Goal: Task Accomplishment & Management: Manage account settings

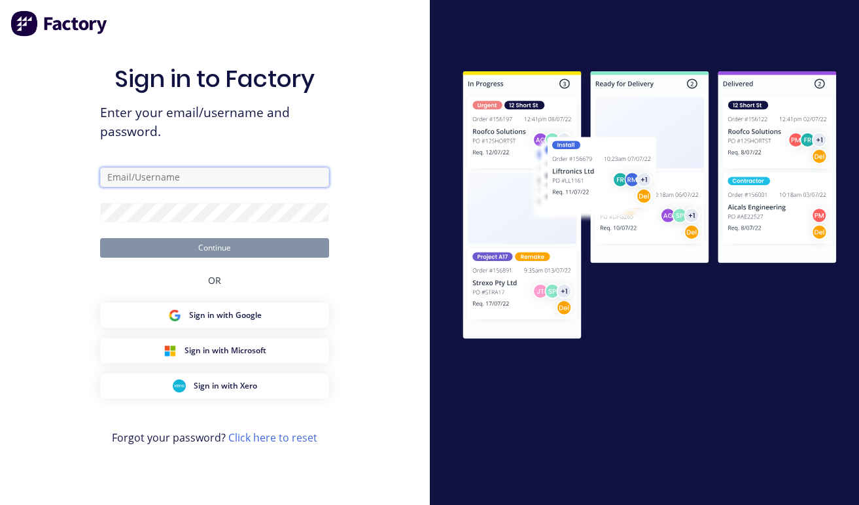
drag, startPoint x: 0, startPoint y: 0, endPoint x: 196, endPoint y: 186, distance: 270.4
click at [195, 175] on input "text" at bounding box center [214, 178] width 229 height 20
type input "juana@dynamicsteelform.com.au"
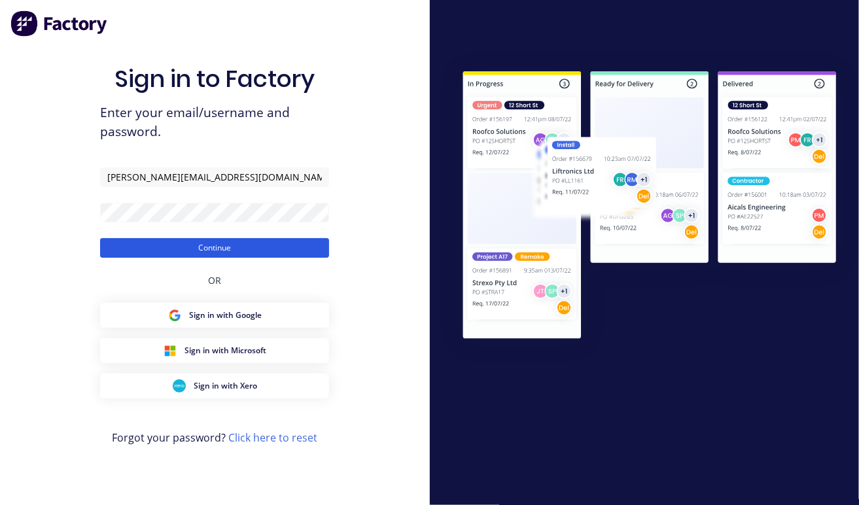
click at [255, 241] on button "Continue" at bounding box center [214, 248] width 229 height 20
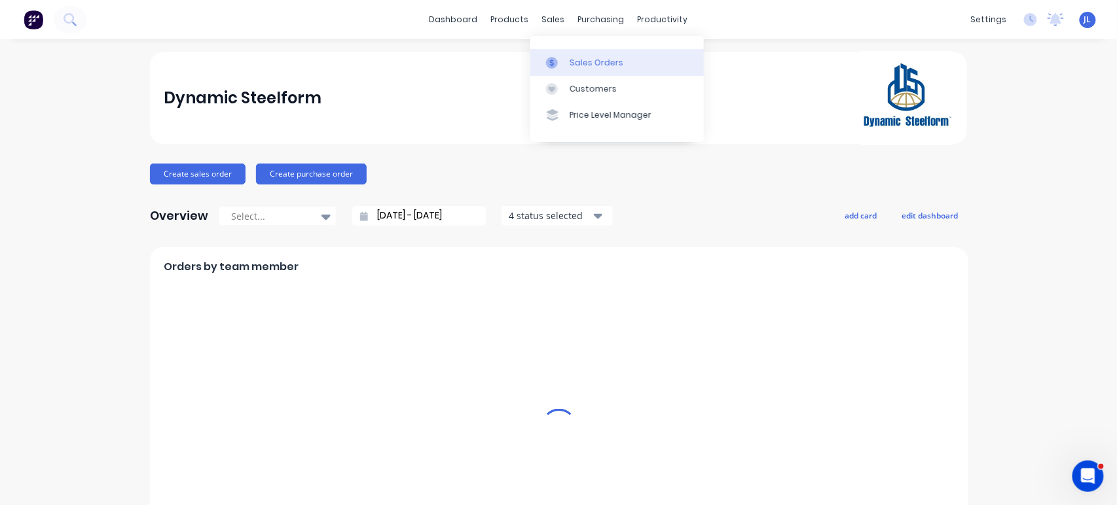
click at [572, 60] on div "Sales Orders" at bounding box center [596, 63] width 54 height 12
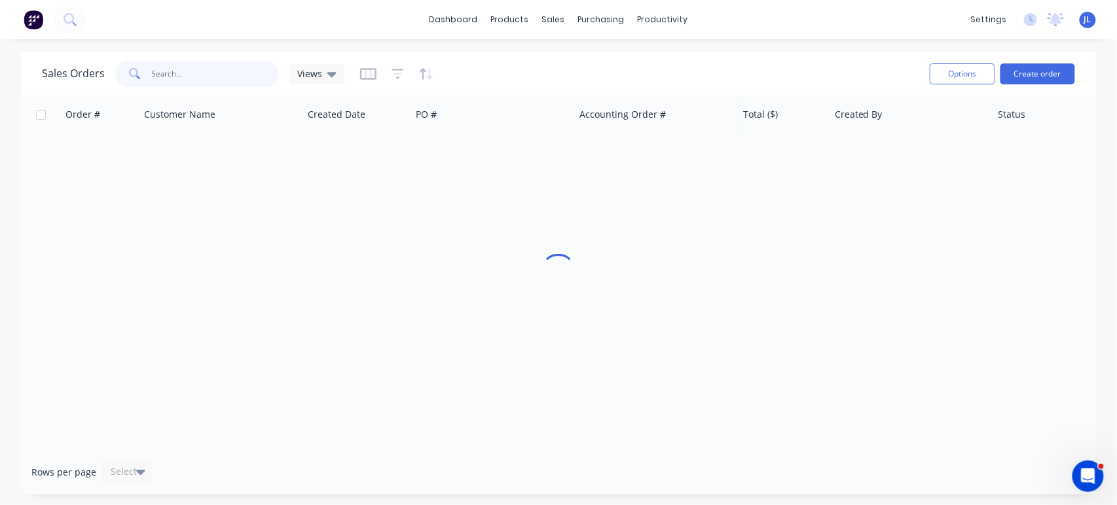
click at [229, 68] on input "text" at bounding box center [216, 74] width 128 height 26
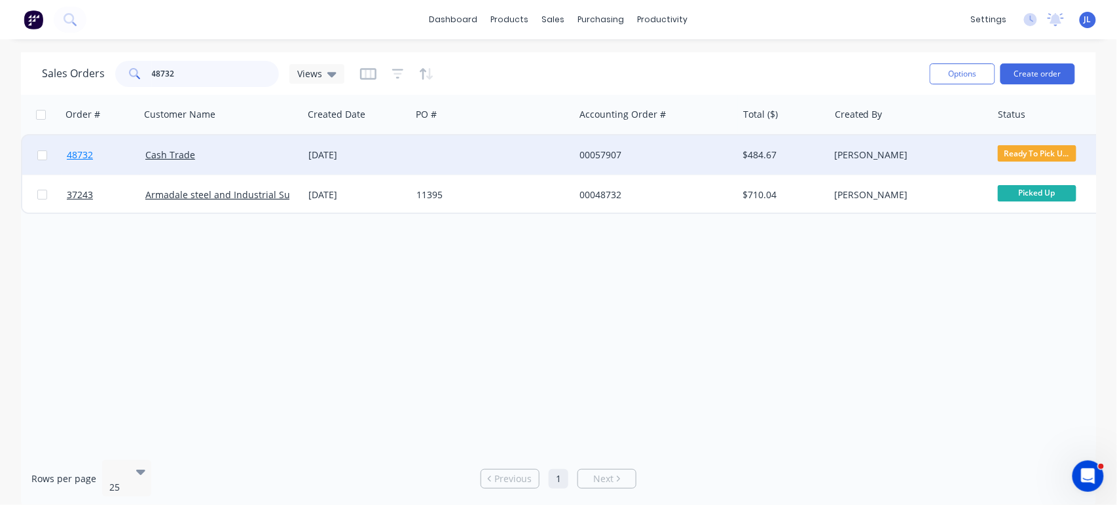
type input "48732"
click at [79, 156] on span "48732" at bounding box center [80, 155] width 26 height 13
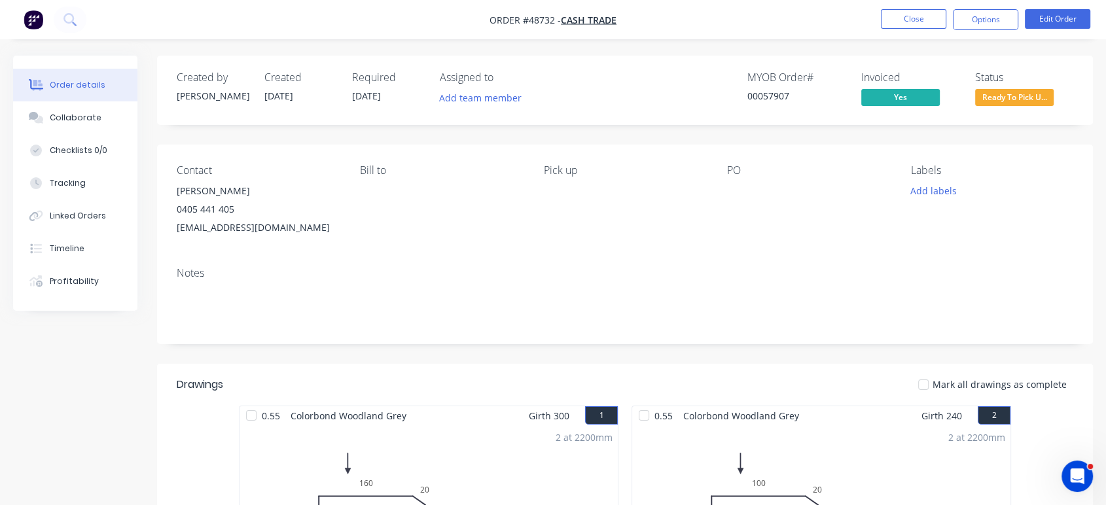
click at [859, 98] on span "Ready To Pick U..." at bounding box center [1014, 97] width 79 height 16
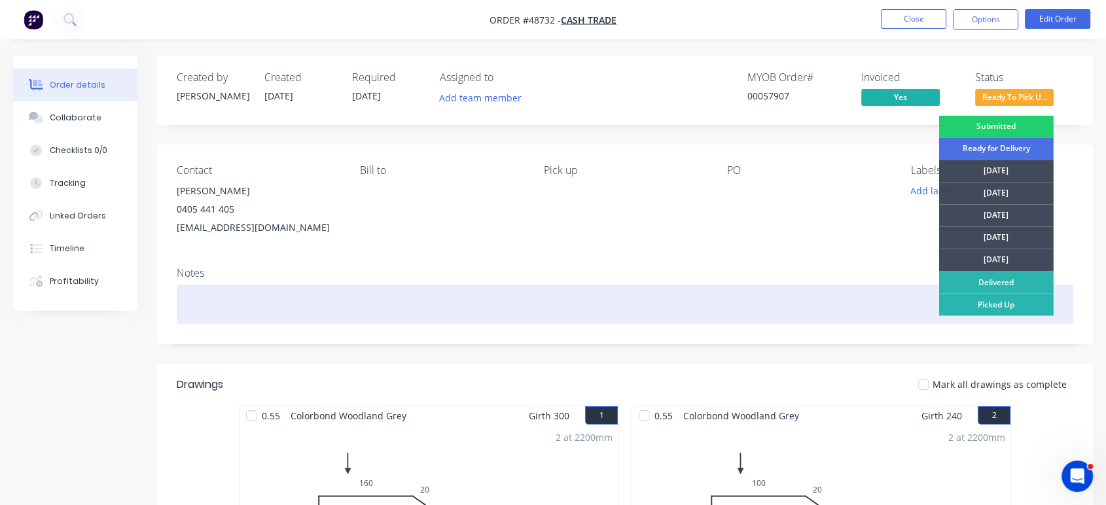
click at [859, 302] on div "Picked Up" at bounding box center [996, 304] width 115 height 22
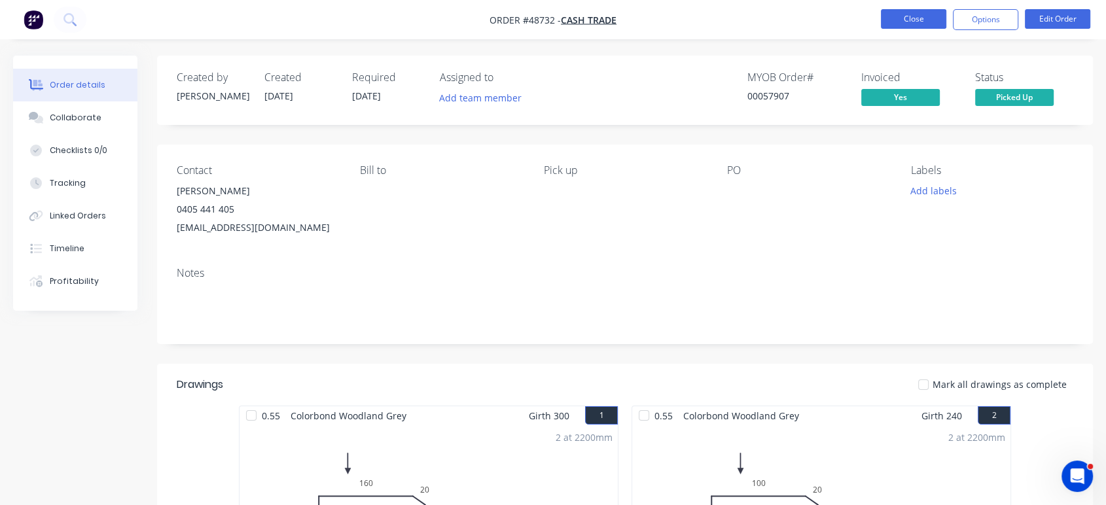
click at [859, 22] on button "Close" at bounding box center [913, 19] width 65 height 20
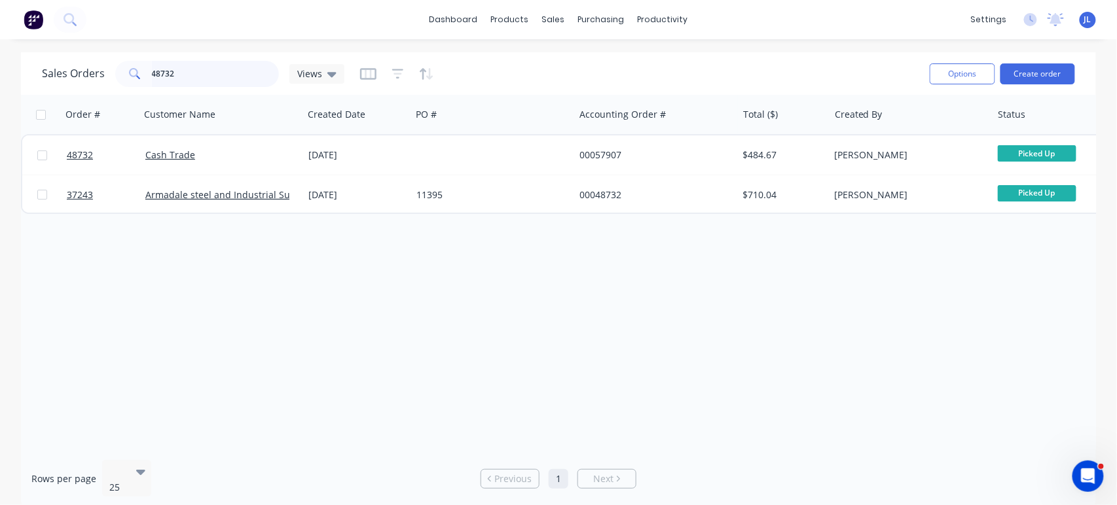
click at [238, 70] on input "48732" at bounding box center [216, 74] width 128 height 26
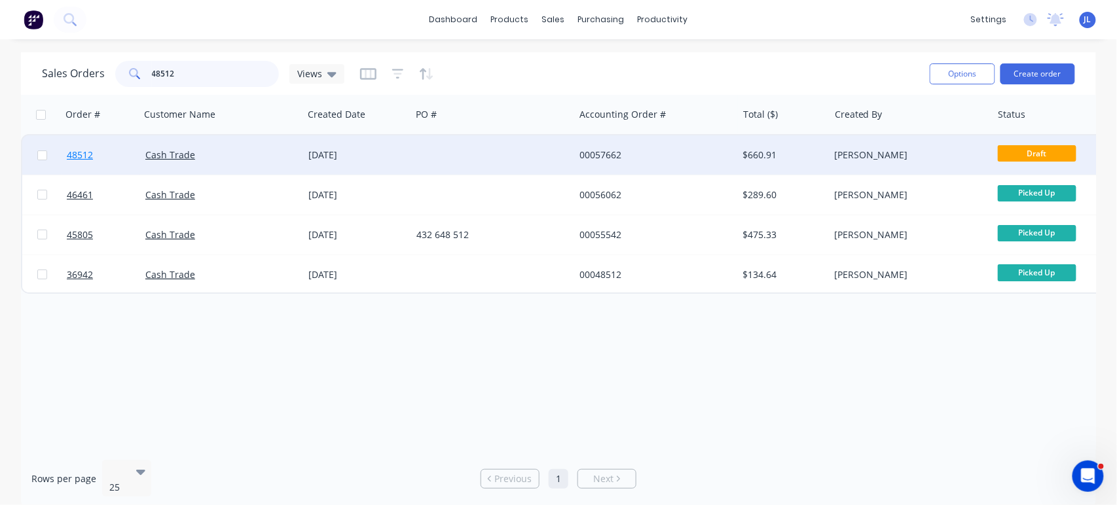
type input "48512"
click at [86, 156] on span "48512" at bounding box center [80, 155] width 26 height 13
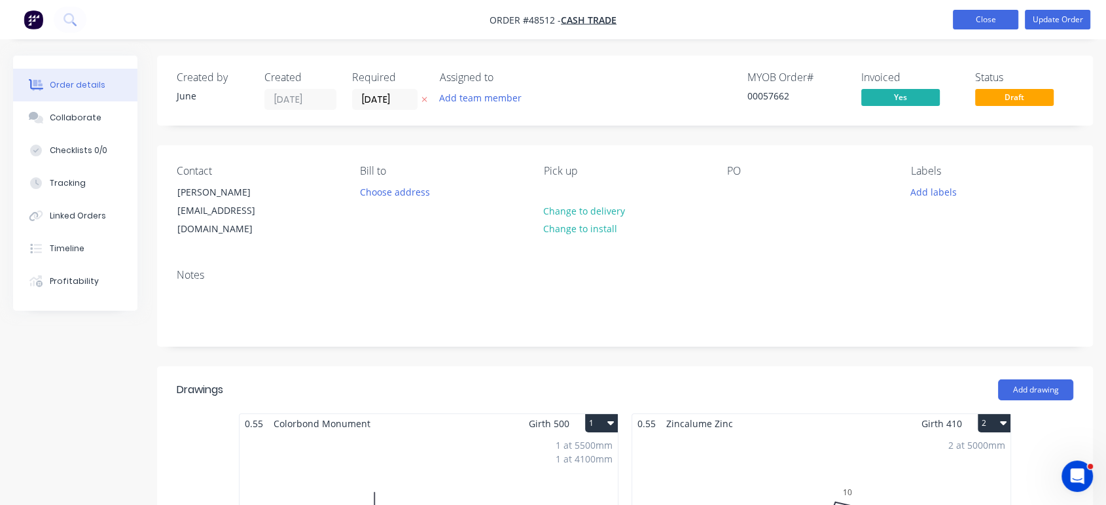
click at [859, 16] on button "Close" at bounding box center [985, 20] width 65 height 20
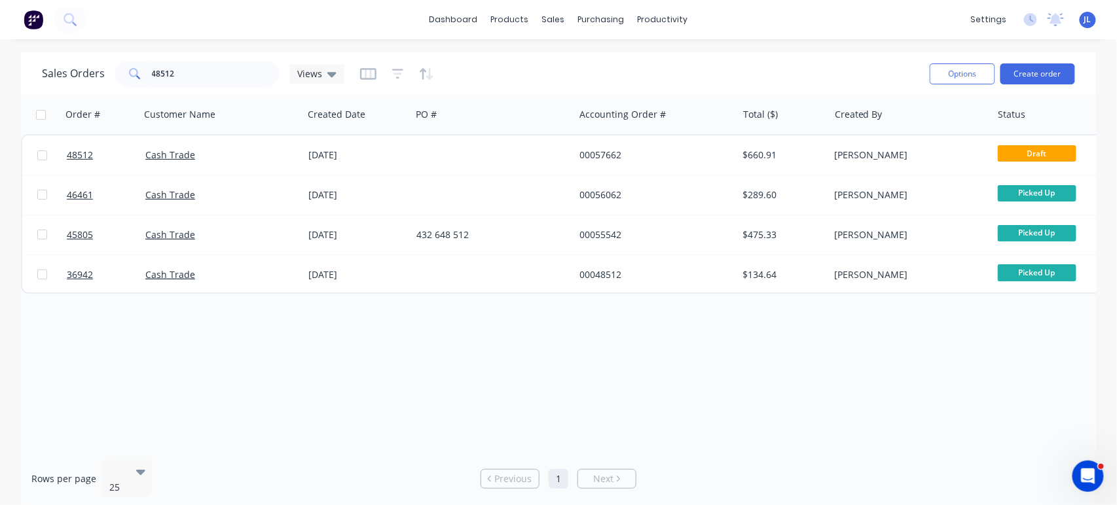
click at [520, 39] on div "dashboard products sales purchasing productivity dashboard products Product Cat…" at bounding box center [558, 19] width 1117 height 39
click at [696, 111] on div "Delivery Scheduling" at bounding box center [707, 115] width 82 height 12
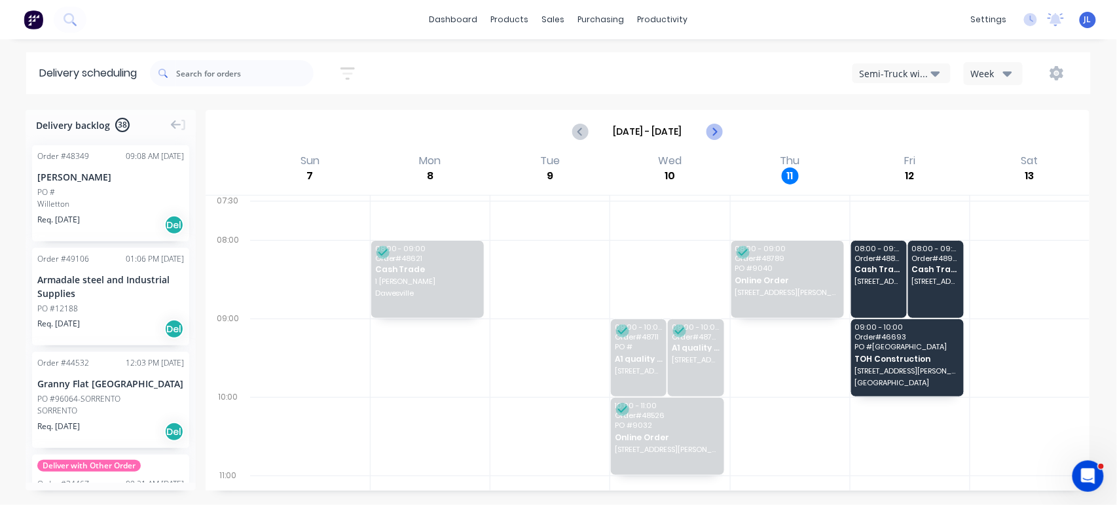
click at [712, 131] on icon "Next page" at bounding box center [714, 132] width 16 height 16
type input "Sep 14 - Sep 20"
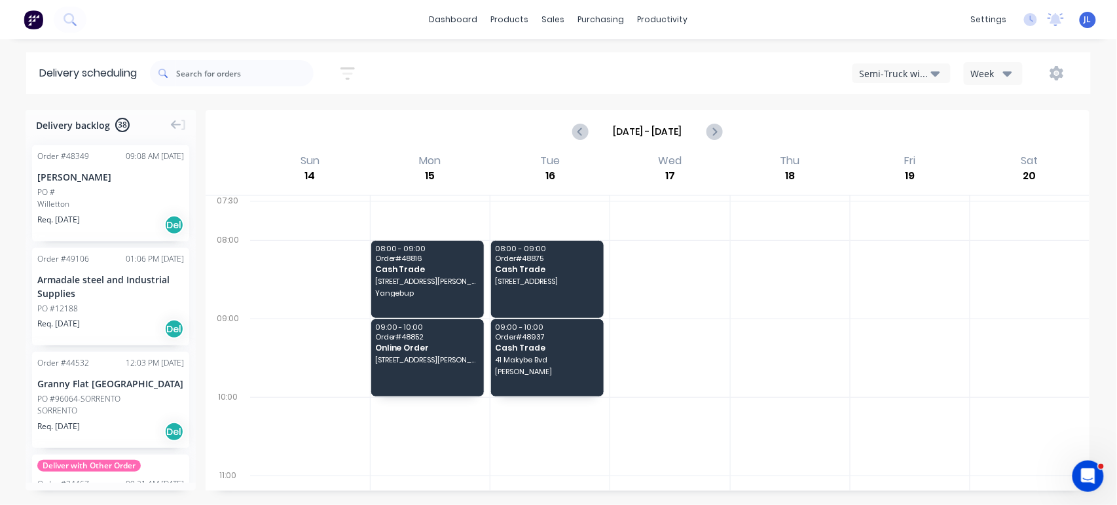
drag, startPoint x: 651, startPoint y: 156, endPoint x: 693, endPoint y: 185, distance: 50.8
click at [693, 185] on div "Wed 17 Wednesday, September 17, 2025" at bounding box center [669, 174] width 120 height 43
click at [118, 290] on div "Armadale steel and Industrial Supplies" at bounding box center [110, 286] width 147 height 27
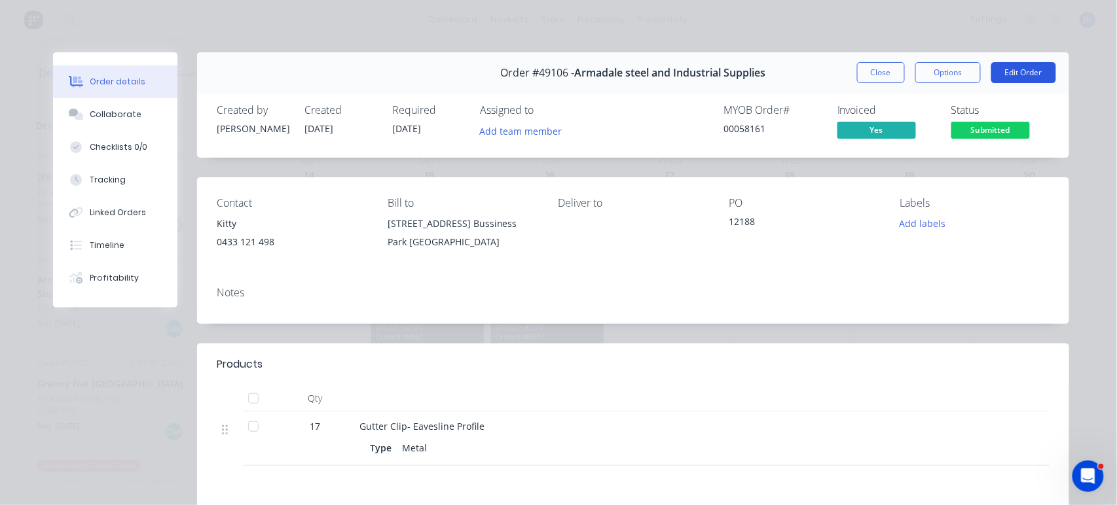
click at [859, 69] on button "Edit Order" at bounding box center [1023, 72] width 65 height 21
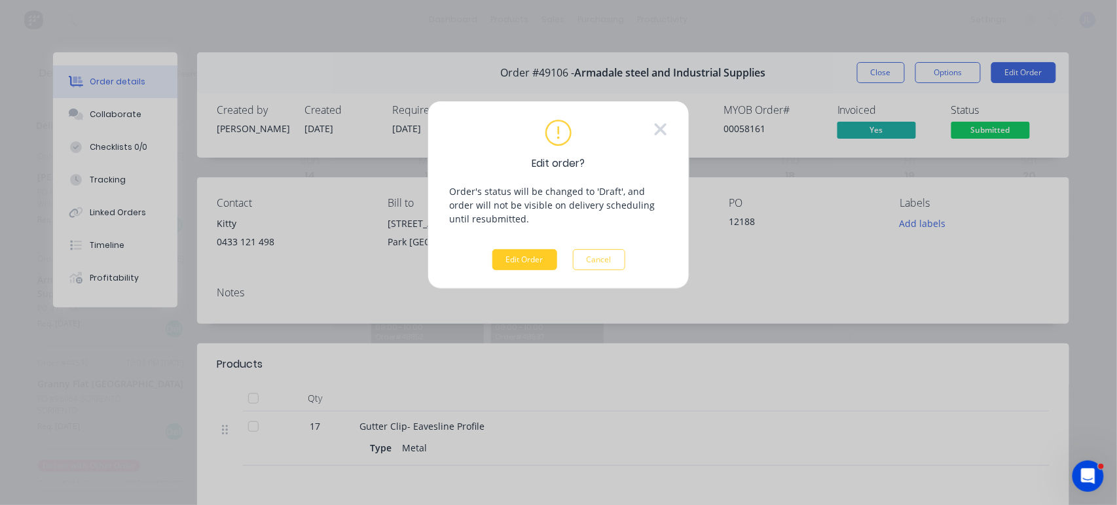
click at [539, 258] on button "Edit Order" at bounding box center [524, 259] width 65 height 21
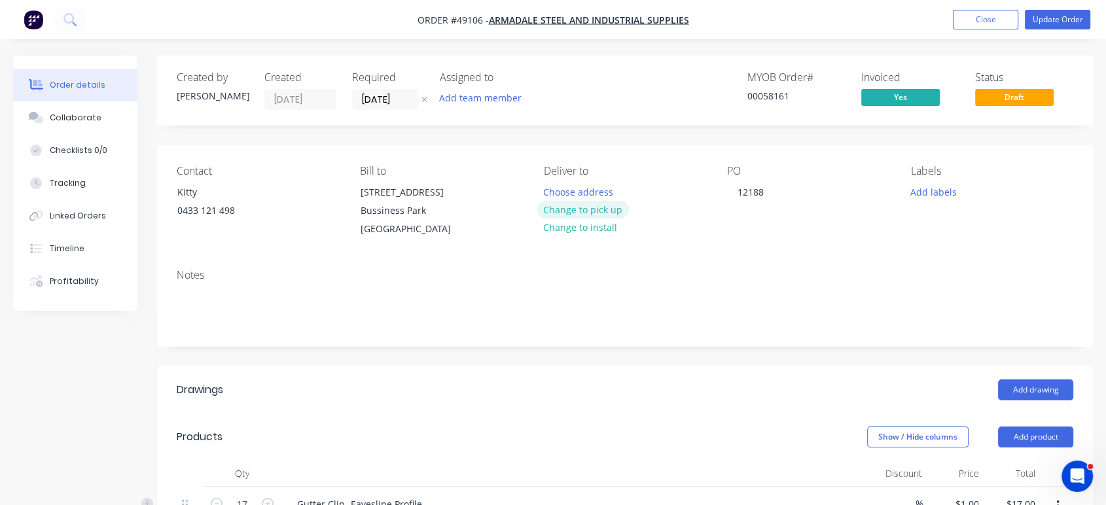
click at [579, 206] on button "Change to pick up" at bounding box center [583, 210] width 93 height 18
click at [859, 11] on button "Update Order" at bounding box center [1057, 20] width 65 height 20
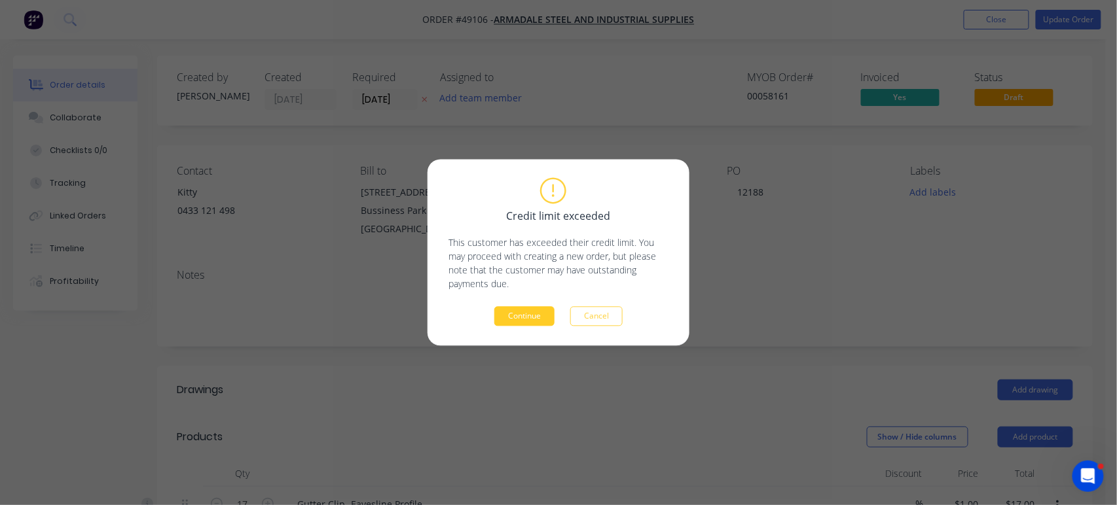
click at [533, 312] on button "Continue" at bounding box center [524, 317] width 60 height 20
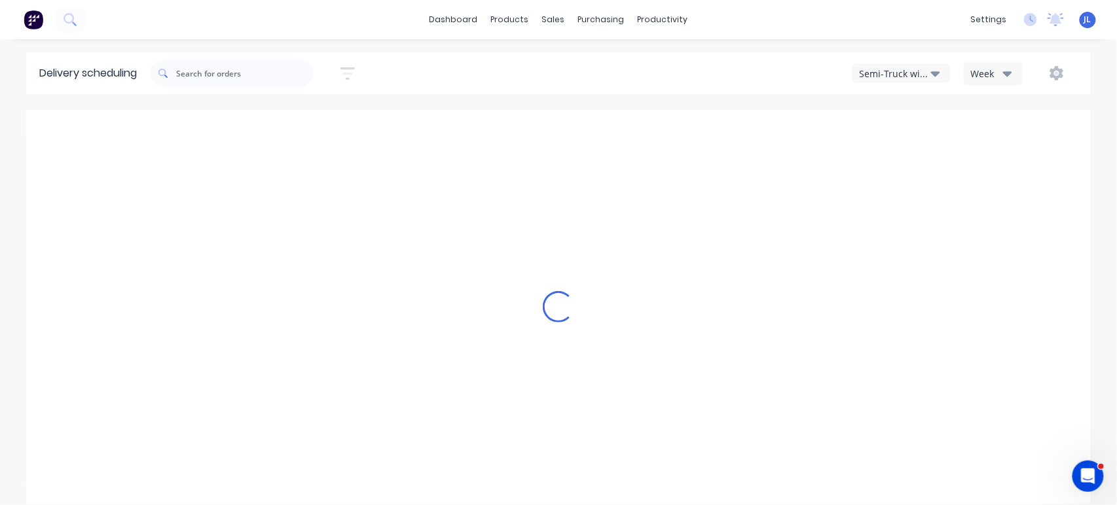
type input "Sep 14 - Sep 20"
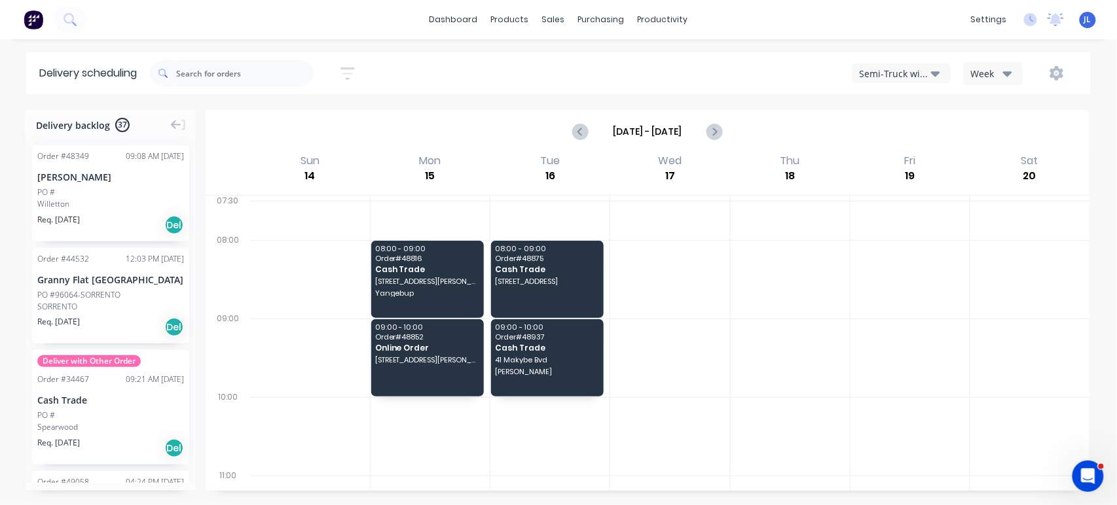
click at [124, 195] on div "PO #" at bounding box center [110, 193] width 147 height 12
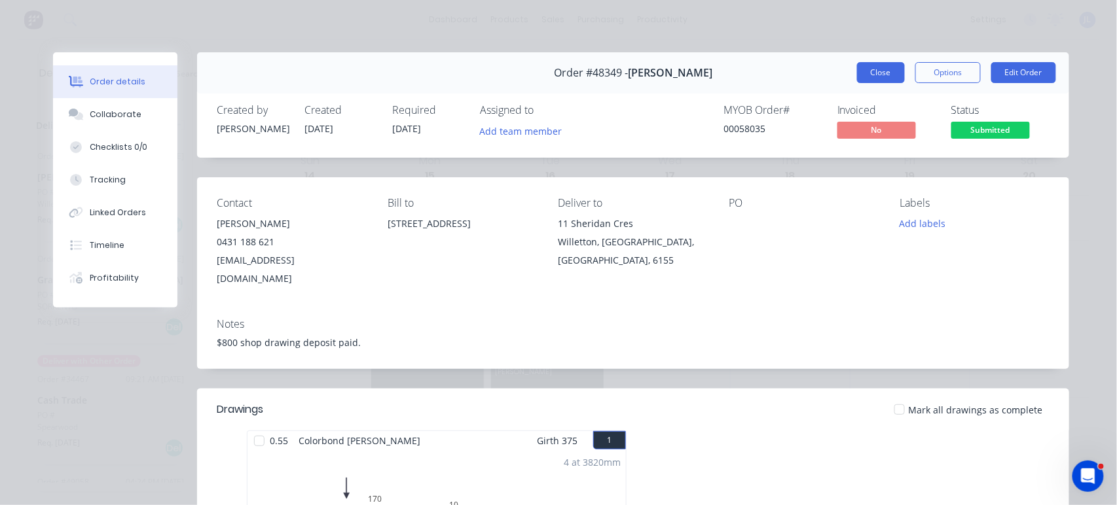
click at [859, 70] on button "Close" at bounding box center [881, 72] width 48 height 21
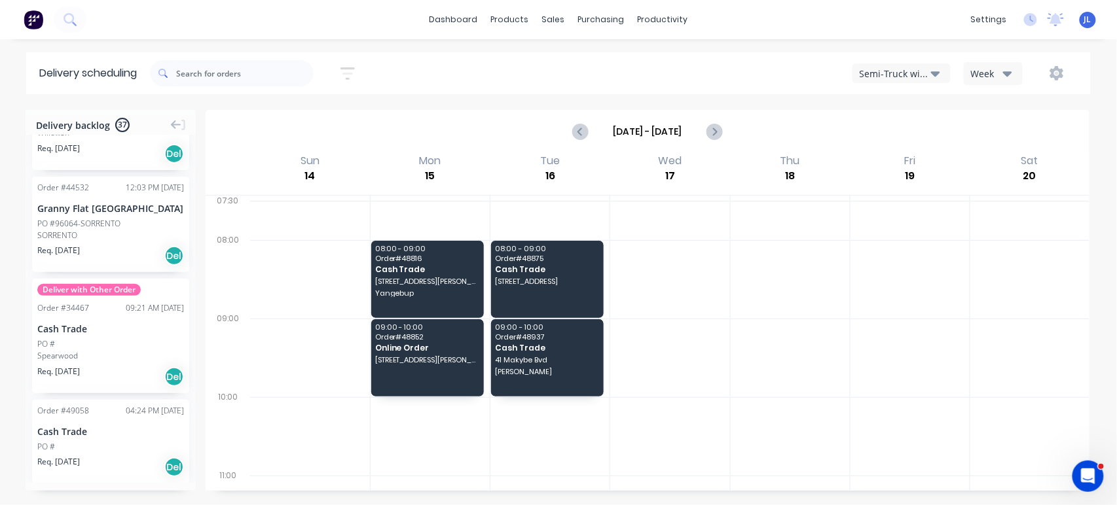
scroll to position [73, 0]
click at [114, 331] on div "Cash Trade" at bounding box center [110, 328] width 147 height 14
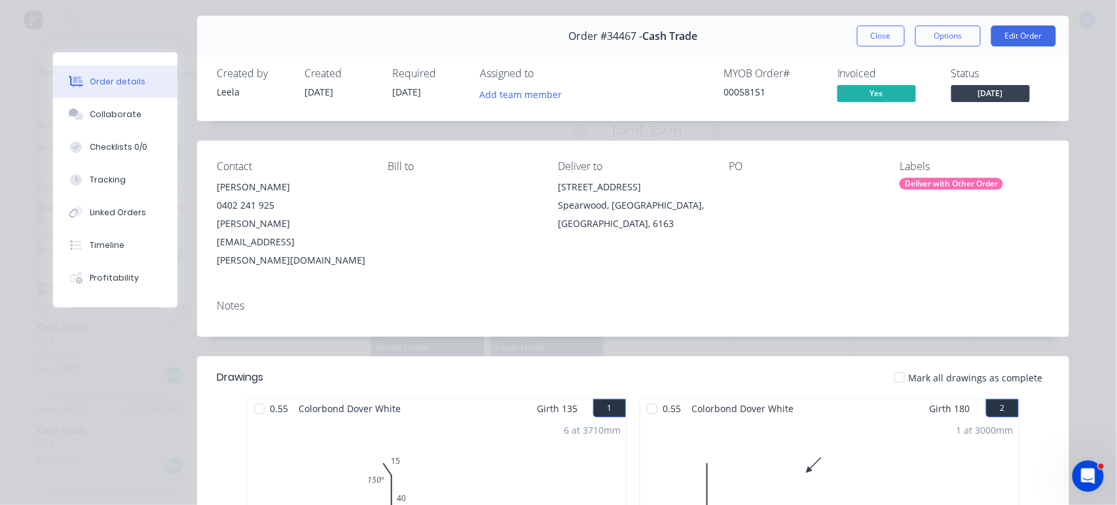
scroll to position [0, 0]
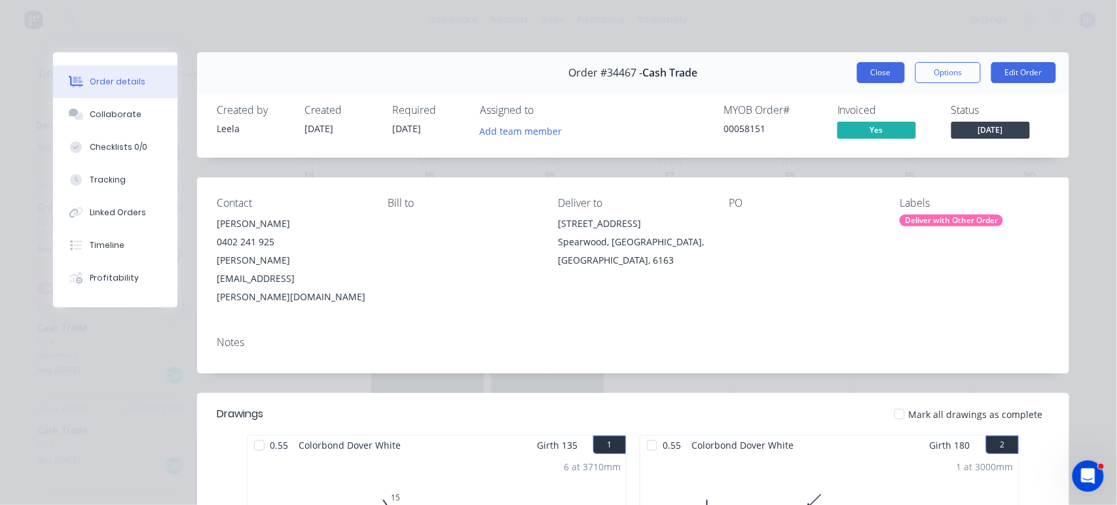
click at [859, 72] on button "Close" at bounding box center [881, 72] width 48 height 21
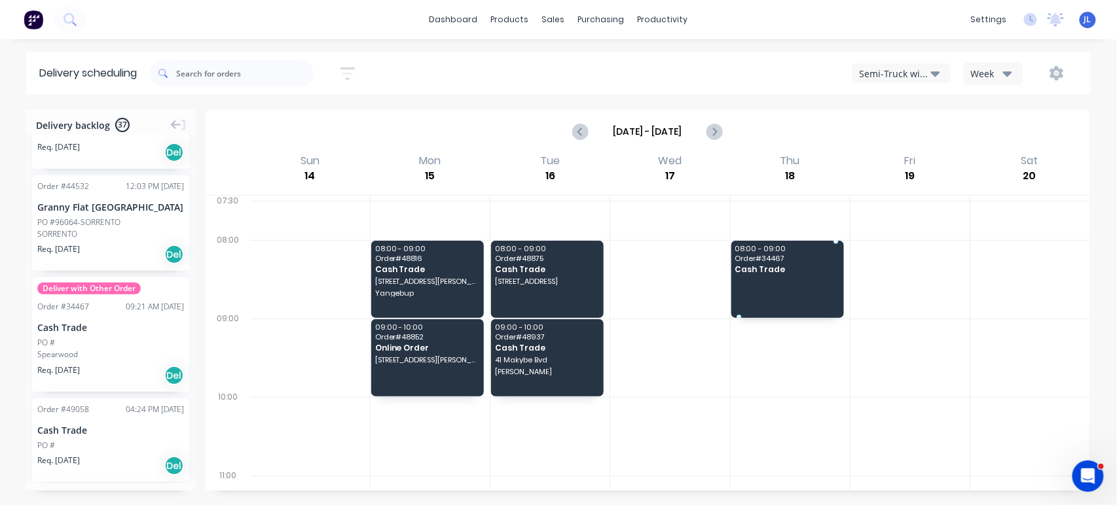
drag, startPoint x: 94, startPoint y: 344, endPoint x: 784, endPoint y: 323, distance: 690.9
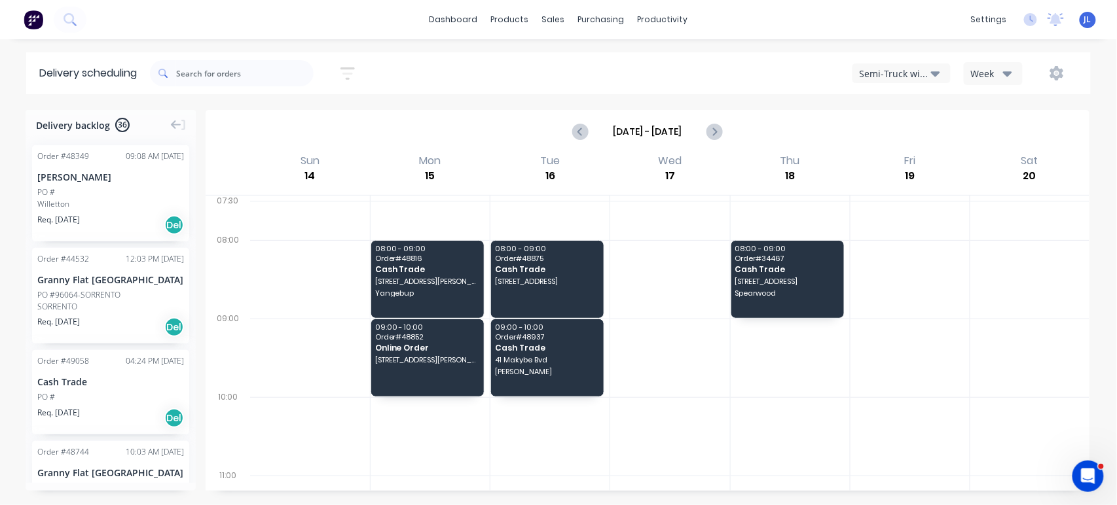
click at [101, 389] on div "Order # 49058 04:24 PM 09/09/25 Cash Trade PO # Req. 17/09/25 Del" at bounding box center [110, 392] width 157 height 84
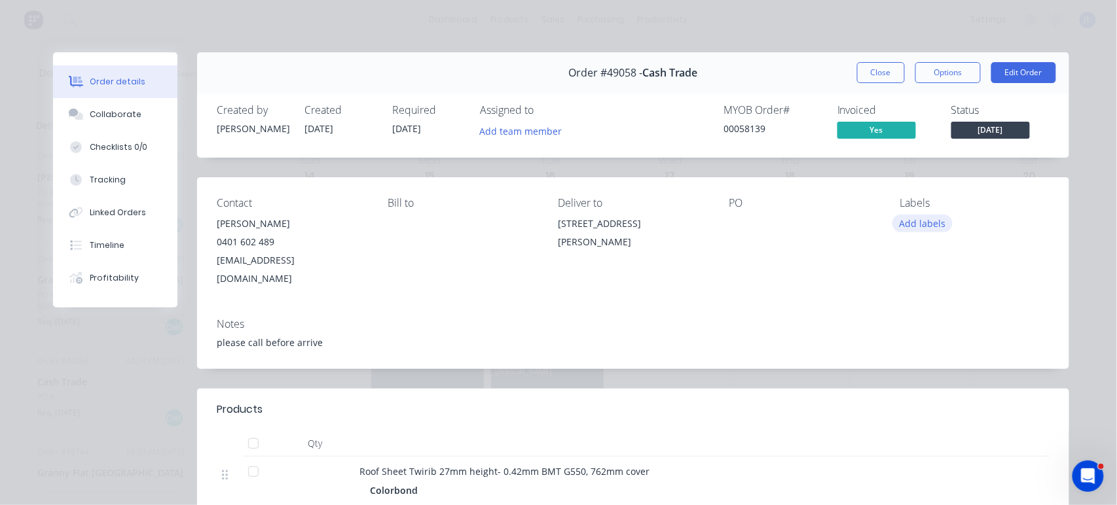
click at [859, 221] on button "Add labels" at bounding box center [922, 224] width 60 height 18
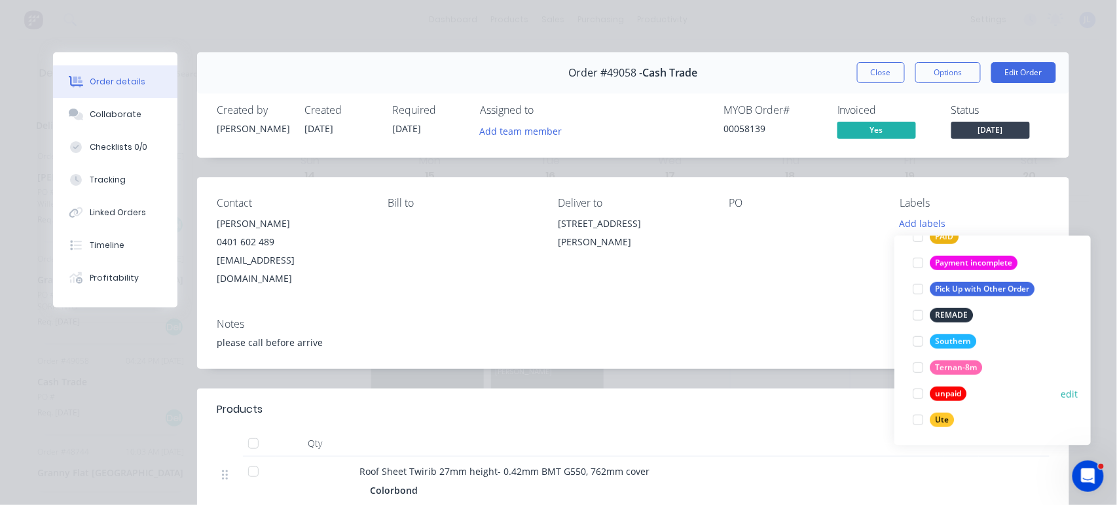
scroll to position [367, 0]
click at [859, 421] on div "Ute" at bounding box center [942, 419] width 24 height 14
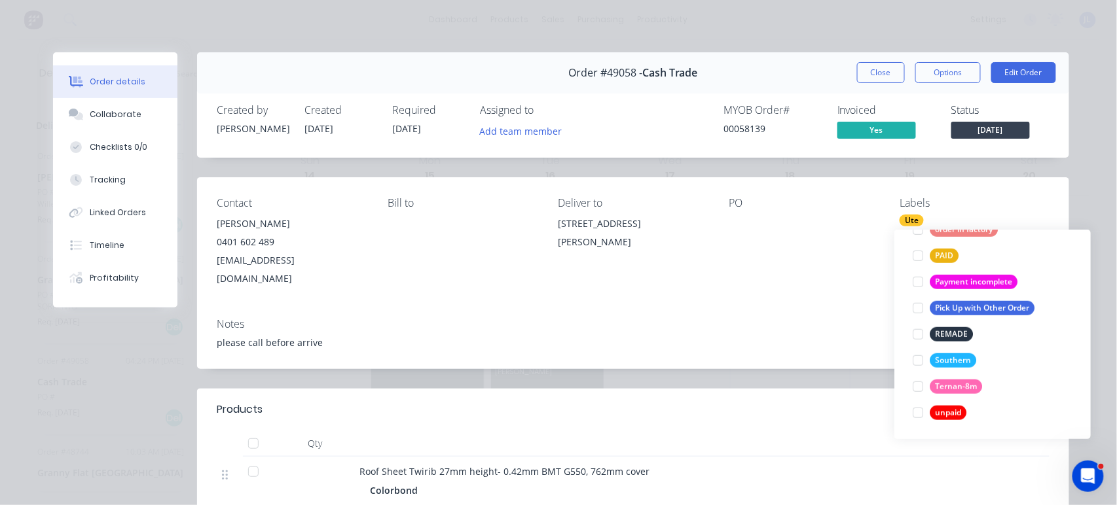
scroll to position [0, 0]
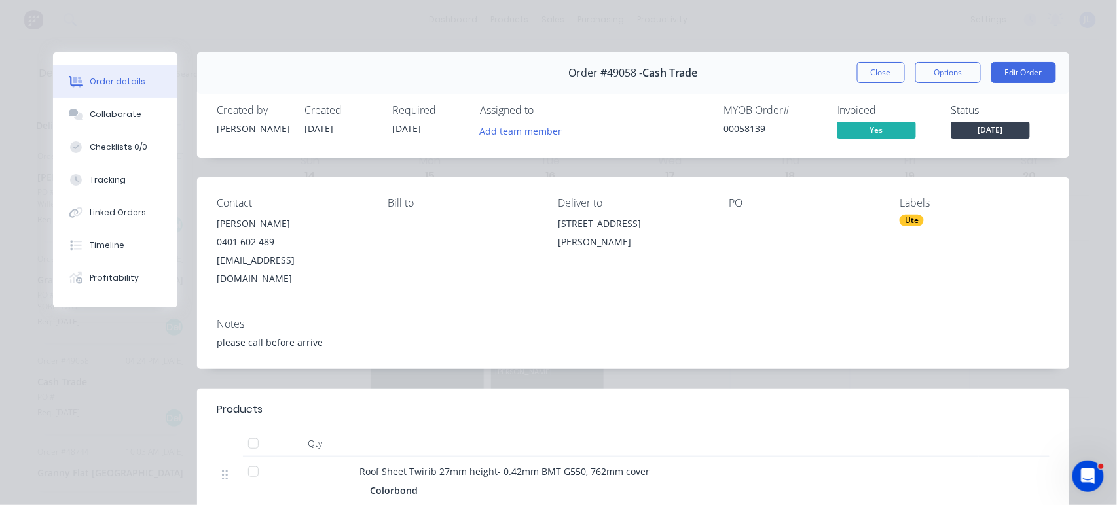
click at [780, 84] on div "Order #49058 - Cash Trade Close Options Edit Order" at bounding box center [633, 72] width 872 height 41
click at [859, 79] on button "Close" at bounding box center [881, 72] width 48 height 21
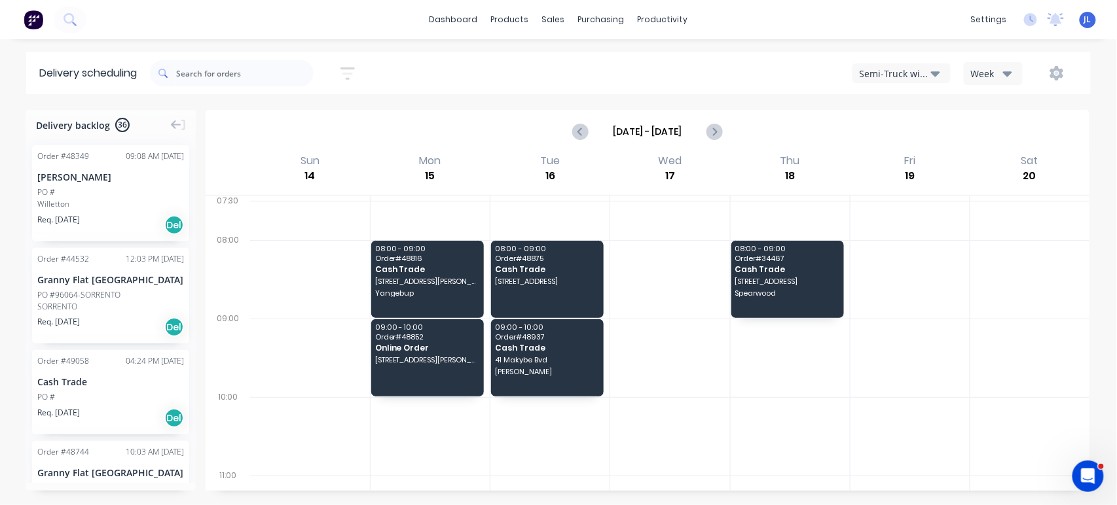
click at [859, 72] on div "Semi-Truck with Hiab" at bounding box center [894, 74] width 71 height 14
click at [859, 154] on div "Utes Delivery" at bounding box center [918, 159] width 130 height 26
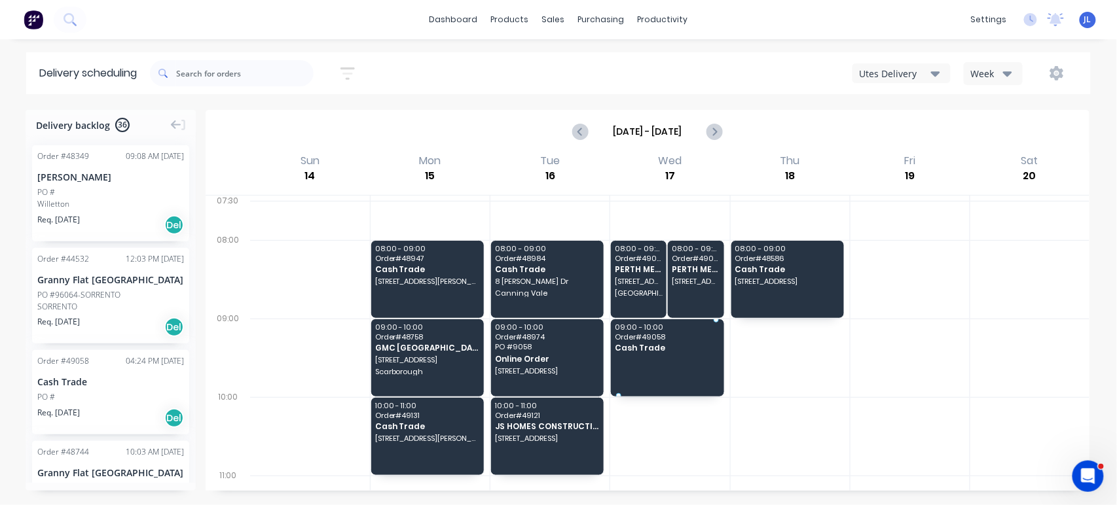
drag, startPoint x: 97, startPoint y: 393, endPoint x: 658, endPoint y: 351, distance: 562.6
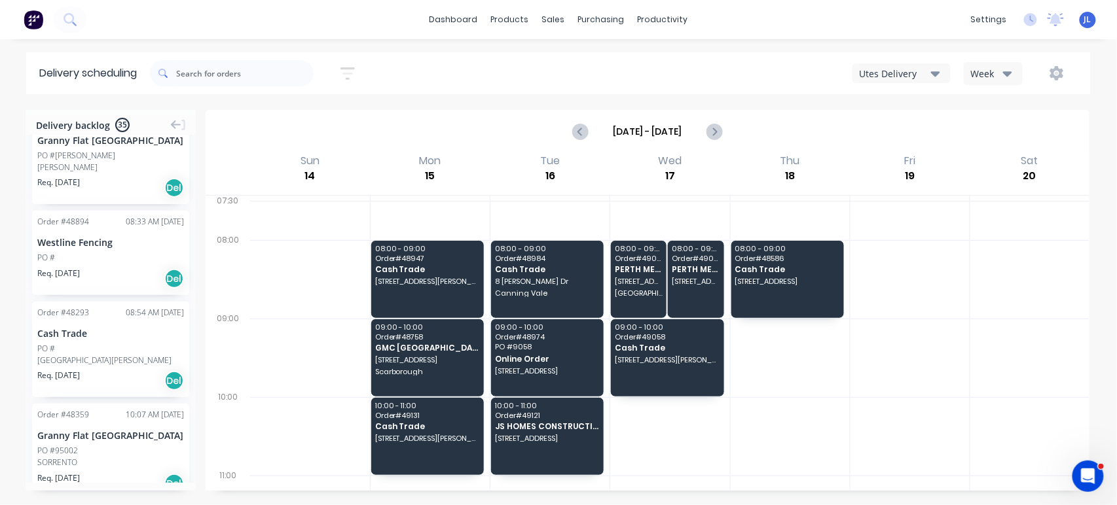
scroll to position [655, 0]
click at [111, 260] on div "PO #" at bounding box center [110, 255] width 147 height 12
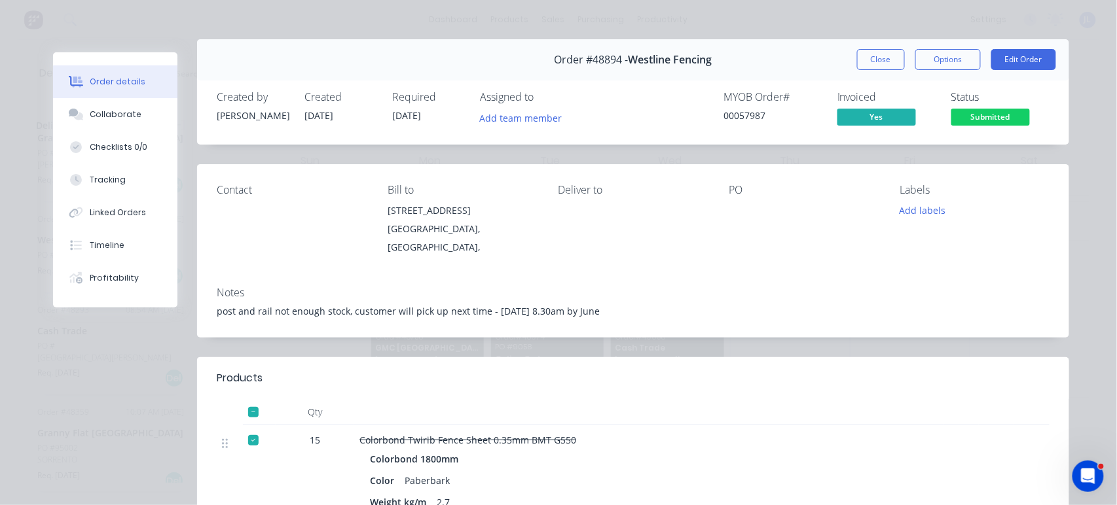
scroll to position [0, 0]
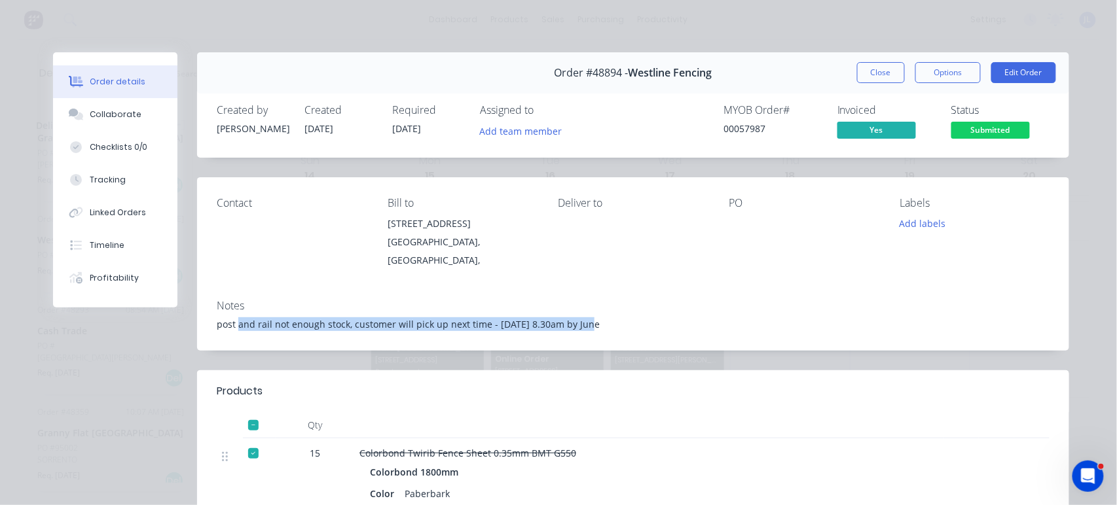
drag, startPoint x: 234, startPoint y: 312, endPoint x: 710, endPoint y: 311, distance: 476.5
click at [653, 325] on div "Notes post and rail not enough stock, customer will pick up next time - 05/09 8…" at bounding box center [633, 320] width 872 height 62
click at [859, 69] on button "Edit Order" at bounding box center [1023, 72] width 65 height 21
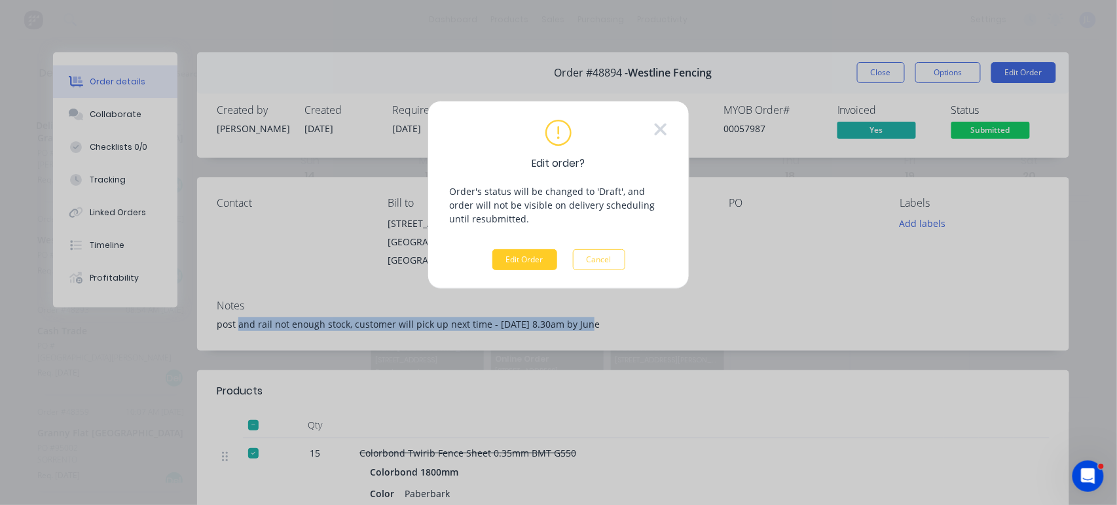
click at [551, 269] on button "Edit Order" at bounding box center [524, 259] width 65 height 21
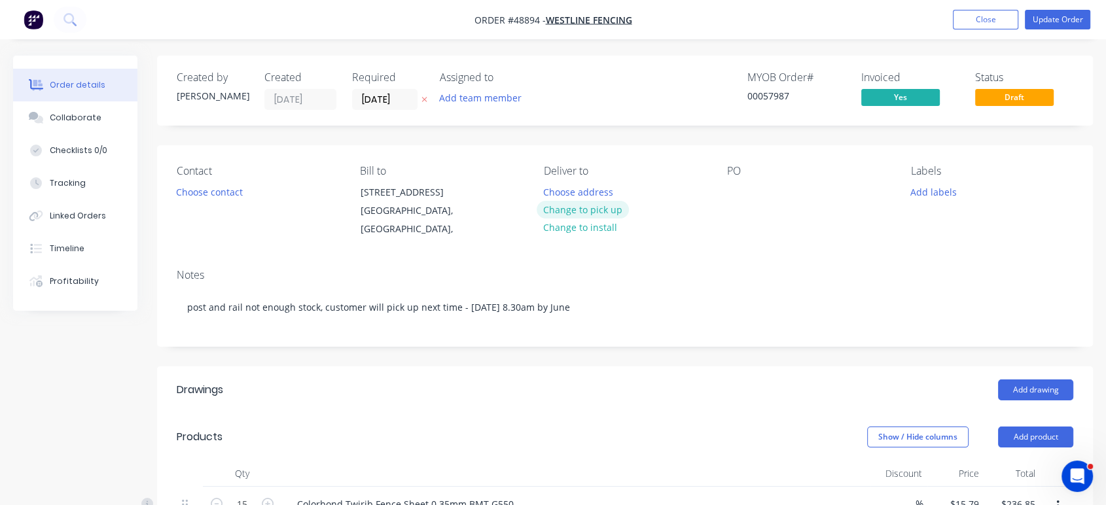
click at [564, 206] on button "Change to pick up" at bounding box center [583, 210] width 93 height 18
click at [859, 24] on button "Update Order" at bounding box center [1057, 20] width 65 height 20
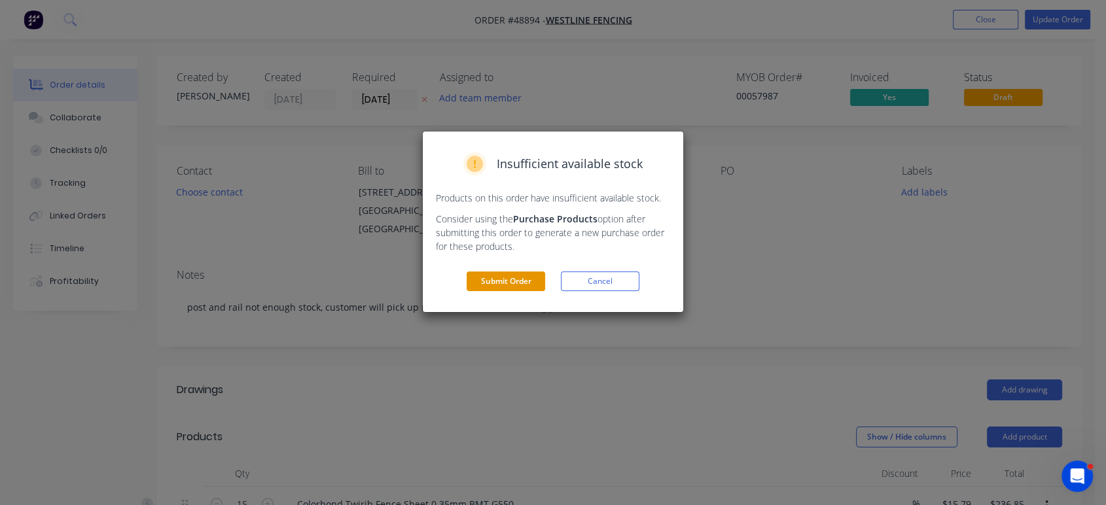
click at [513, 291] on button "Submit Order" at bounding box center [506, 282] width 79 height 20
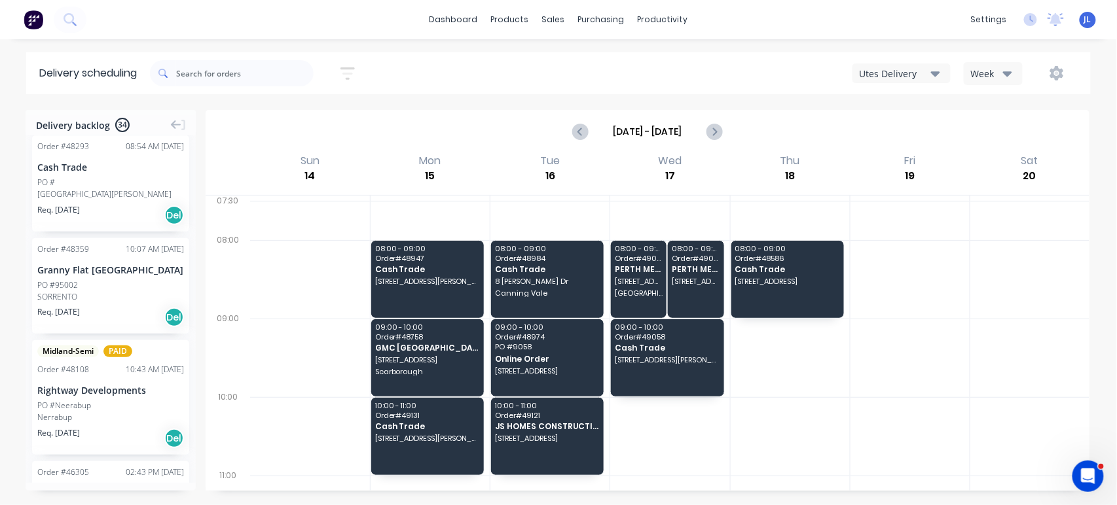
scroll to position [873, 0]
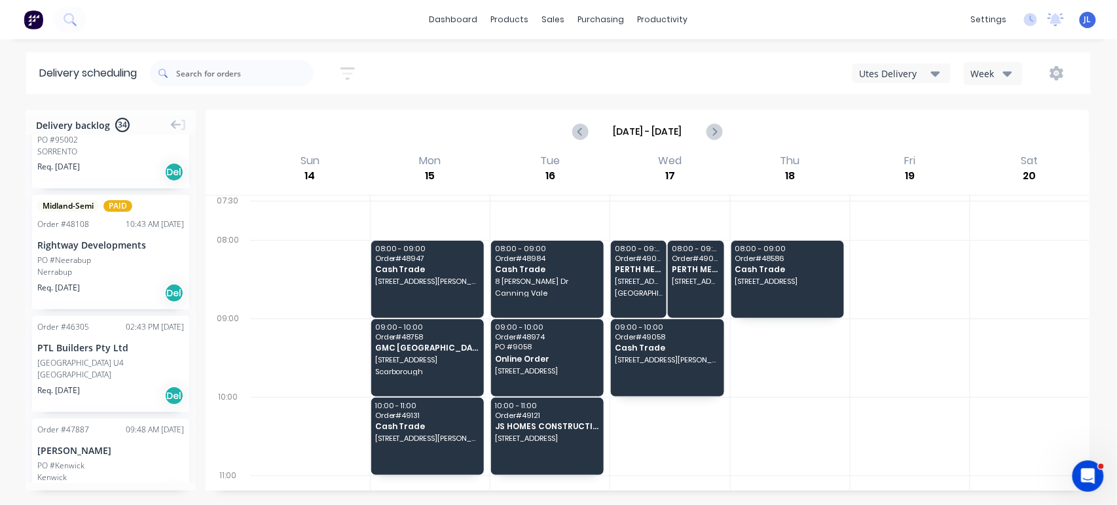
click at [115, 259] on div "PO #Neerabup" at bounding box center [110, 261] width 147 height 12
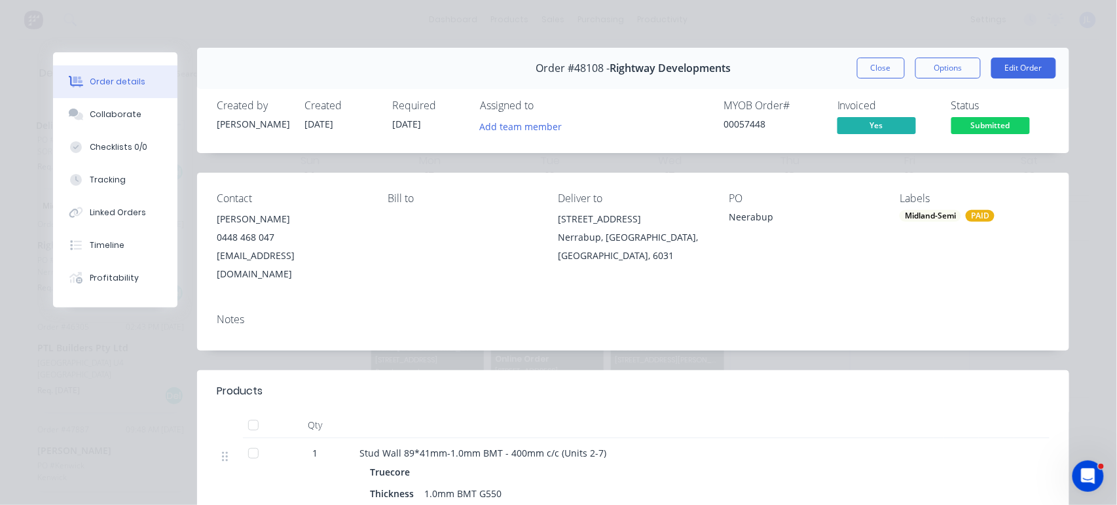
scroll to position [0, 0]
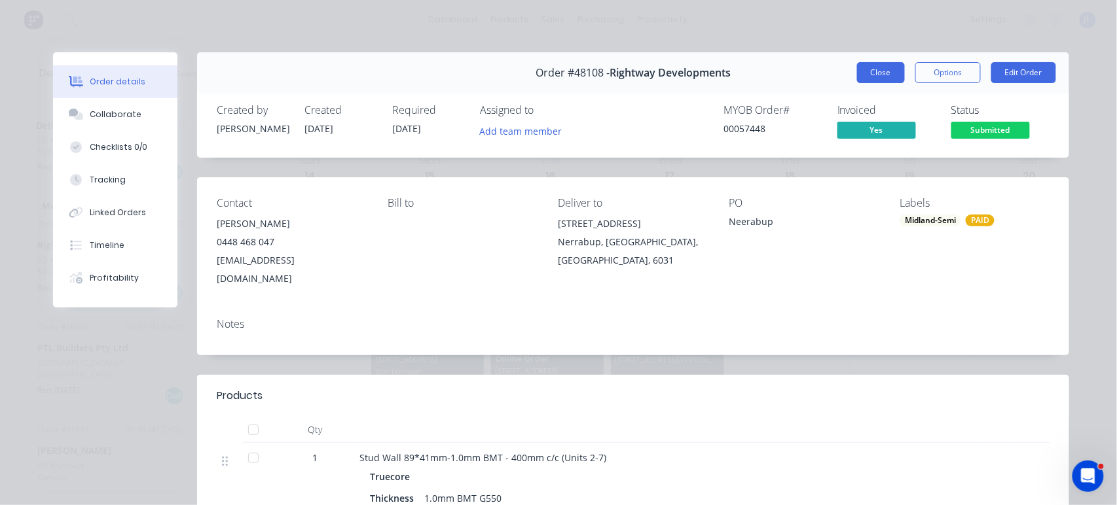
click at [859, 73] on button "Close" at bounding box center [881, 72] width 48 height 21
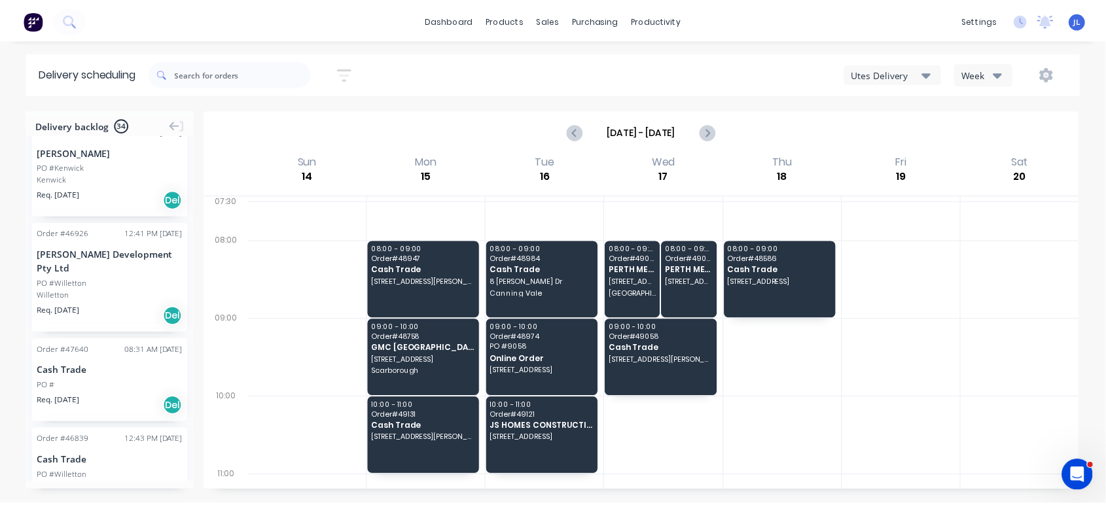
scroll to position [1236, 0]
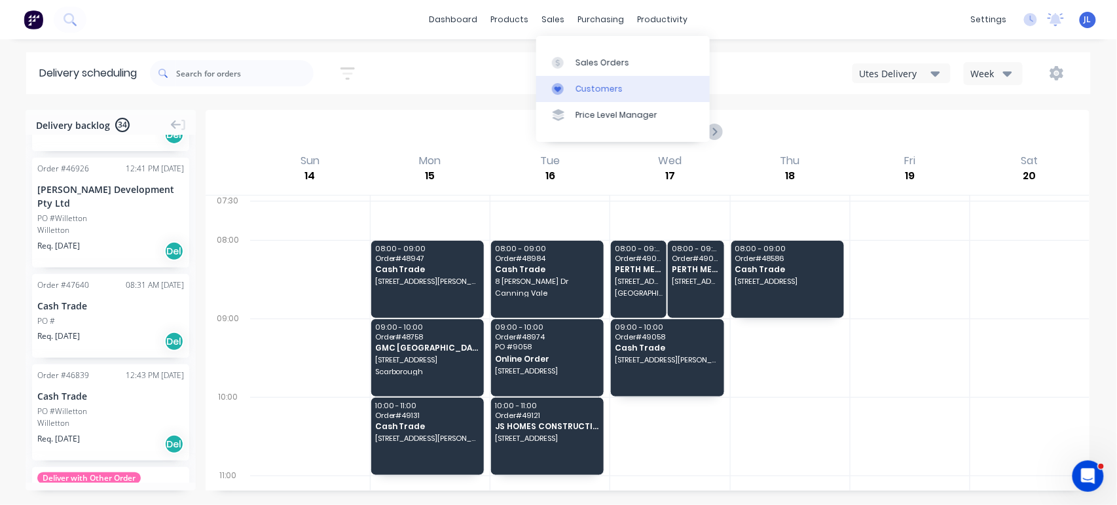
drag, startPoint x: 587, startPoint y: 83, endPoint x: 561, endPoint y: 86, distance: 25.7
click at [587, 83] on div "Customers" at bounding box center [598, 89] width 47 height 12
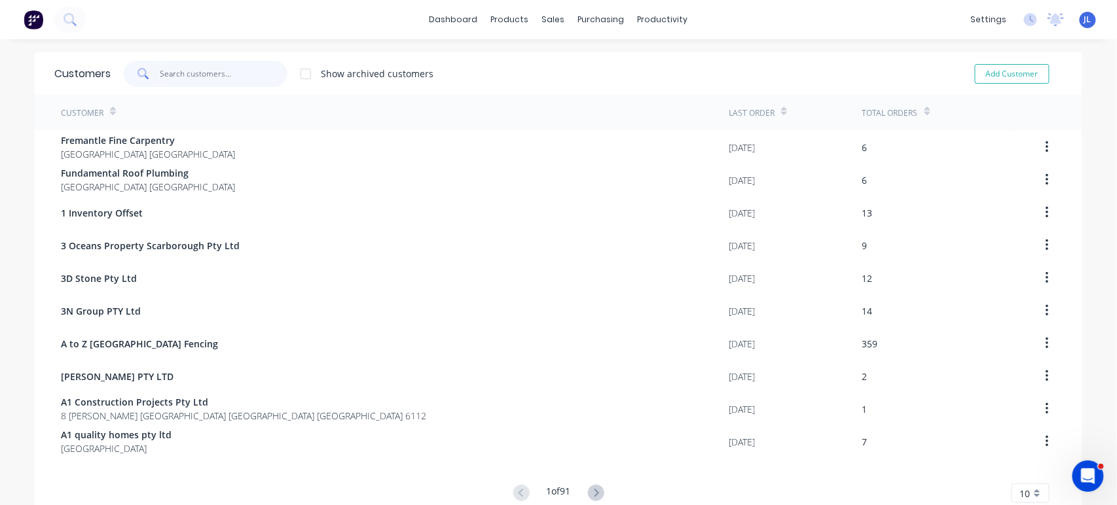
click at [268, 75] on input "text" at bounding box center [224, 74] width 128 height 26
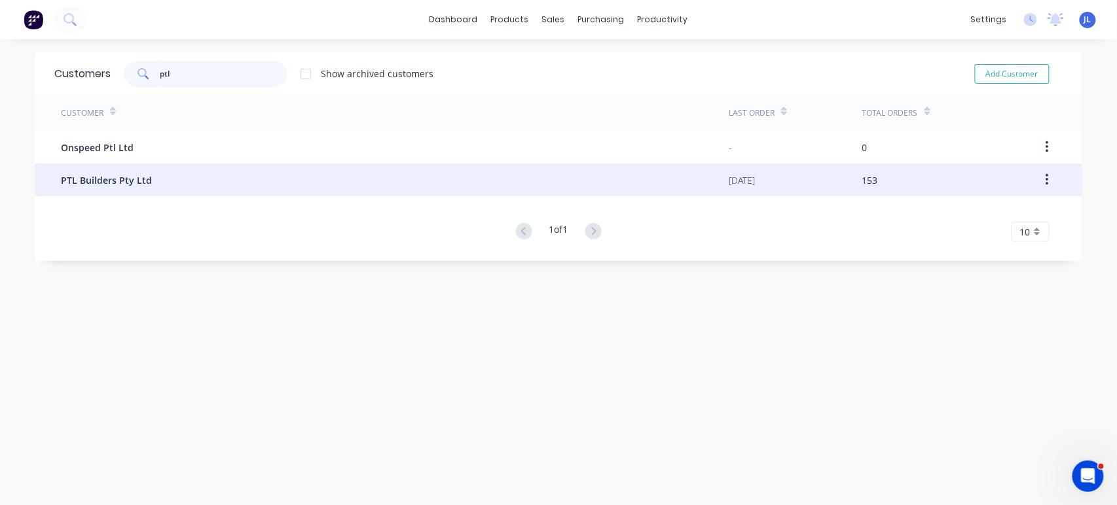
type input "ptl"
click at [317, 172] on div "PTL Builders Pty Ltd" at bounding box center [395, 180] width 668 height 33
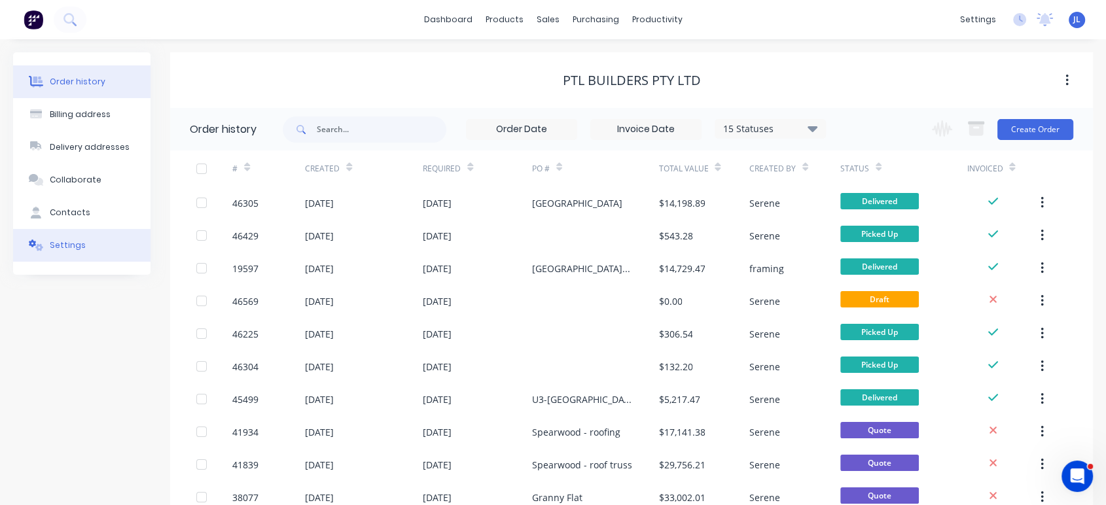
click at [69, 244] on div "Settings" at bounding box center [68, 246] width 36 height 12
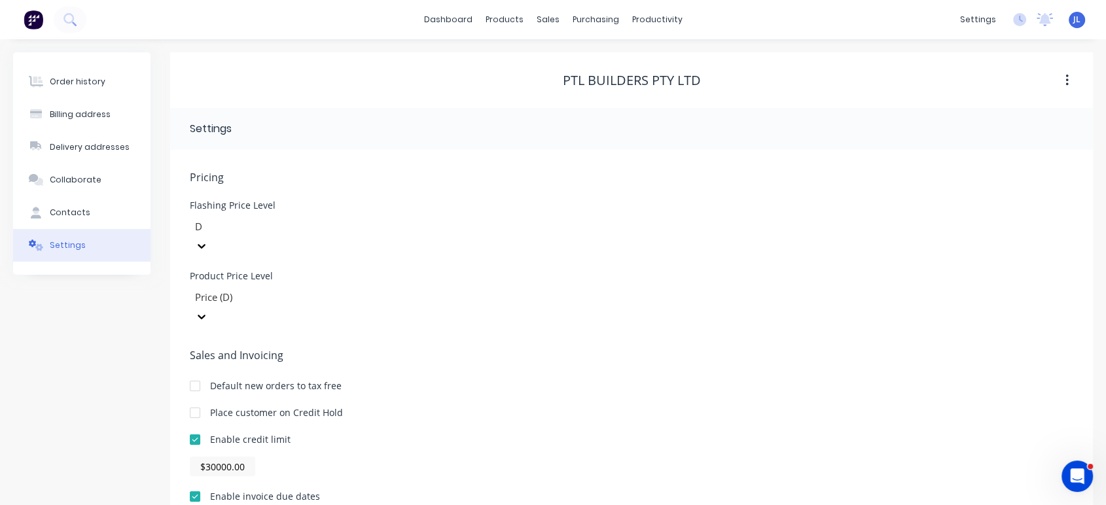
click at [194, 400] on div at bounding box center [195, 413] width 26 height 26
click at [117, 373] on div "Order history Billing address Delivery addresses Collaborate Contacts Settings" at bounding box center [81, 383] width 137 height 662
click at [77, 65] on button "Order history" at bounding box center [81, 81] width 137 height 33
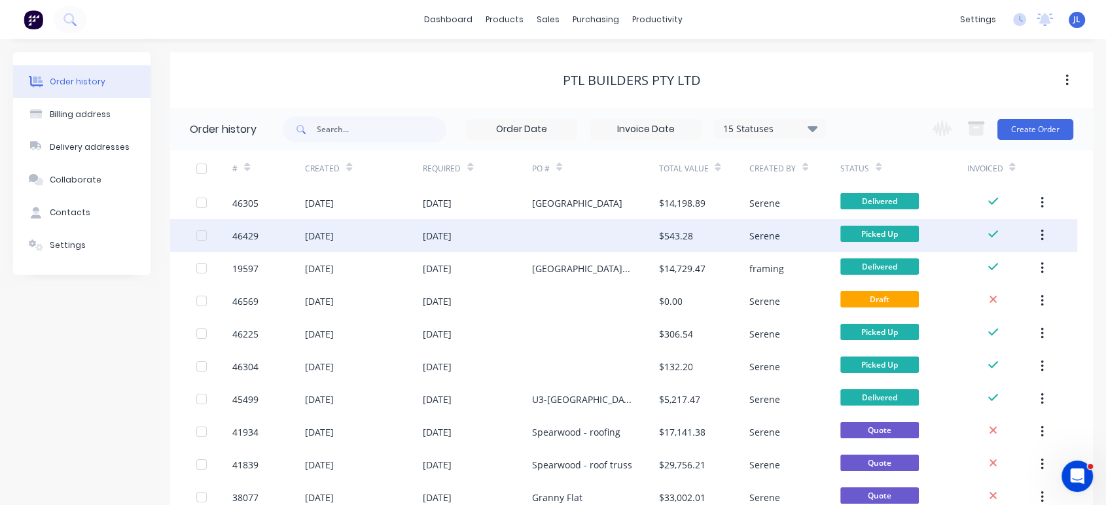
click at [501, 241] on div "[DATE]" at bounding box center [477, 235] width 109 height 33
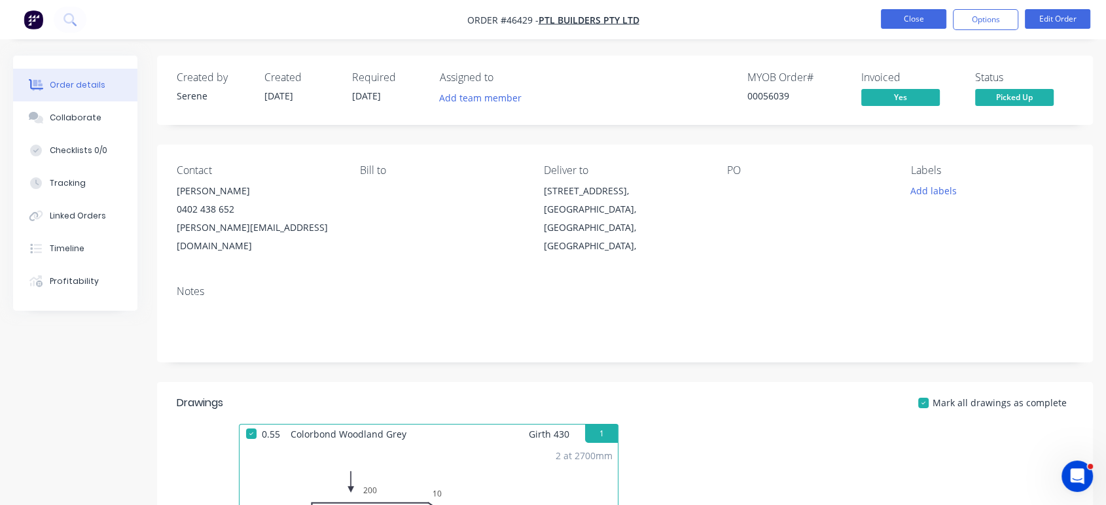
click at [859, 16] on button "Close" at bounding box center [913, 19] width 65 height 20
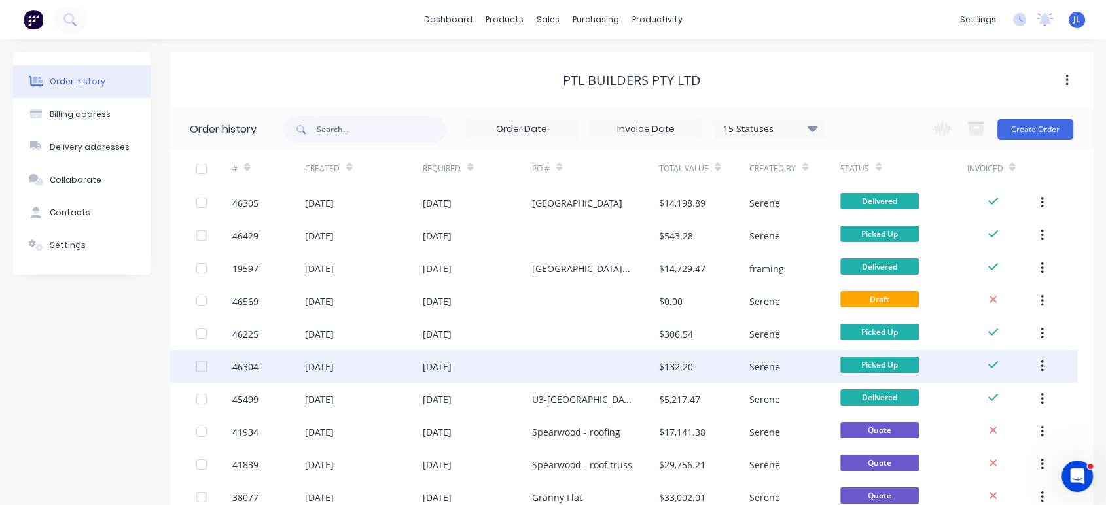
click at [590, 373] on div at bounding box center [595, 366] width 127 height 33
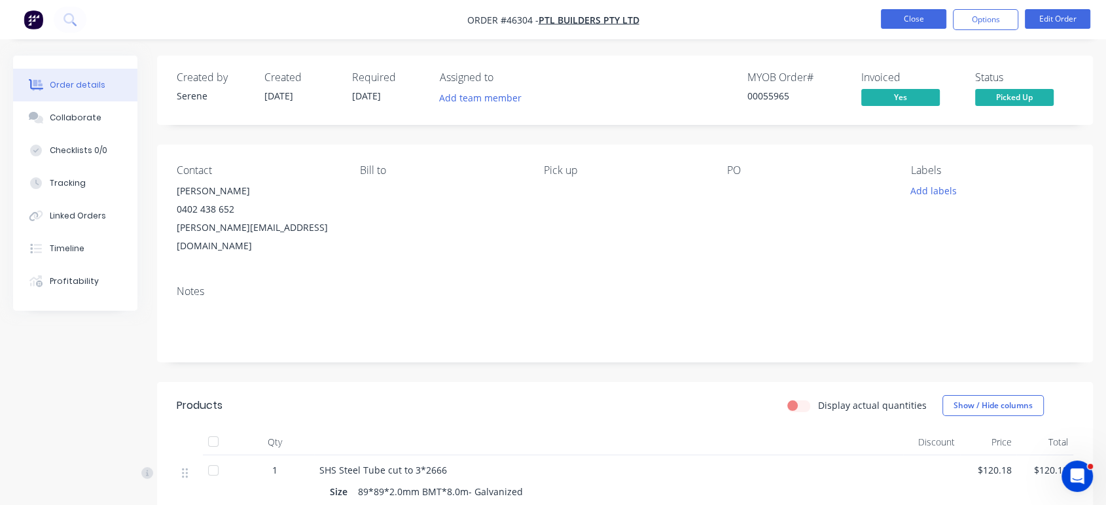
click at [859, 24] on button "Close" at bounding box center [913, 19] width 65 height 20
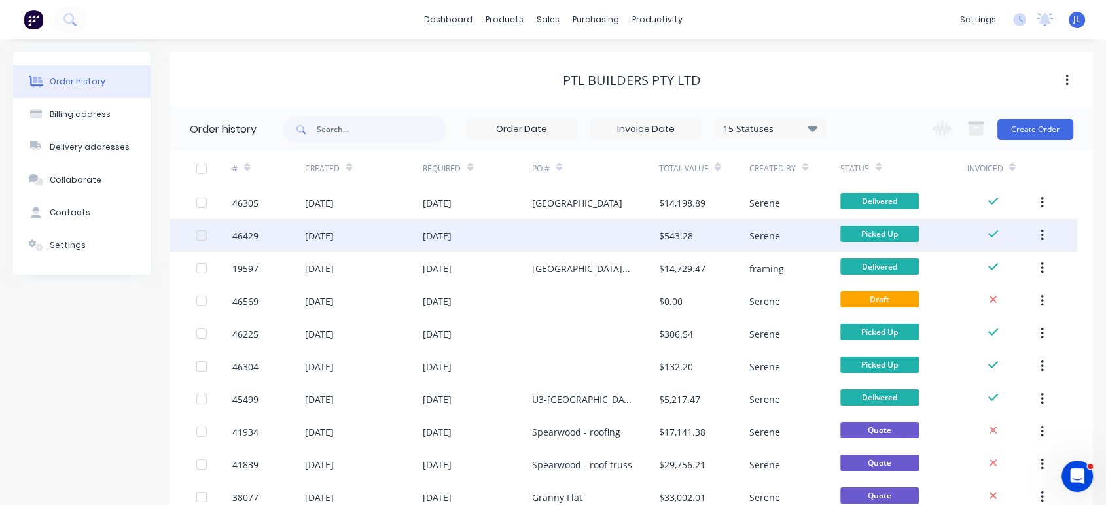
click at [549, 234] on div at bounding box center [595, 235] width 127 height 33
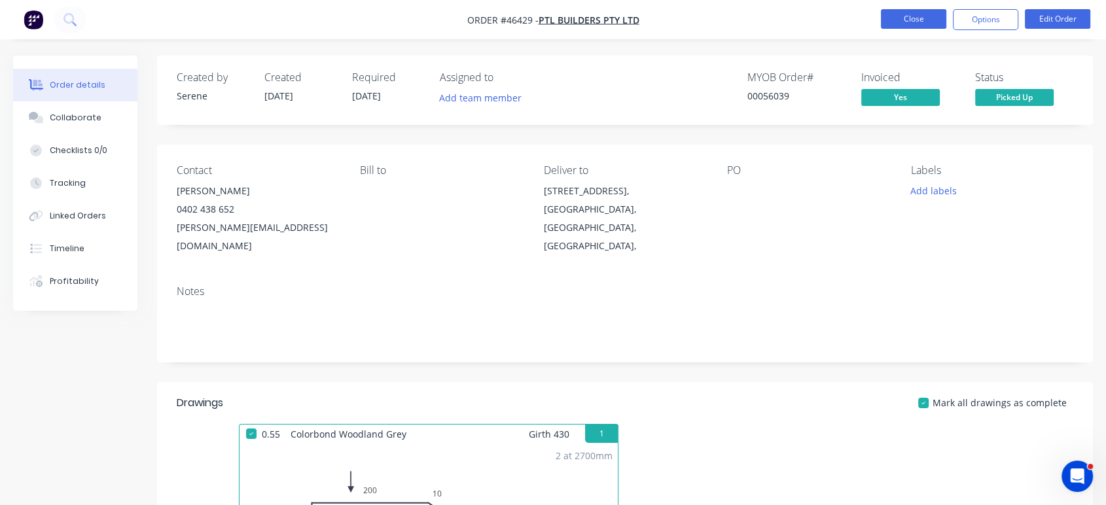
click at [859, 22] on button "Close" at bounding box center [913, 19] width 65 height 20
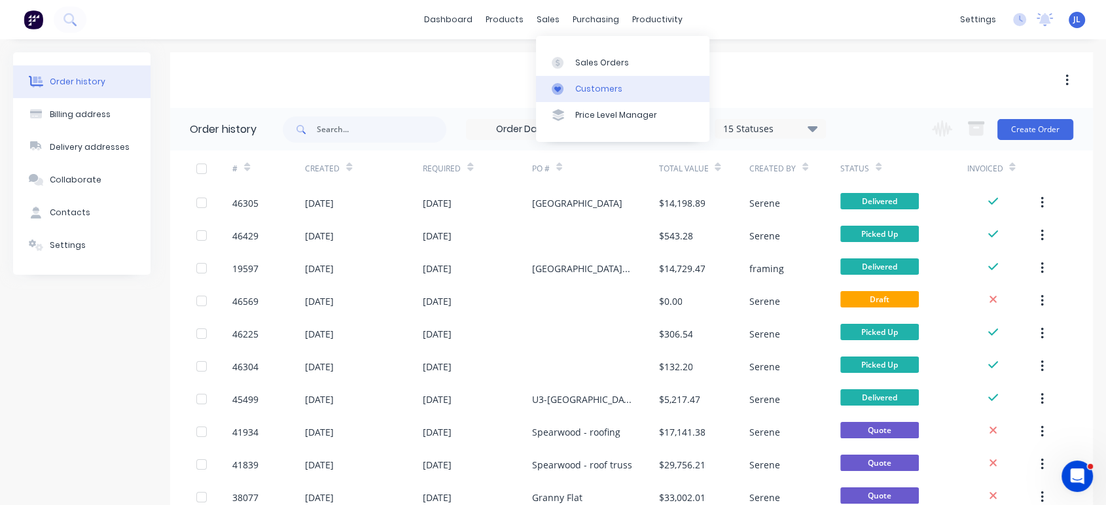
click at [577, 88] on div "Customers" at bounding box center [598, 89] width 47 height 12
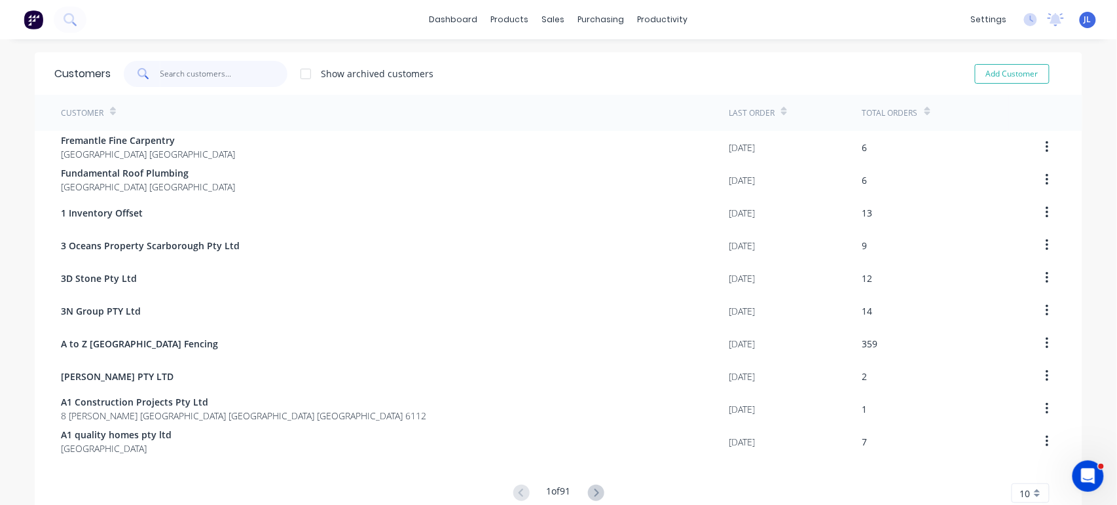
click at [247, 79] on input "text" at bounding box center [224, 74] width 128 height 26
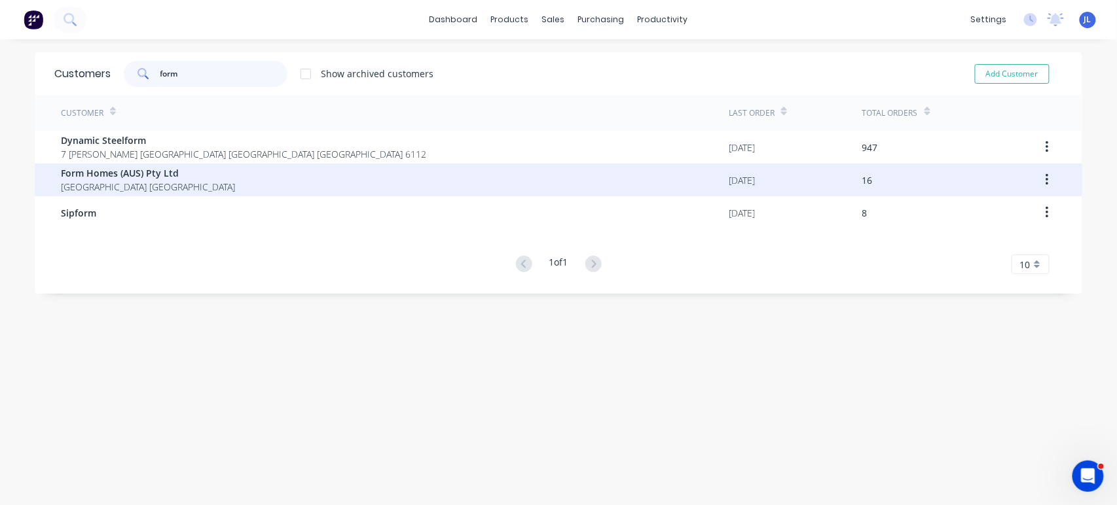
type input "form"
click at [137, 182] on span "[GEOGRAPHIC_DATA] [GEOGRAPHIC_DATA]" at bounding box center [148, 187] width 174 height 14
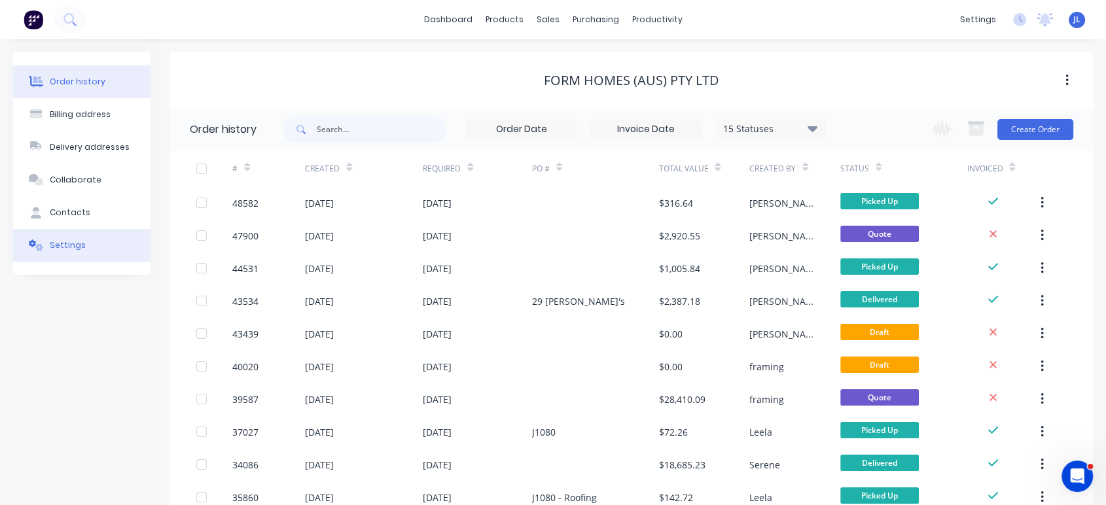
click at [73, 245] on div "Settings" at bounding box center [68, 246] width 36 height 12
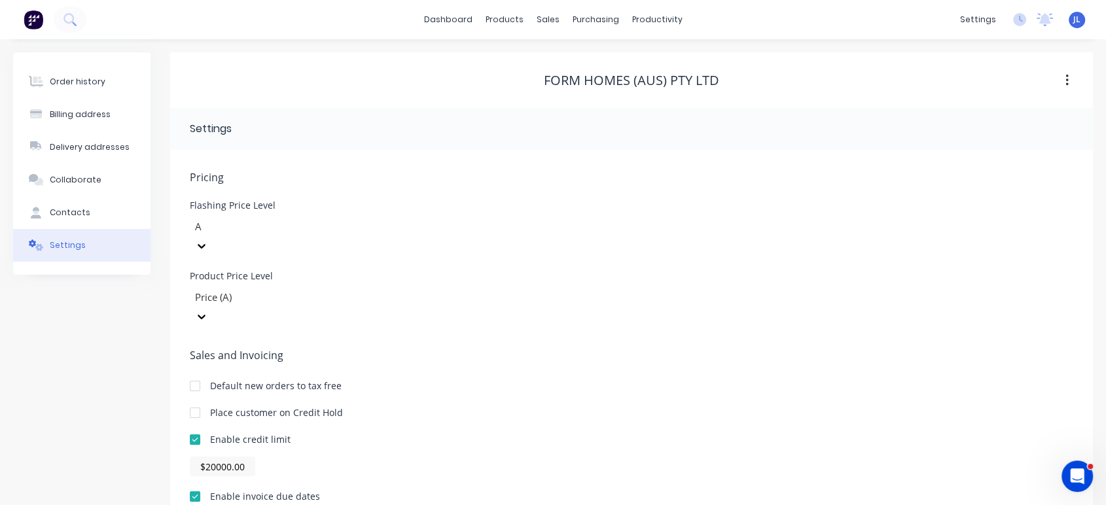
click at [193, 427] on div at bounding box center [195, 440] width 26 height 26
type input "$0.00"
click at [113, 388] on div "Order history Billing address Delivery addresses Collaborate Contacts Settings" at bounding box center [81, 383] width 137 height 662
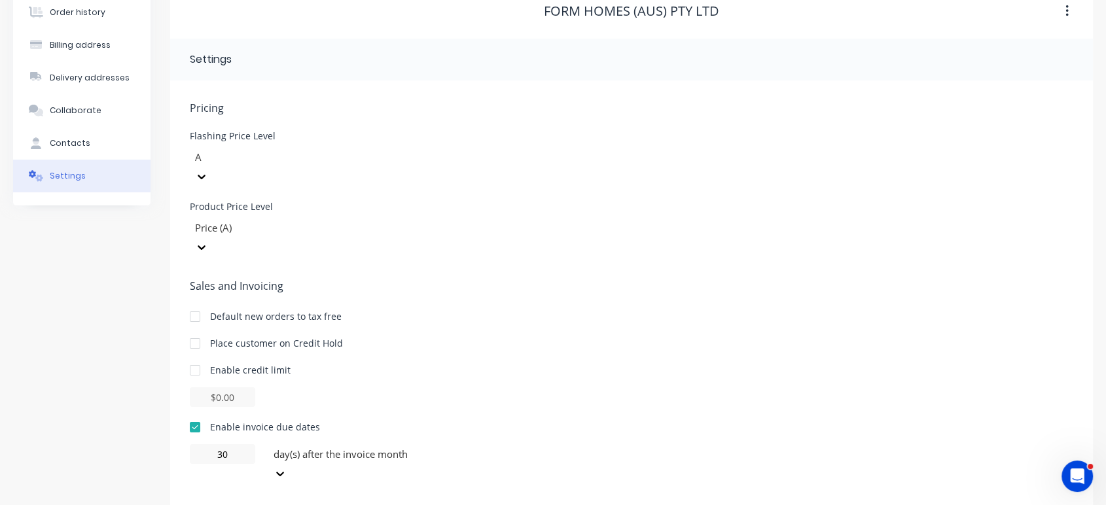
scroll to position [143, 0]
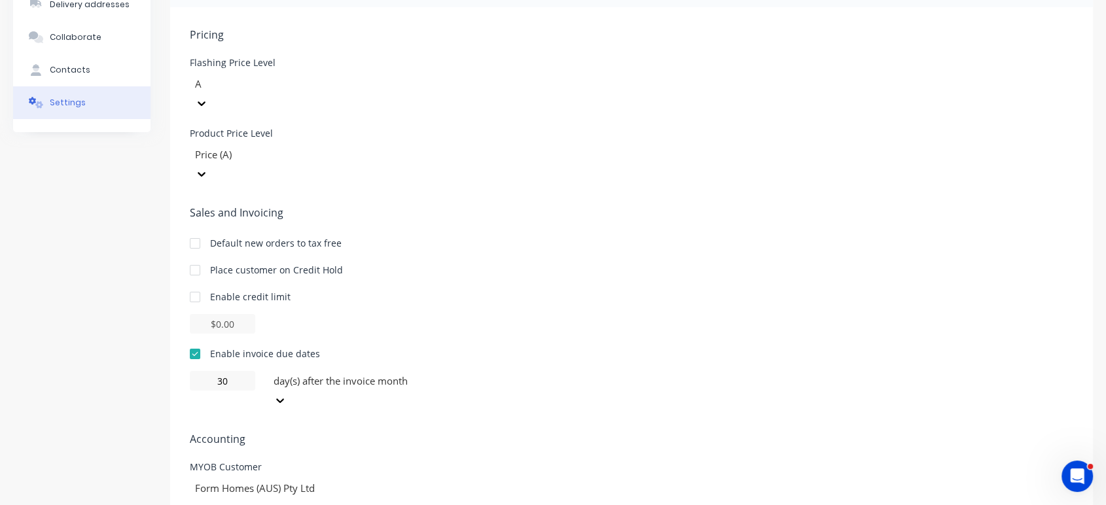
click at [196, 341] on div at bounding box center [195, 354] width 26 height 26
click at [113, 292] on div "Order history Billing address Delivery addresses Collaborate Contacts Settings" at bounding box center [81, 241] width 137 height 662
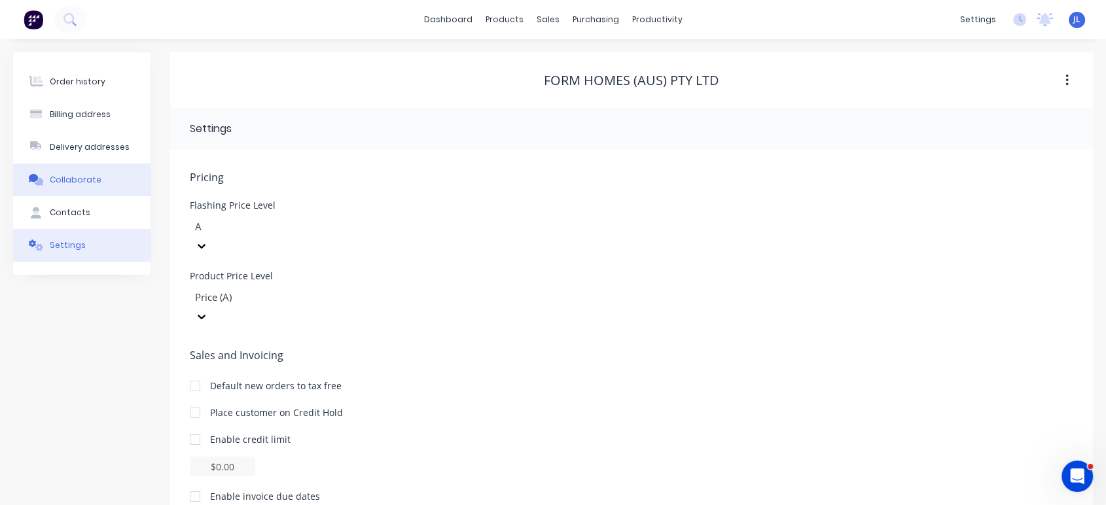
scroll to position [0, 0]
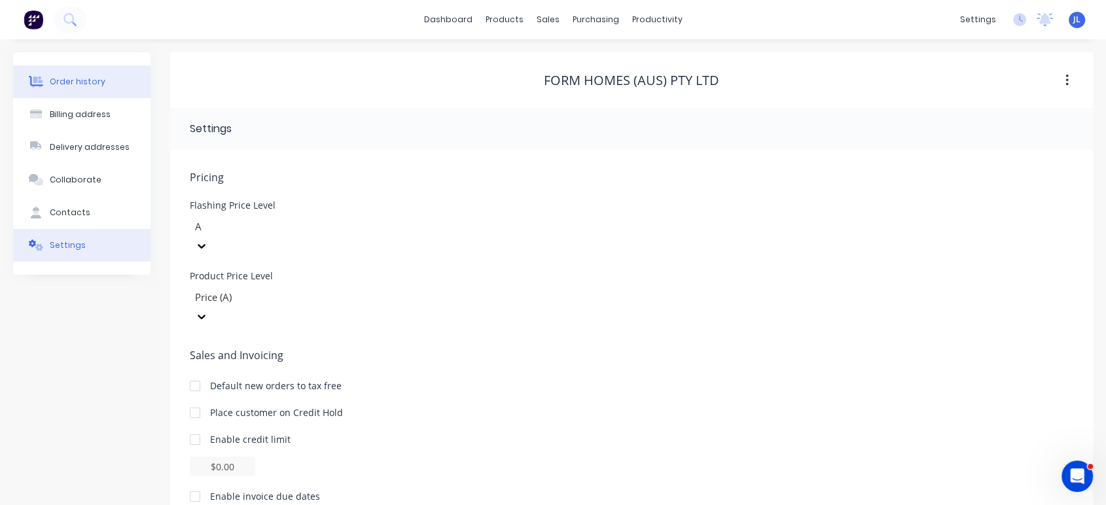
click at [76, 79] on div "Order history" at bounding box center [78, 82] width 56 height 12
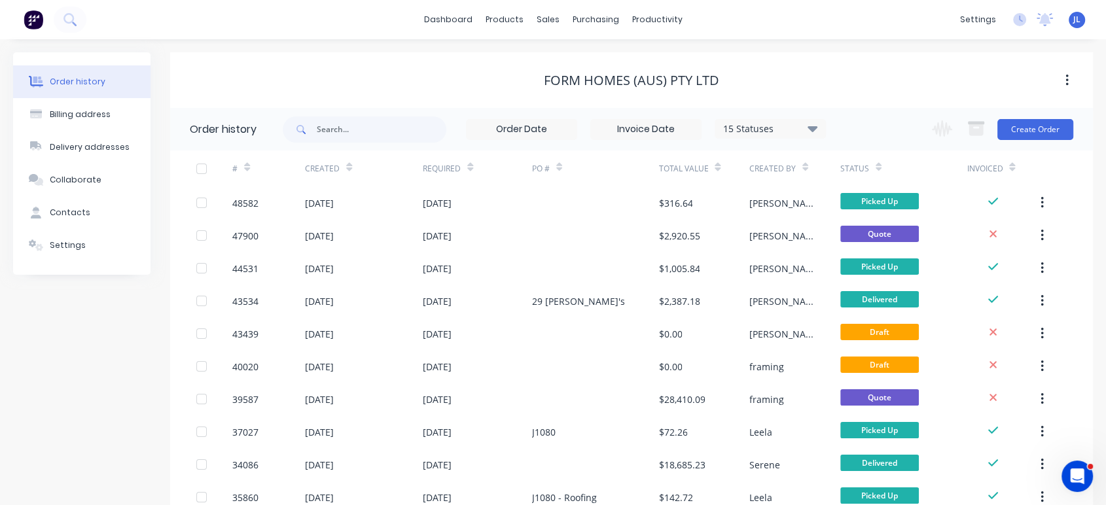
click at [300, 74] on div "Form Homes (AUS) Pty Ltd" at bounding box center [631, 81] width 923 height 16
click at [253, 58] on div "Form Homes (AUS) Pty Ltd" at bounding box center [631, 80] width 923 height 56
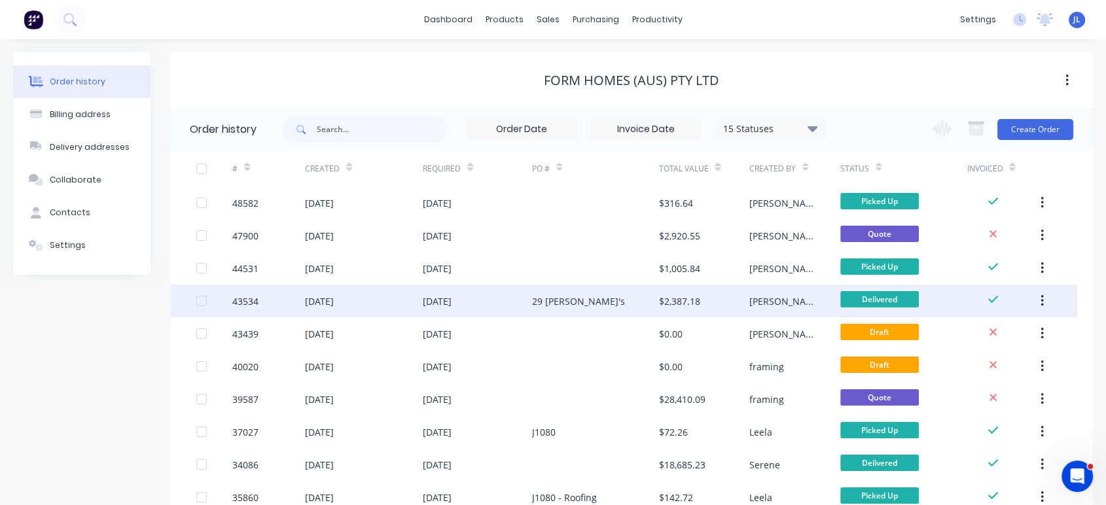
drag, startPoint x: 1024, startPoint y: 364, endPoint x: 1022, endPoint y: 294, distance: 70.1
click at [859, 357] on div at bounding box center [1003, 366] width 73 height 33
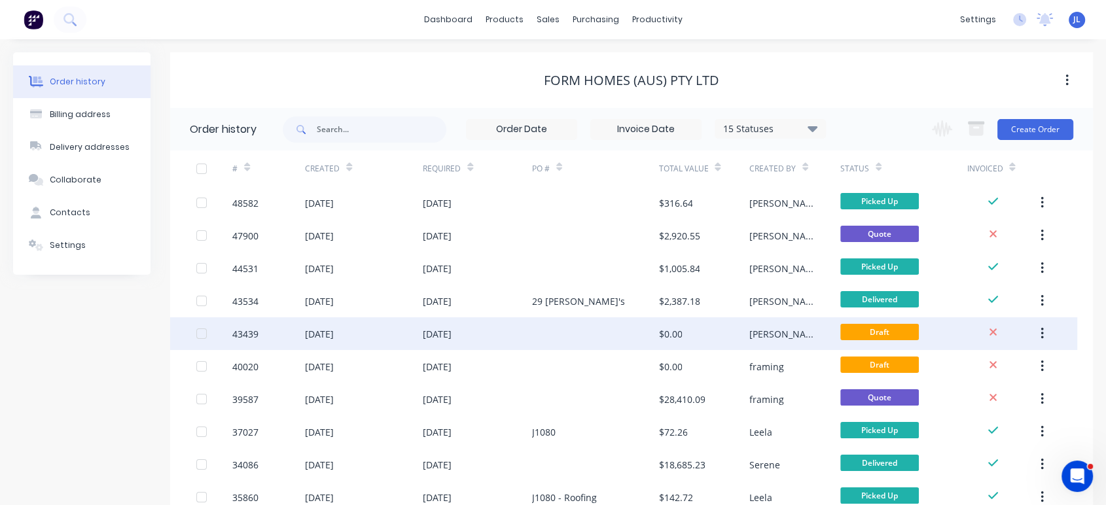
click at [830, 344] on div "[PERSON_NAME]" at bounding box center [794, 333] width 91 height 33
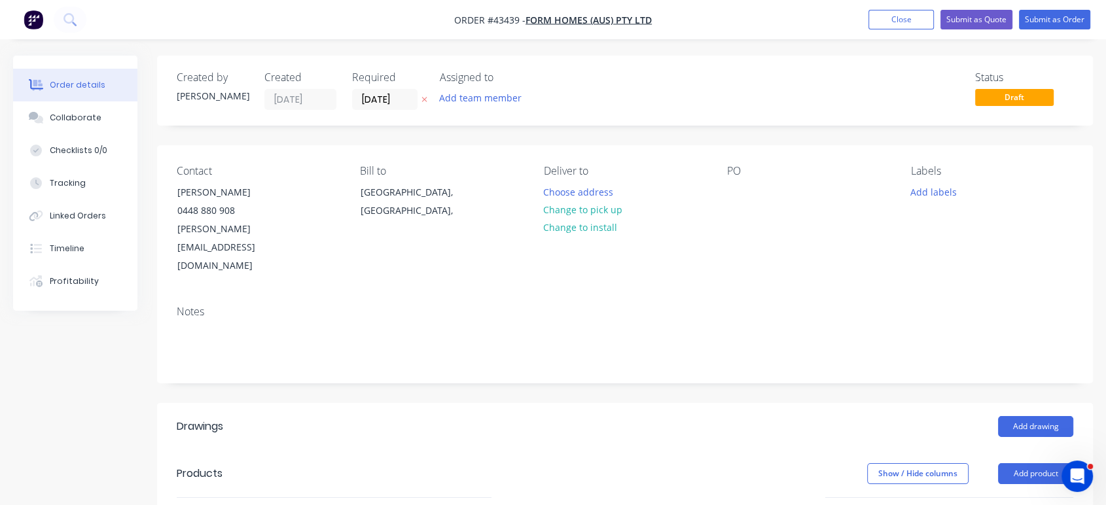
drag, startPoint x: 828, startPoint y: 338, endPoint x: 701, endPoint y: 88, distance: 279.9
click at [701, 88] on div "Status Draft" at bounding box center [822, 90] width 503 height 39
click at [844, 67] on div "Created by Juana Created 14/04/25 Required 14/04/25 Assigned to Add team member…" at bounding box center [625, 91] width 936 height 70
click at [859, 22] on button "Close" at bounding box center [901, 20] width 65 height 20
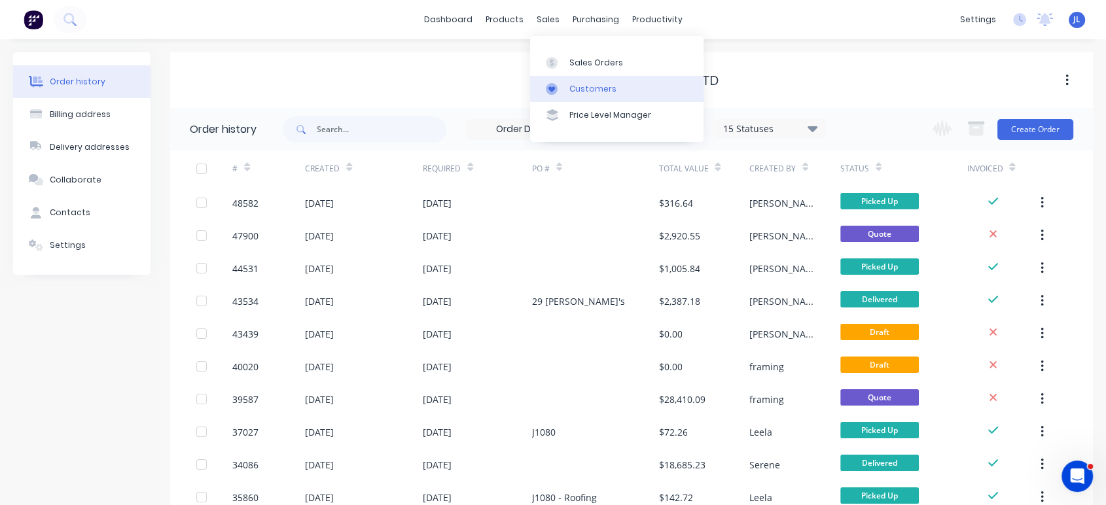
click at [592, 88] on div "Customers" at bounding box center [592, 89] width 47 height 12
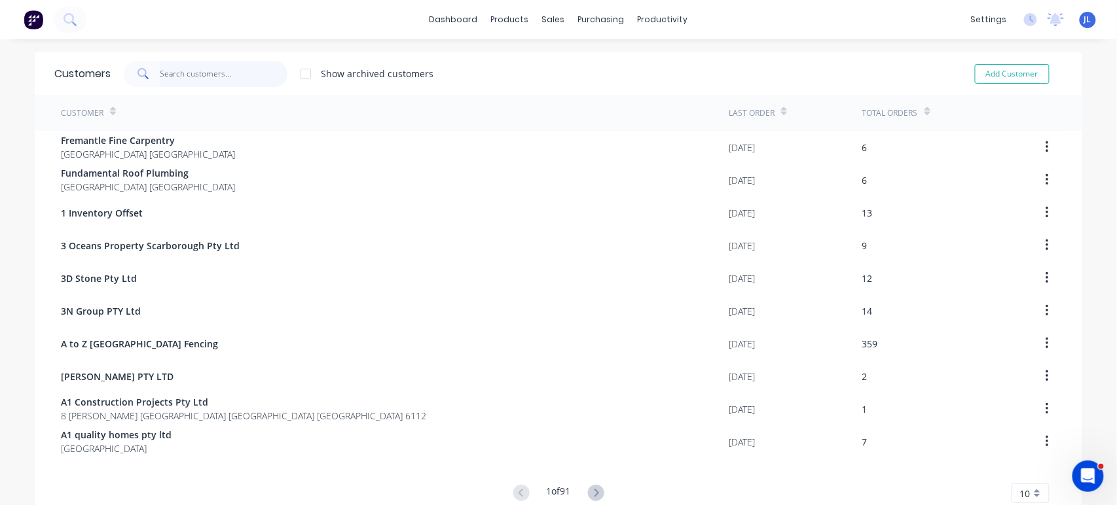
click at [281, 79] on input "text" at bounding box center [224, 74] width 128 height 26
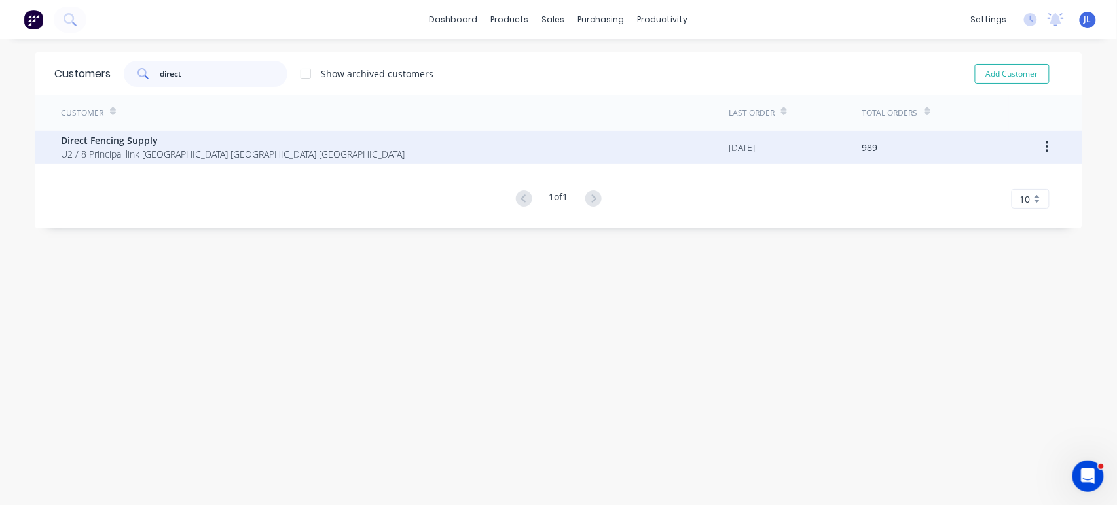
type input "direct"
click at [106, 144] on span "Direct Fencing Supply" at bounding box center [233, 141] width 344 height 14
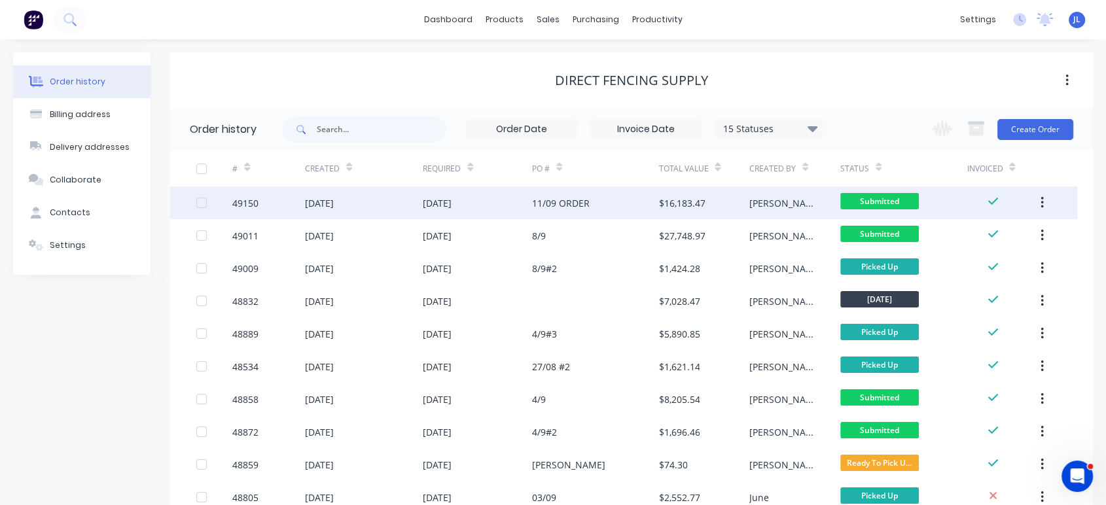
click at [695, 203] on div "$16,183.47" at bounding box center [682, 203] width 46 height 14
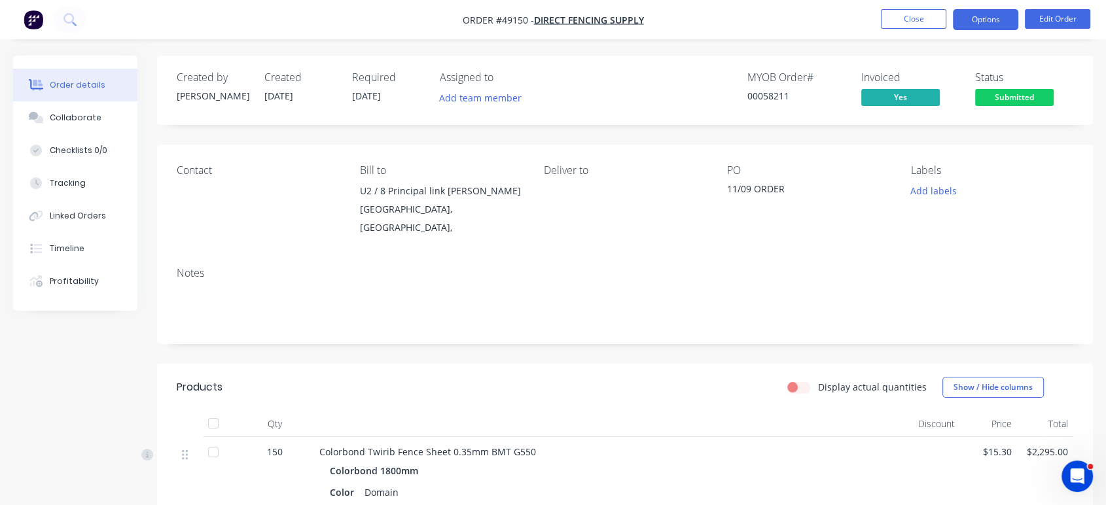
click at [859, 18] on button "Options" at bounding box center [985, 19] width 65 height 21
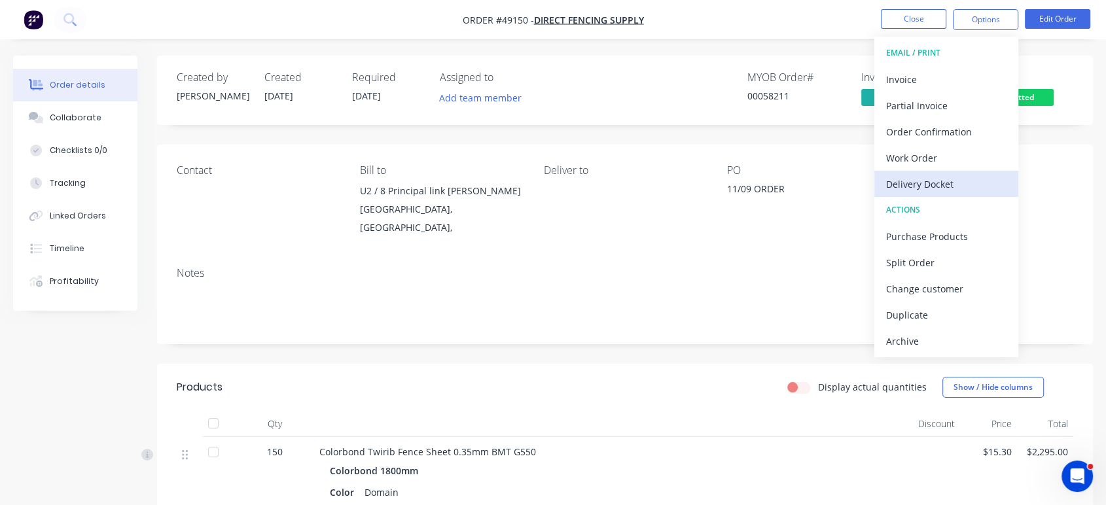
click at [859, 182] on div "Delivery Docket" at bounding box center [946, 184] width 120 height 19
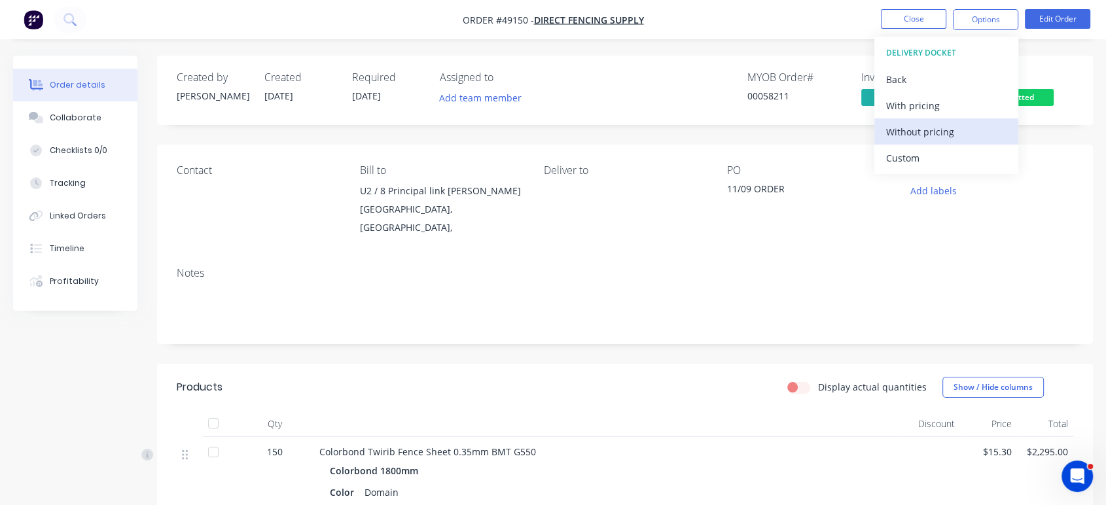
click at [859, 143] on button "Without pricing" at bounding box center [947, 131] width 144 height 26
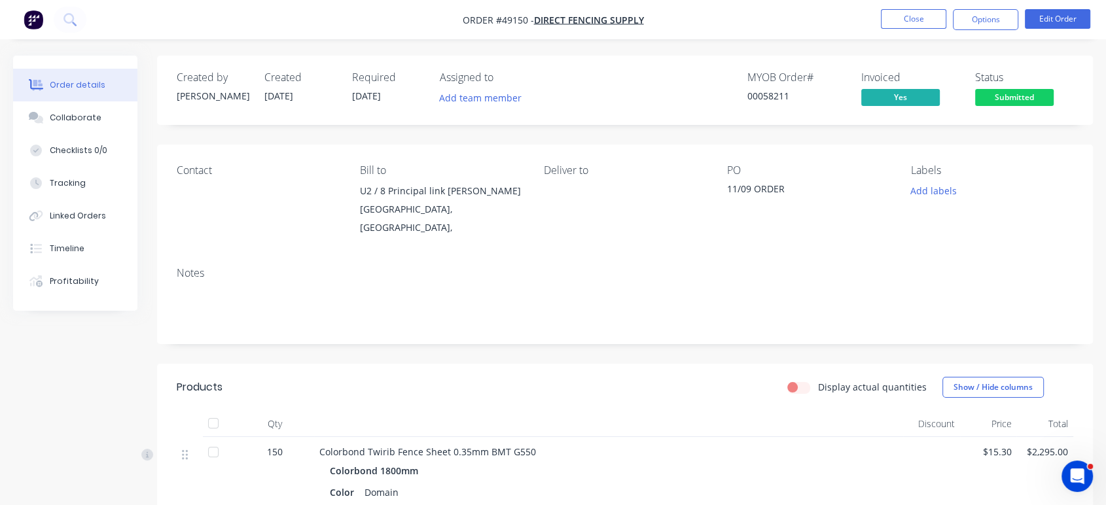
click at [378, 9] on nav "Order #49150 - Direct Fencing Supply Close Options Edit Order" at bounding box center [553, 19] width 1106 height 39
click at [859, 25] on button "Close" at bounding box center [913, 19] width 65 height 20
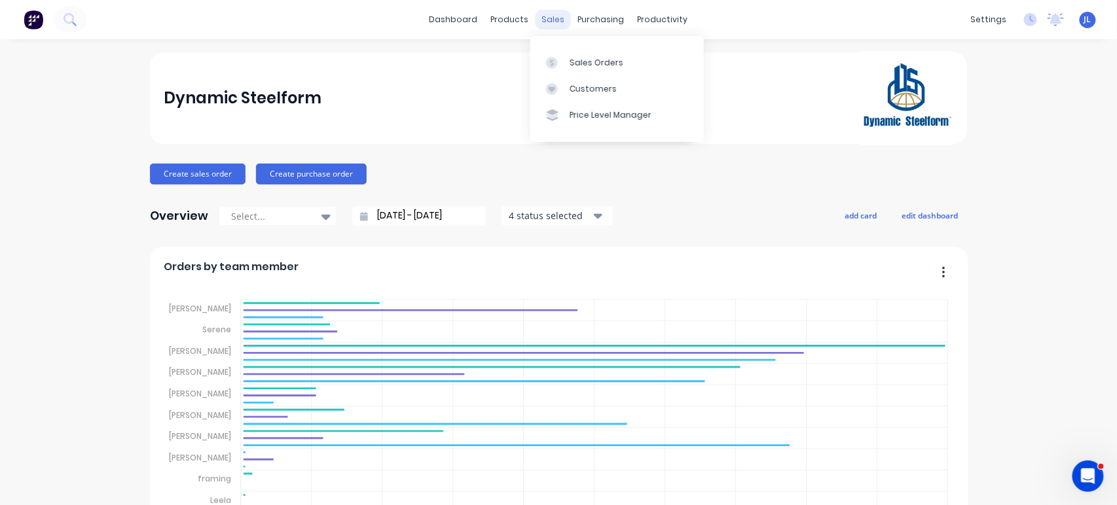
click at [549, 19] on div "sales" at bounding box center [553, 20] width 36 height 20
click at [577, 90] on div "Customers" at bounding box center [592, 89] width 47 height 12
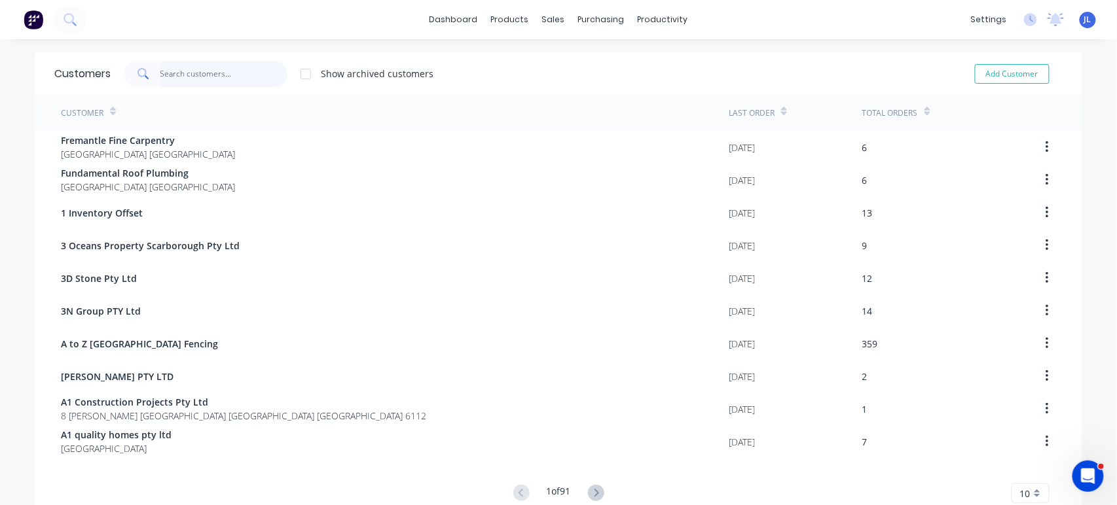
click at [185, 76] on input "text" at bounding box center [224, 74] width 128 height 26
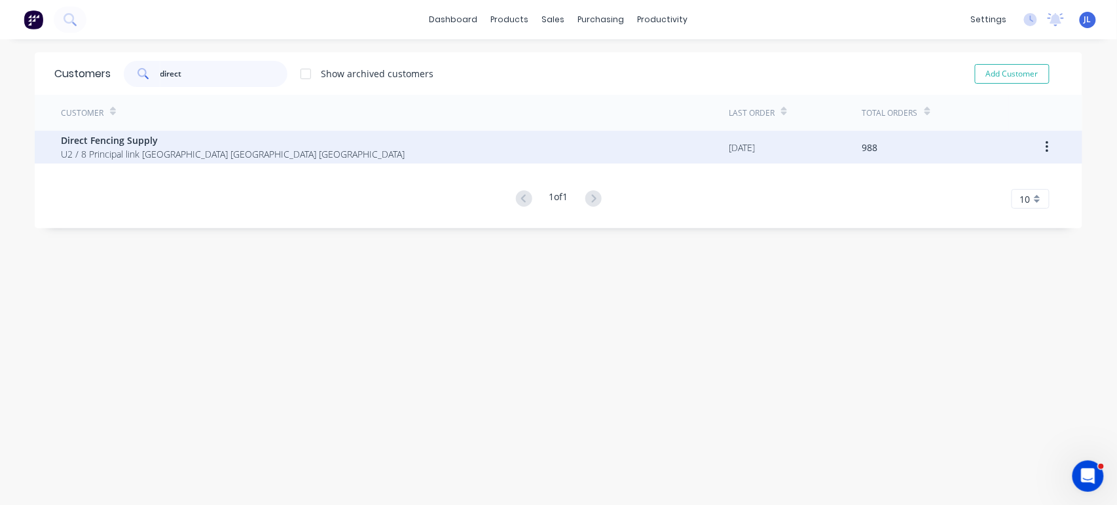
type input "direct"
click at [195, 149] on span "U2 / 8 Principal link Malaga Western Australia Australia" at bounding box center [233, 154] width 344 height 14
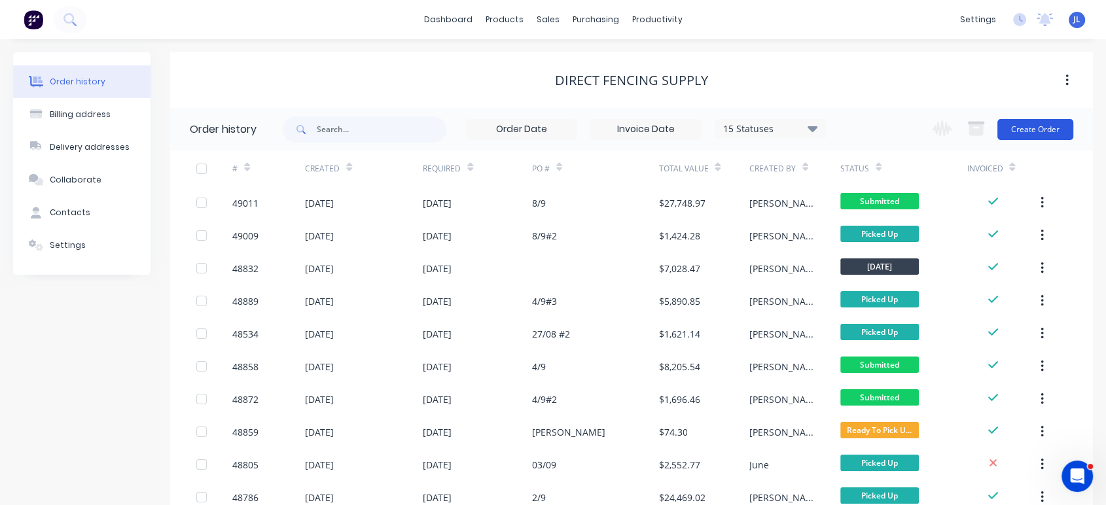
click at [1015, 128] on button "Create Order" at bounding box center [1036, 129] width 76 height 21
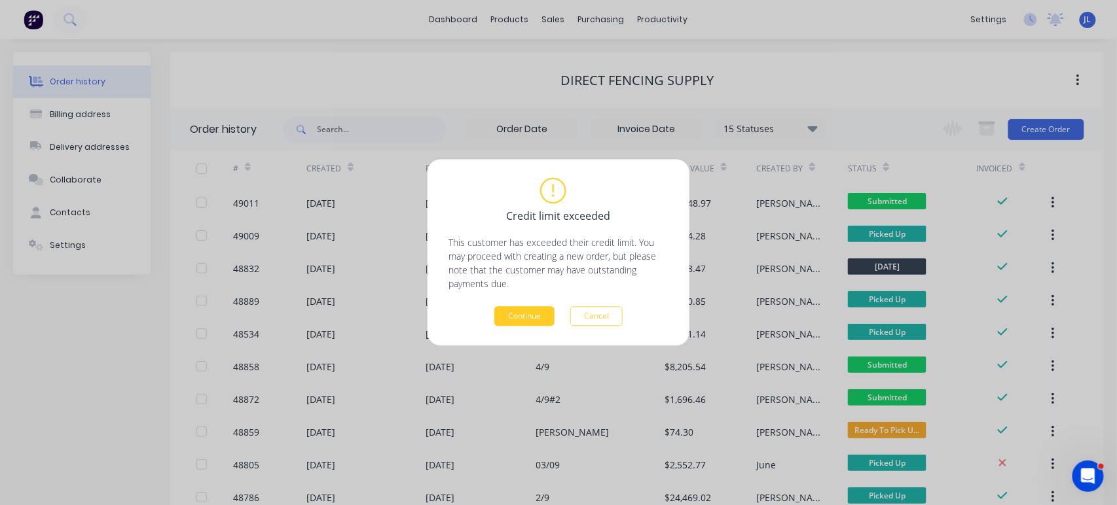
click at [519, 315] on button "Continue" at bounding box center [524, 317] width 60 height 20
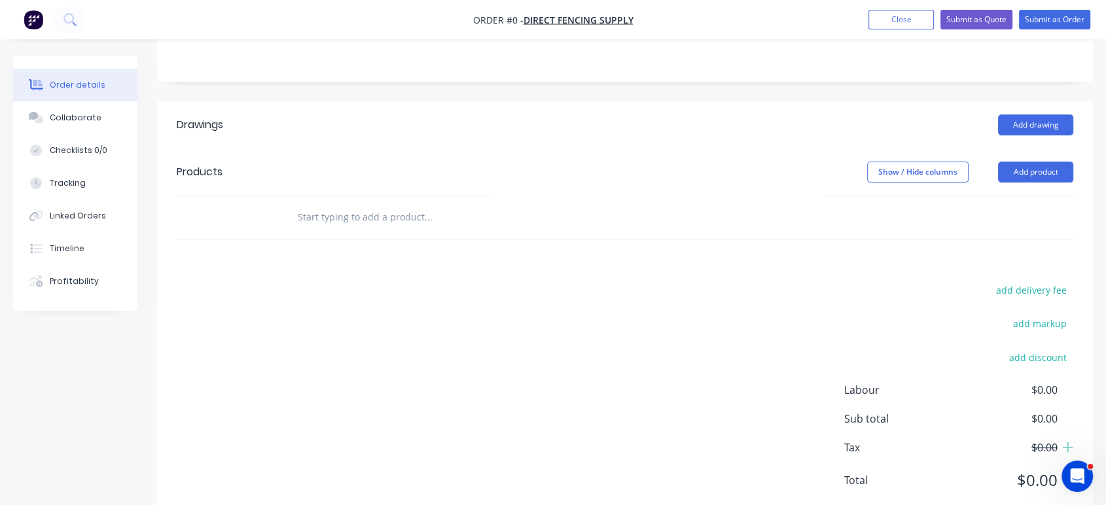
scroll to position [291, 0]
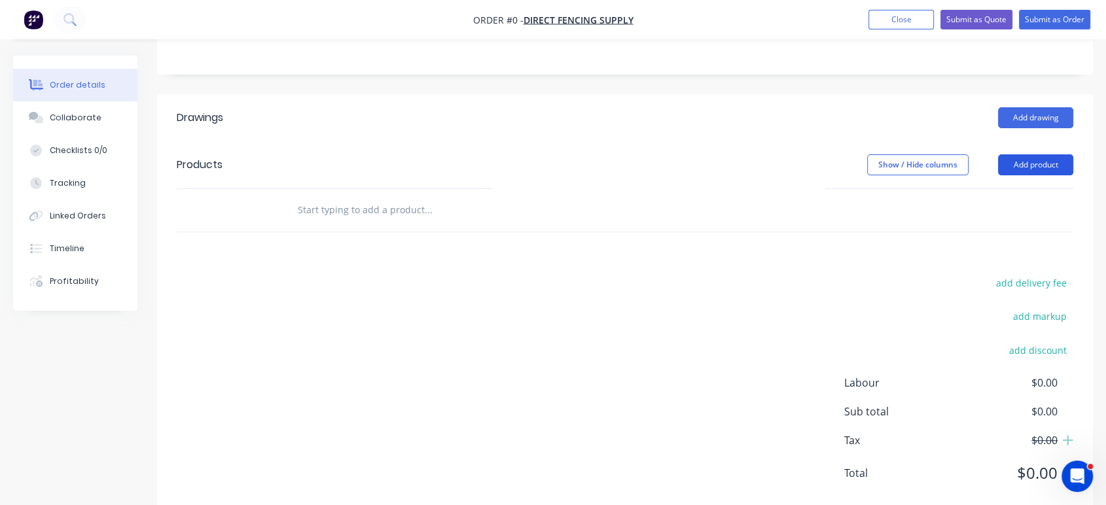
click at [1043, 166] on button "Add product" at bounding box center [1035, 164] width 75 height 21
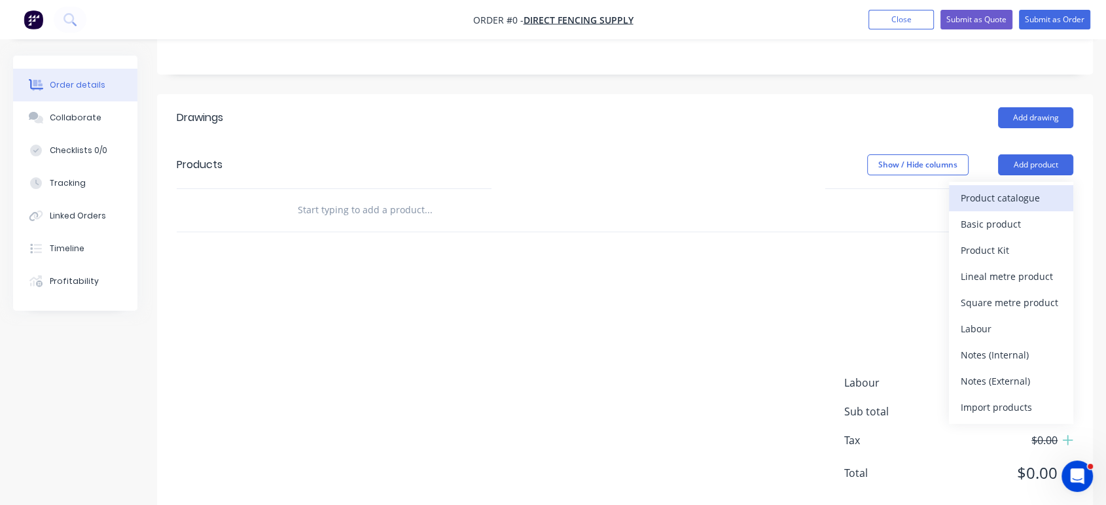
click at [1010, 199] on div "Product catalogue" at bounding box center [1011, 198] width 101 height 19
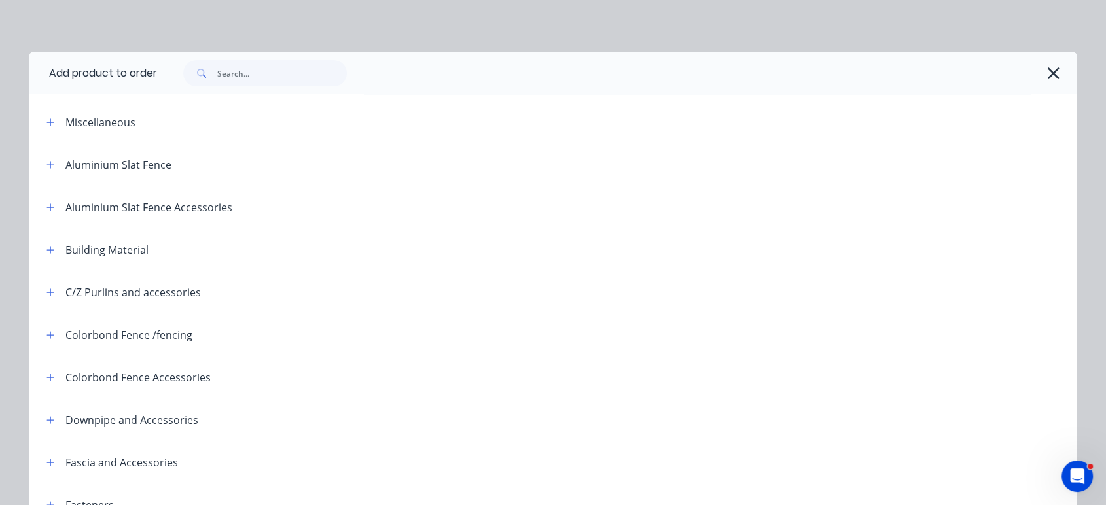
click at [285, 88] on div at bounding box center [617, 73] width 920 height 42
click at [291, 76] on input "text" at bounding box center [282, 73] width 130 height 26
click at [287, 72] on input "text" at bounding box center [282, 73] width 130 height 26
type input "0.35"
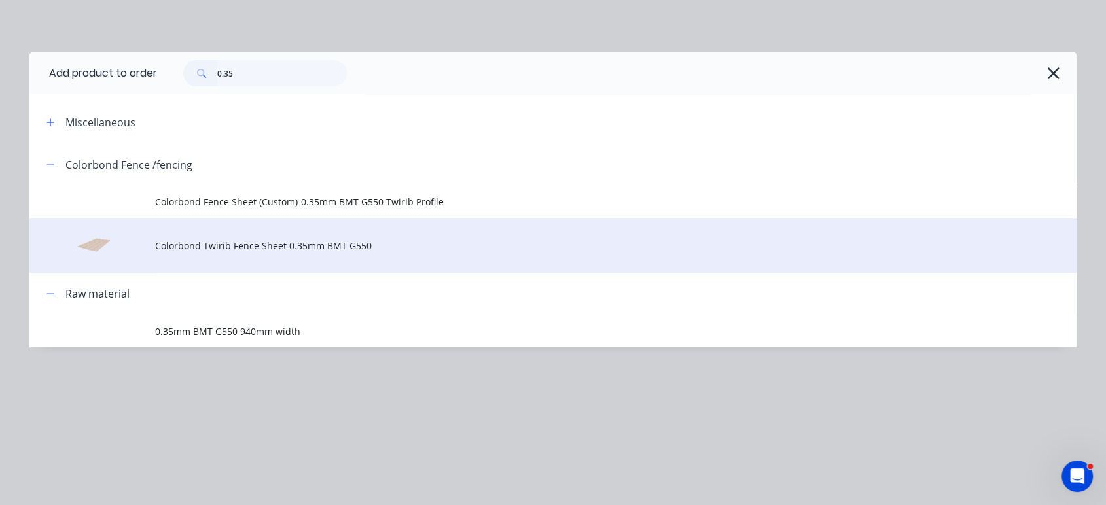
click at [223, 240] on span "Colorbond Twirib Fence Sheet 0.35mm BMT G550" at bounding box center [523, 246] width 737 height 14
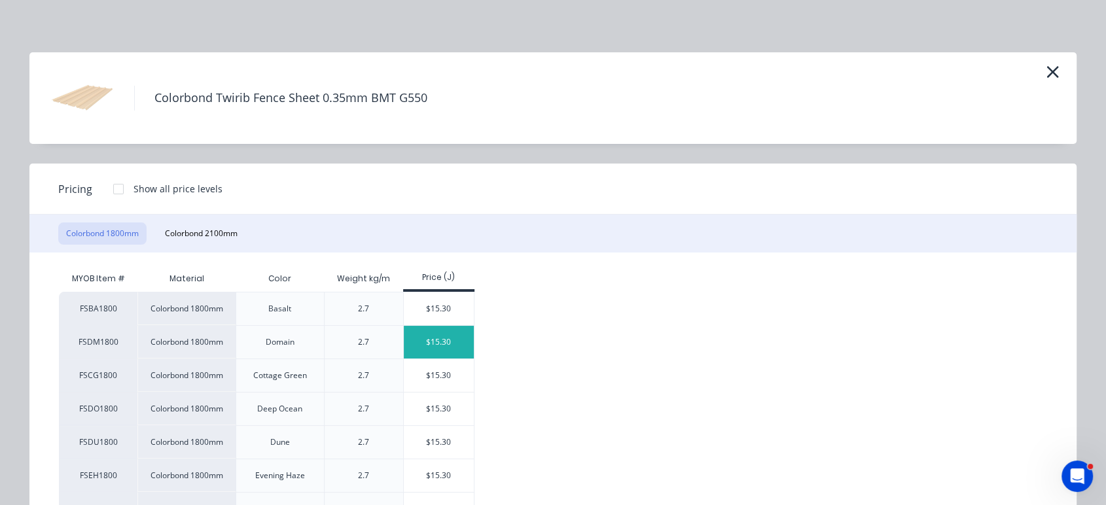
click at [427, 339] on div "$15.30" at bounding box center [439, 342] width 70 height 33
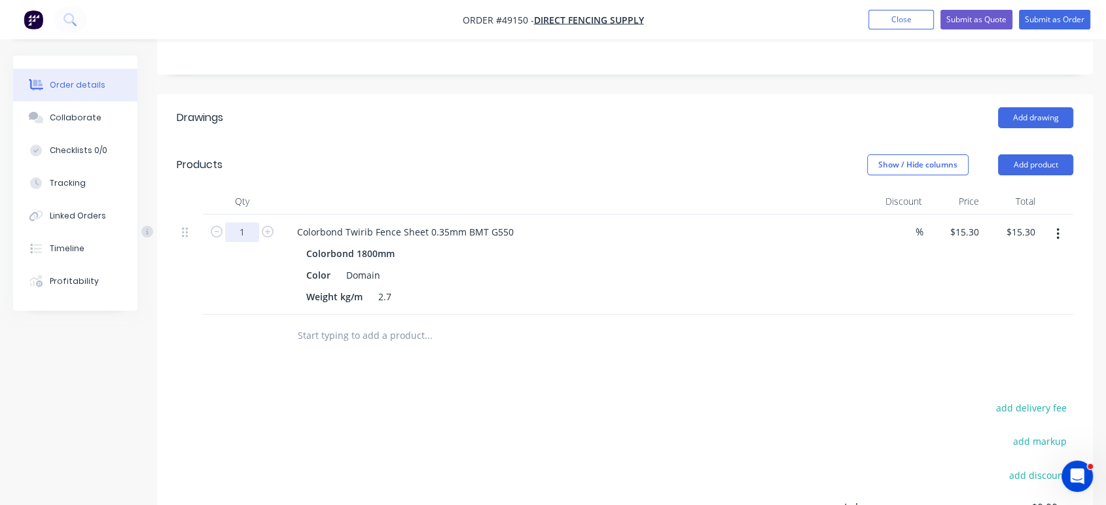
click at [249, 233] on input "1" at bounding box center [242, 233] width 34 height 20
type input "150"
type input "$2,295.00"
click at [500, 121] on div "Add drawing" at bounding box center [720, 117] width 706 height 21
click at [1022, 166] on button "Add product" at bounding box center [1035, 164] width 75 height 21
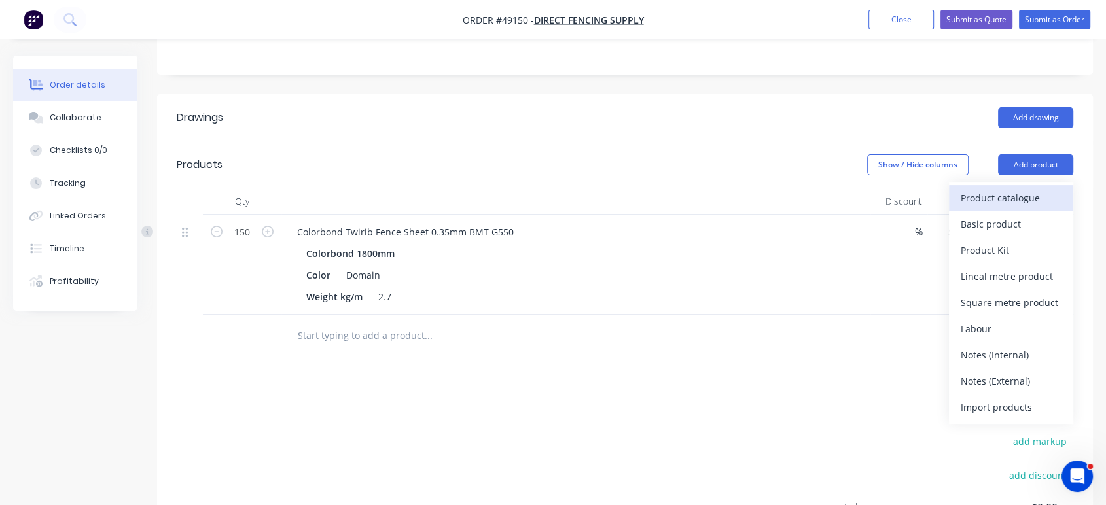
click at [1014, 204] on div "Product catalogue" at bounding box center [1011, 198] width 101 height 19
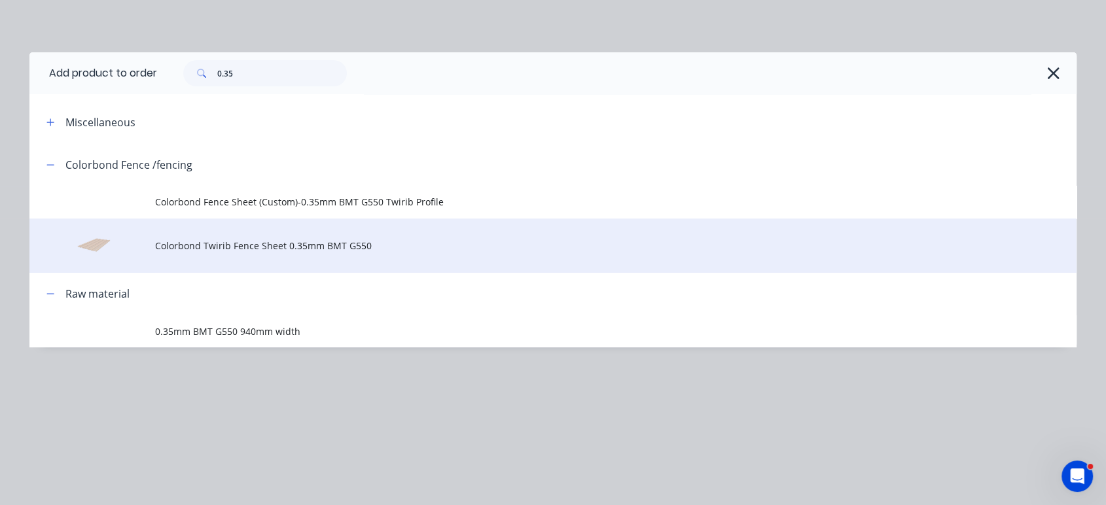
click at [270, 239] on span "Colorbond Twirib Fence Sheet 0.35mm BMT G550" at bounding box center [523, 246] width 737 height 14
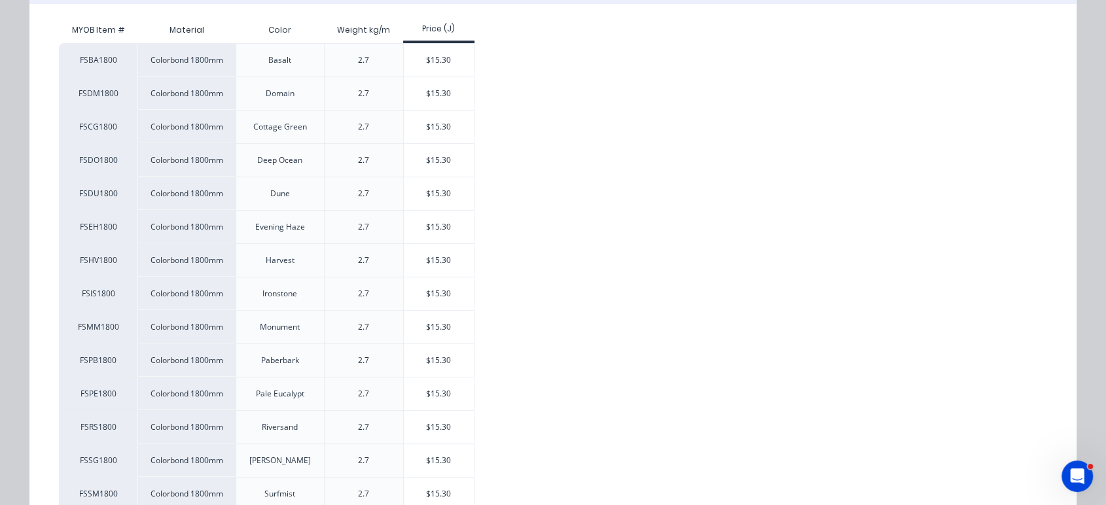
scroll to position [291, 0]
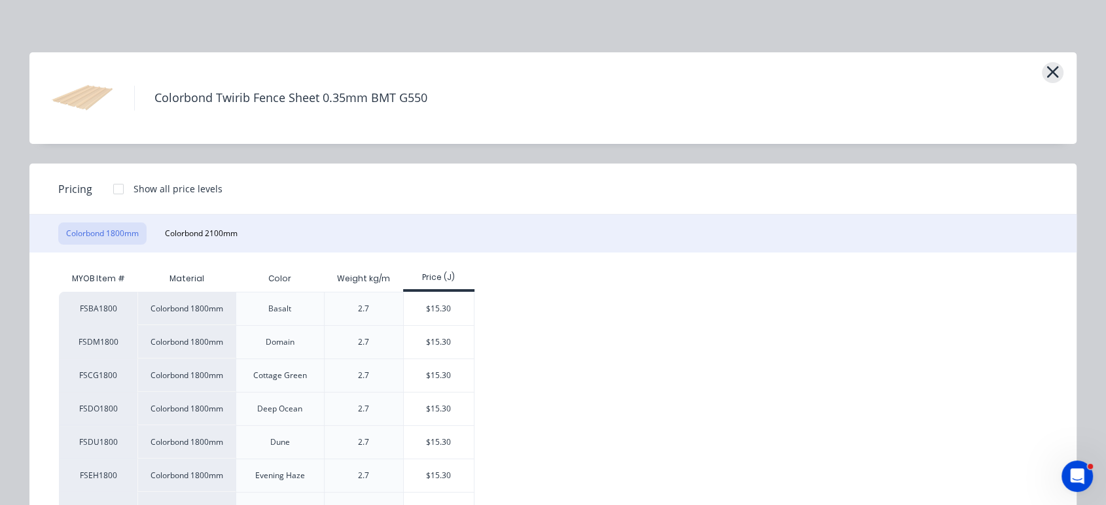
click at [1049, 69] on icon "button" at bounding box center [1053, 72] width 12 height 12
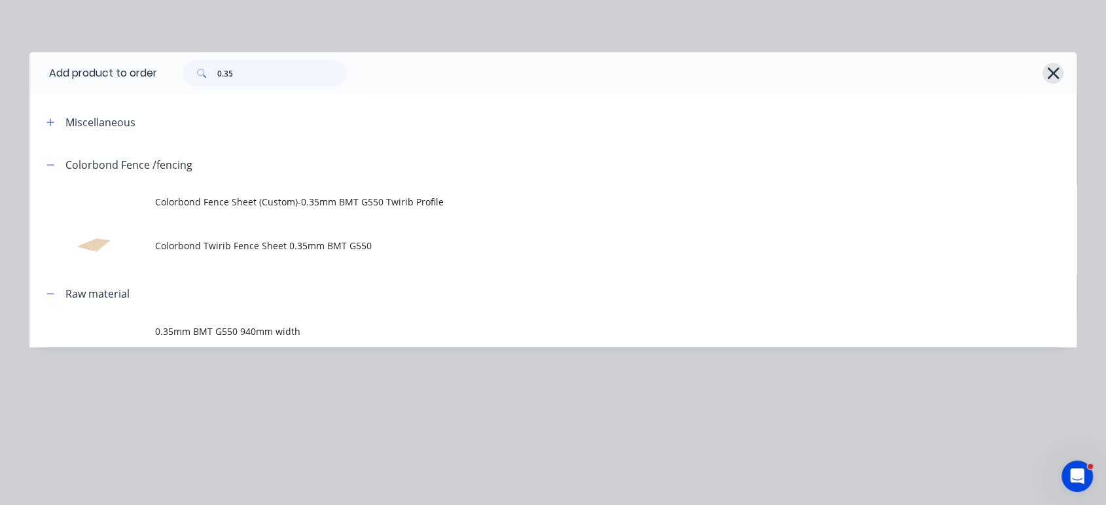
click at [1058, 76] on icon "button" at bounding box center [1054, 73] width 14 height 18
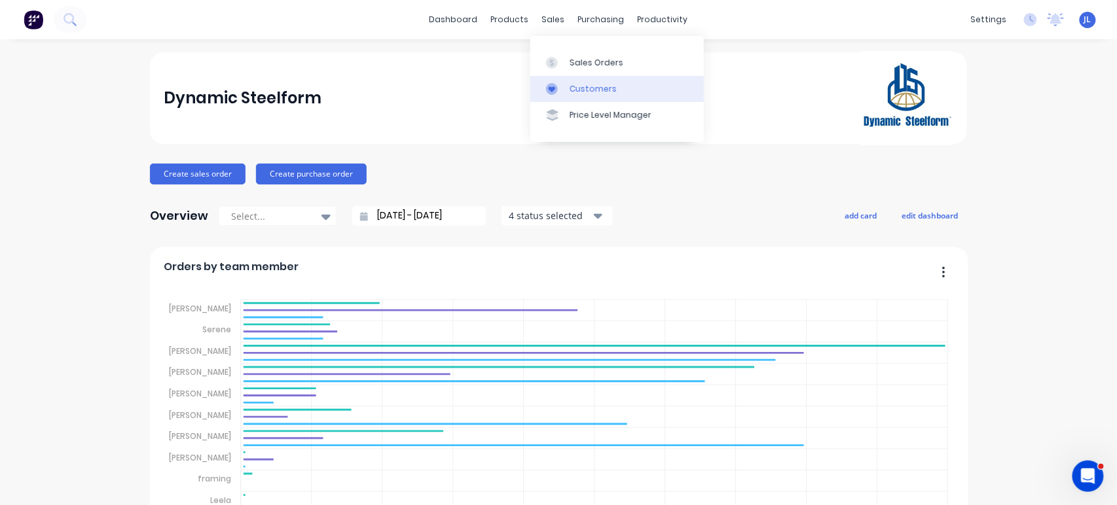
click at [592, 86] on div "Customers" at bounding box center [592, 89] width 47 height 12
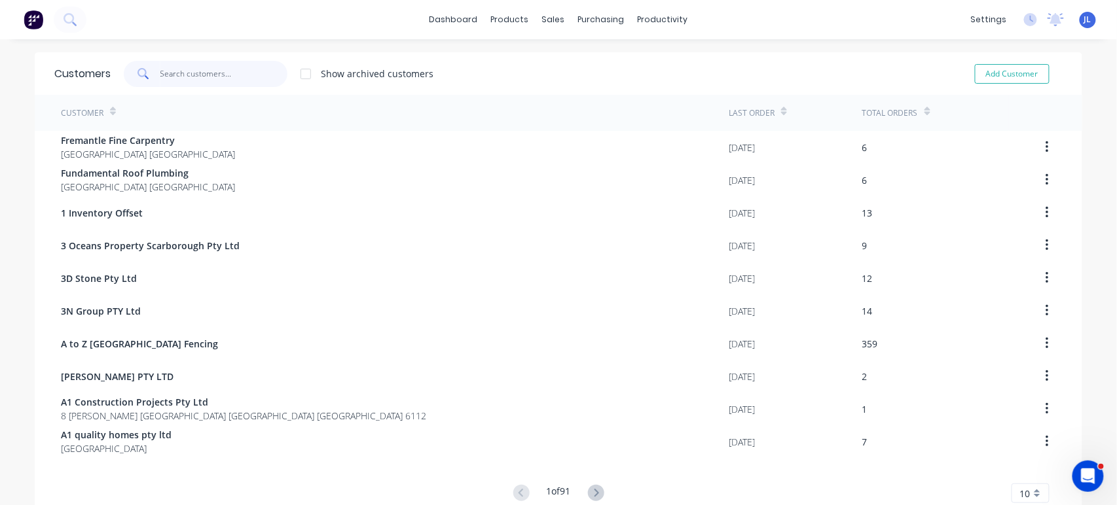
click at [236, 76] on input "text" at bounding box center [224, 74] width 128 height 26
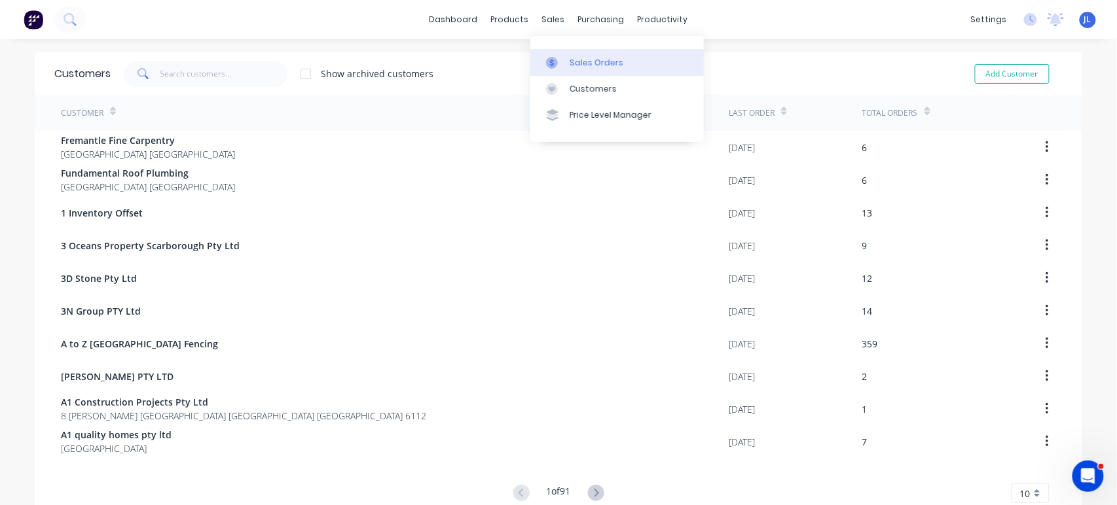
click at [585, 65] on div "Sales Orders" at bounding box center [596, 63] width 54 height 12
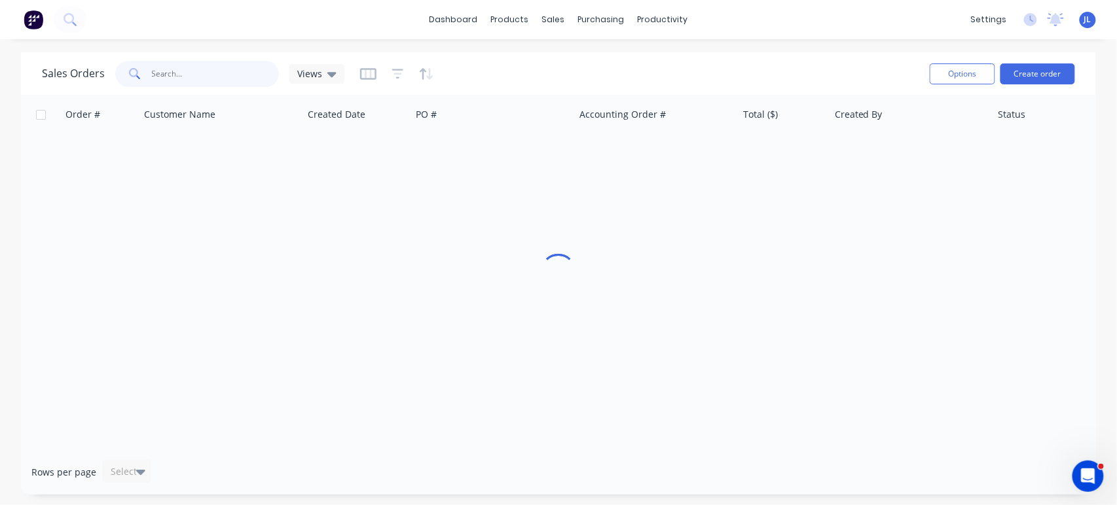
click at [204, 68] on input "text" at bounding box center [216, 74] width 128 height 26
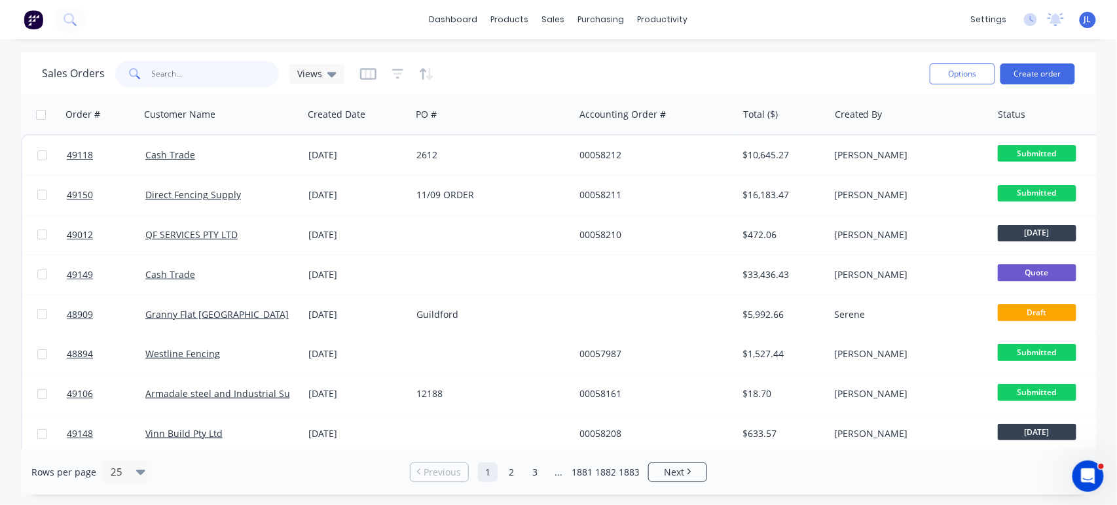
type input "4"
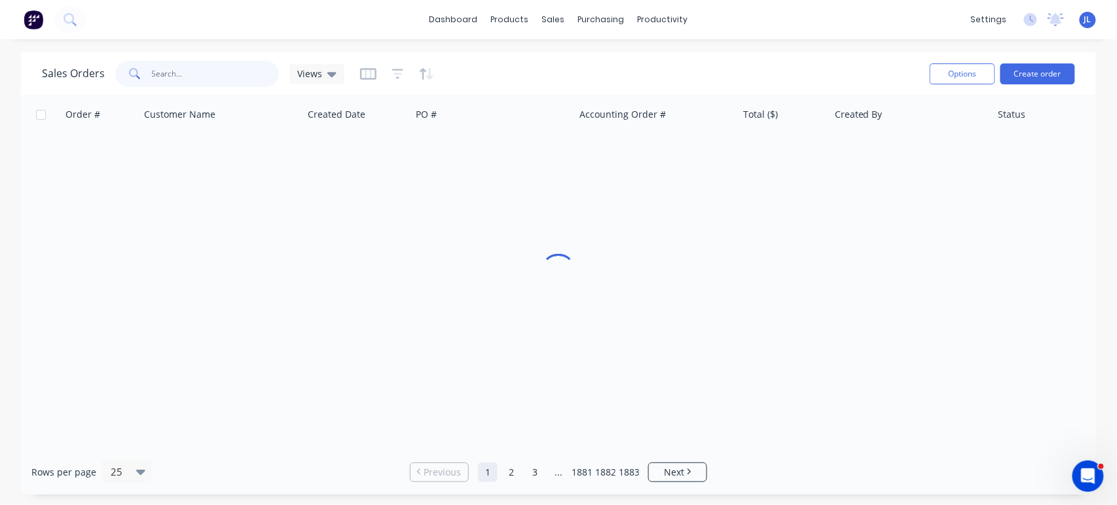
click at [211, 72] on input "text" at bounding box center [216, 74] width 128 height 26
type input "449205530"
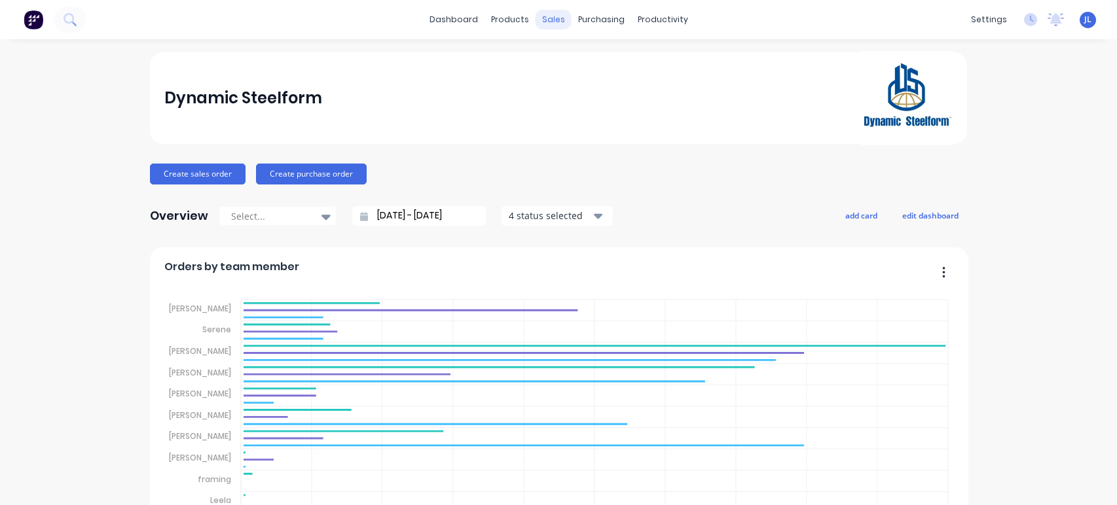
click at [545, 25] on div "sales" at bounding box center [553, 20] width 36 height 20
click at [542, 21] on div "sales" at bounding box center [553, 20] width 36 height 20
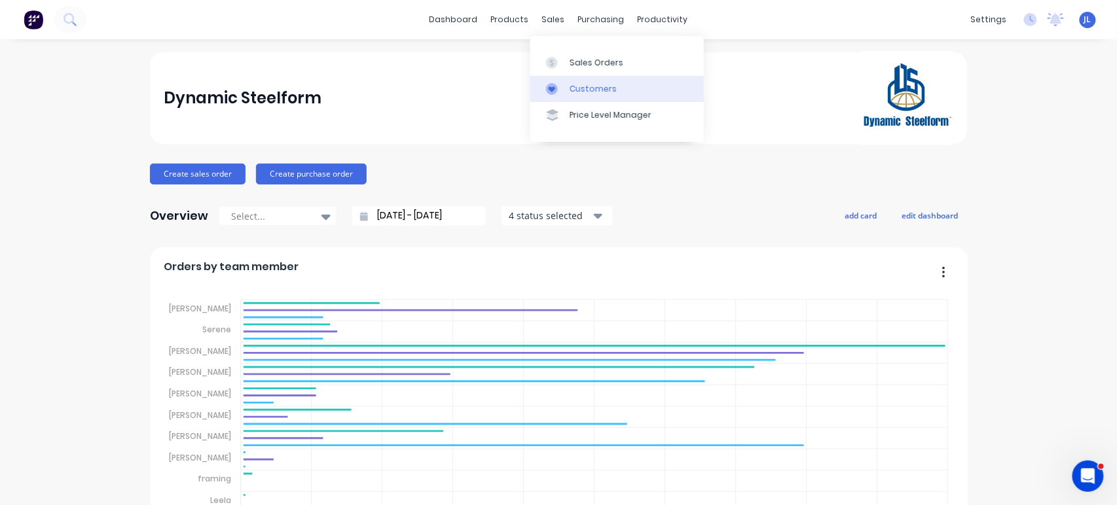
click at [564, 81] on link "Customers" at bounding box center [616, 89] width 173 height 26
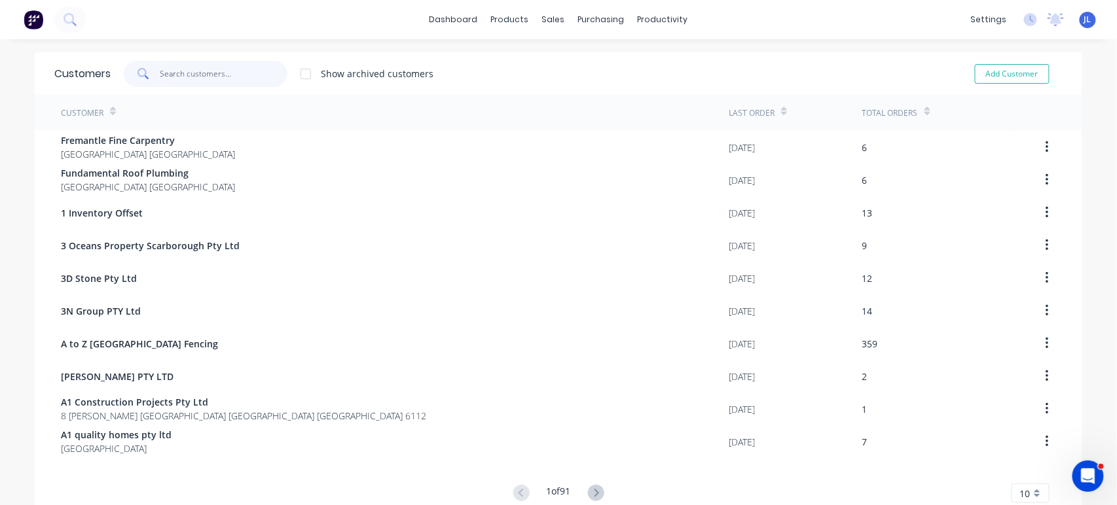
click at [269, 76] on input "text" at bounding box center [224, 74] width 128 height 26
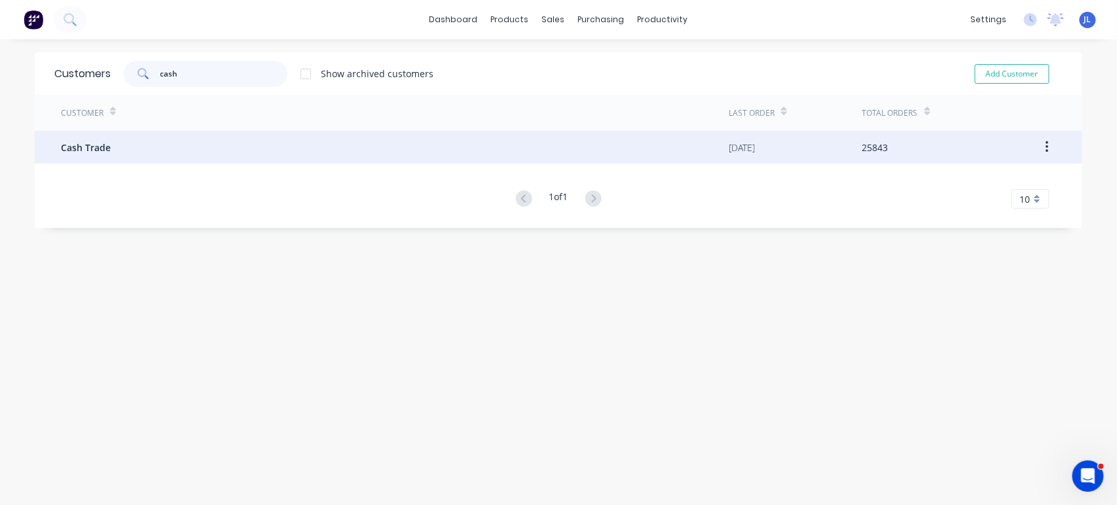
type input "cash"
click at [231, 140] on div "Cash Trade" at bounding box center [395, 147] width 668 height 33
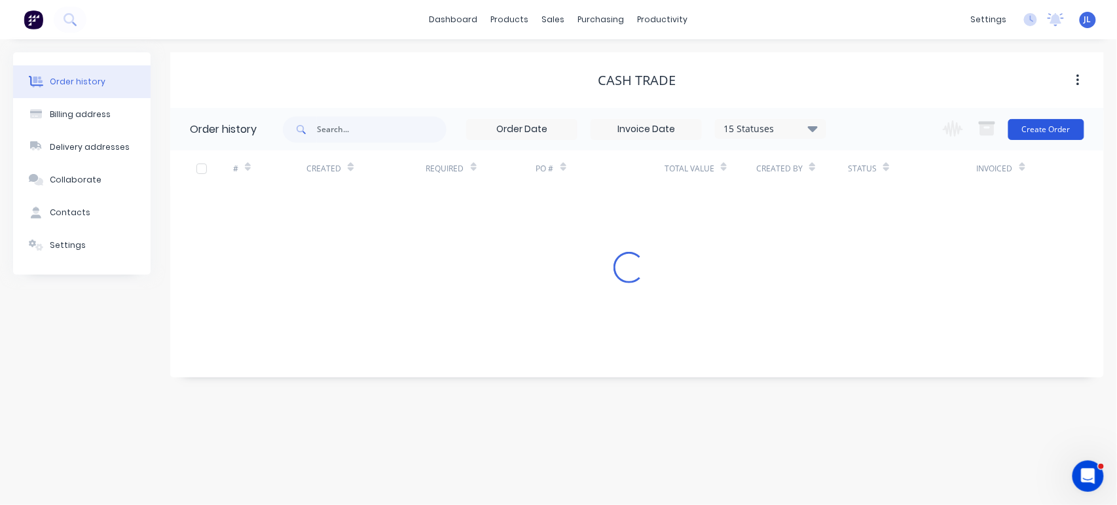
click at [1049, 132] on button "Create Order" at bounding box center [1046, 129] width 76 height 21
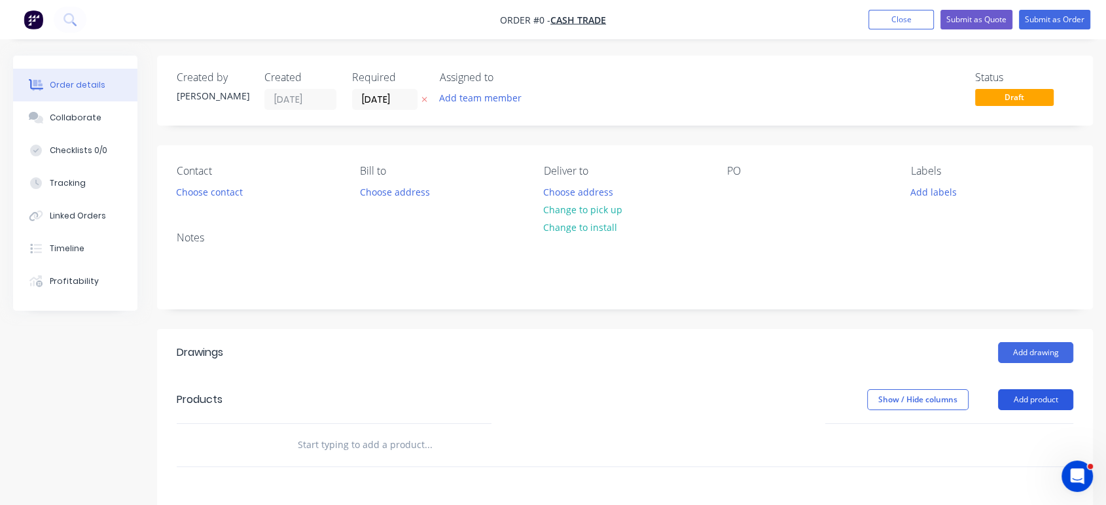
click at [1028, 398] on button "Add product" at bounding box center [1035, 399] width 75 height 21
click at [1028, 440] on div "Product catalogue" at bounding box center [1011, 433] width 101 height 19
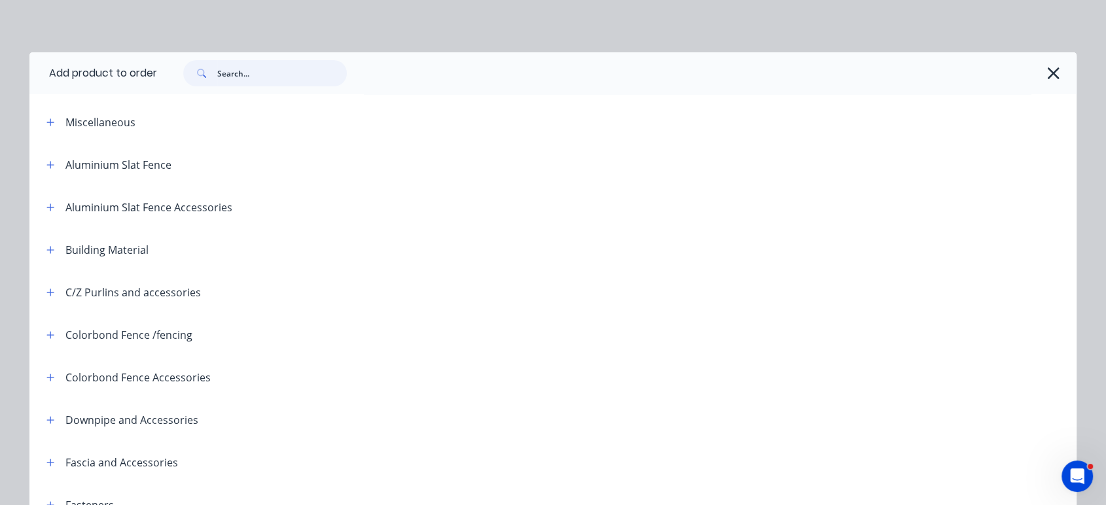
drag, startPoint x: 225, startPoint y: 73, endPoint x: 246, endPoint y: 74, distance: 21.0
click at [225, 73] on input "text" at bounding box center [282, 73] width 130 height 26
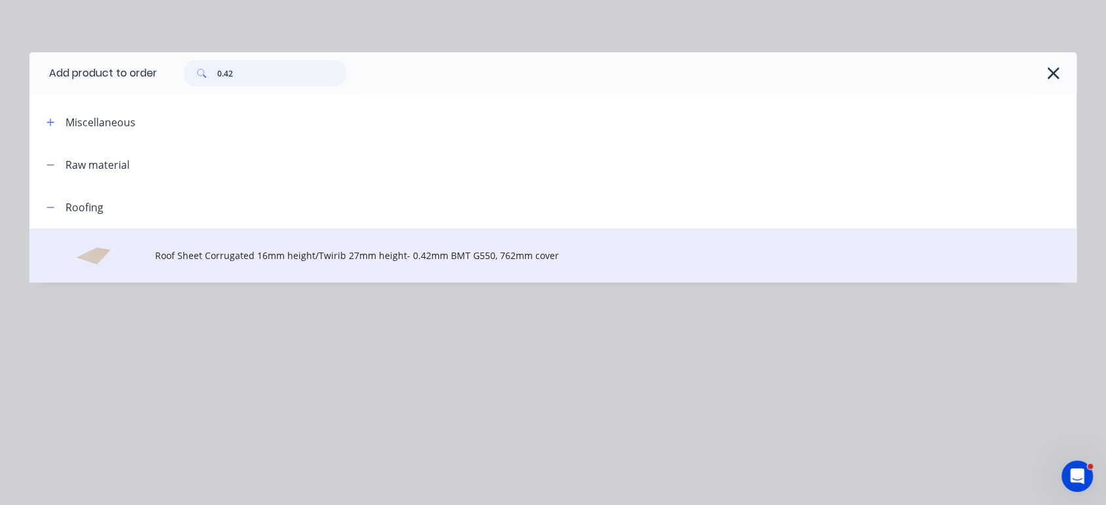
type input "0.42"
click at [276, 240] on td "Roof Sheet Corrugated 16mm height/Twirib 27mm height- 0.42mm BMT G550, 762mm co…" at bounding box center [616, 255] width 922 height 54
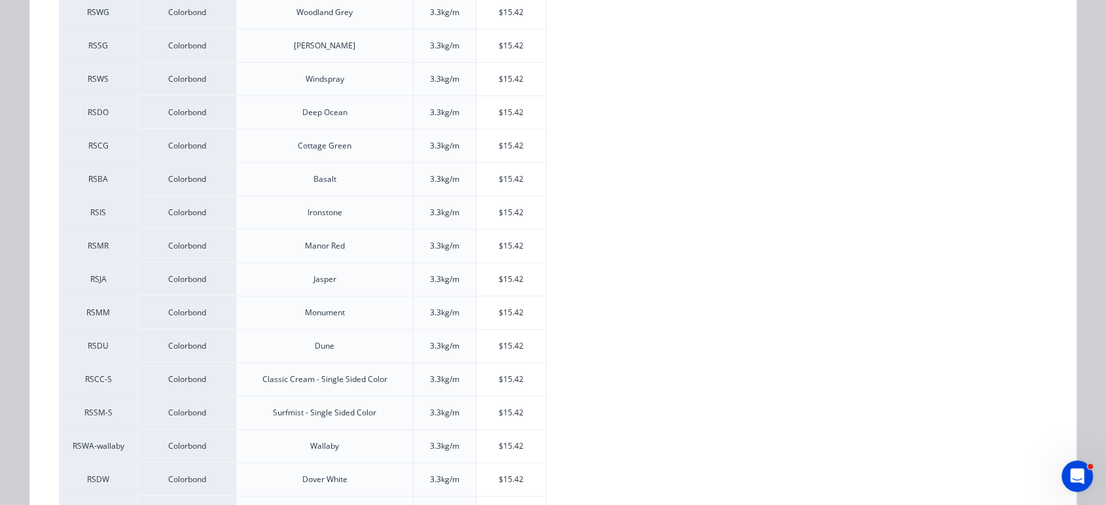
scroll to position [436, 0]
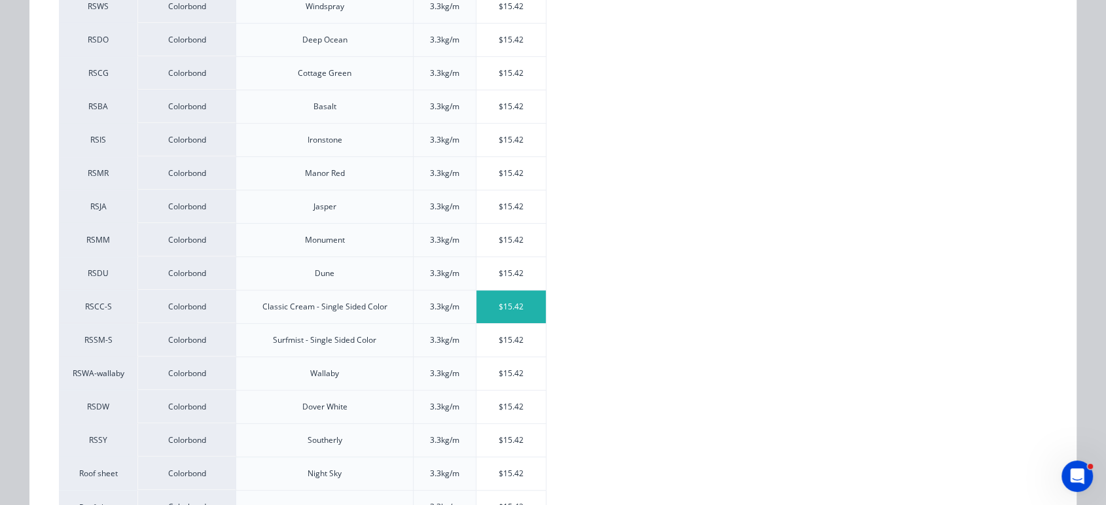
click at [510, 307] on div "$15.42" at bounding box center [512, 307] width 70 height 33
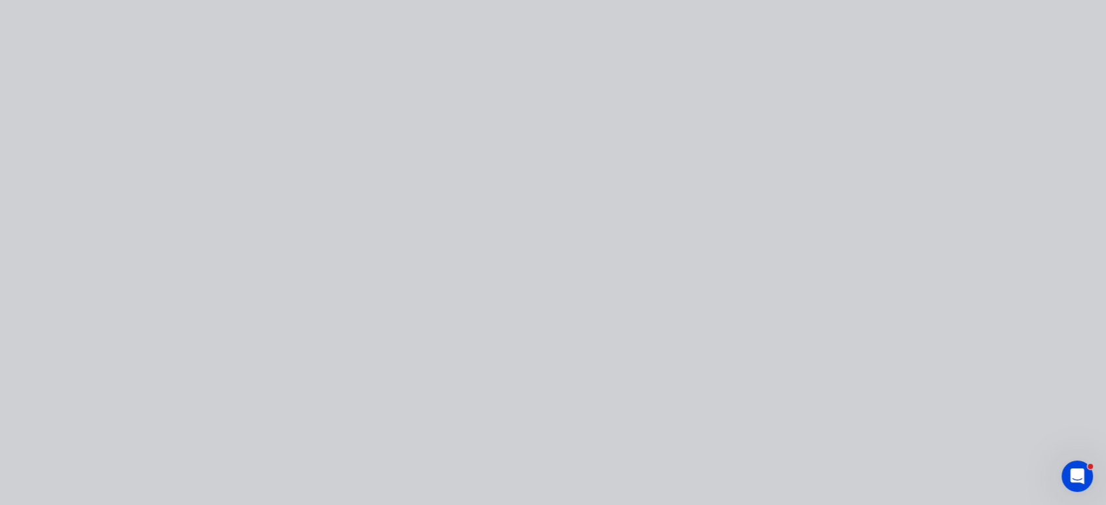
scroll to position [0, 0]
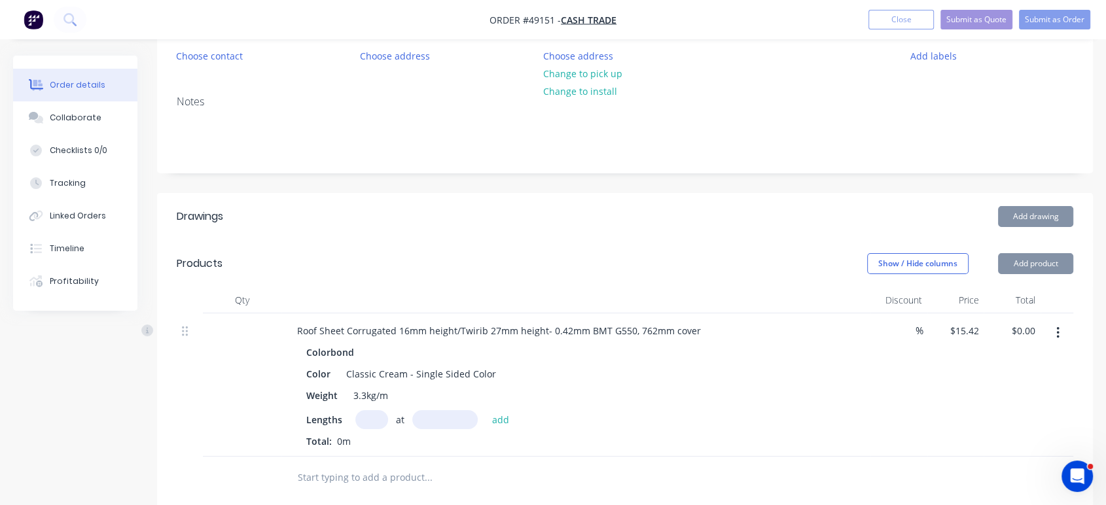
scroll to position [291, 0]
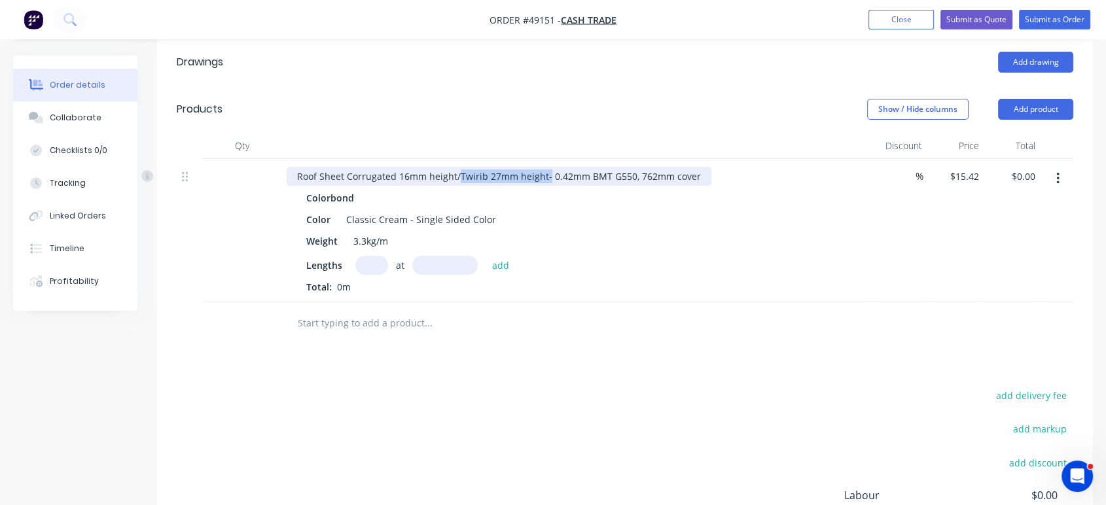
drag, startPoint x: 456, startPoint y: 176, endPoint x: 546, endPoint y: 178, distance: 90.4
click at [546, 178] on div "Roof Sheet Corrugated 16mm height/Twirib 27mm height- 0.42mm BMT G550, 762mm co…" at bounding box center [499, 176] width 425 height 19
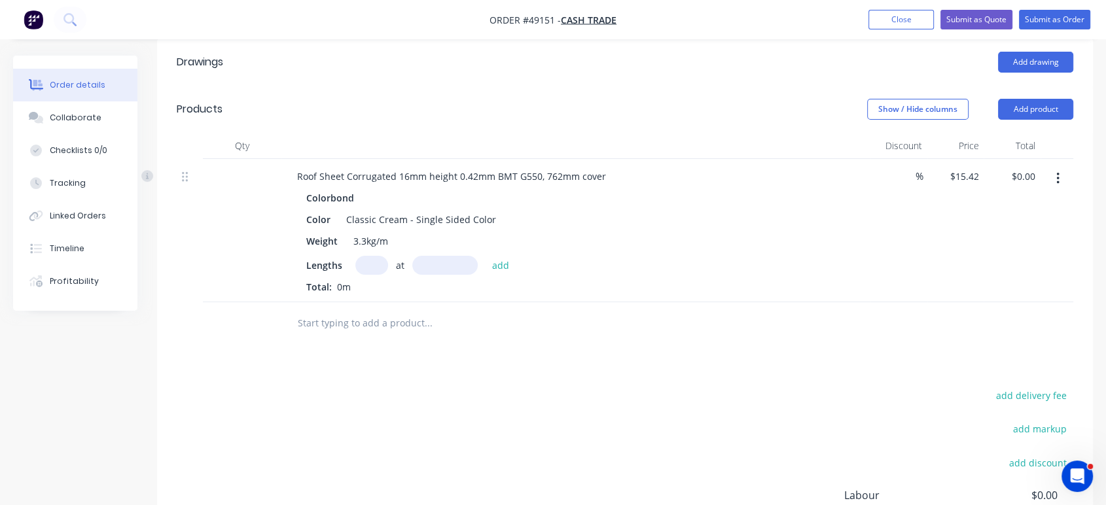
click at [374, 265] on input "text" at bounding box center [371, 265] width 33 height 19
type input "9"
type input "3600"
click at [486, 256] on button "add" at bounding box center [501, 265] width 31 height 18
type input "$499.61"
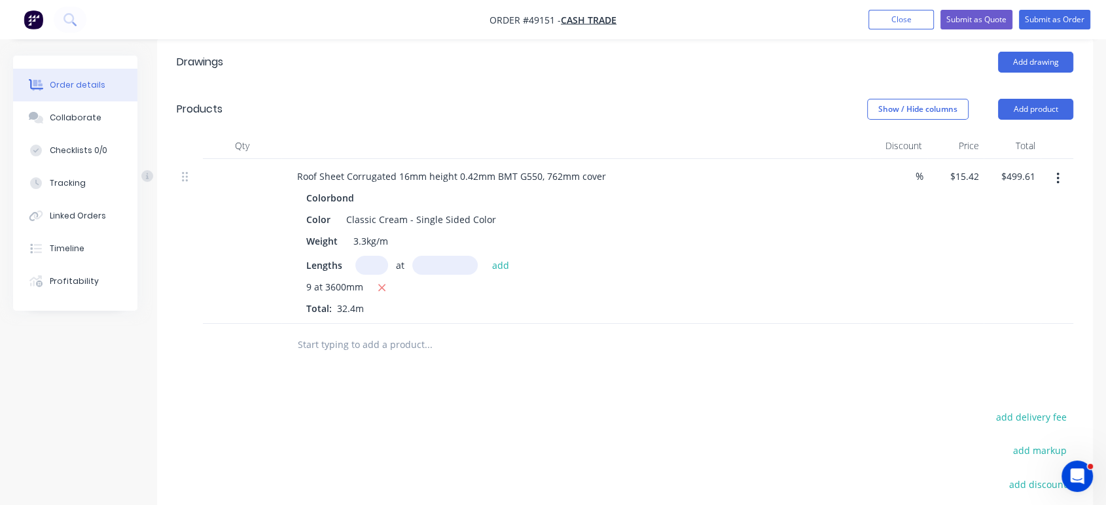
click at [577, 375] on div "Drawings Add drawing Products Show / Hide columns Add product Qty Discount Pric…" at bounding box center [625, 345] width 936 height 613
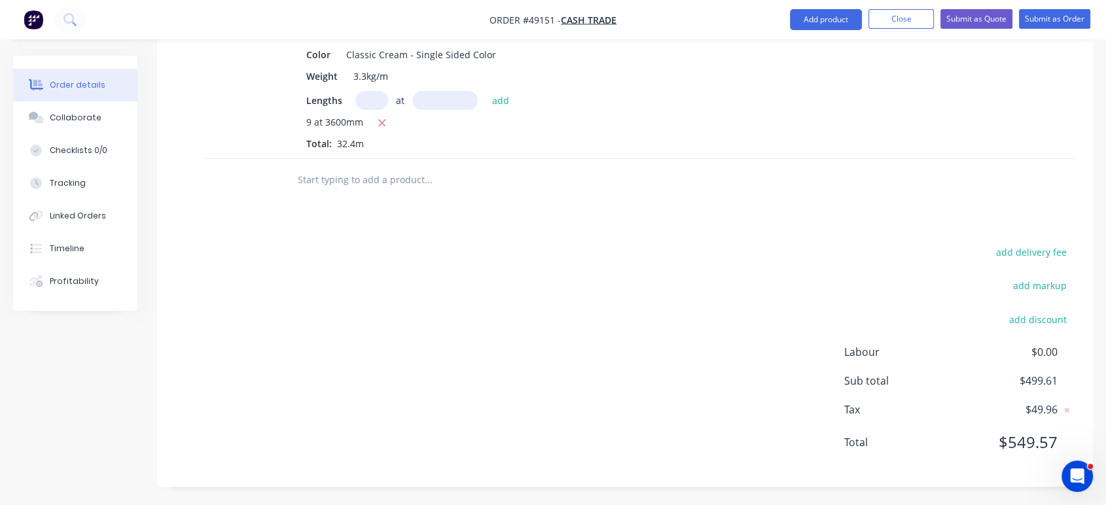
scroll to position [456, 0]
click at [1047, 251] on button "add delivery fee" at bounding box center [1031, 253] width 84 height 18
type input "150"
click input "submit" at bounding box center [0, 0] width 0 height 0
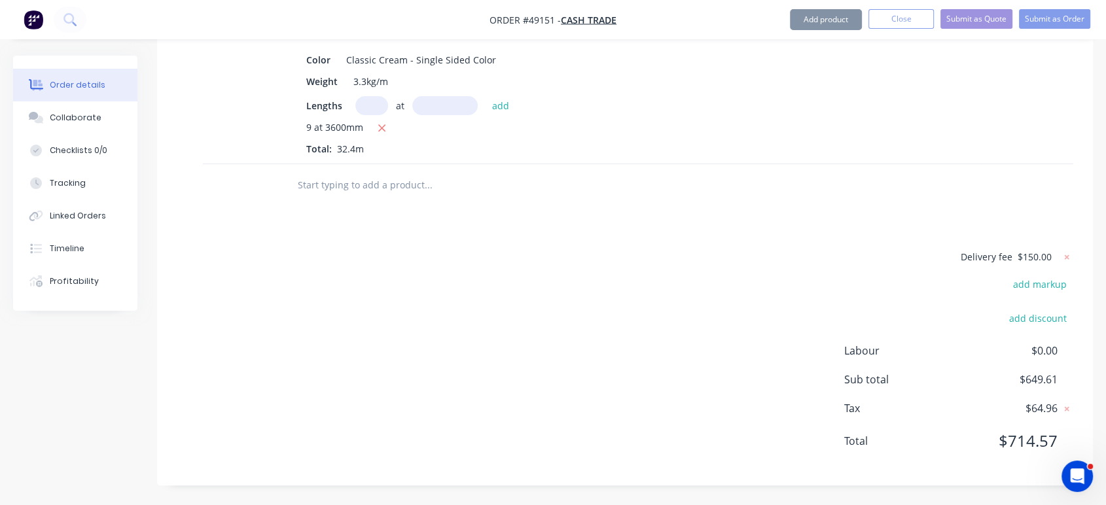
scroll to position [449, 0]
click at [843, 271] on div "Delivery fee $150.00 add markup add discount Labour $0.00 Sub total $649.61 Tax…" at bounding box center [625, 358] width 897 height 217
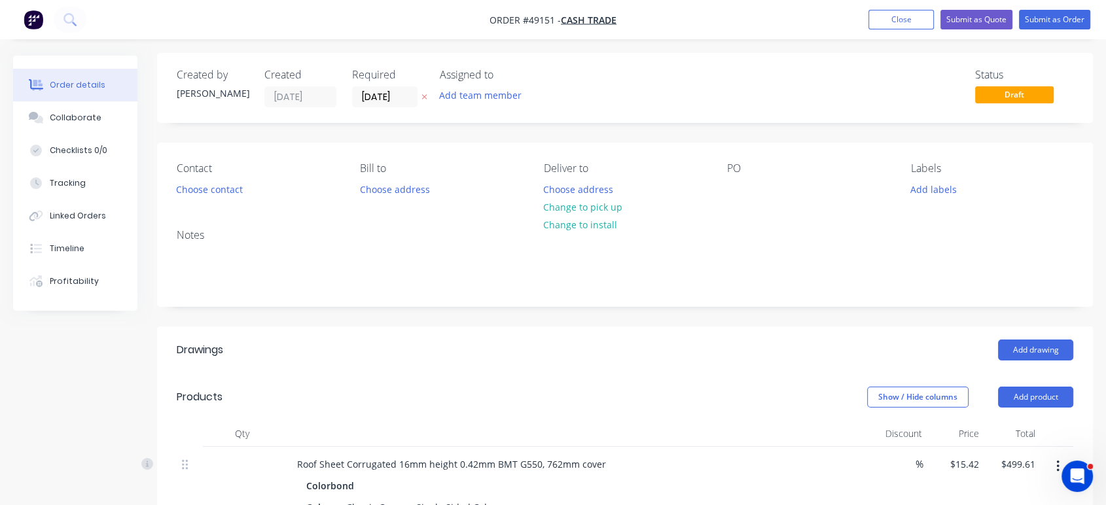
scroll to position [0, 0]
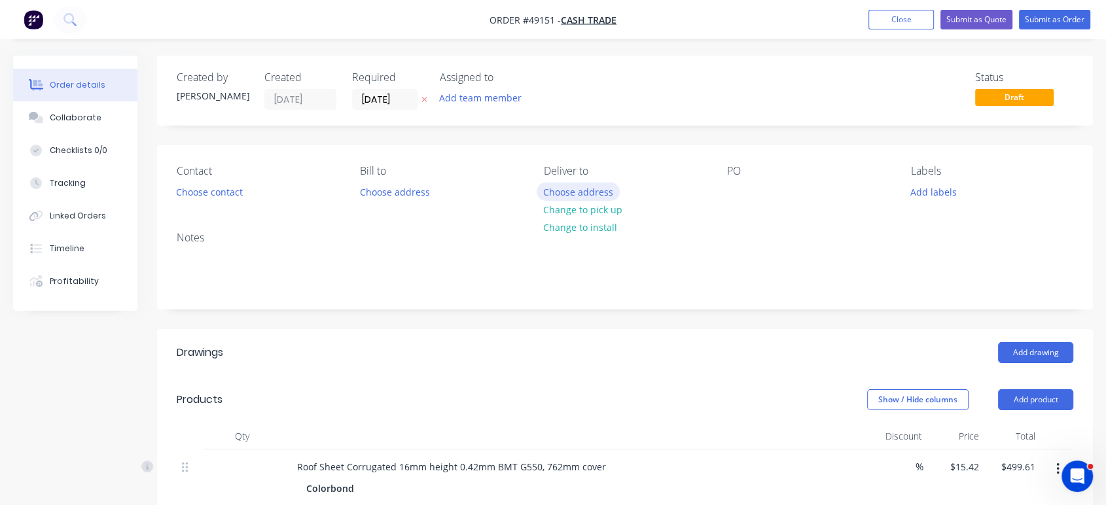
click at [587, 192] on button "Choose address" at bounding box center [579, 192] width 84 height 18
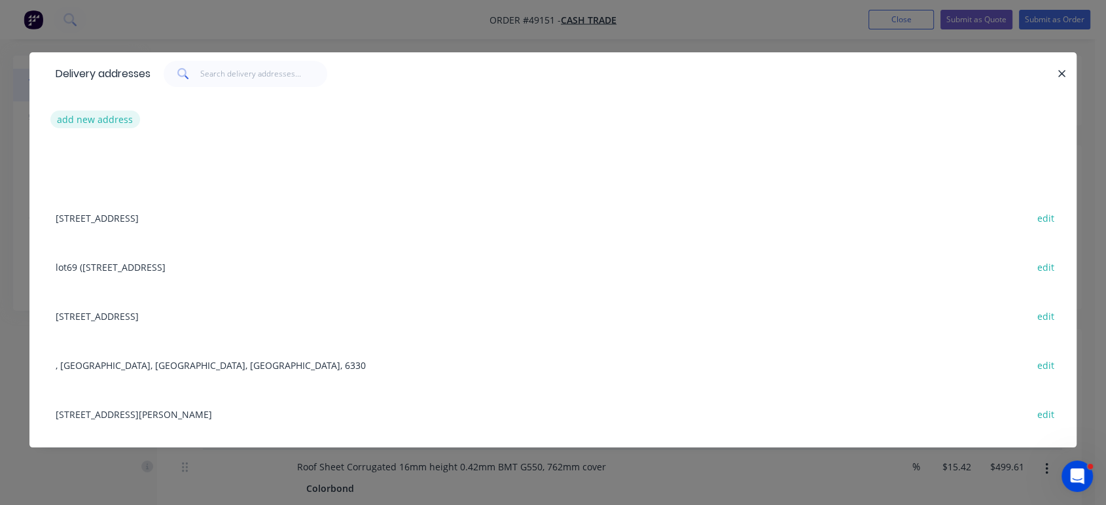
click at [96, 125] on button "add new address" at bounding box center [95, 120] width 90 height 18
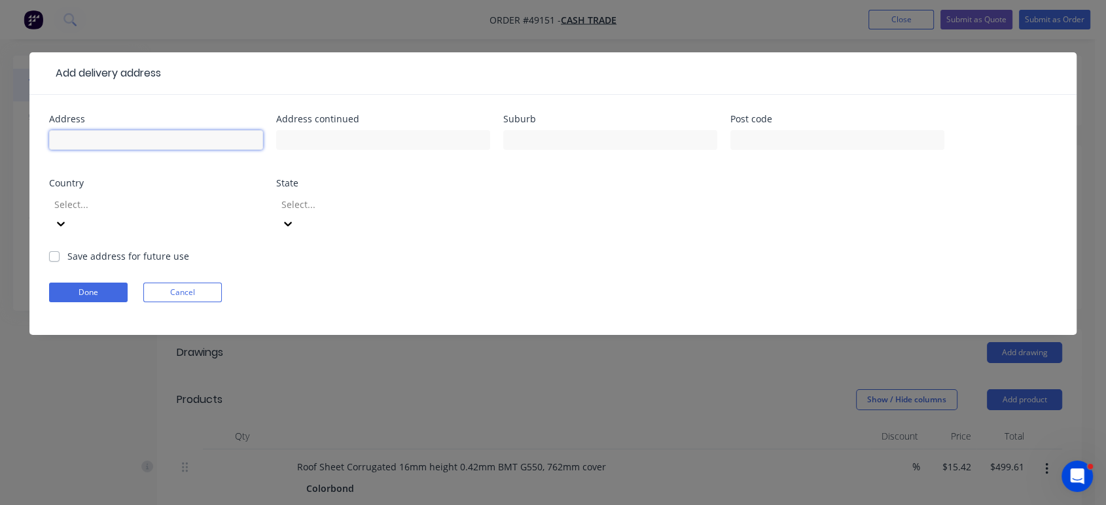
click at [115, 139] on input "text" at bounding box center [156, 140] width 214 height 20
type input "Clarkson"
click at [81, 283] on button "Done" at bounding box center [88, 293] width 79 height 20
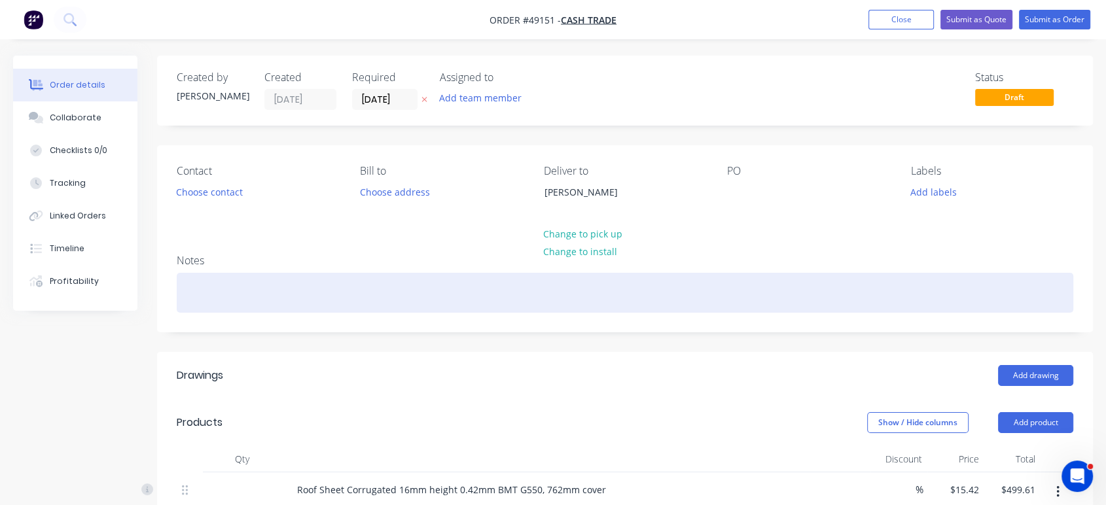
click at [192, 291] on div at bounding box center [625, 293] width 897 height 40
drag, startPoint x: 240, startPoint y: 291, endPoint x: 181, endPoint y: 294, distance: 58.3
click at [181, 294] on div "0419937059/ dieeb" at bounding box center [625, 293] width 897 height 40
copy div "0419937059"
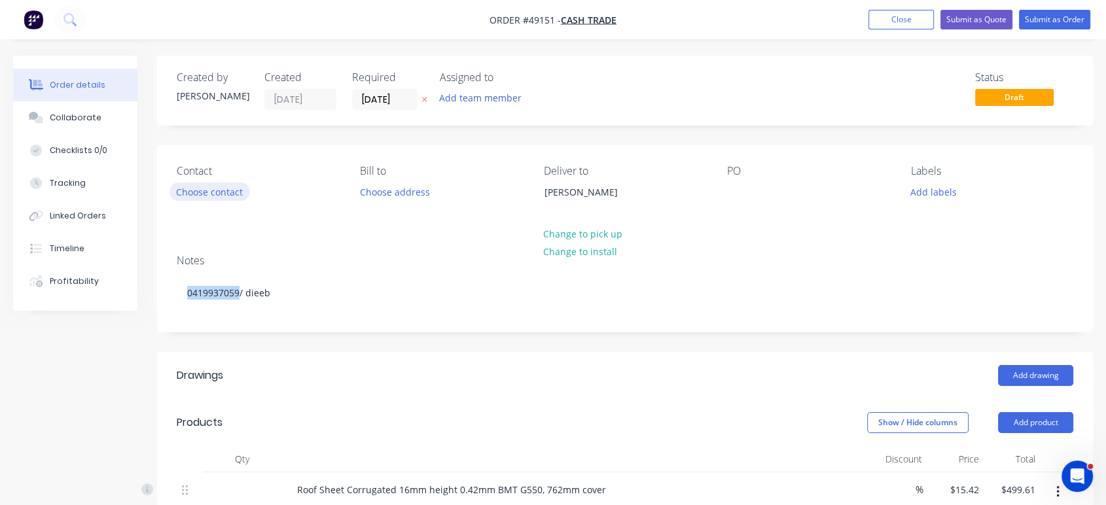
click at [207, 196] on button "Choose contact" at bounding box center [210, 192] width 81 height 18
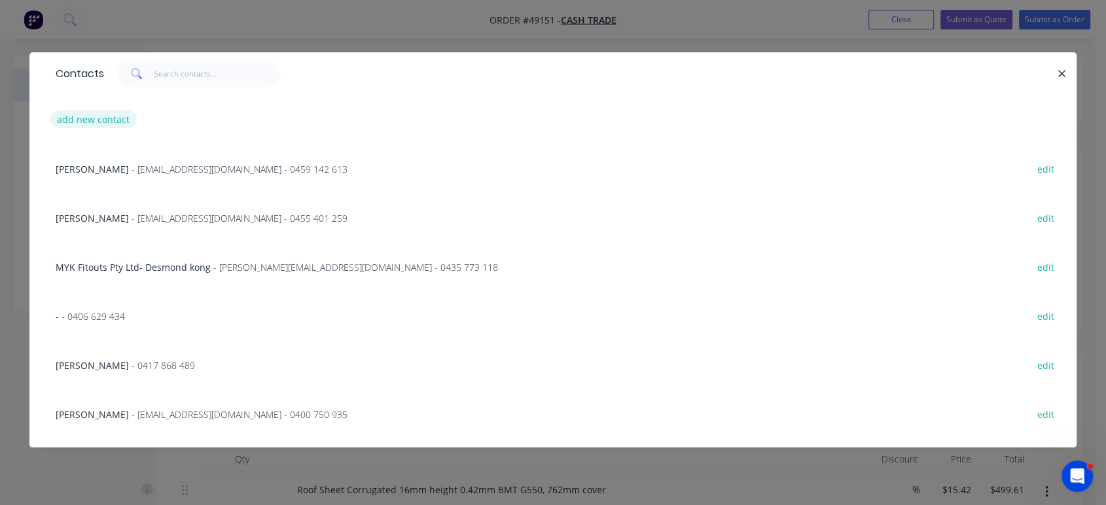
click at [75, 122] on button "add new contact" at bounding box center [93, 120] width 86 height 18
select select "AU"
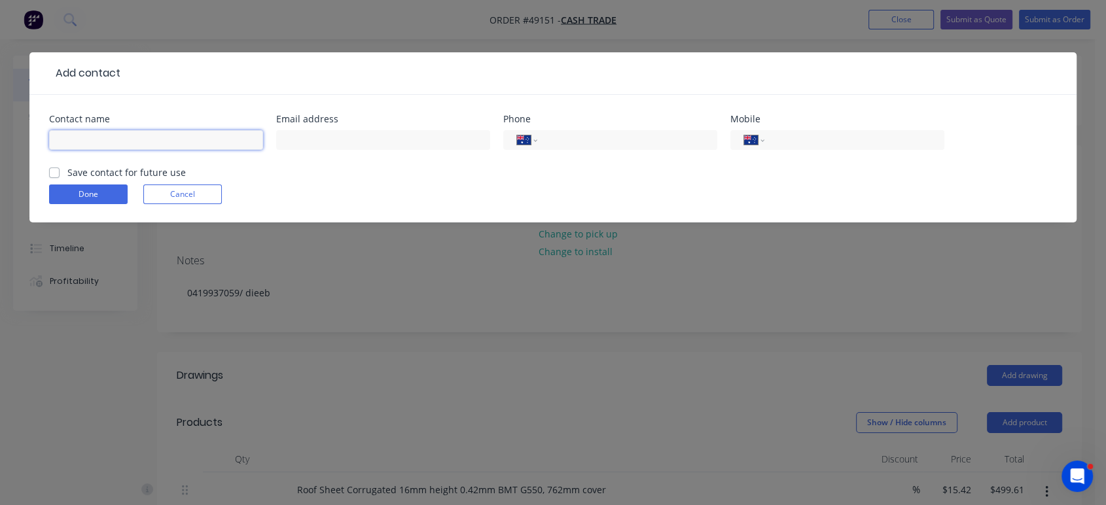
click at [89, 144] on input "text" at bounding box center [156, 140] width 214 height 20
paste input "0419937059"
type input "0419937059"
drag, startPoint x: 121, startPoint y: 139, endPoint x: 0, endPoint y: 139, distance: 121.1
click at [0, 139] on div "Add contact Contact name 0419937059 Email address Phone International Afghanist…" at bounding box center [553, 252] width 1106 height 505
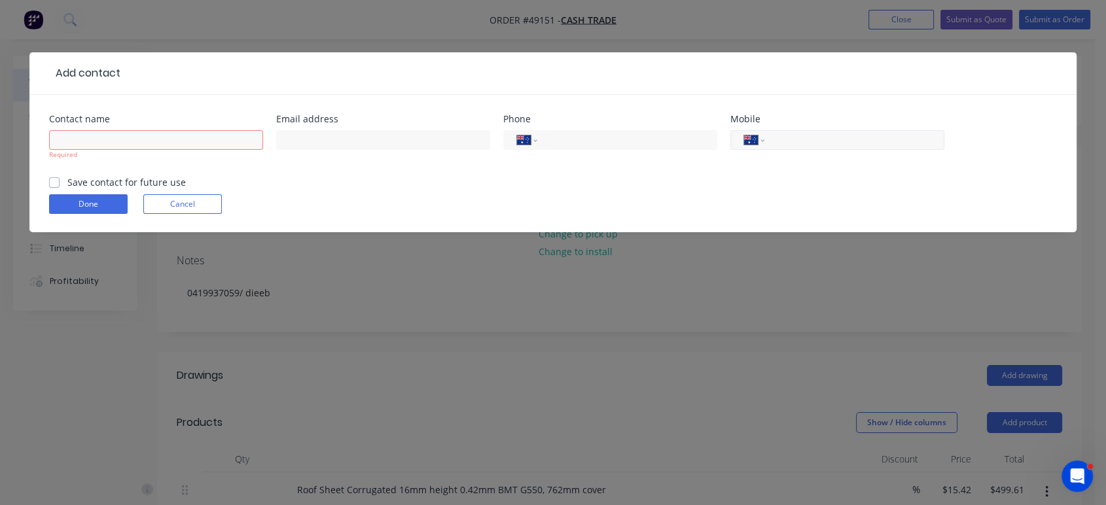
click at [816, 139] on input "tel" at bounding box center [852, 140] width 157 height 15
paste input "0419 937 059"
type input "0419 937 059"
click at [111, 137] on input "text" at bounding box center [156, 140] width 214 height 20
type input "Dibby"
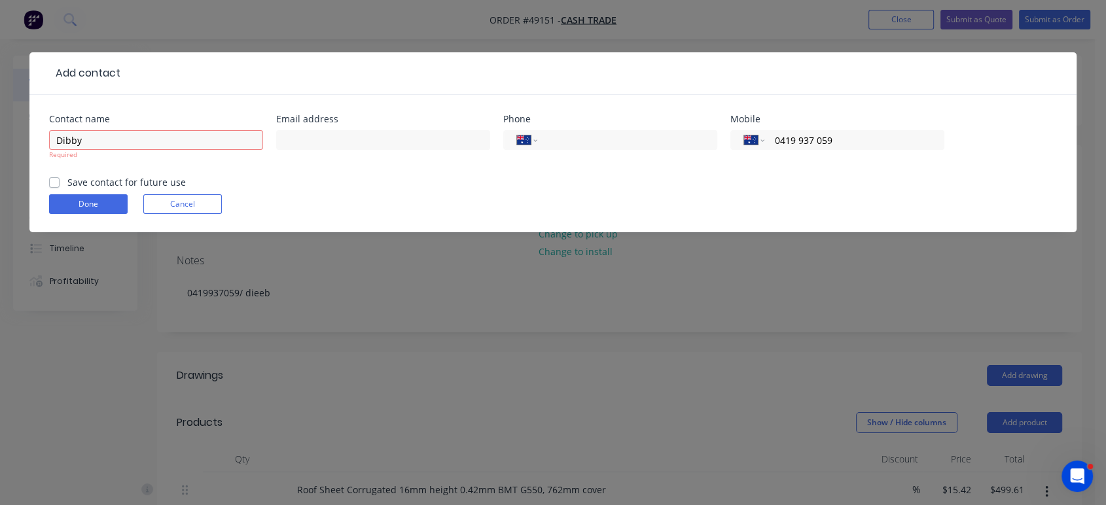
click at [102, 176] on label "Save contact for future use" at bounding box center [126, 182] width 118 height 14
click at [60, 176] on input "Save contact for future use" at bounding box center [54, 181] width 10 height 12
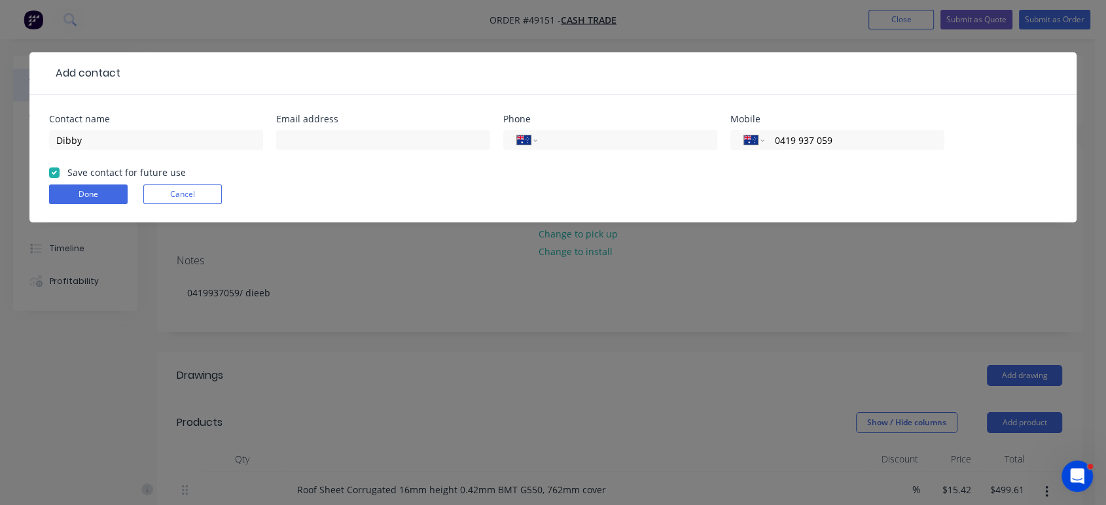
click at [67, 171] on label "Save contact for future use" at bounding box center [126, 173] width 118 height 14
click at [52, 171] on input "Save contact for future use" at bounding box center [54, 172] width 10 height 12
checkbox input "false"
click at [75, 195] on button "Done" at bounding box center [88, 195] width 79 height 20
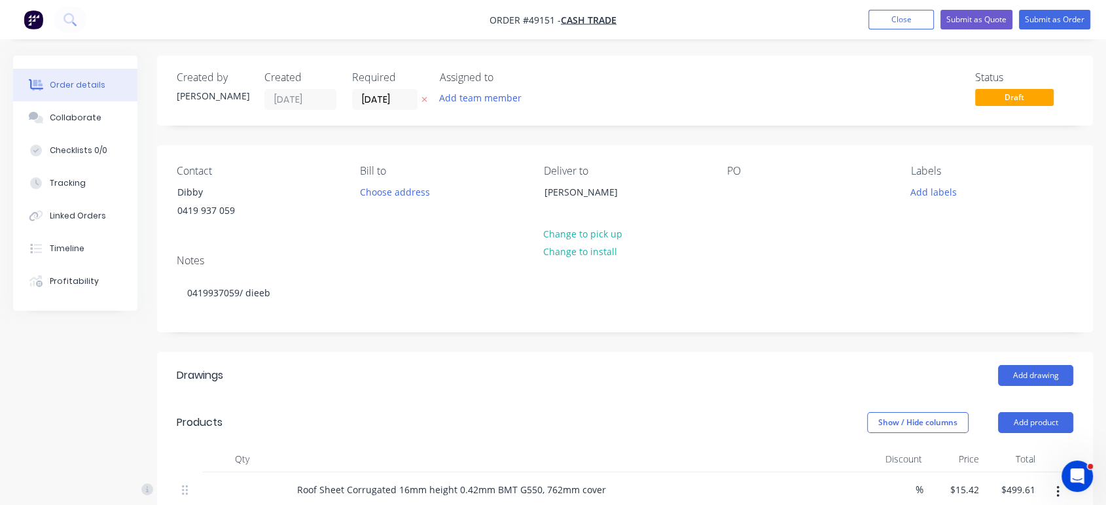
click at [380, 371] on div "Add drawing" at bounding box center [720, 375] width 706 height 21
click at [1002, 23] on button "Submit as Quote" at bounding box center [977, 20] width 72 height 20
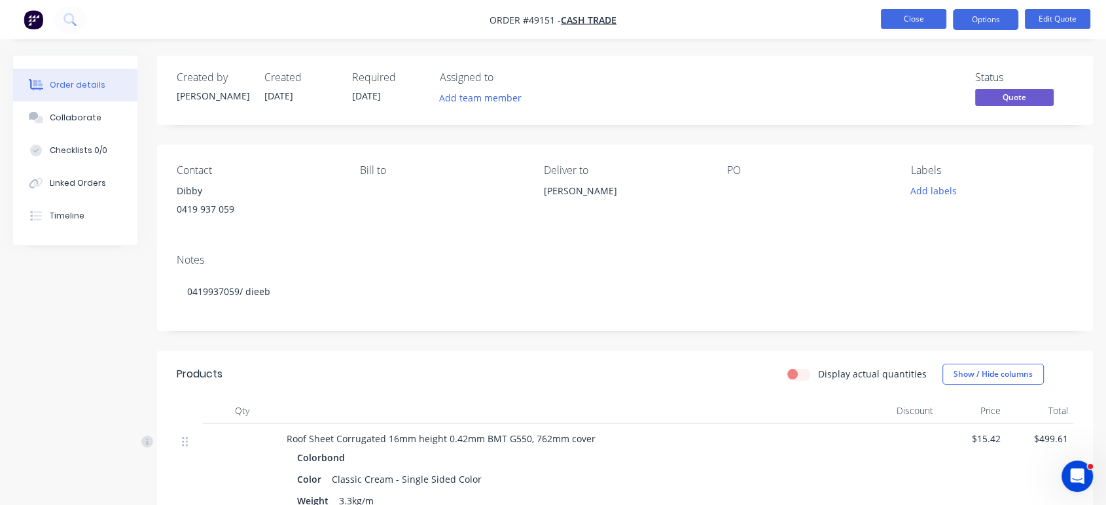
click at [919, 20] on button "Close" at bounding box center [913, 19] width 65 height 20
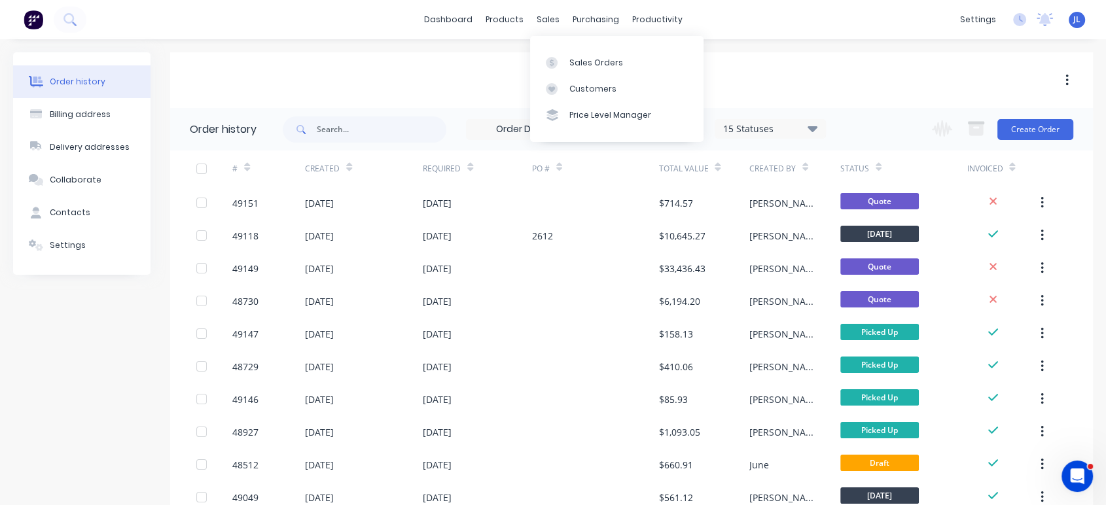
click at [422, 74] on div "Cash Trade" at bounding box center [631, 81] width 923 height 16
click at [571, 90] on div "Customers" at bounding box center [592, 89] width 47 height 12
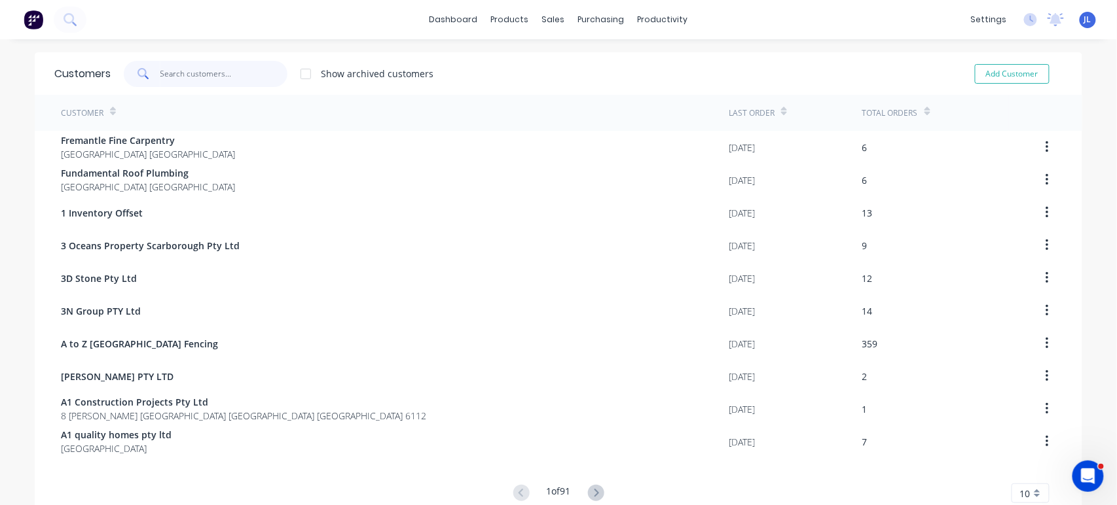
click at [222, 68] on input "text" at bounding box center [224, 74] width 128 height 26
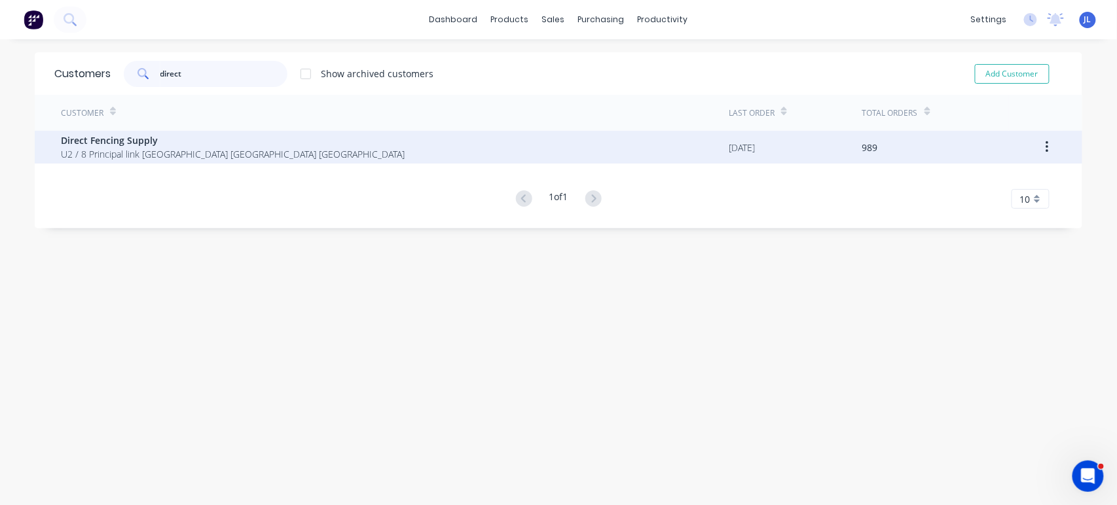
type input "direct"
click at [179, 157] on span "U2 / 8 Principal link Malaga Western Australia Australia" at bounding box center [233, 154] width 344 height 14
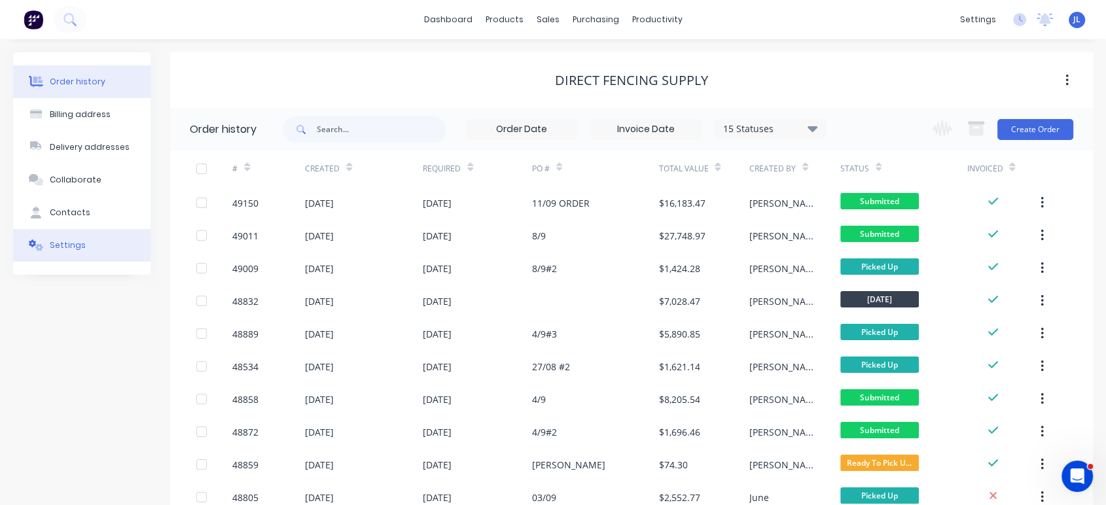
click at [101, 238] on button "Settings" at bounding box center [81, 245] width 137 height 33
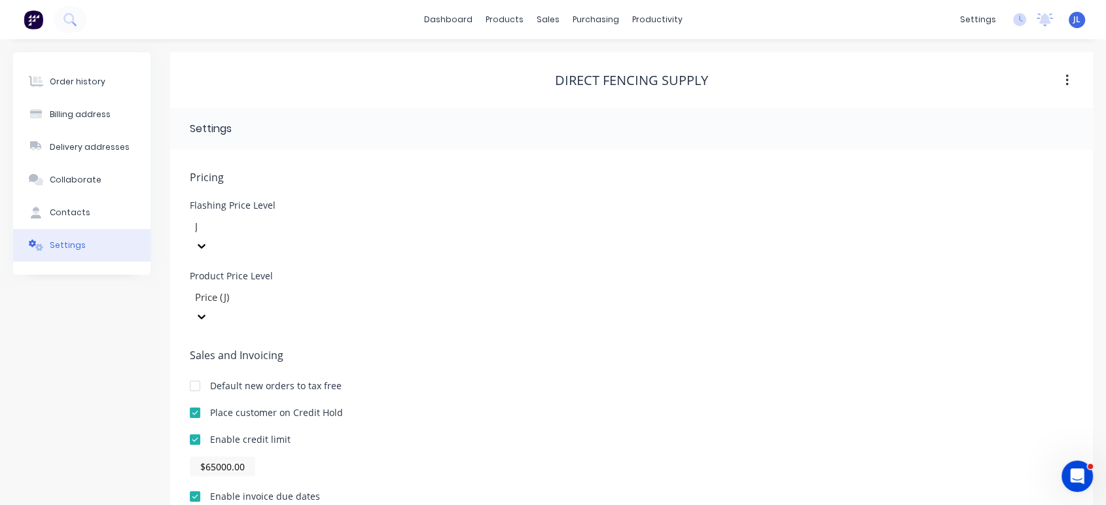
click at [198, 400] on div at bounding box center [195, 413] width 26 height 26
click at [128, 357] on div "Order history Billing address Delivery addresses Collaborate Contacts Settings" at bounding box center [81, 383] width 137 height 662
click at [95, 84] on div "Order history" at bounding box center [78, 82] width 56 height 12
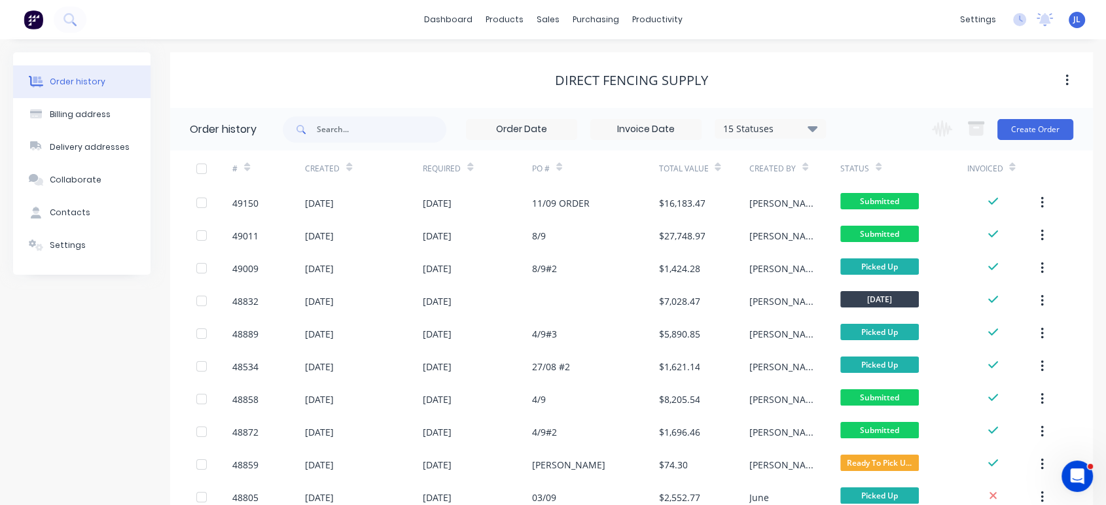
click at [471, 43] on div "Order history Billing address Delivery addresses Collaborate Contacts Settings …" at bounding box center [553, 320] width 1106 height 562
click at [698, 73] on div "Direct Fencing Supply" at bounding box center [631, 81] width 153 height 16
click at [1044, 135] on button "Create Order" at bounding box center [1036, 129] width 76 height 21
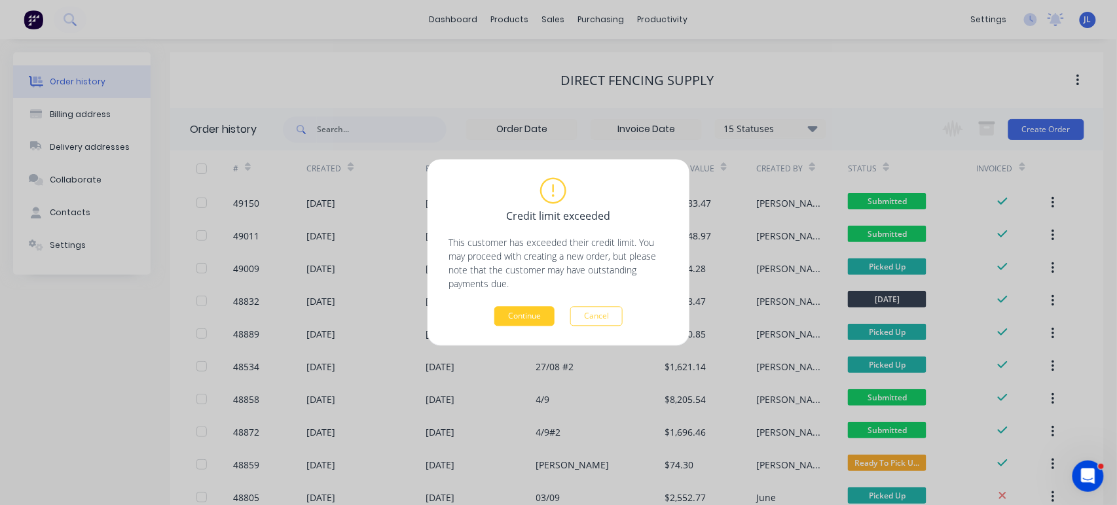
click at [519, 314] on button "Continue" at bounding box center [524, 317] width 60 height 20
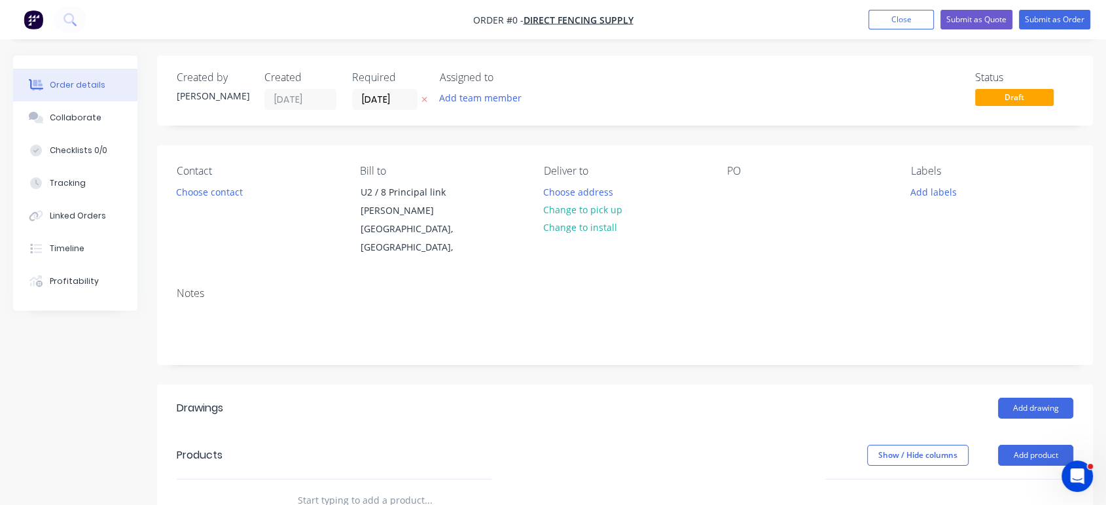
click at [804, 94] on div "Status Draft" at bounding box center [822, 90] width 503 height 39
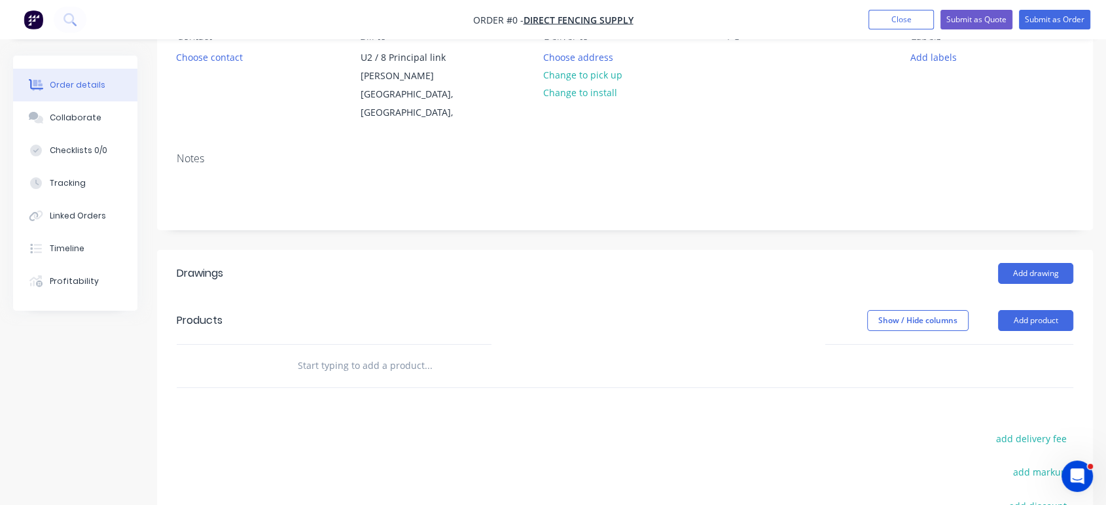
scroll to position [321, 0]
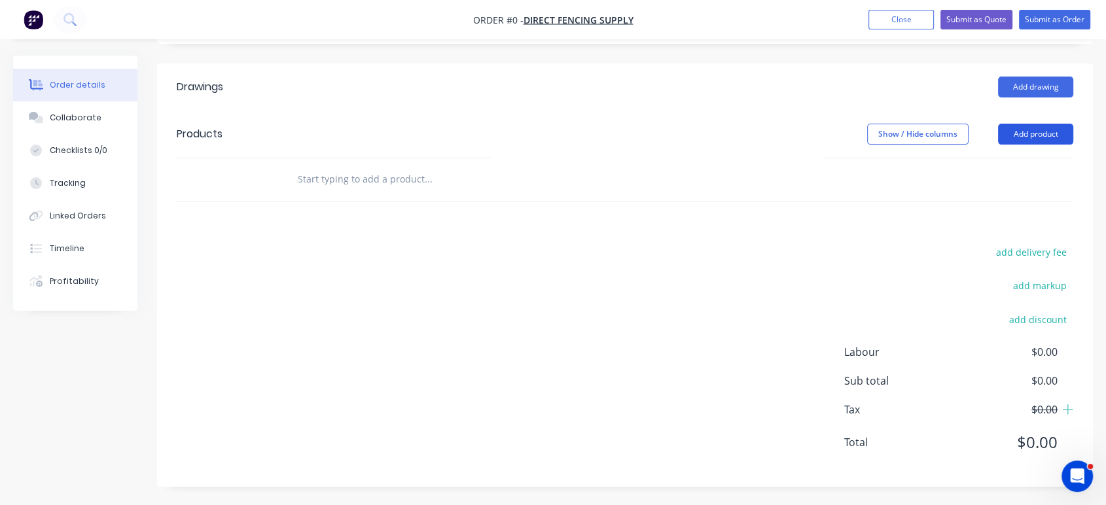
click at [1028, 139] on button "Add product" at bounding box center [1035, 134] width 75 height 21
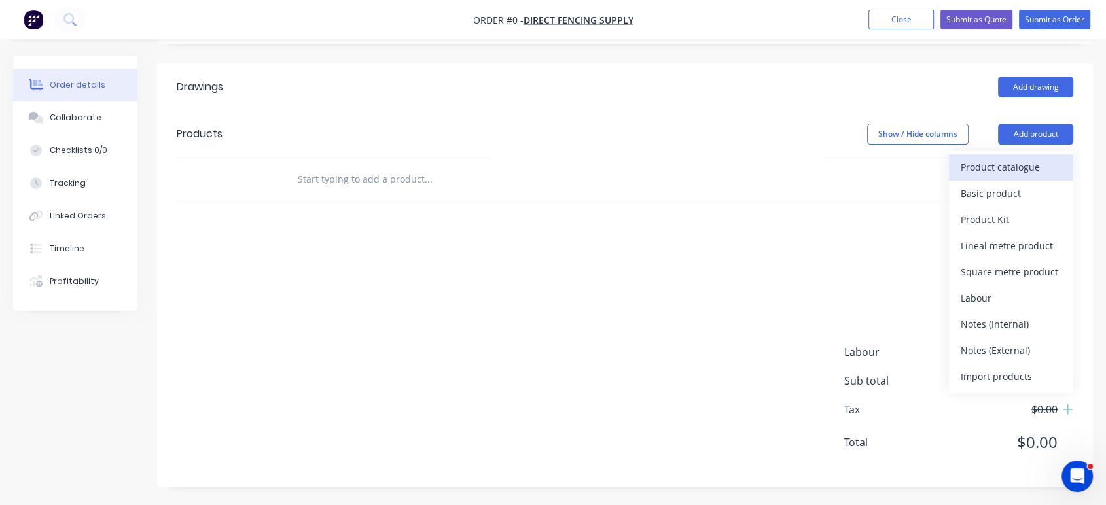
click at [1025, 168] on div "Product catalogue" at bounding box center [1011, 167] width 101 height 19
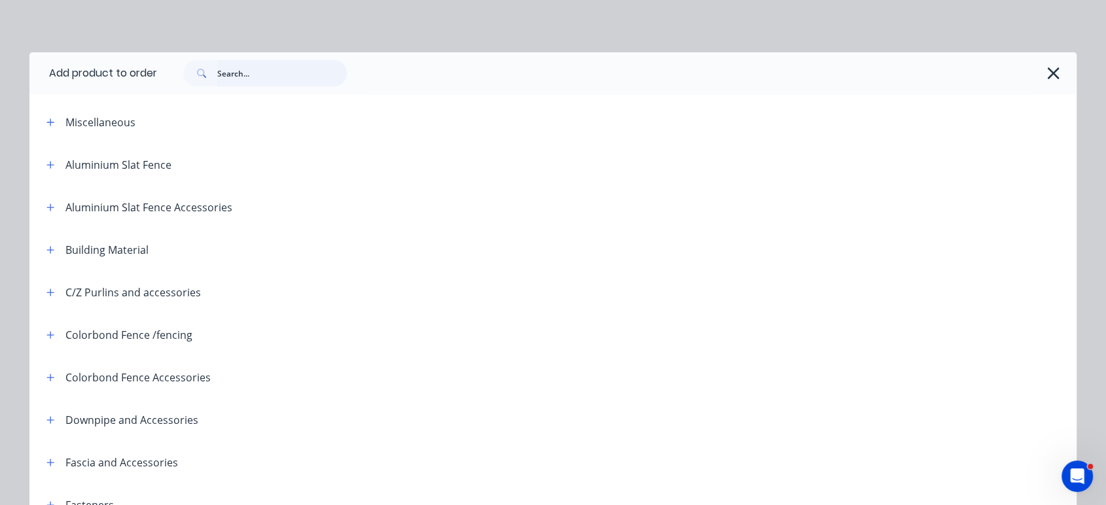
click at [288, 77] on input "text" at bounding box center [282, 73] width 130 height 26
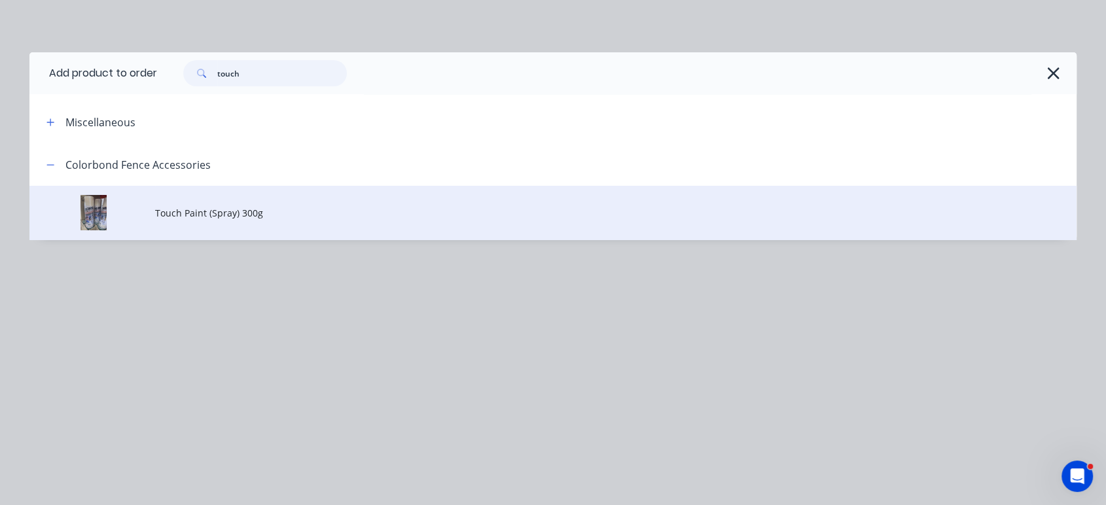
type input "touch"
click at [264, 217] on span "Touch Paint (Spray) 300g" at bounding box center [523, 213] width 737 height 14
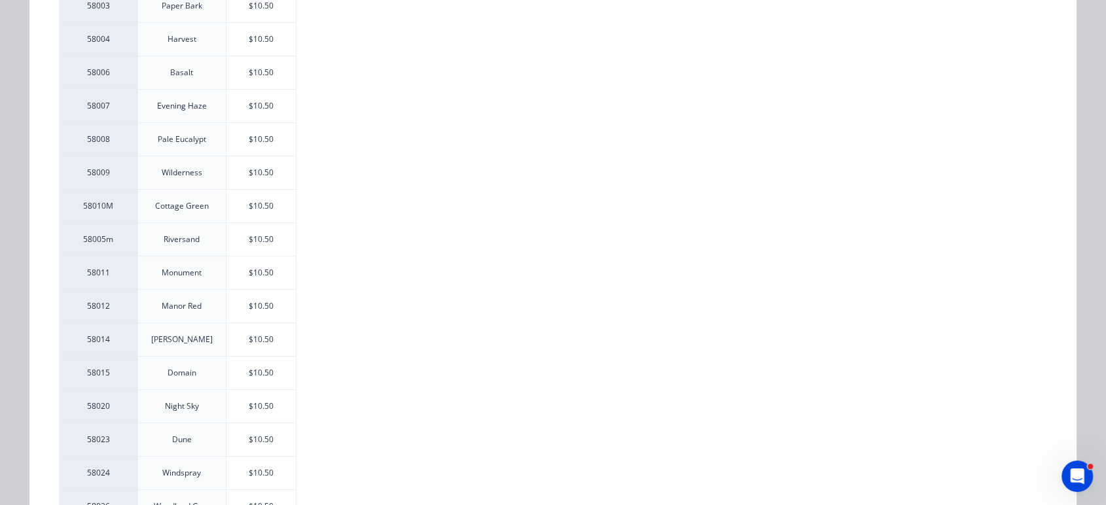
scroll to position [363, 0]
click at [275, 471] on div "$10.50" at bounding box center [261, 475] width 70 height 33
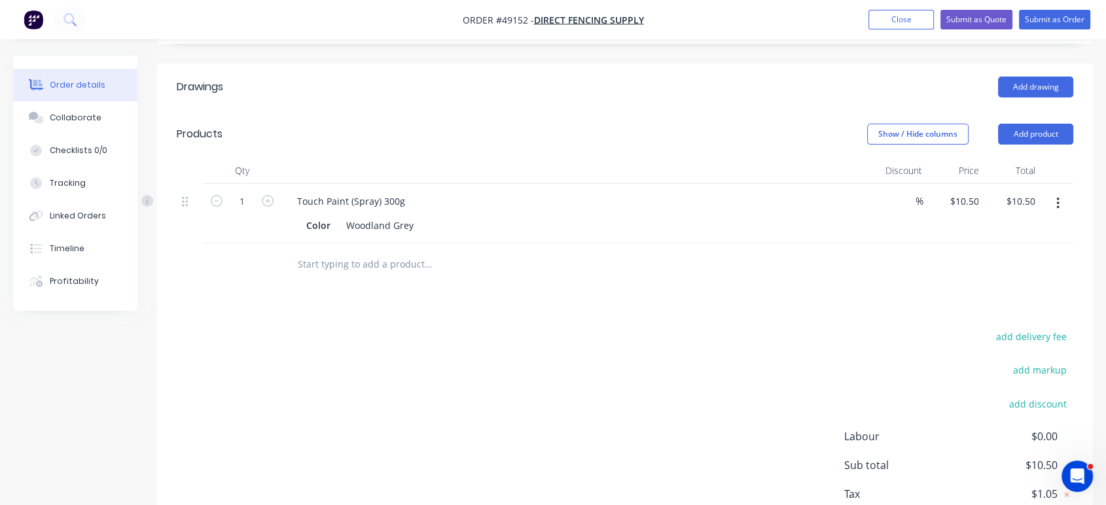
drag, startPoint x: 267, startPoint y: 200, endPoint x: 277, endPoint y: 192, distance: 12.6
click at [267, 200] on icon "button" at bounding box center [268, 201] width 12 height 12
type input "2"
type input "$21.00"
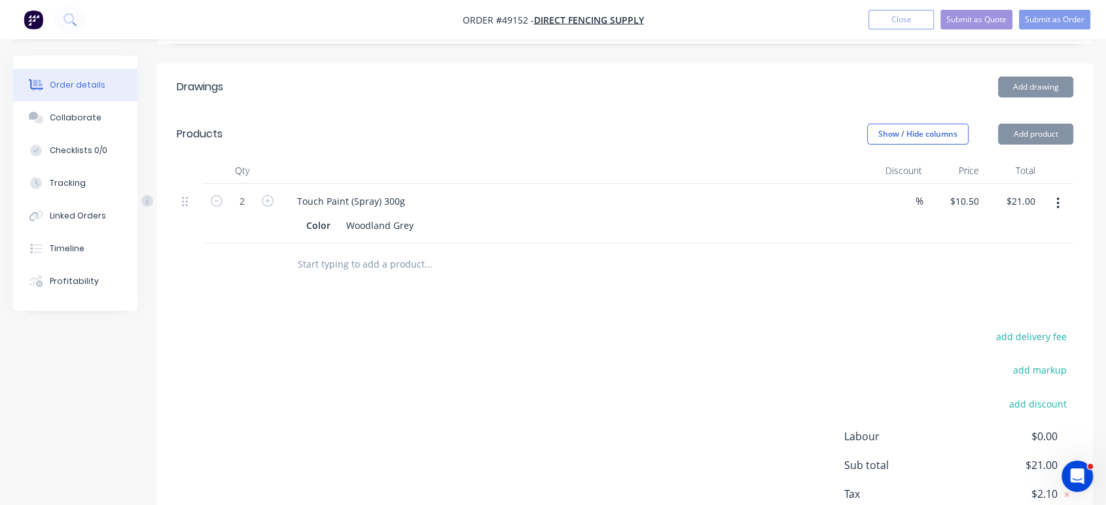
drag, startPoint x: 381, startPoint y: 123, endPoint x: 732, endPoint y: 160, distance: 353.5
click at [381, 124] on div "Show / Hide columns Add product" at bounding box center [720, 134] width 706 height 21
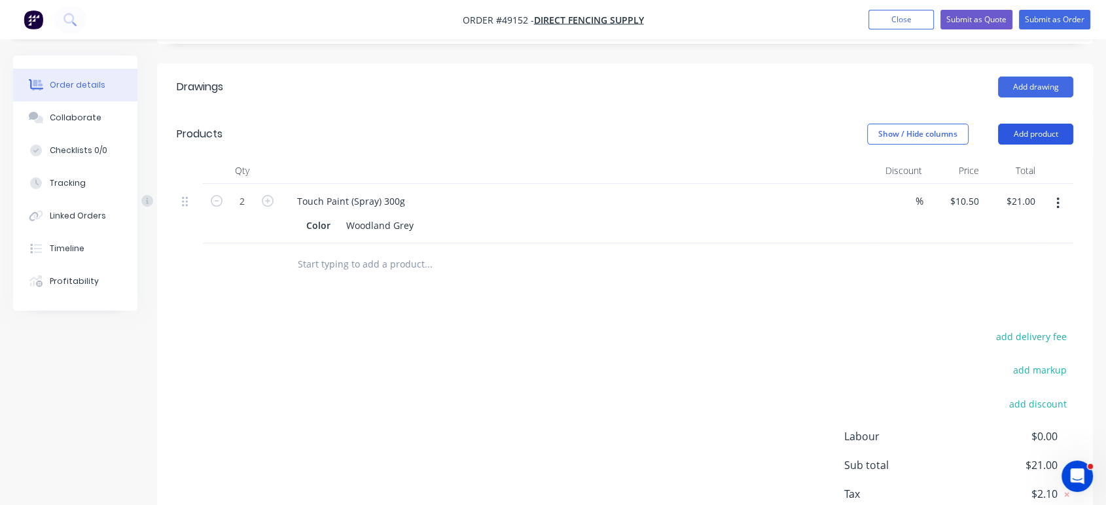
click at [1037, 132] on button "Add product" at bounding box center [1035, 134] width 75 height 21
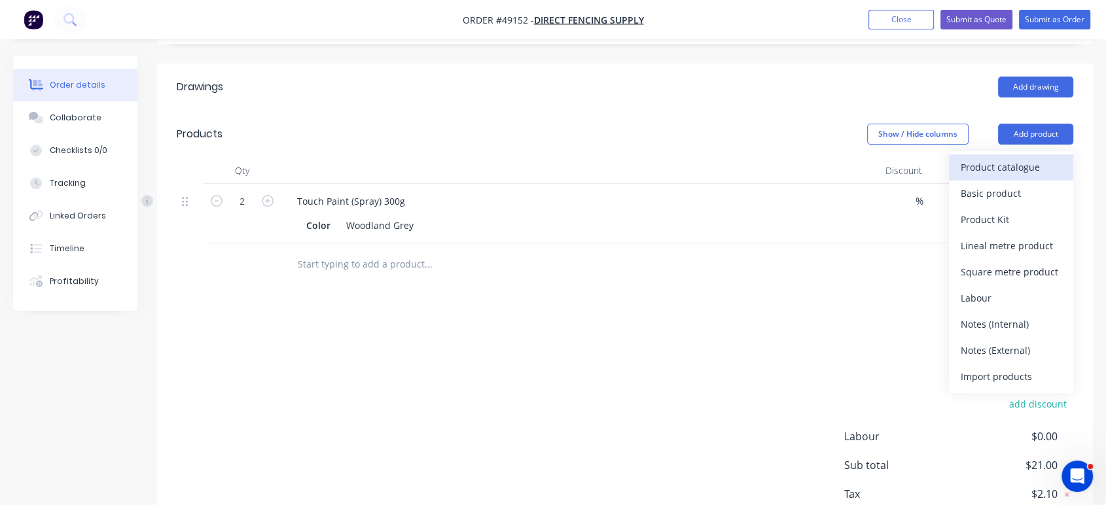
click at [1017, 173] on div "Product catalogue" at bounding box center [1011, 167] width 101 height 19
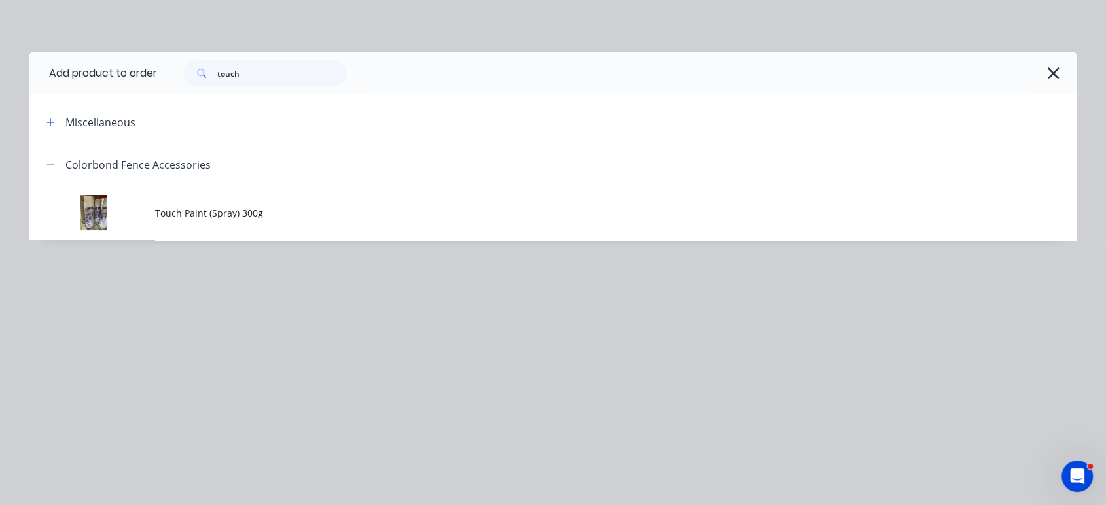
click at [225, 209] on span "Touch Paint (Spray) 300g" at bounding box center [523, 213] width 737 height 14
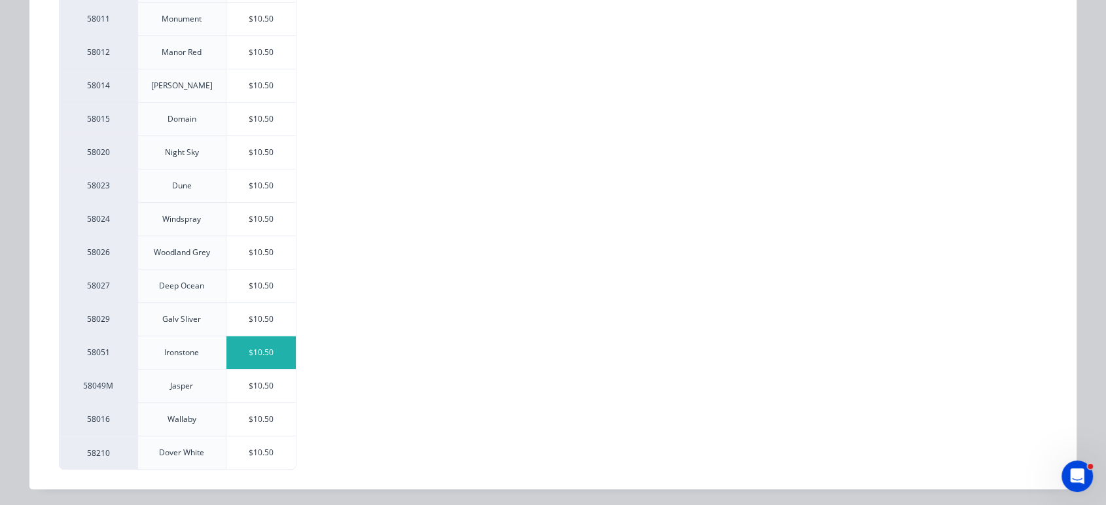
scroll to position [586, 0]
click at [266, 356] on div "$10.50" at bounding box center [261, 352] width 70 height 33
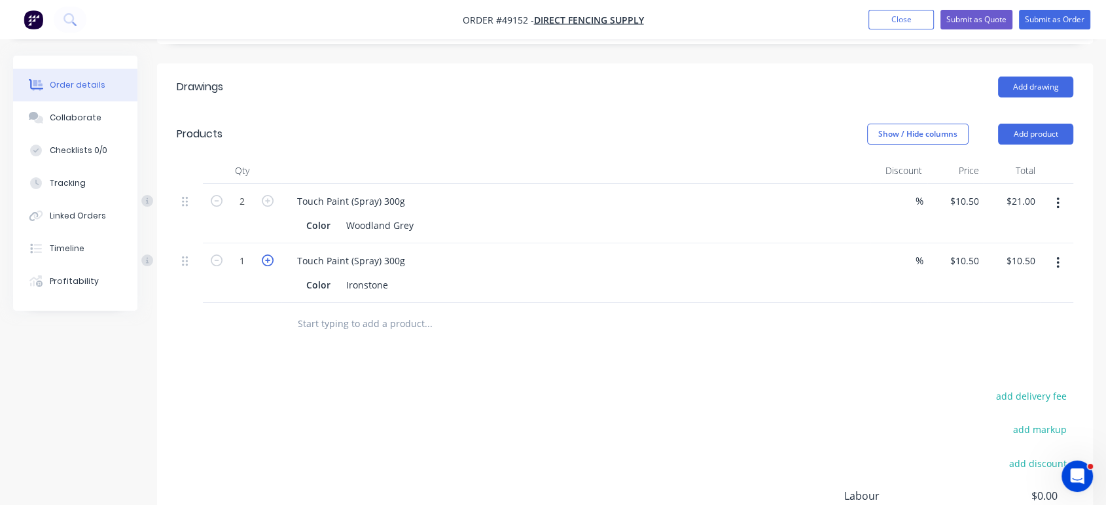
click at [268, 263] on icon "button" at bounding box center [268, 261] width 12 height 12
type input "2"
type input "$21.00"
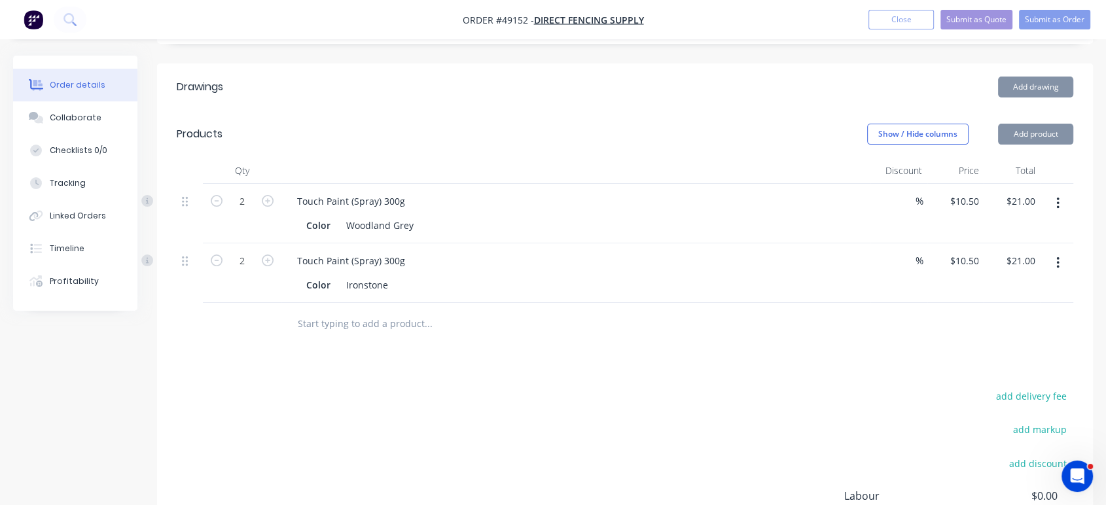
drag, startPoint x: 537, startPoint y: 379, endPoint x: 539, endPoint y: 372, distance: 7.1
click at [537, 377] on div "Drawings Add drawing Products Show / Hide columns Add product Qty Discount Pric…" at bounding box center [625, 347] width 936 height 568
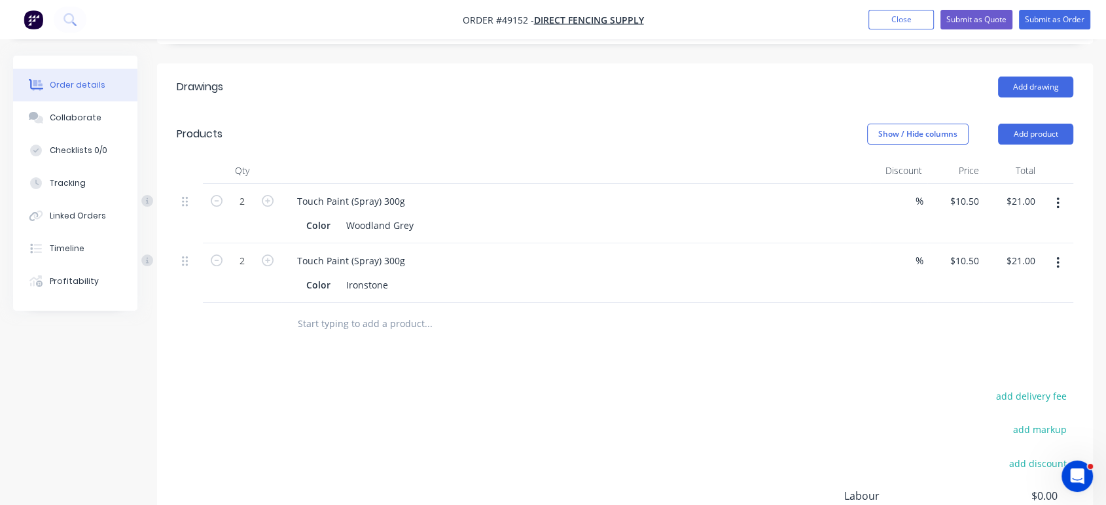
drag, startPoint x: 1053, startPoint y: 137, endPoint x: 1053, endPoint y: 146, distance: 8.5
click at [1053, 137] on button "Add product" at bounding box center [1035, 134] width 75 height 21
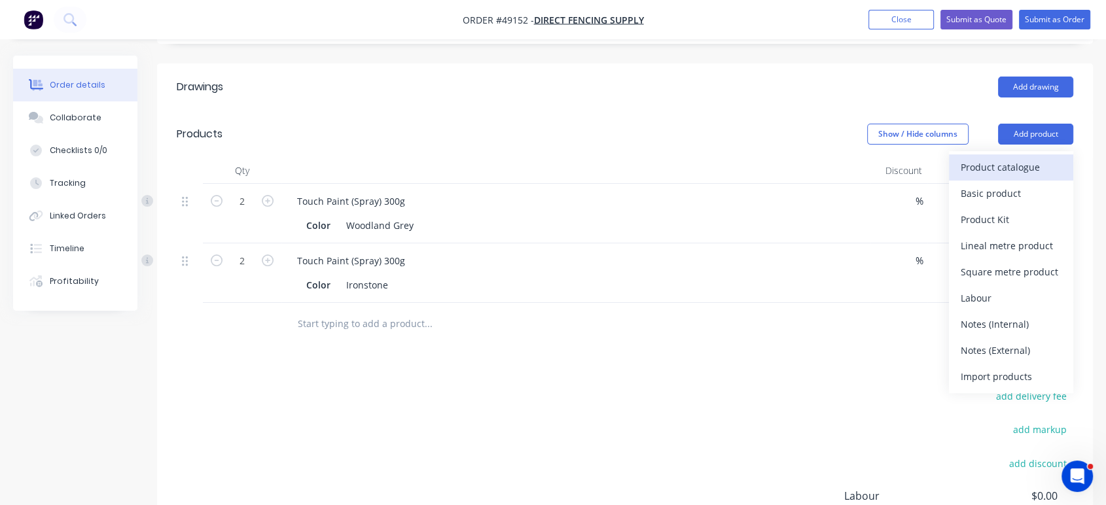
click at [1047, 163] on div "Product catalogue" at bounding box center [1011, 167] width 101 height 19
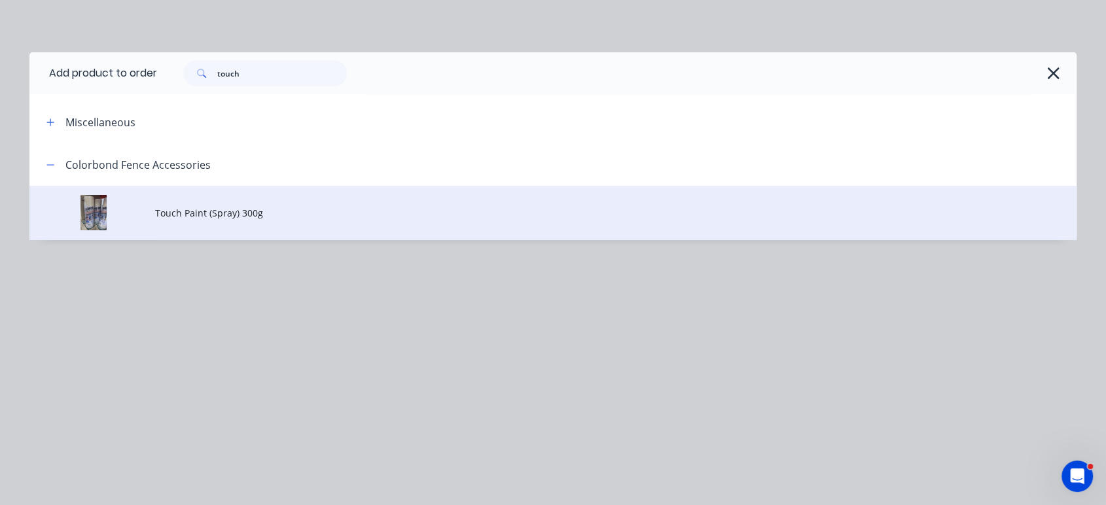
click at [246, 206] on span "Touch Paint (Spray) 300g" at bounding box center [523, 213] width 737 height 14
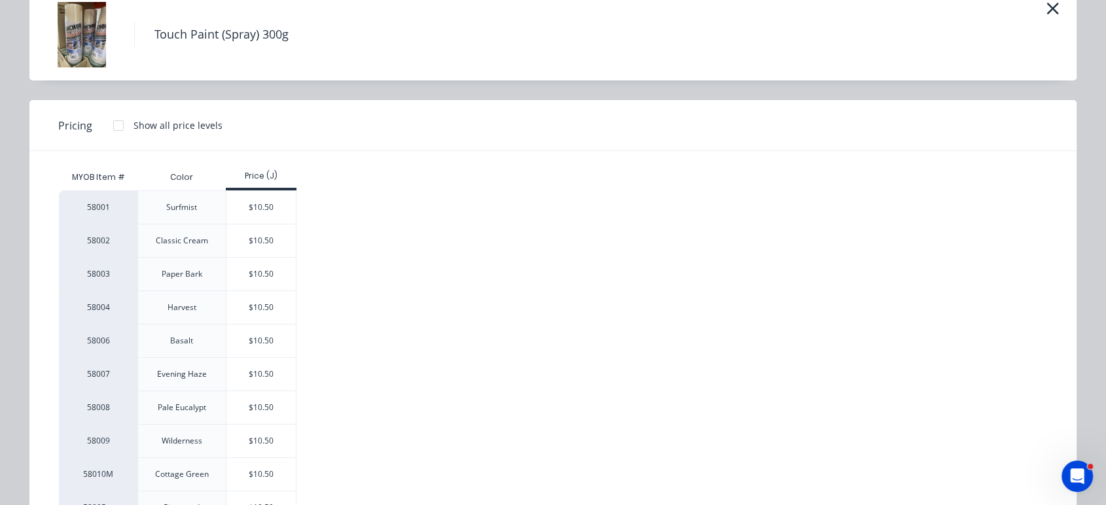
scroll to position [73, 0]
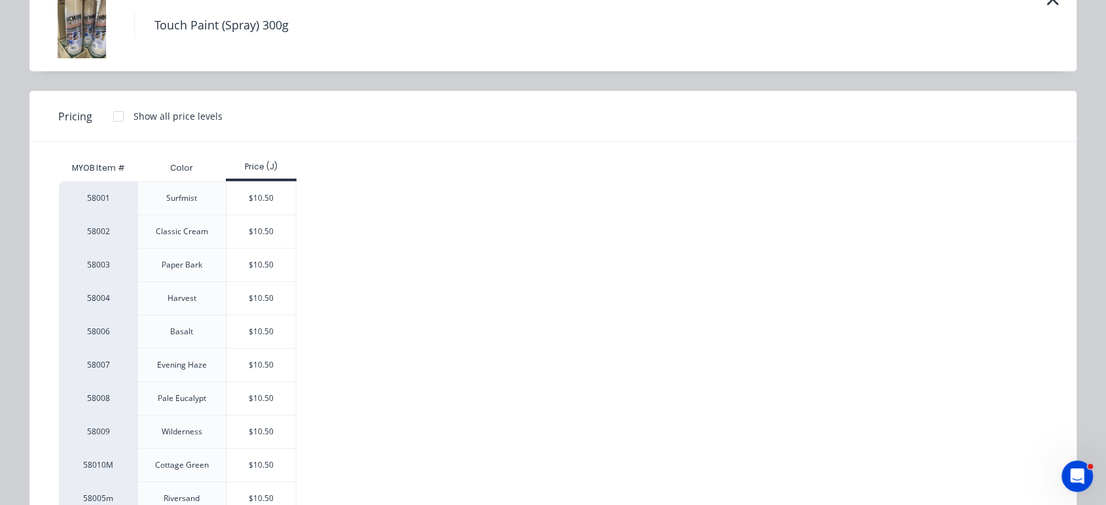
drag, startPoint x: 276, startPoint y: 328, endPoint x: 298, endPoint y: 314, distance: 26.5
click at [276, 328] on div "$10.50" at bounding box center [261, 332] width 70 height 33
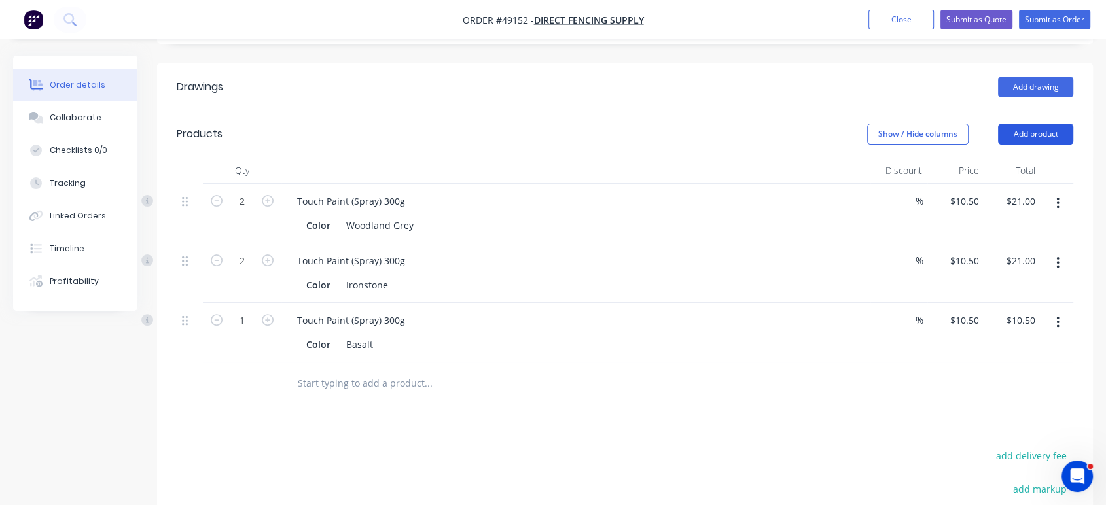
click at [1020, 135] on button "Add product" at bounding box center [1035, 134] width 75 height 21
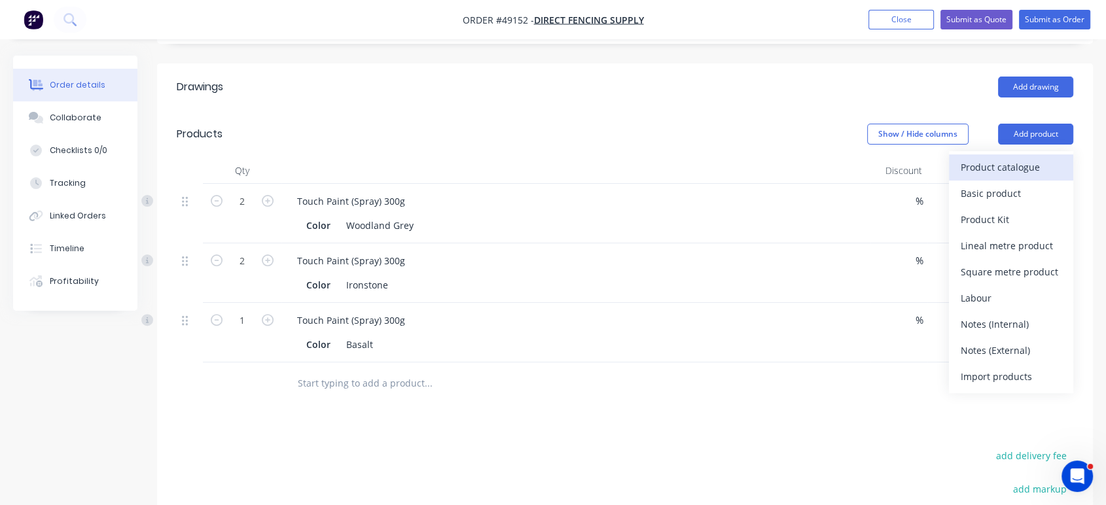
click at [1014, 167] on div "Product catalogue" at bounding box center [1011, 167] width 101 height 19
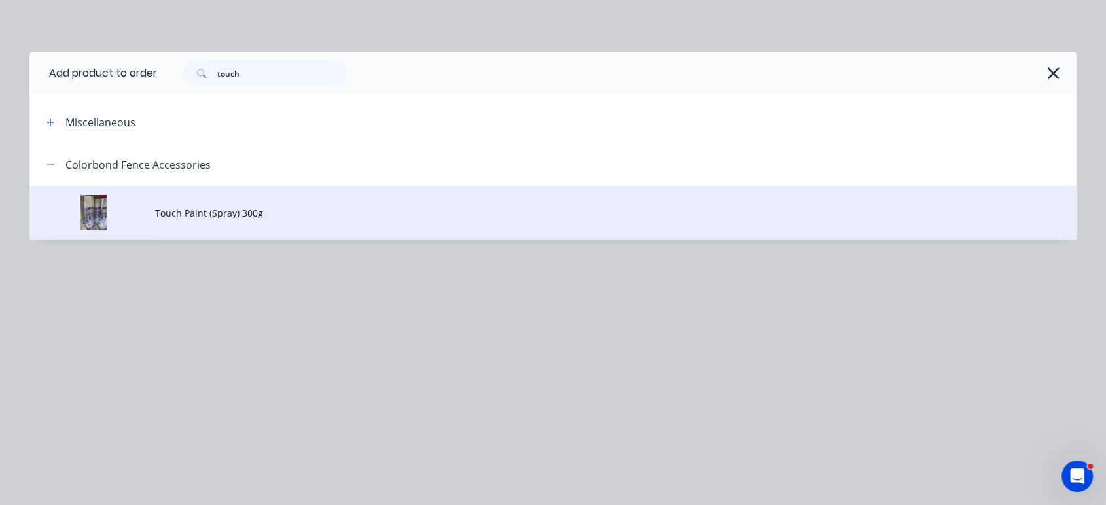
click at [251, 219] on span "Touch Paint (Spray) 300g" at bounding box center [523, 213] width 737 height 14
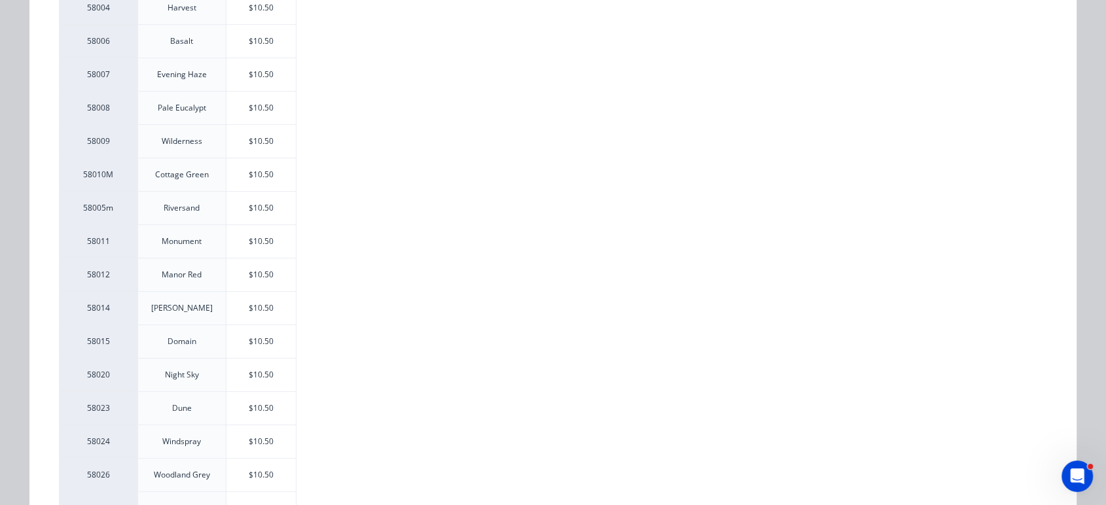
scroll to position [509, 0]
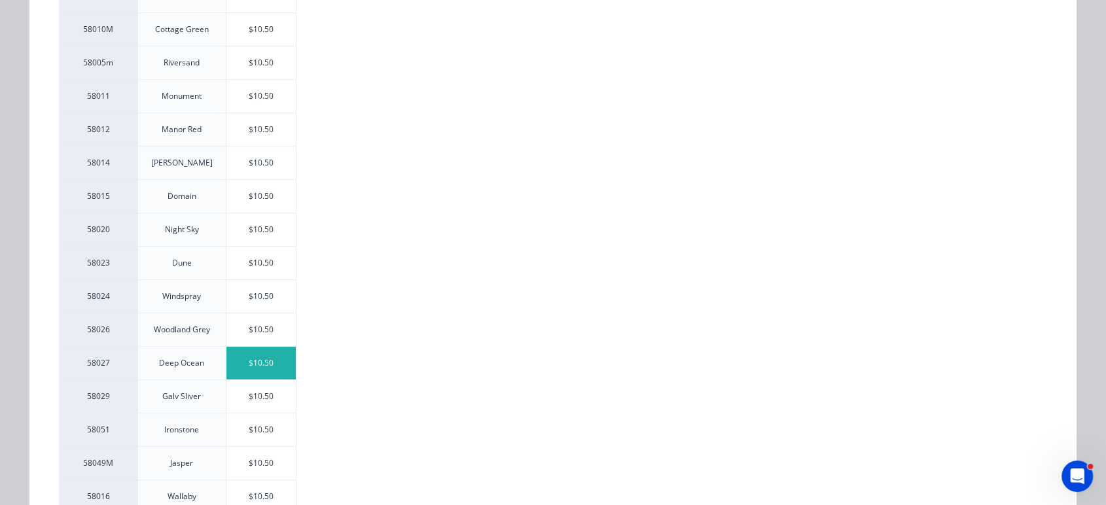
click at [281, 366] on div "$10.50" at bounding box center [261, 363] width 70 height 33
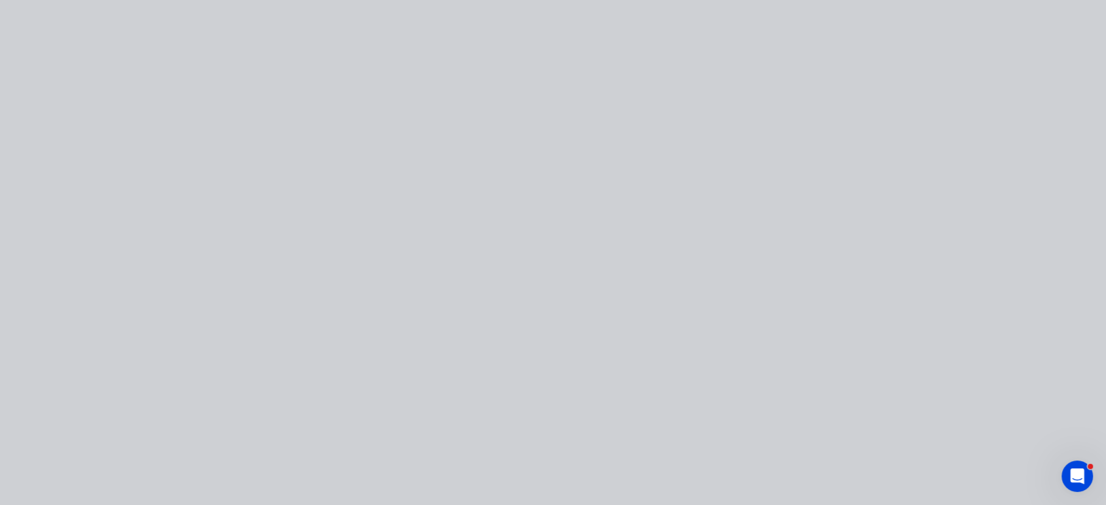
scroll to position [0, 0]
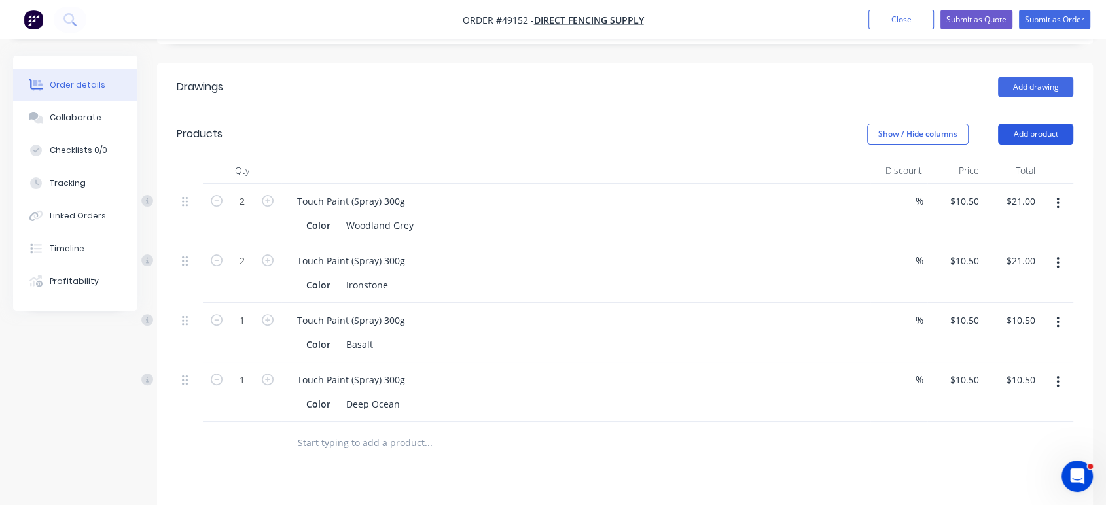
click at [1046, 133] on button "Add product" at bounding box center [1035, 134] width 75 height 21
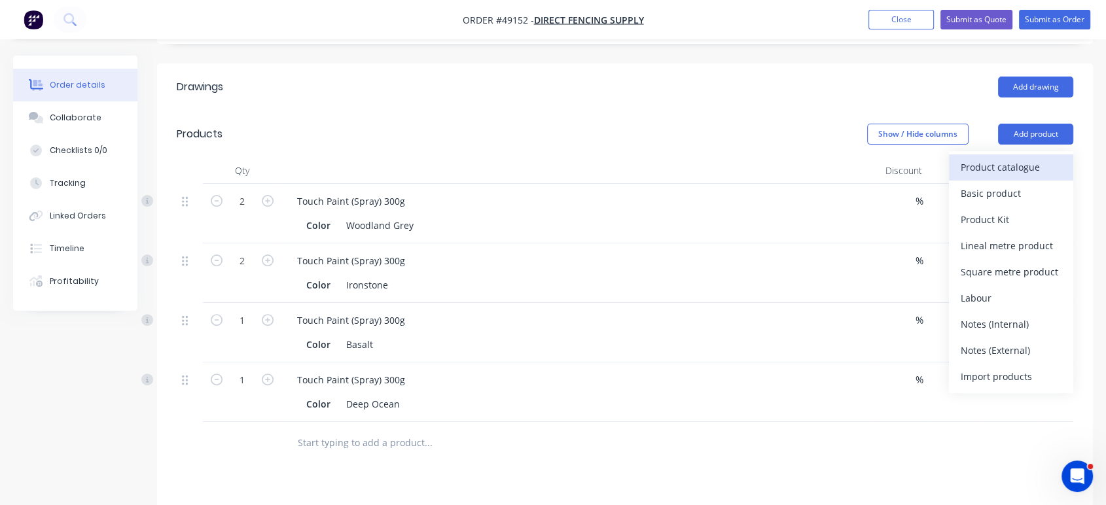
click at [1039, 160] on div "Product catalogue" at bounding box center [1011, 167] width 101 height 19
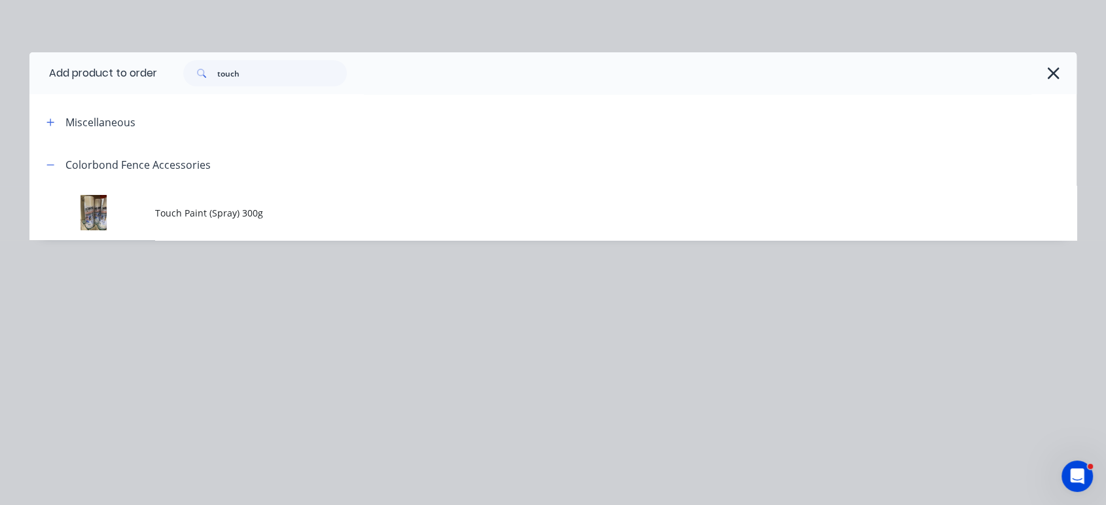
click at [234, 228] on td "Touch Paint (Spray) 300g" at bounding box center [616, 213] width 922 height 54
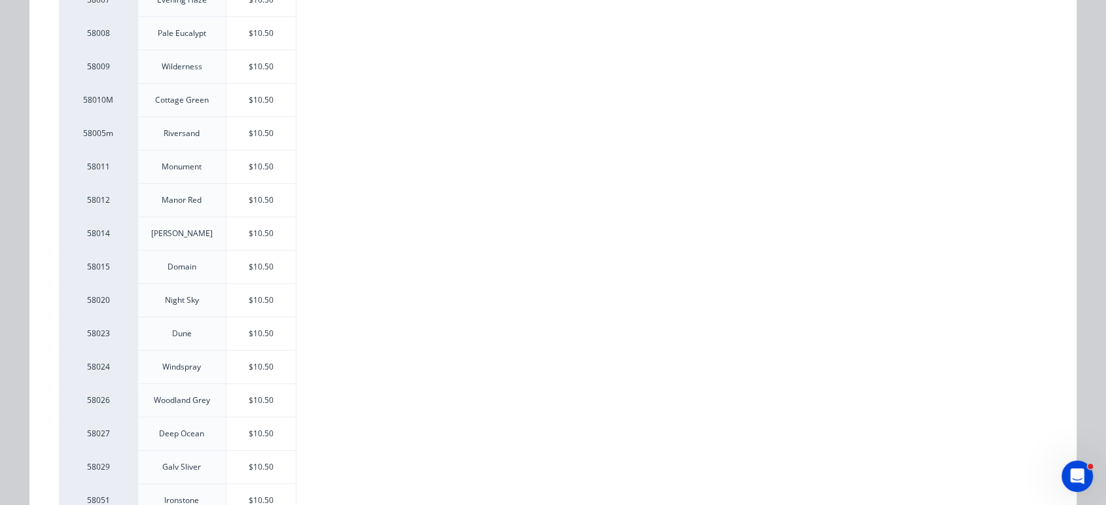
scroll to position [436, 0]
click at [280, 172] on div "$10.50" at bounding box center [261, 169] width 70 height 33
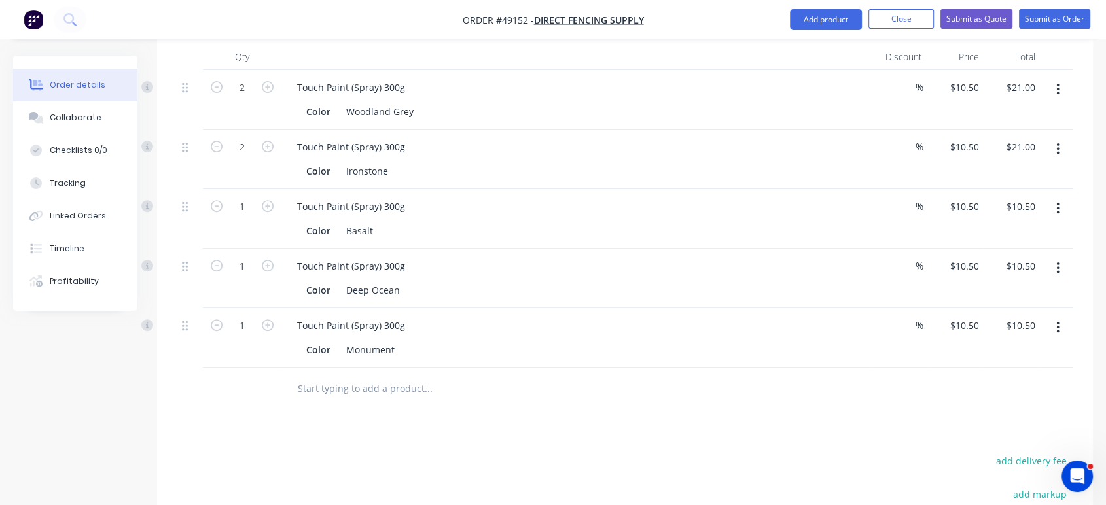
scroll to position [539, 0]
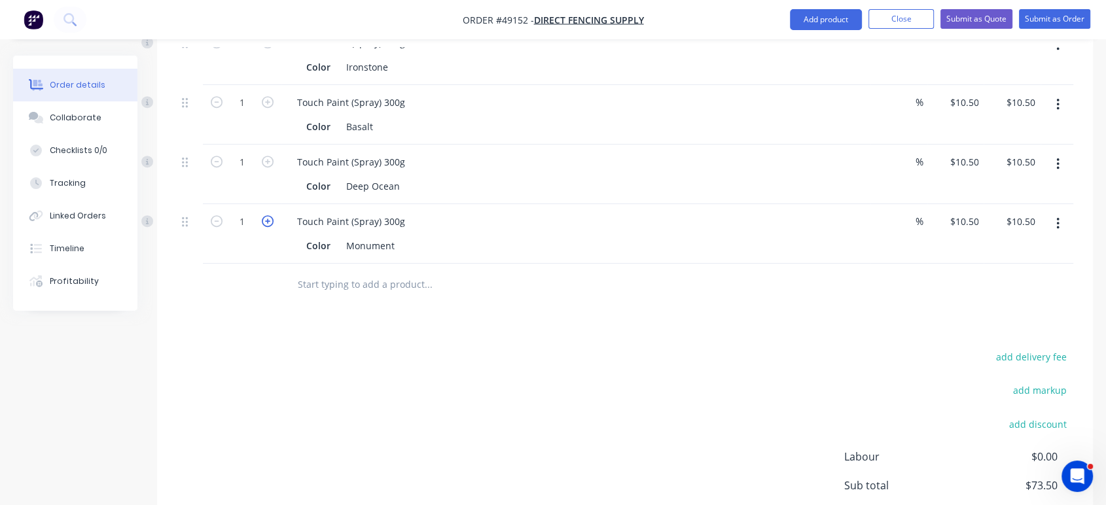
click at [267, 215] on icon "button" at bounding box center [268, 221] width 12 height 12
type input "2"
type input "$21.00"
drag, startPoint x: 543, startPoint y: 316, endPoint x: 553, endPoint y: 302, distance: 17.8
click at [543, 315] on div "Drawings Add drawing Products Show / Hide columns Add product Qty Discount Pric…" at bounding box center [625, 219] width 936 height 746
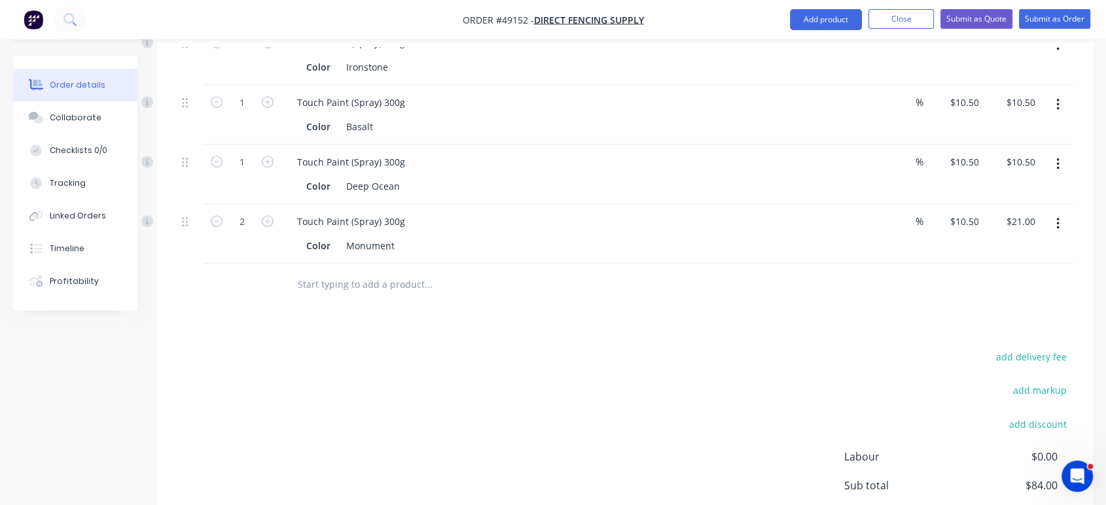
drag, startPoint x: 837, startPoint y: 14, endPoint x: 840, endPoint y: 30, distance: 16.0
click at [837, 15] on button "Add product" at bounding box center [826, 19] width 72 height 21
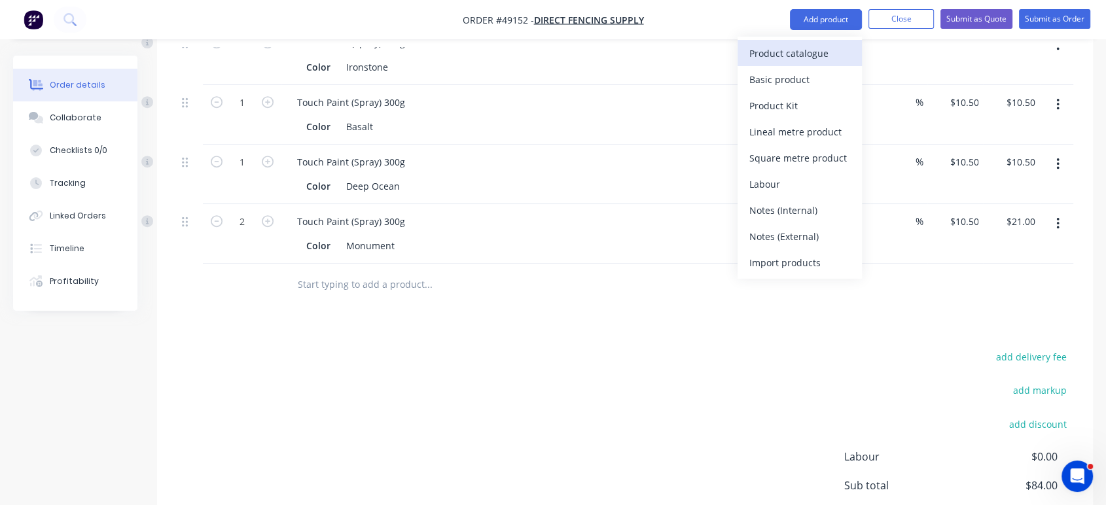
click at [836, 51] on div "Product catalogue" at bounding box center [799, 53] width 101 height 19
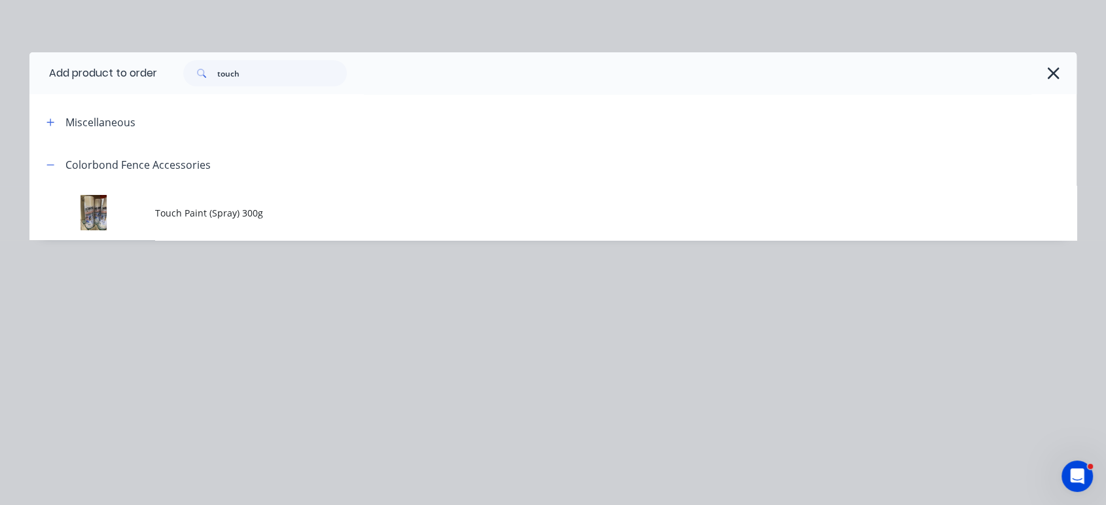
click at [249, 198] on td "Touch Paint (Spray) 300g" at bounding box center [616, 213] width 922 height 54
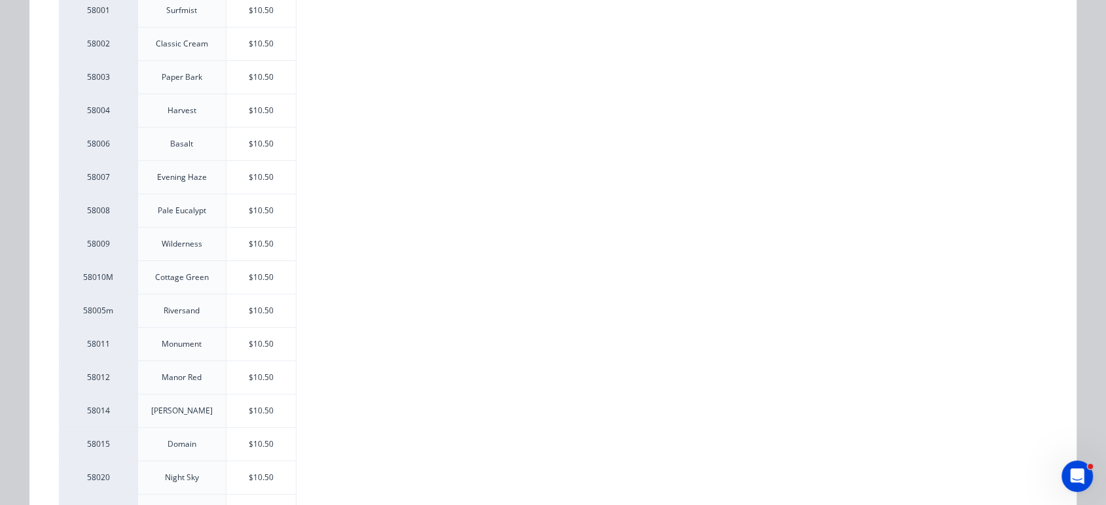
scroll to position [291, 0]
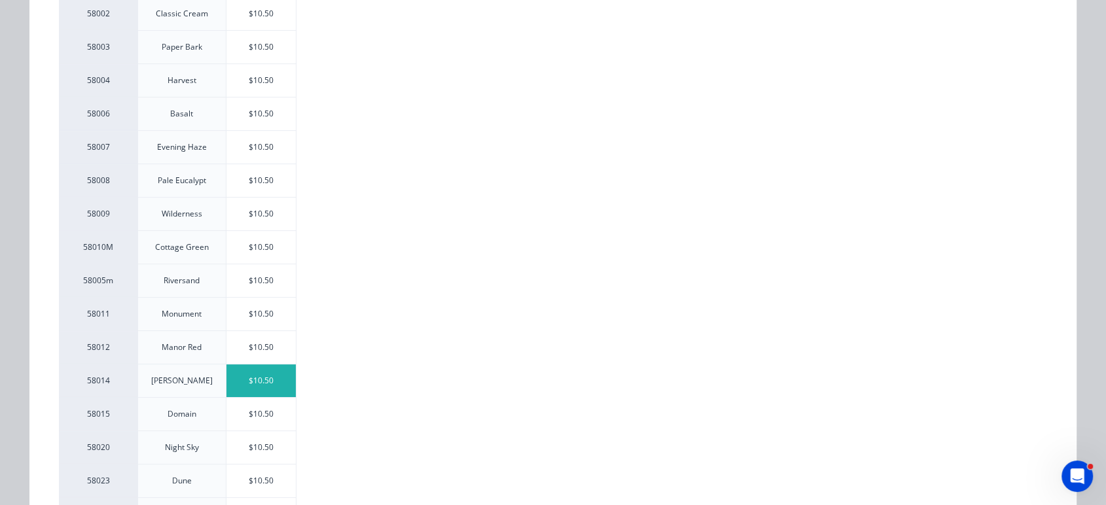
click at [253, 386] on div "$10.50" at bounding box center [261, 381] width 70 height 33
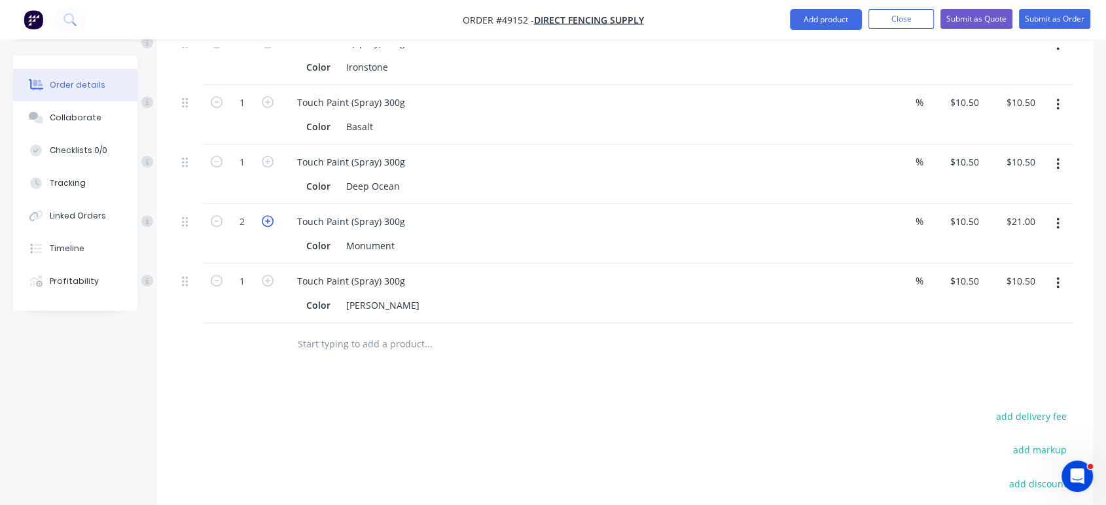
click at [266, 217] on icon "button" at bounding box center [268, 221] width 12 height 12
type input "3"
type input "$31.50"
drag, startPoint x: 270, startPoint y: 283, endPoint x: 281, endPoint y: 293, distance: 14.8
click at [270, 283] on icon "button" at bounding box center [268, 281] width 12 height 12
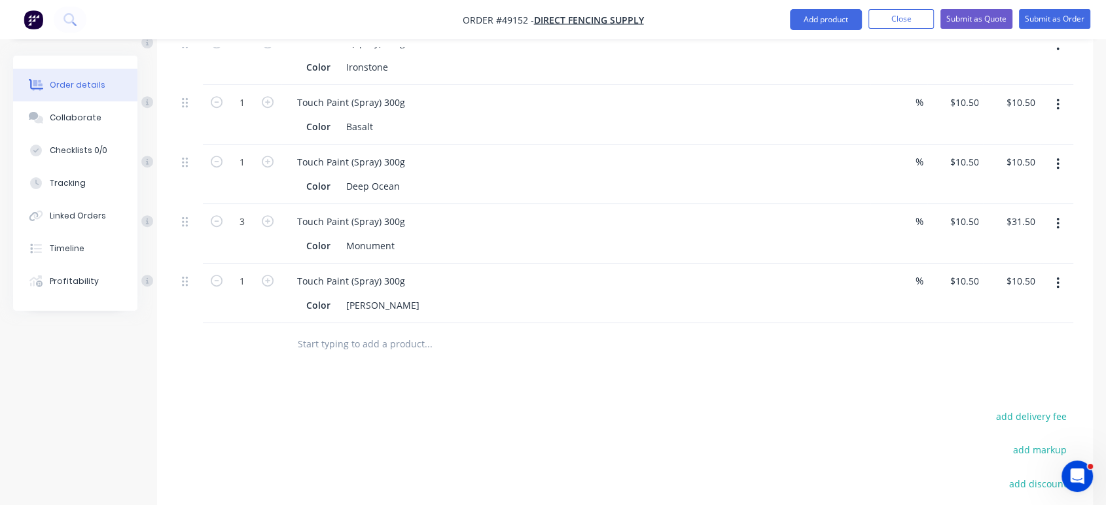
type input "2"
type input "$21.00"
click at [397, 331] on input "text" at bounding box center [428, 344] width 262 height 26
click at [813, 20] on button "Add product" at bounding box center [826, 19] width 72 height 21
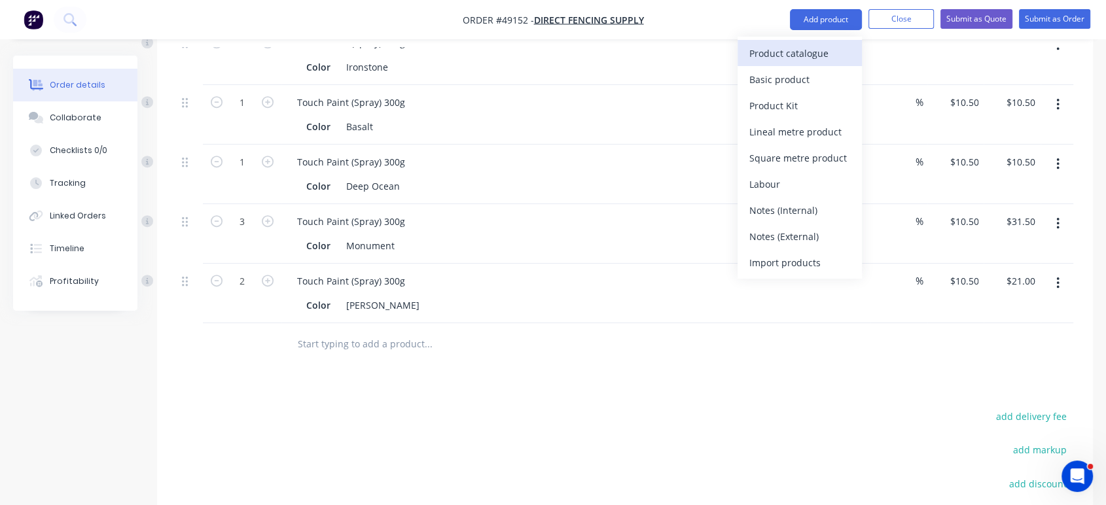
click at [798, 54] on div "Product catalogue" at bounding box center [799, 53] width 101 height 19
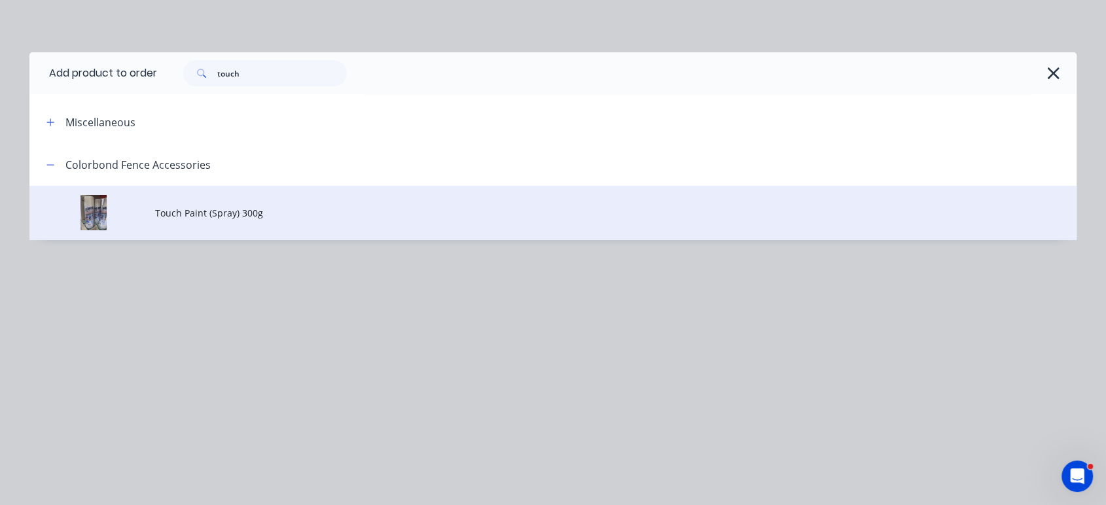
click at [189, 215] on span "Touch Paint (Spray) 300g" at bounding box center [523, 213] width 737 height 14
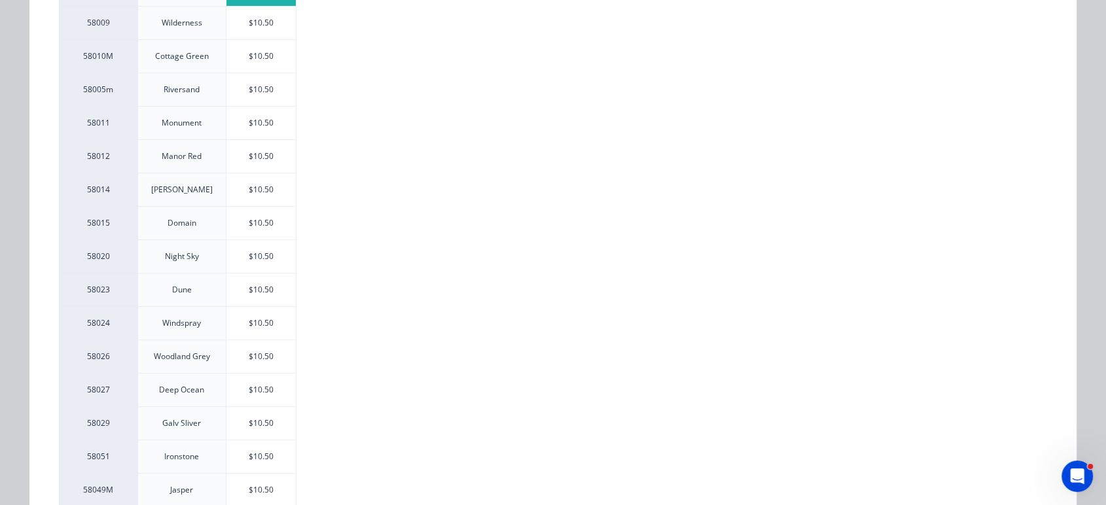
scroll to position [509, 0]
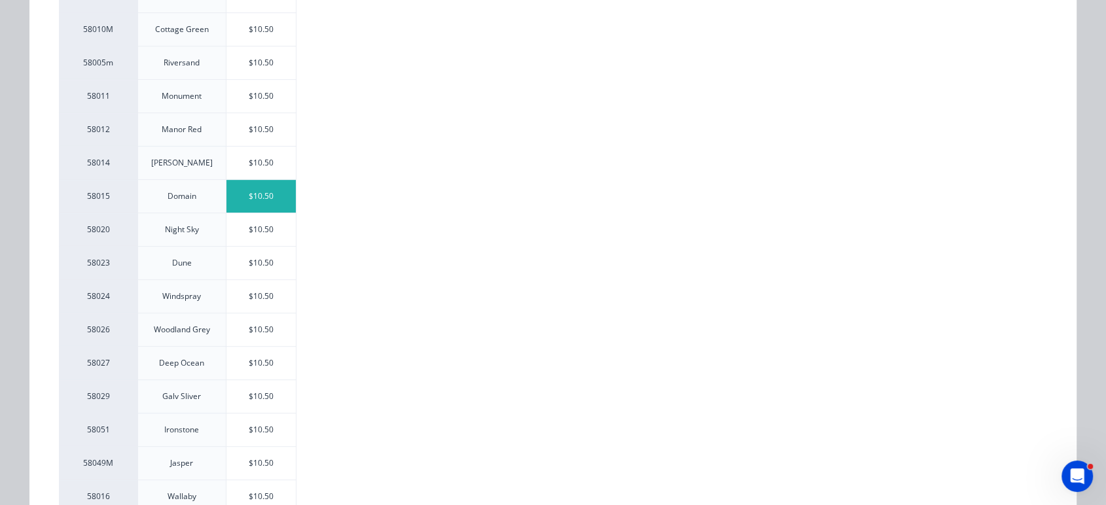
click at [268, 205] on div "$10.50" at bounding box center [261, 196] width 70 height 33
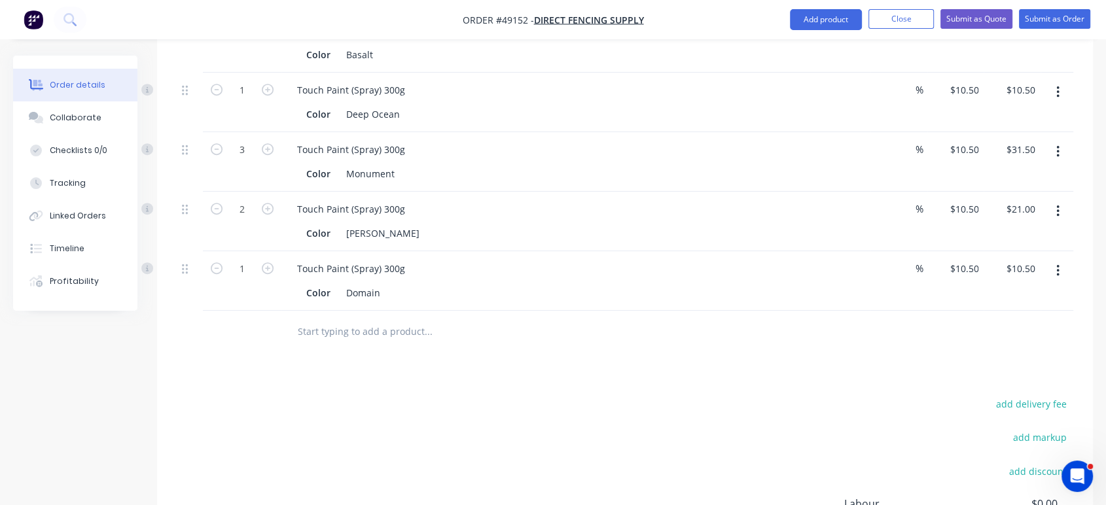
scroll to position [612, 0]
click at [265, 268] on icon "button" at bounding box center [268, 268] width 12 height 12
type input "2"
type input "$21.00"
drag, startPoint x: 440, startPoint y: 388, endPoint x: 435, endPoint y: 376, distance: 13.5
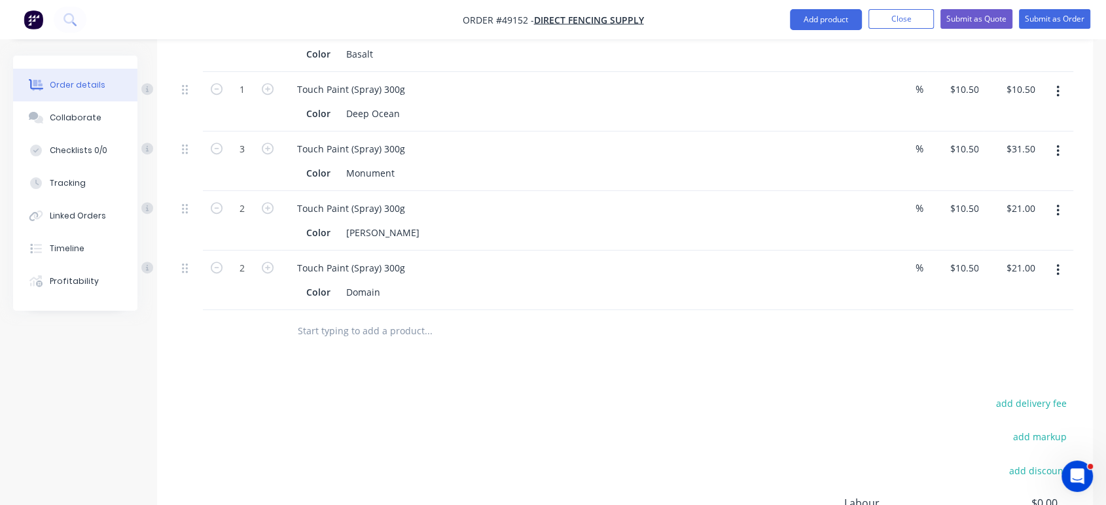
click at [440, 388] on div "Drawings Add drawing Products Show / Hide columns Add product Qty Discount Pric…" at bounding box center [625, 205] width 936 height 865
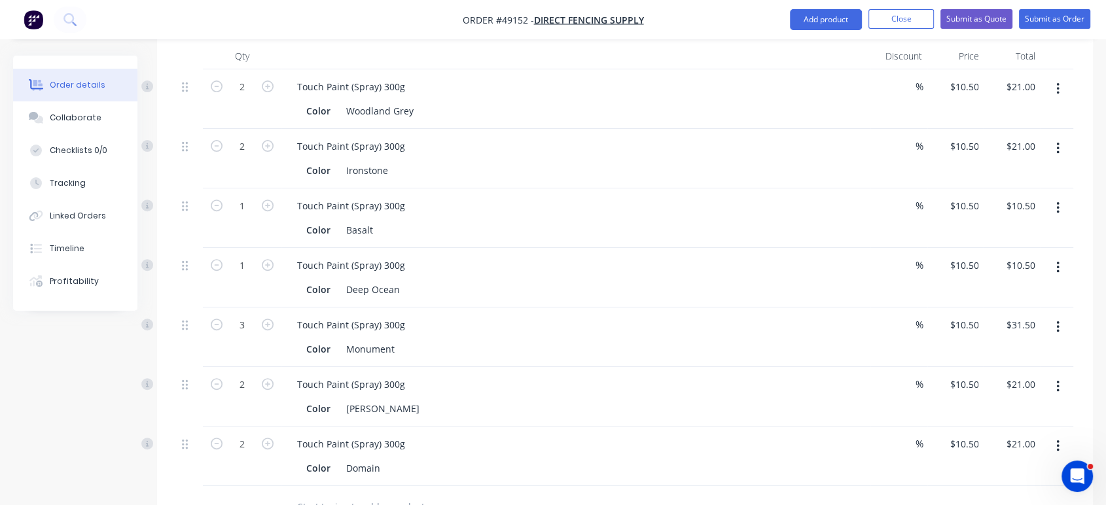
scroll to position [394, 0]
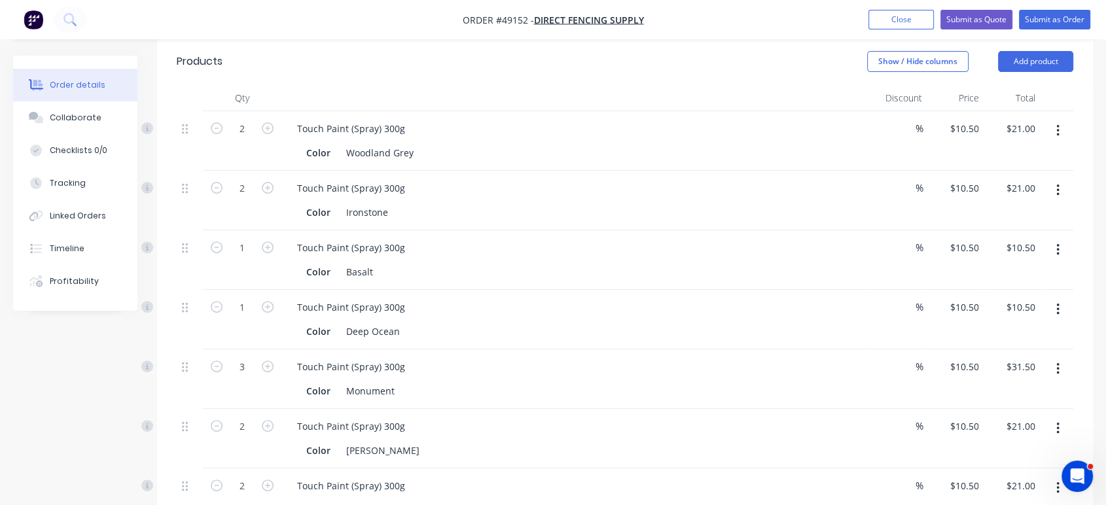
click at [342, 75] on header "Products Show / Hide columns Add product" at bounding box center [625, 61] width 936 height 47
click at [1037, 60] on button "Add product" at bounding box center [1035, 61] width 75 height 21
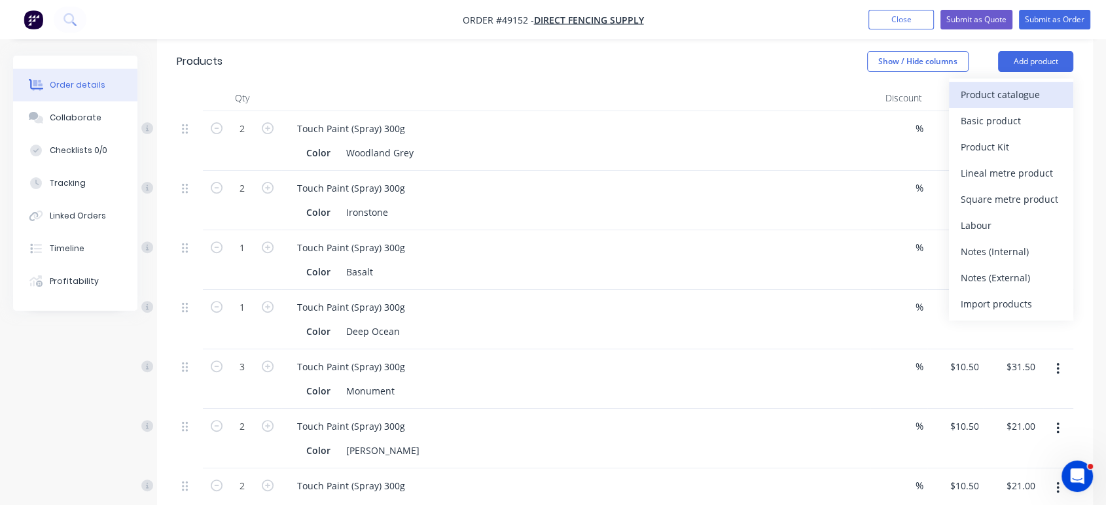
click at [1031, 96] on div "Product catalogue" at bounding box center [1011, 94] width 101 height 19
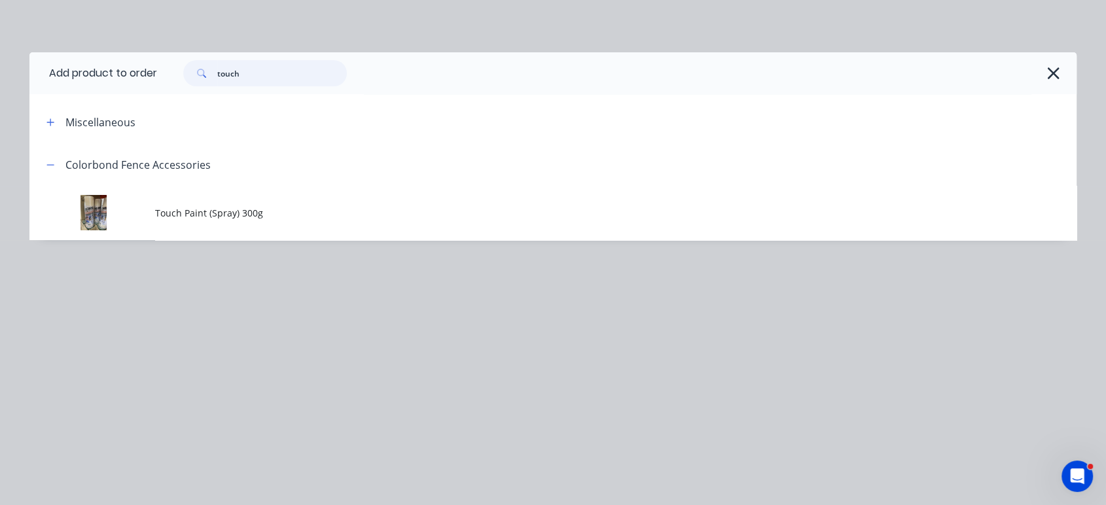
click at [230, 72] on input "touch" at bounding box center [282, 73] width 130 height 26
click at [253, 75] on input "touch" at bounding box center [282, 73] width 130 height 26
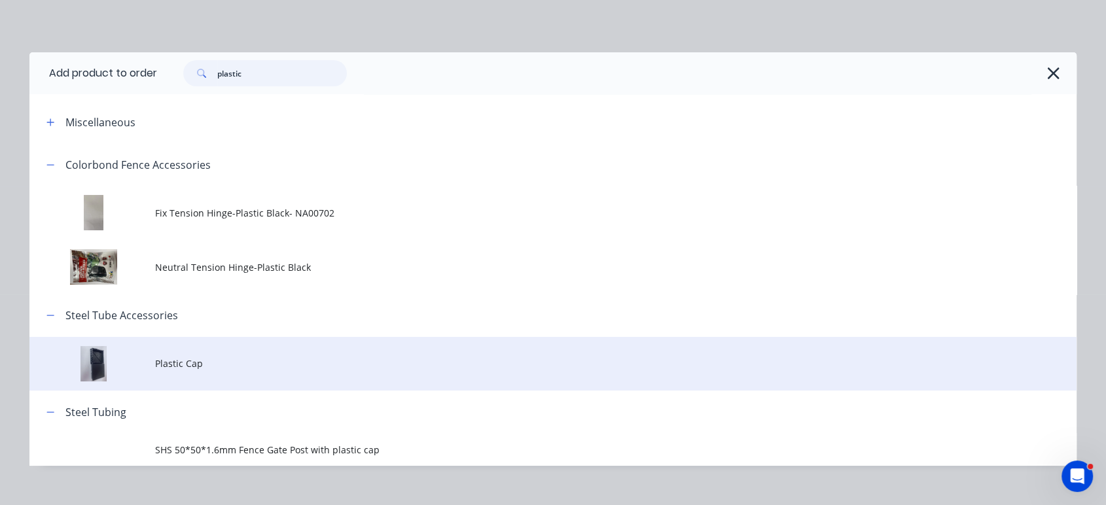
type input "plastic"
click at [217, 370] on td "Plastic Cap" at bounding box center [616, 364] width 922 height 54
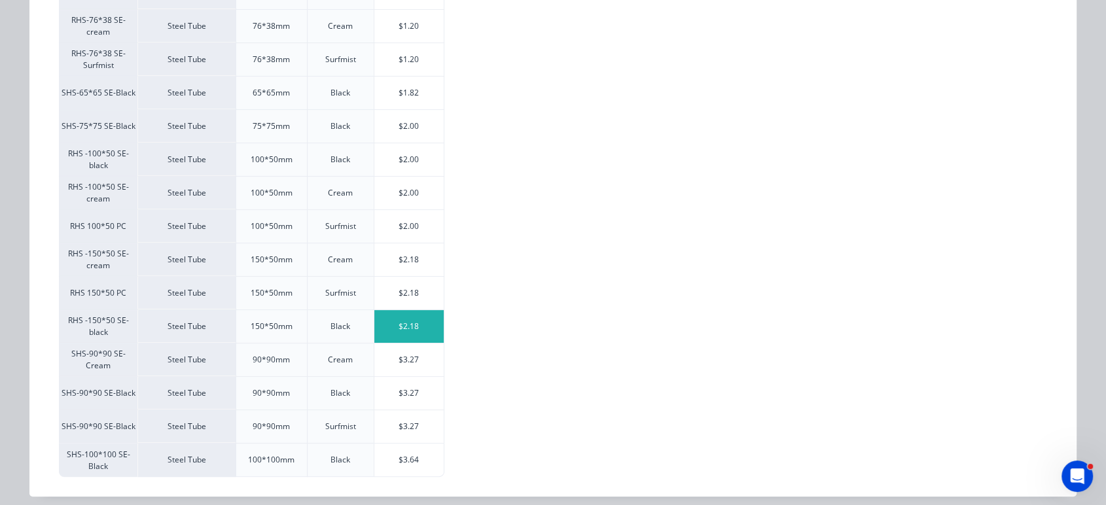
scroll to position [357, 0]
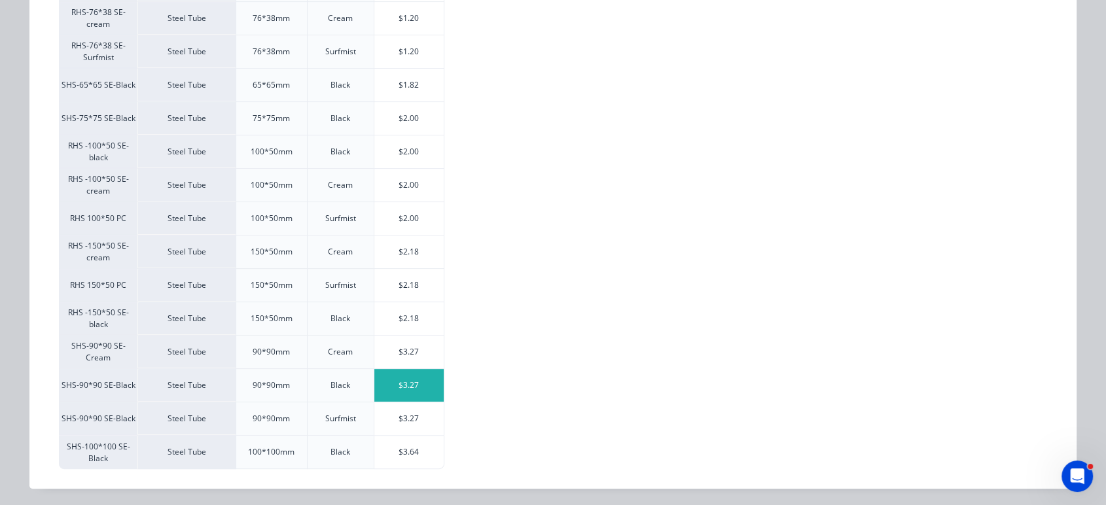
click at [418, 385] on div "$3.27" at bounding box center [409, 385] width 70 height 33
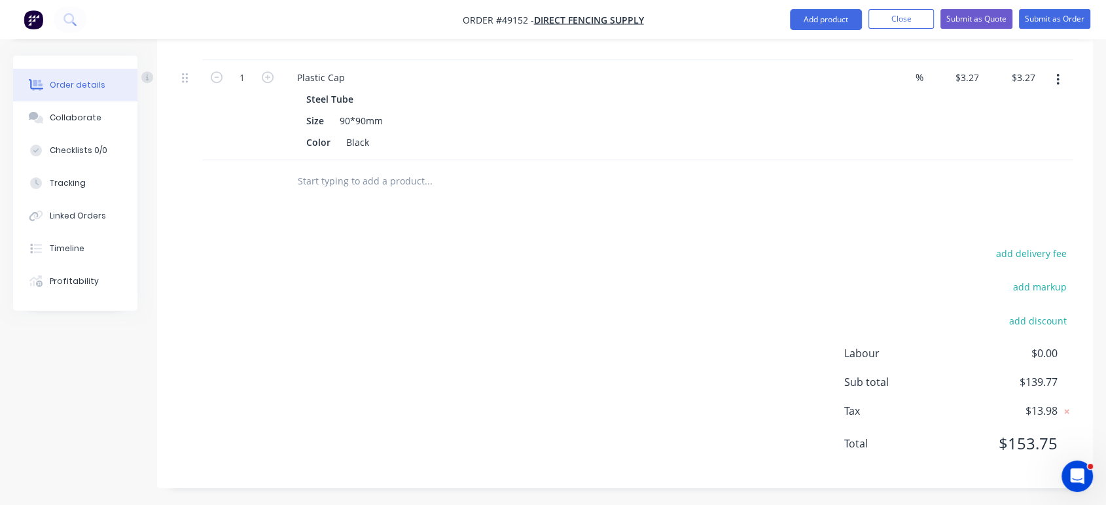
scroll to position [863, 0]
click at [256, 78] on input "1" at bounding box center [242, 77] width 34 height 20
type input "10"
type input "$32.70"
click at [651, 240] on div "Drawings Add drawing Products Show / Hide columns Add product Qty Discount Pric…" at bounding box center [625, 5] width 936 height 966
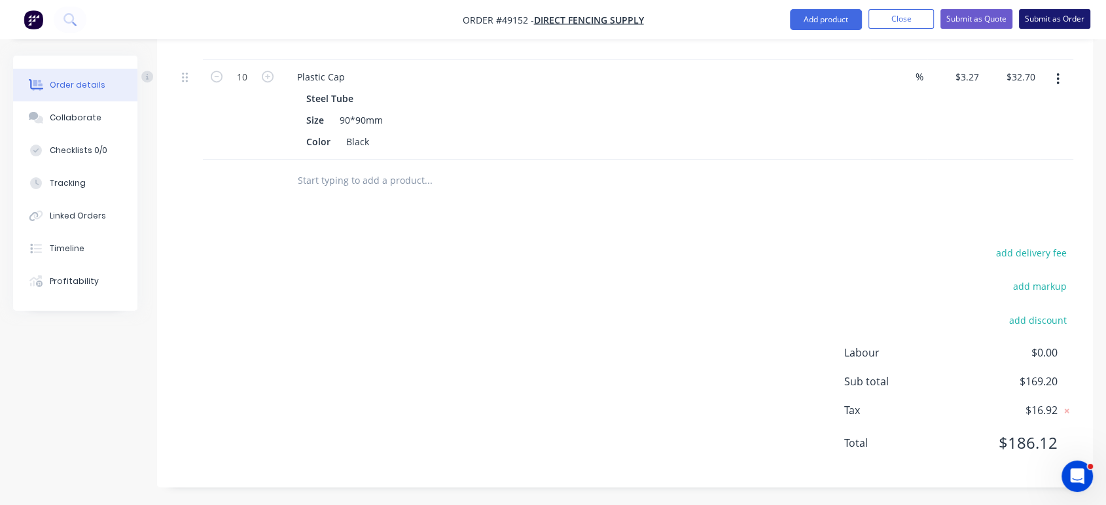
click at [1058, 22] on button "Submit as Order" at bounding box center [1054, 19] width 71 height 20
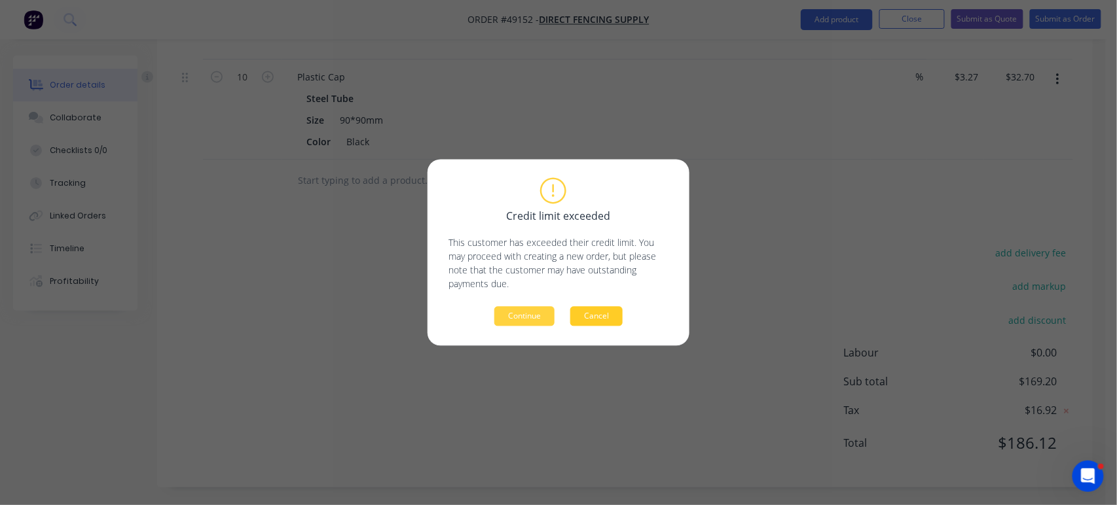
click at [592, 317] on button "Cancel" at bounding box center [596, 317] width 52 height 20
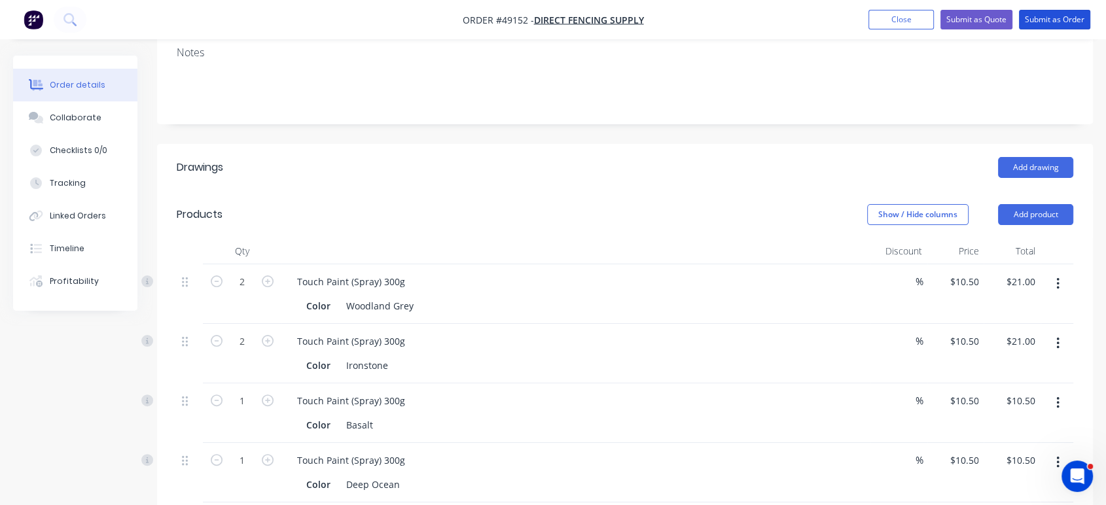
scroll to position [0, 0]
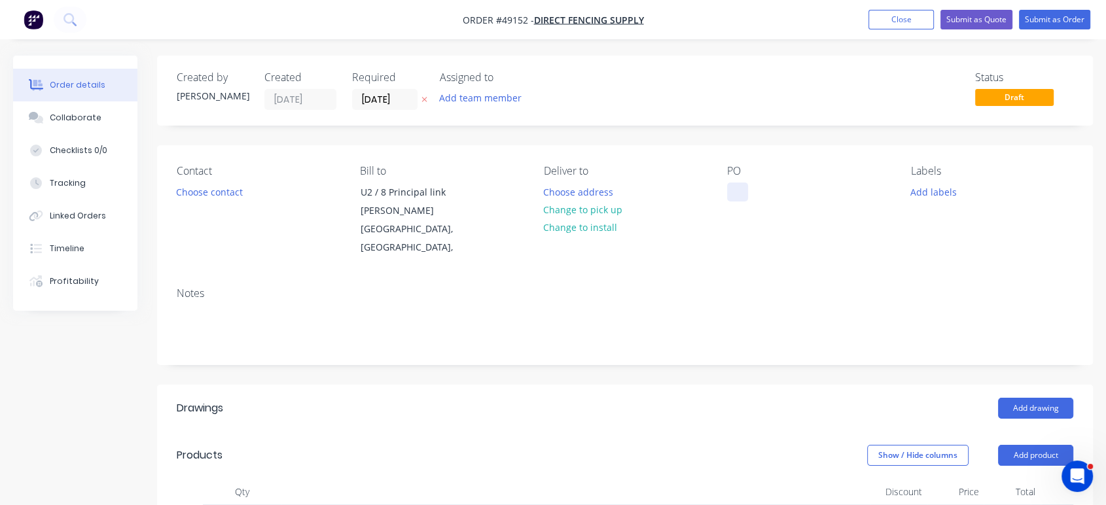
click at [739, 184] on div at bounding box center [737, 192] width 21 height 19
click at [1060, 25] on button "Submit as Order" at bounding box center [1054, 20] width 71 height 20
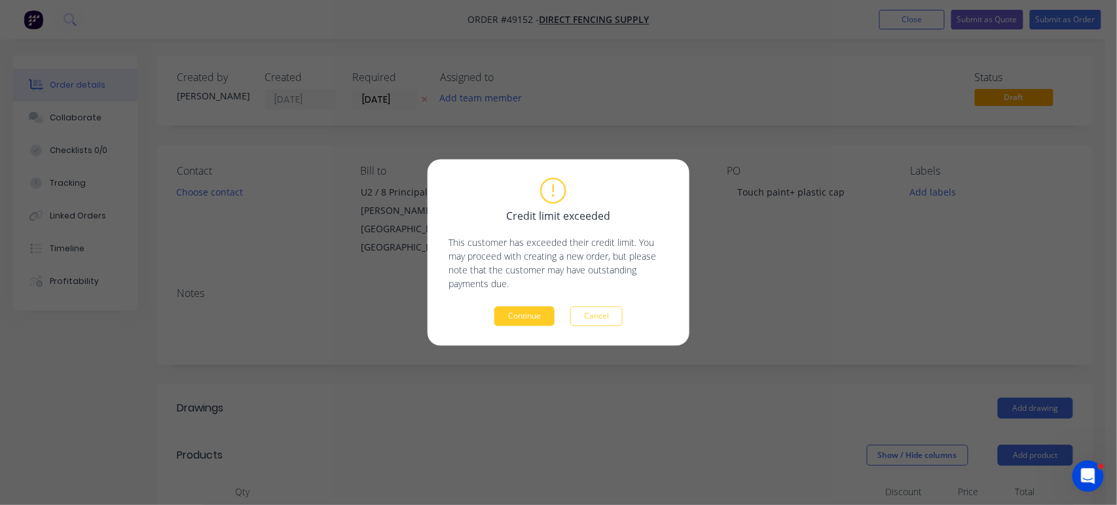
drag, startPoint x: 527, startPoint y: 302, endPoint x: 527, endPoint y: 319, distance: 17.0
click at [527, 303] on div "Credit limit exceeded This customer has exceeded their credit limit. You may pr…" at bounding box center [558, 252] width 220 height 147
click at [528, 319] on button "Continue" at bounding box center [524, 317] width 60 height 20
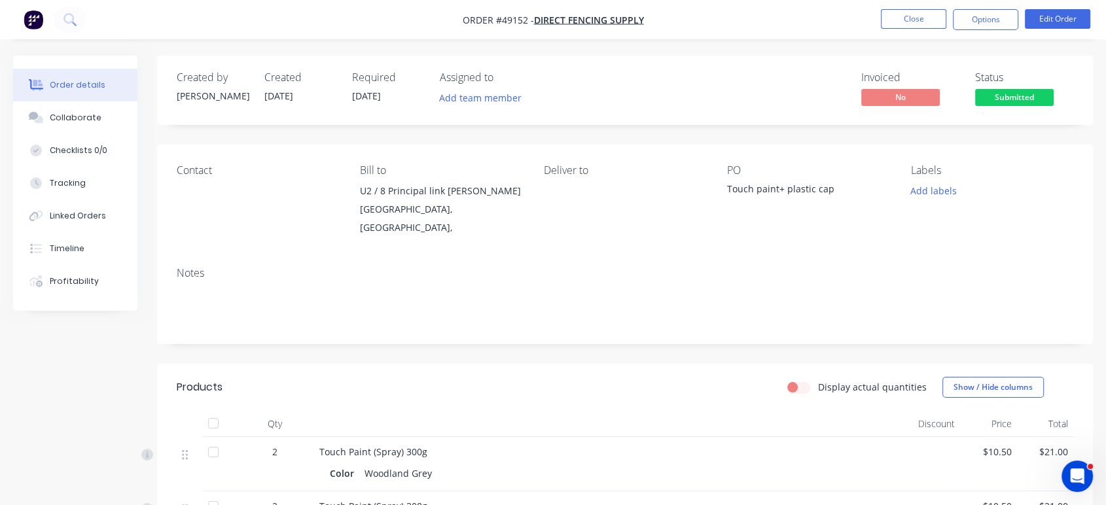
drag, startPoint x: 982, startPoint y: 22, endPoint x: 975, endPoint y: 35, distance: 14.6
click at [982, 23] on button "Options" at bounding box center [985, 19] width 65 height 21
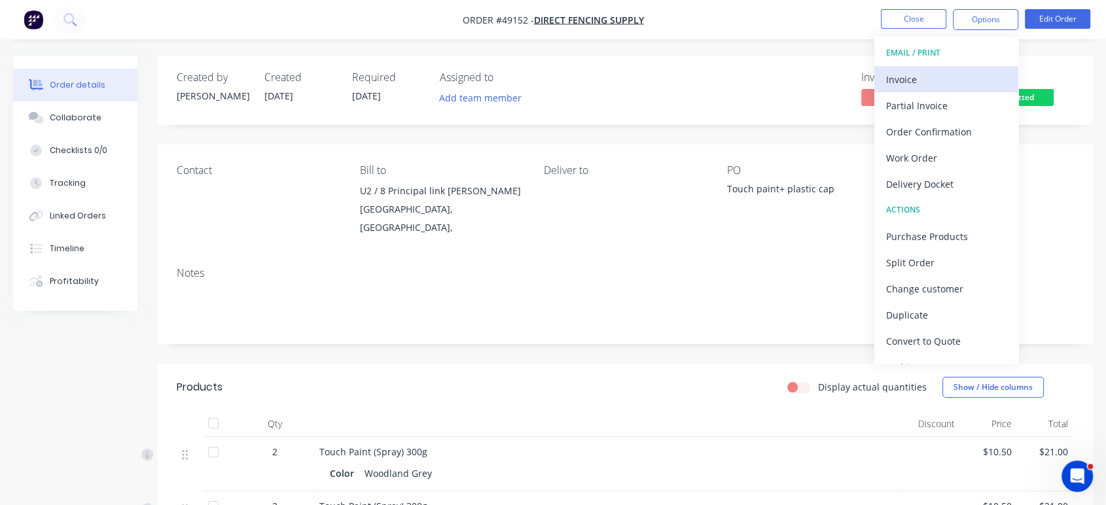
click at [953, 74] on div "Invoice" at bounding box center [946, 79] width 120 height 19
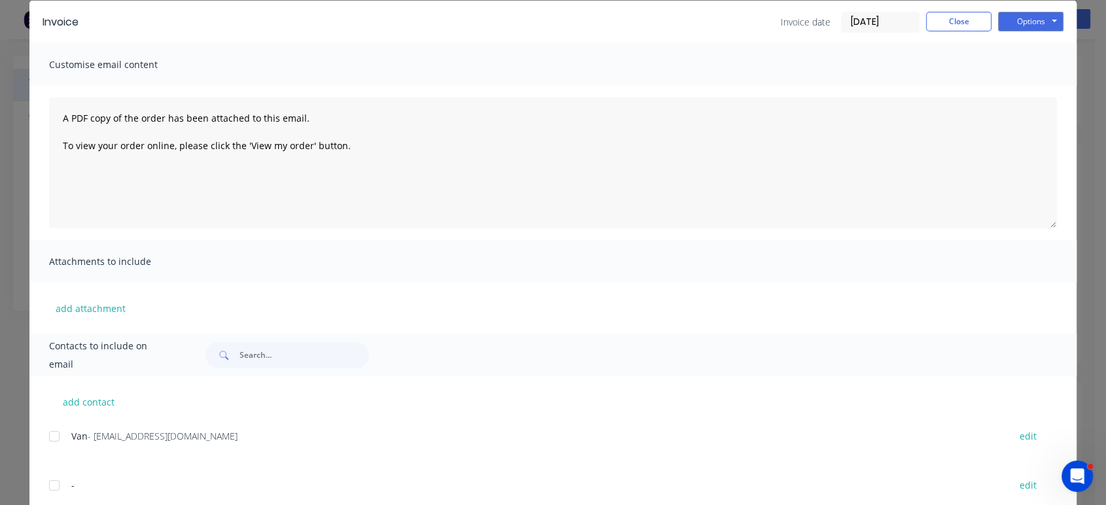
scroll to position [73, 0]
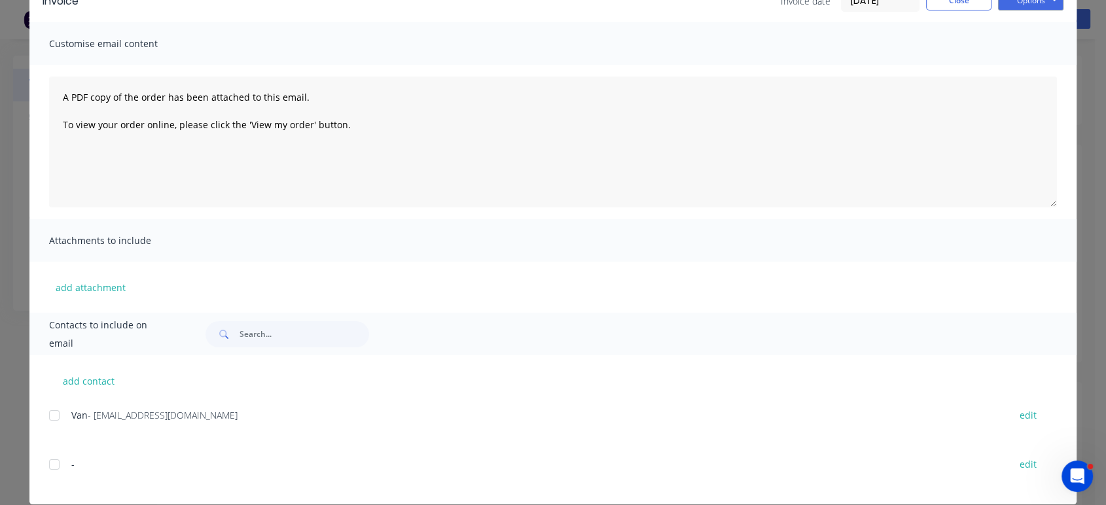
click at [44, 413] on div at bounding box center [54, 416] width 26 height 26
click at [1025, 6] on button "Options" at bounding box center [1030, 1] width 65 height 20
click at [1032, 69] on button "Email" at bounding box center [1040, 67] width 84 height 22
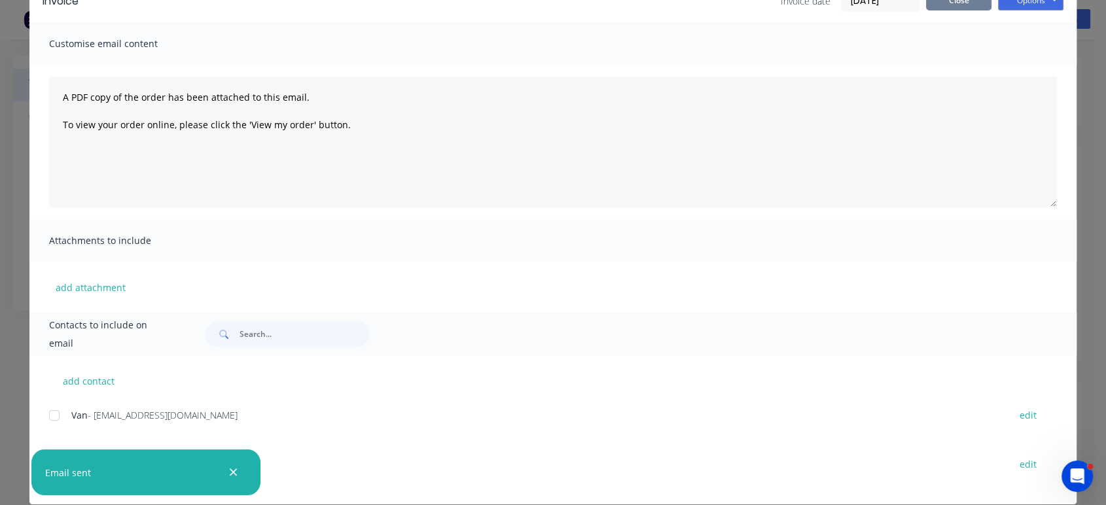
click at [954, 2] on button "Close" at bounding box center [958, 1] width 65 height 20
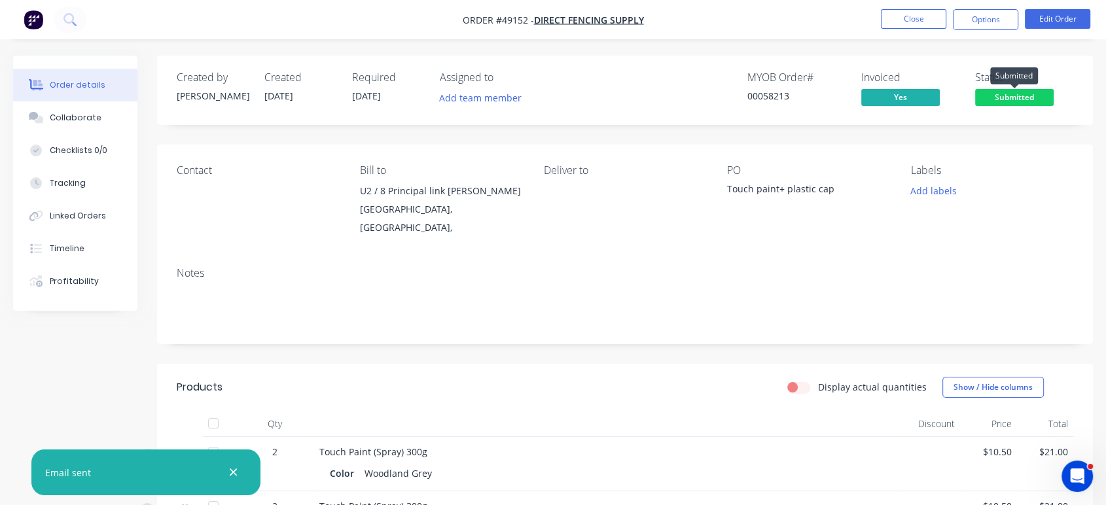
click at [1016, 96] on span "Submitted" at bounding box center [1014, 97] width 79 height 16
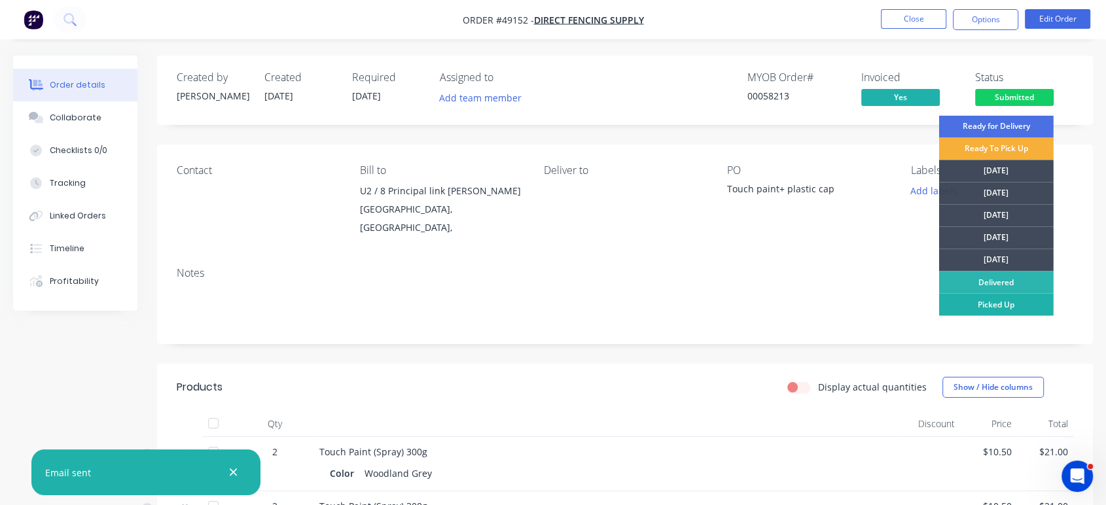
click at [1023, 301] on div "Picked Up" at bounding box center [996, 304] width 115 height 22
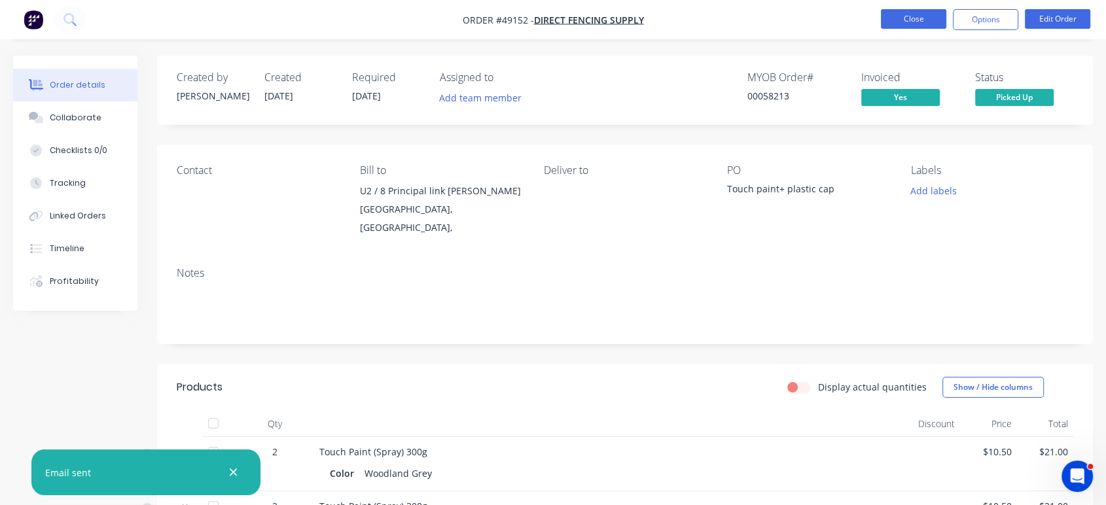
drag, startPoint x: 934, startPoint y: 52, endPoint x: 926, endPoint y: 25, distance: 28.2
click at [924, 23] on button "Close" at bounding box center [913, 19] width 65 height 20
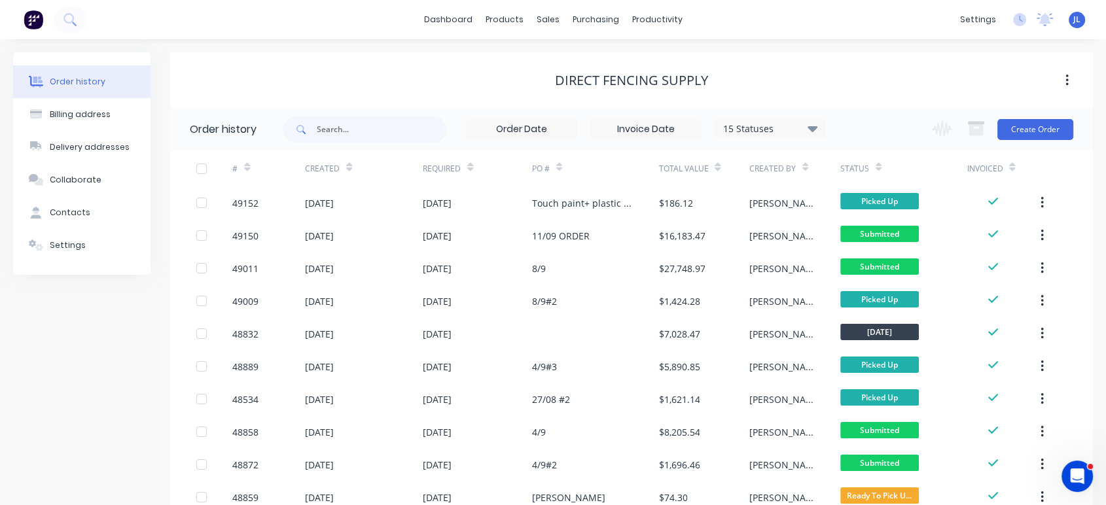
click at [398, 82] on div "Direct Fencing Supply" at bounding box center [631, 81] width 923 height 16
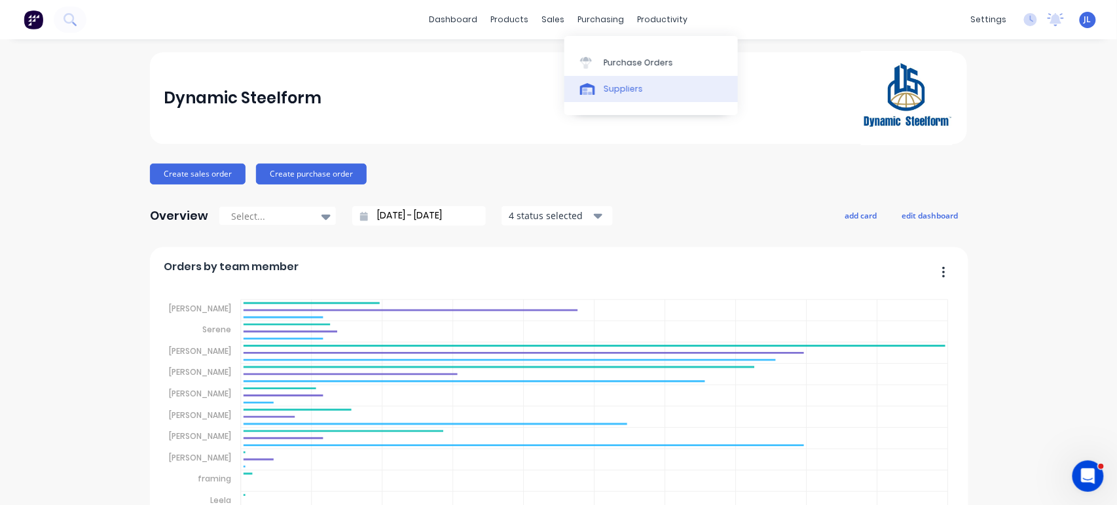
click at [619, 88] on div "Suppliers" at bounding box center [623, 89] width 39 height 12
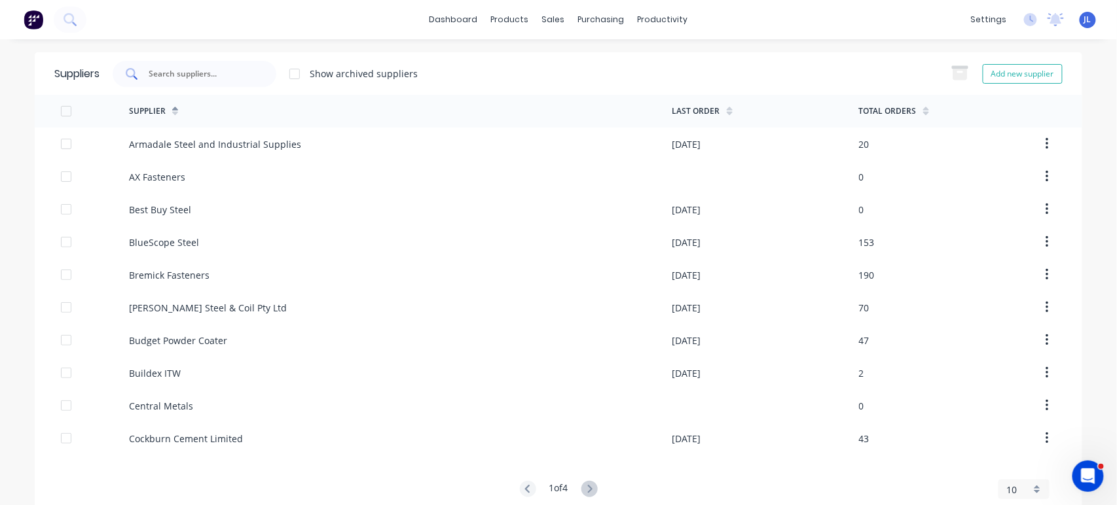
click at [251, 73] on div at bounding box center [195, 74] width 164 height 26
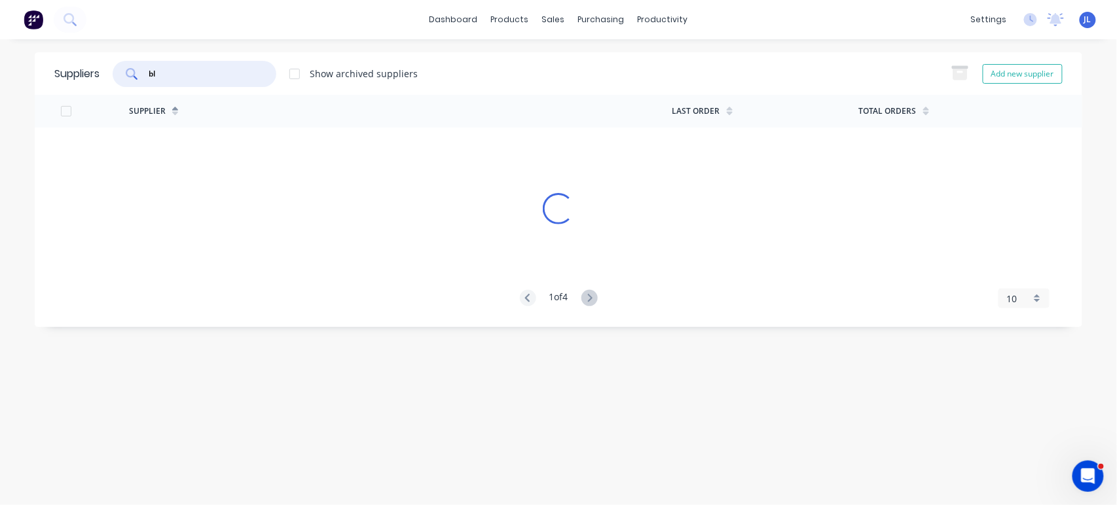
type input "b"
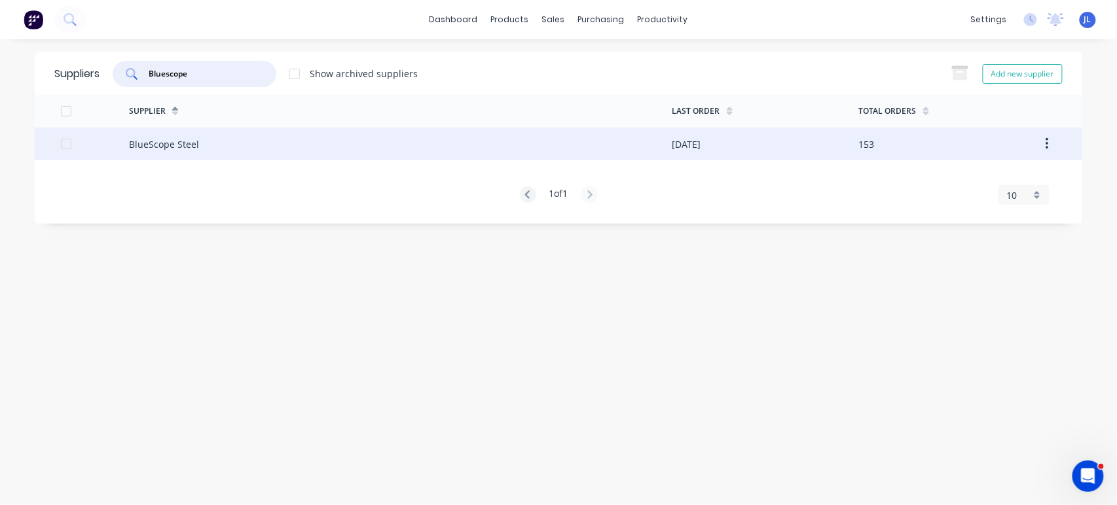
type input "Bluescope"
click at [187, 141] on div "BlueScope Steel" at bounding box center [164, 144] width 70 height 14
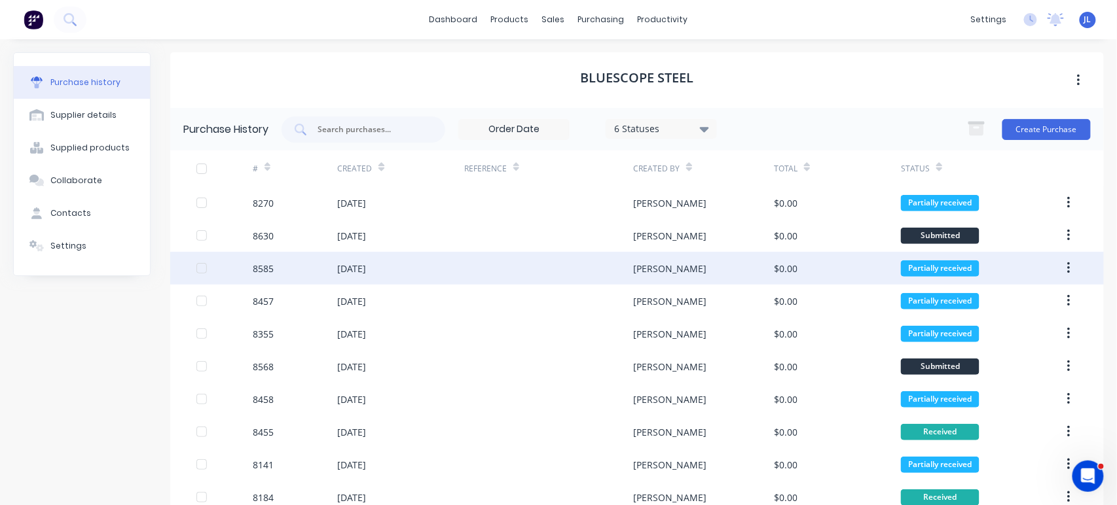
click at [454, 271] on div "04 Sep 2025" at bounding box center [400, 268] width 127 height 33
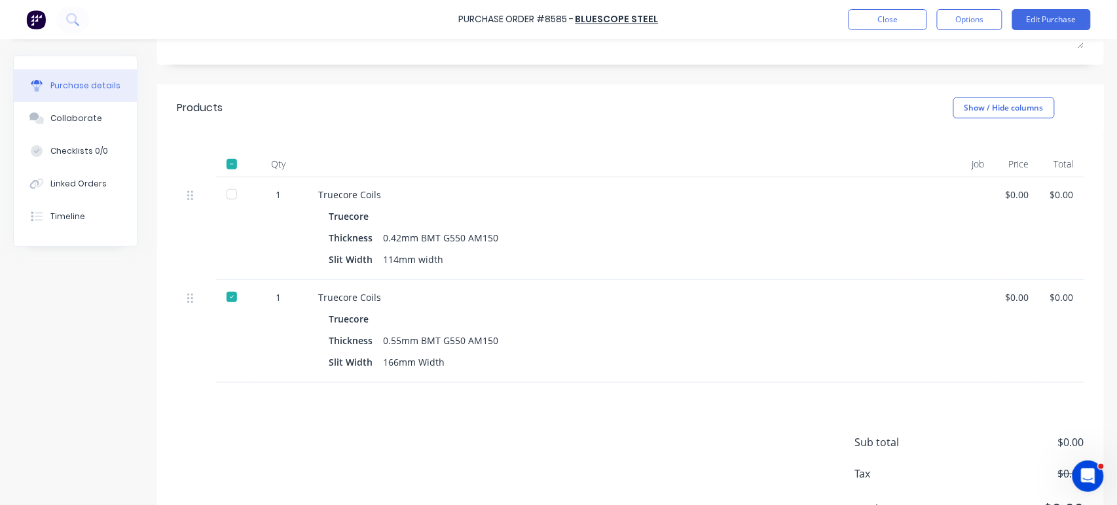
scroll to position [211, 0]
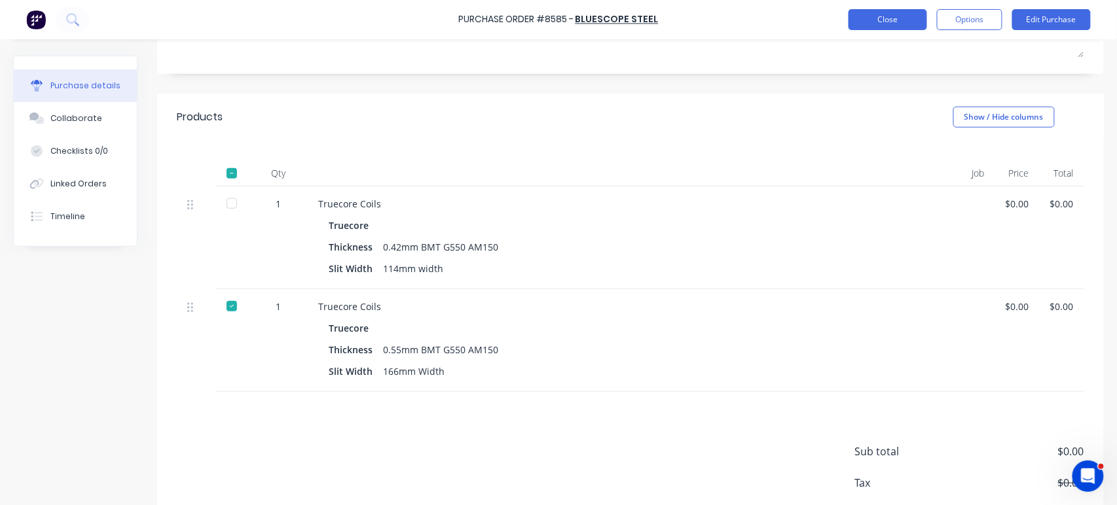
click at [863, 19] on button "Close" at bounding box center [887, 19] width 79 height 21
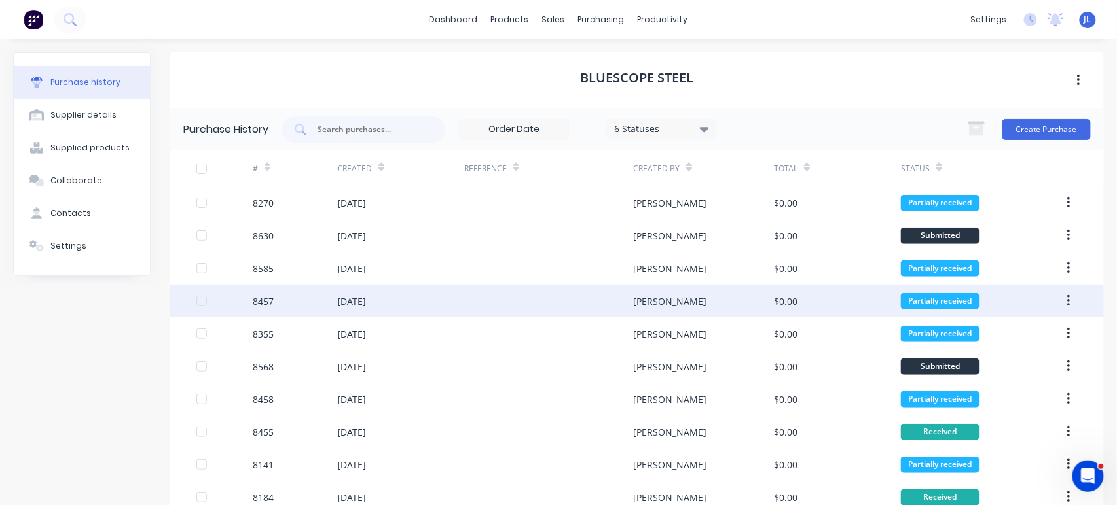
click at [568, 300] on div at bounding box center [548, 301] width 169 height 33
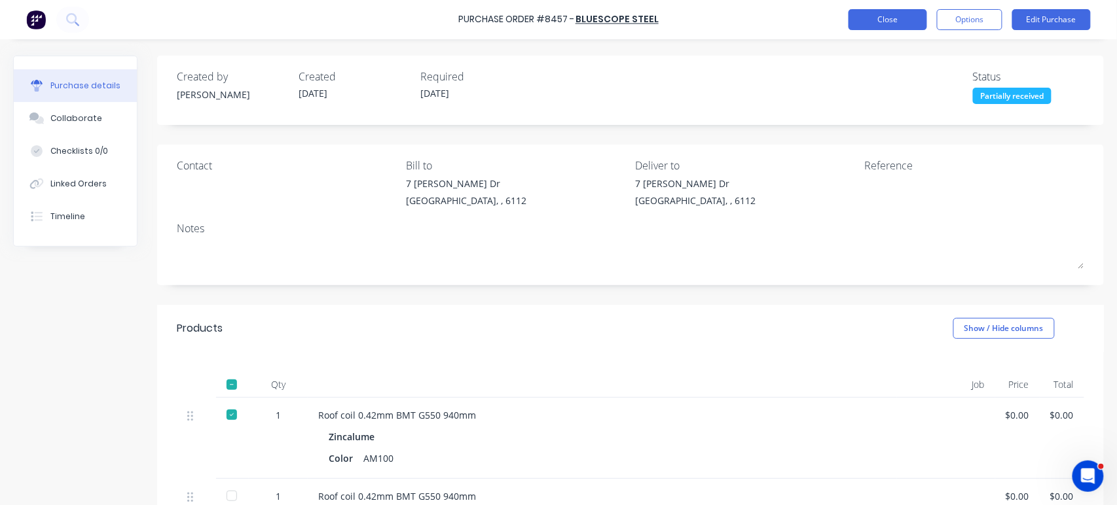
click at [907, 26] on button "Close" at bounding box center [887, 19] width 79 height 21
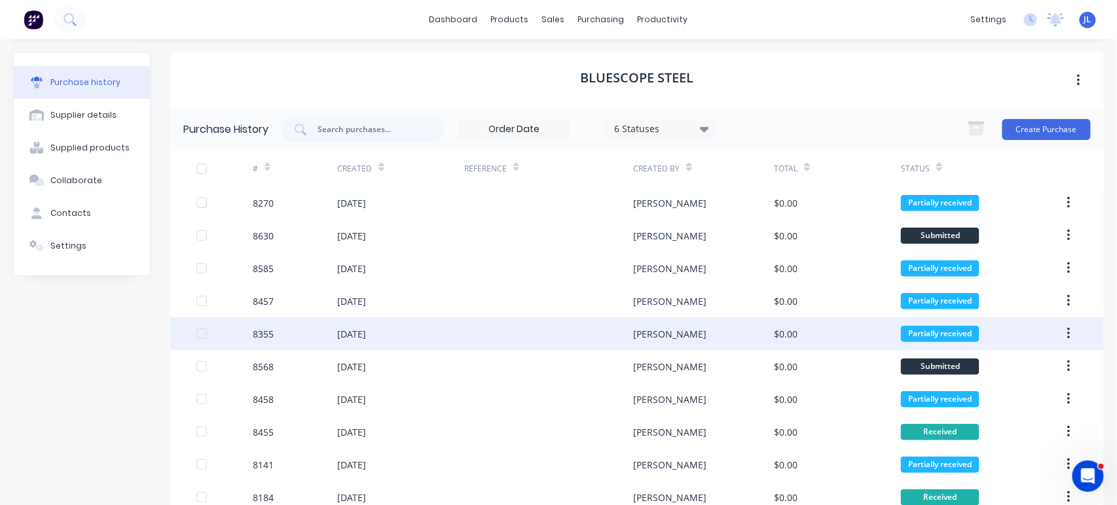
click at [522, 333] on div at bounding box center [548, 333] width 169 height 33
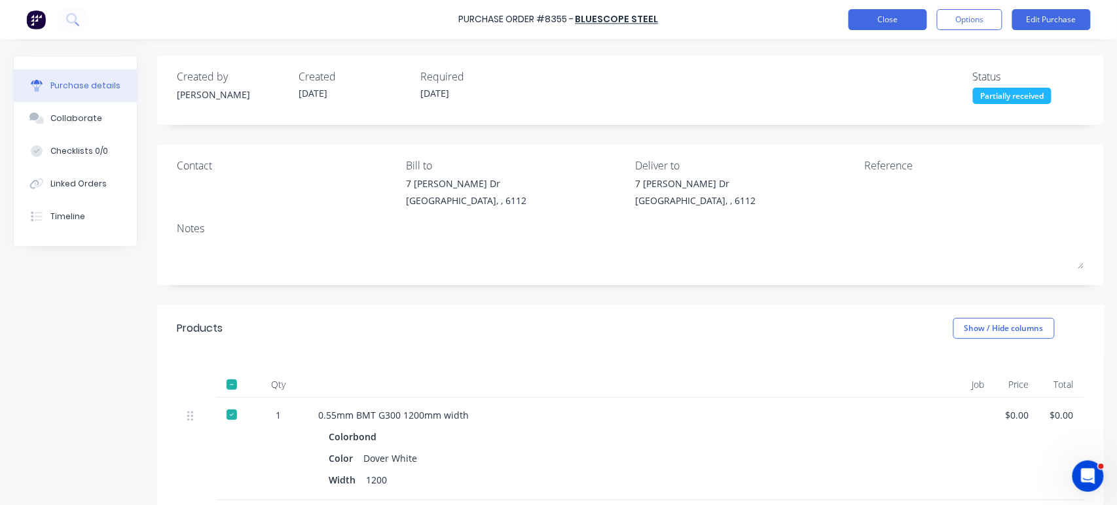
click at [886, 22] on button "Close" at bounding box center [887, 19] width 79 height 21
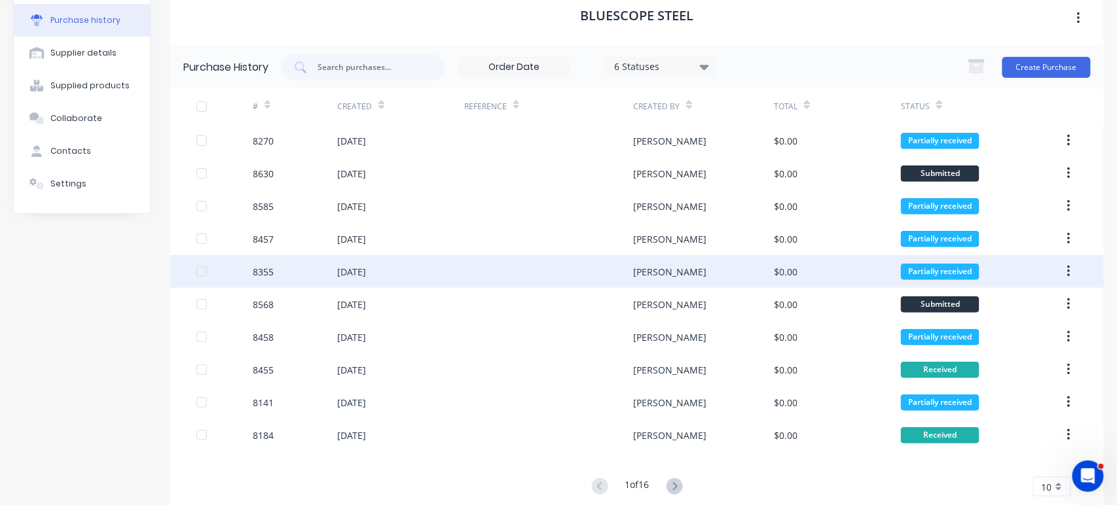
scroll to position [89, 0]
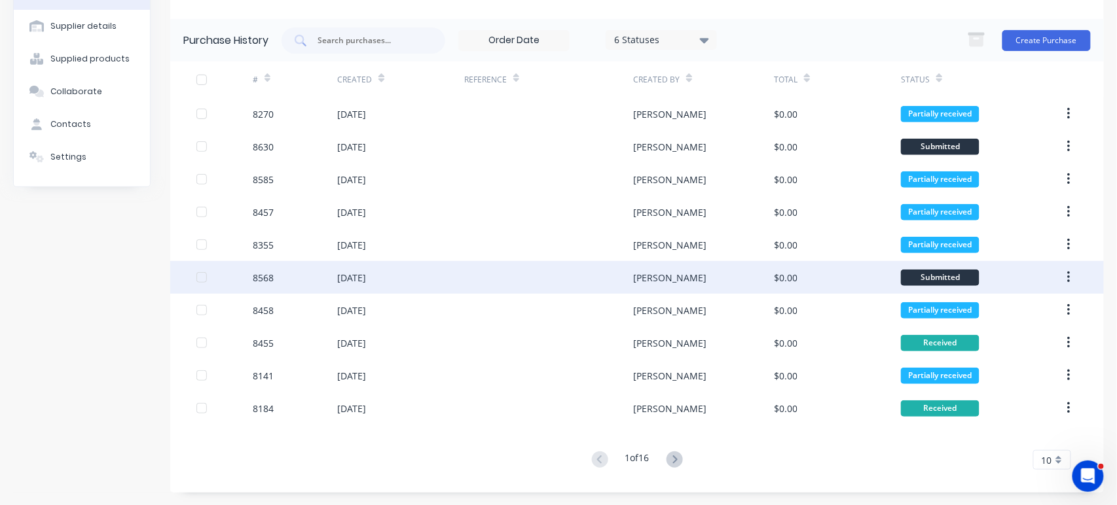
click at [543, 281] on div at bounding box center [548, 277] width 169 height 33
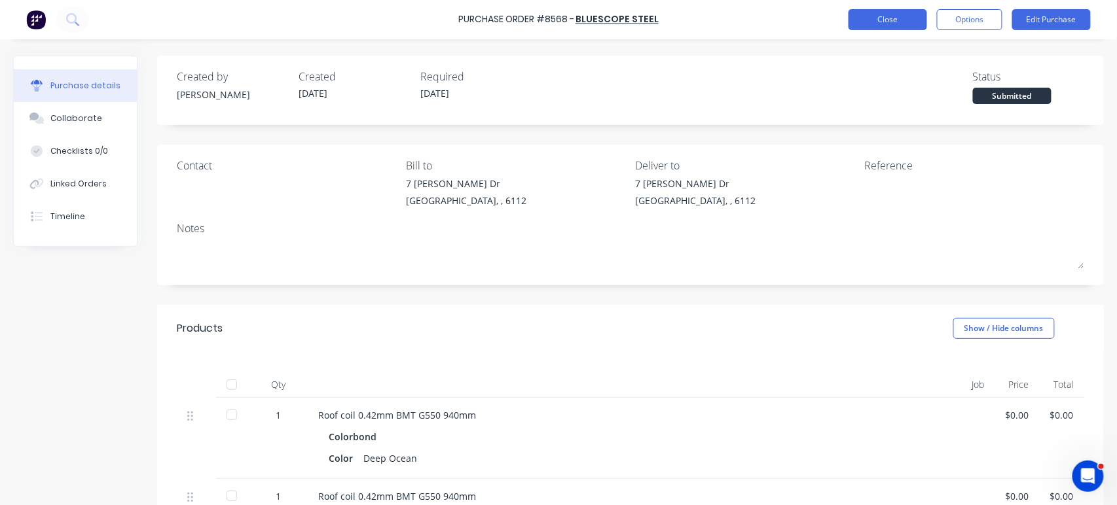
click at [903, 19] on button "Close" at bounding box center [887, 19] width 79 height 21
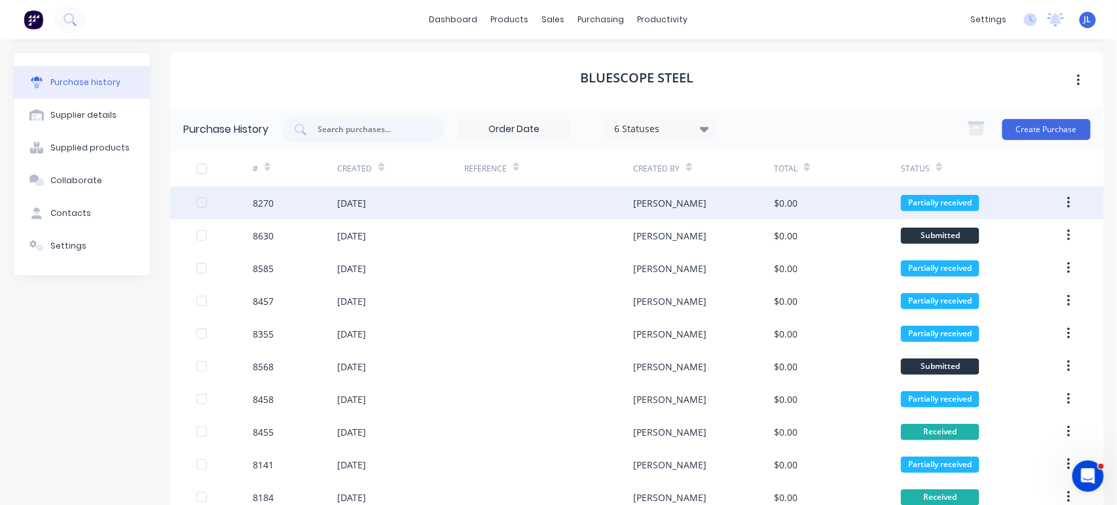
click at [516, 200] on div at bounding box center [548, 203] width 169 height 33
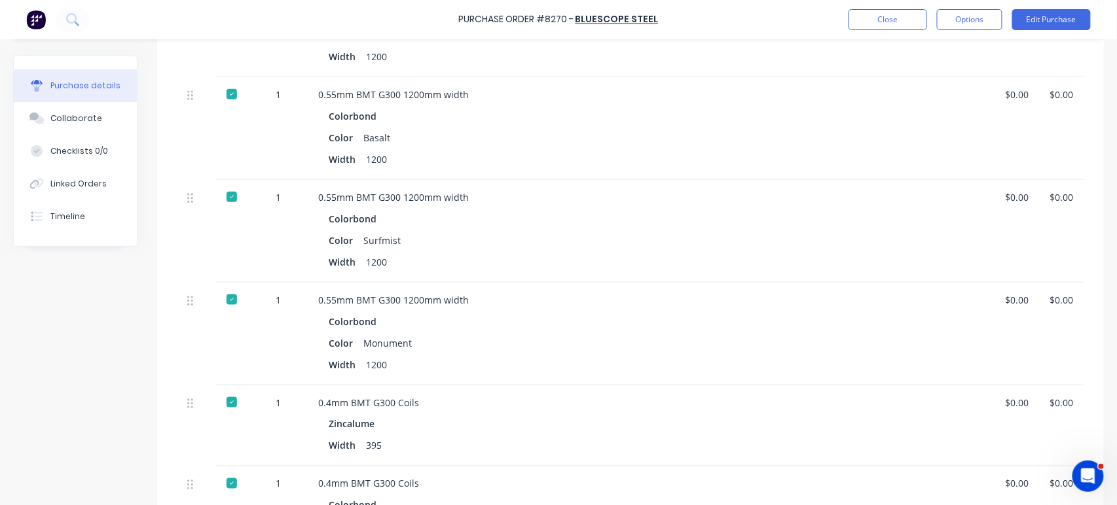
scroll to position [436, 0]
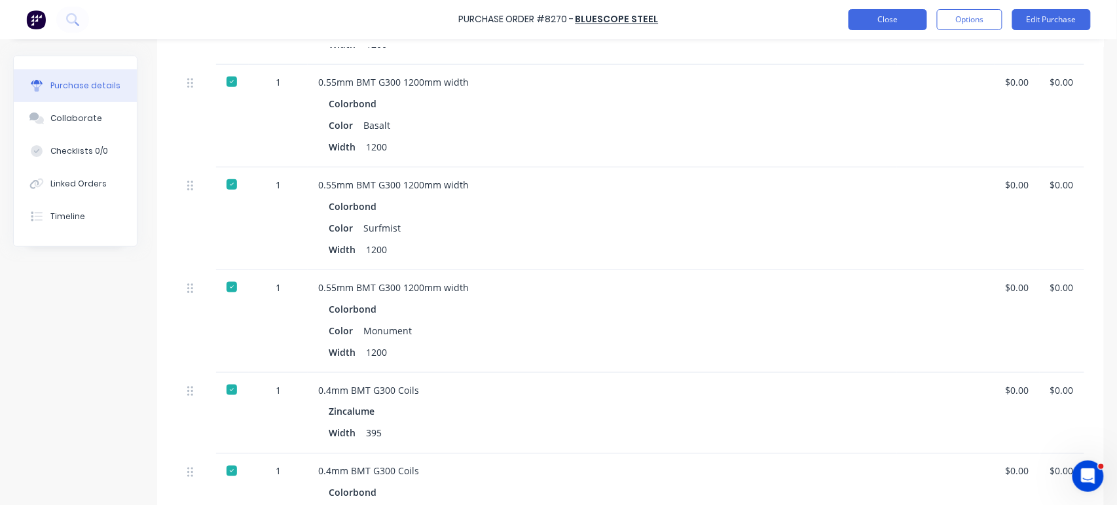
click at [892, 20] on button "Close" at bounding box center [887, 19] width 79 height 21
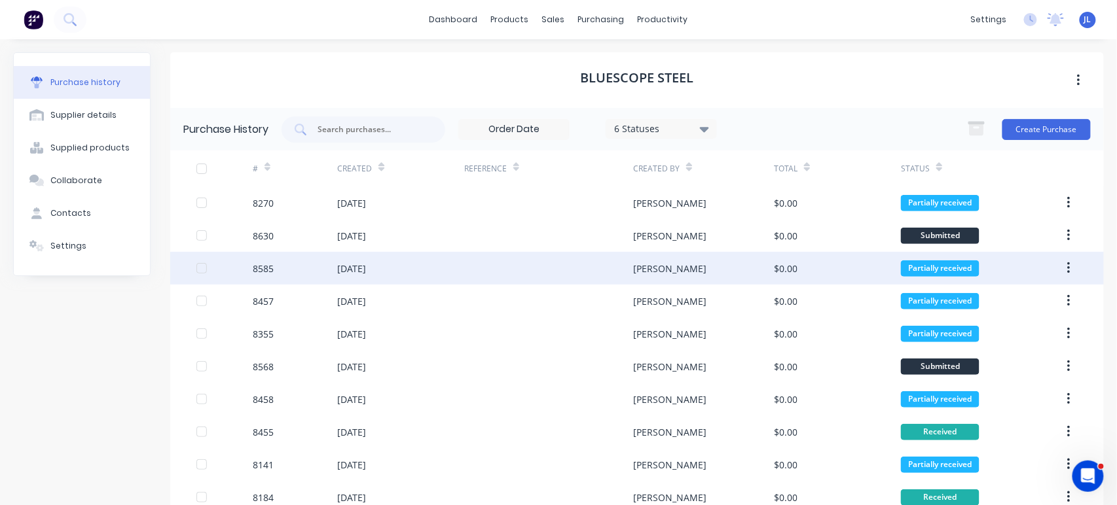
click at [438, 267] on div "04 Sep 2025" at bounding box center [400, 268] width 127 height 33
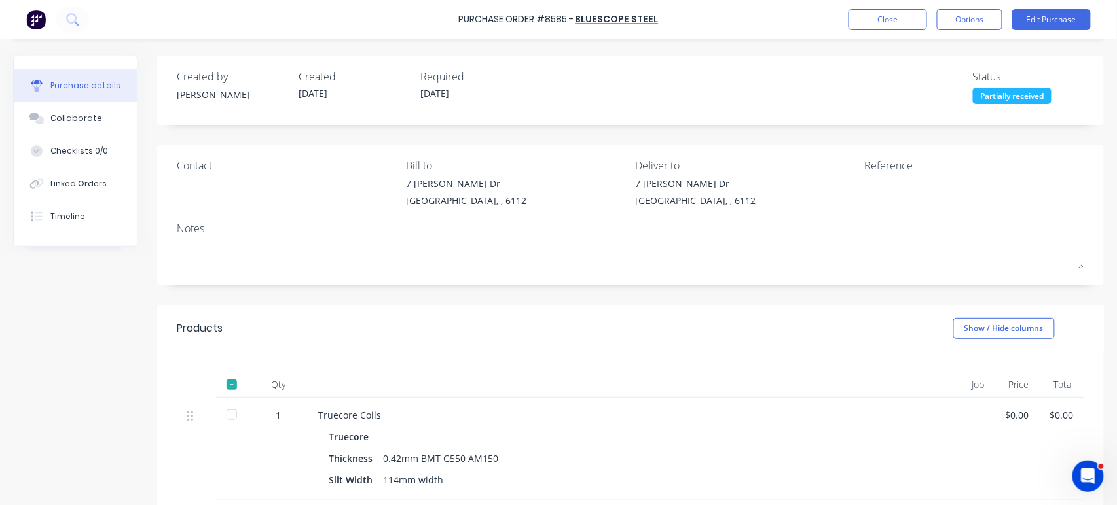
scroll to position [284, 0]
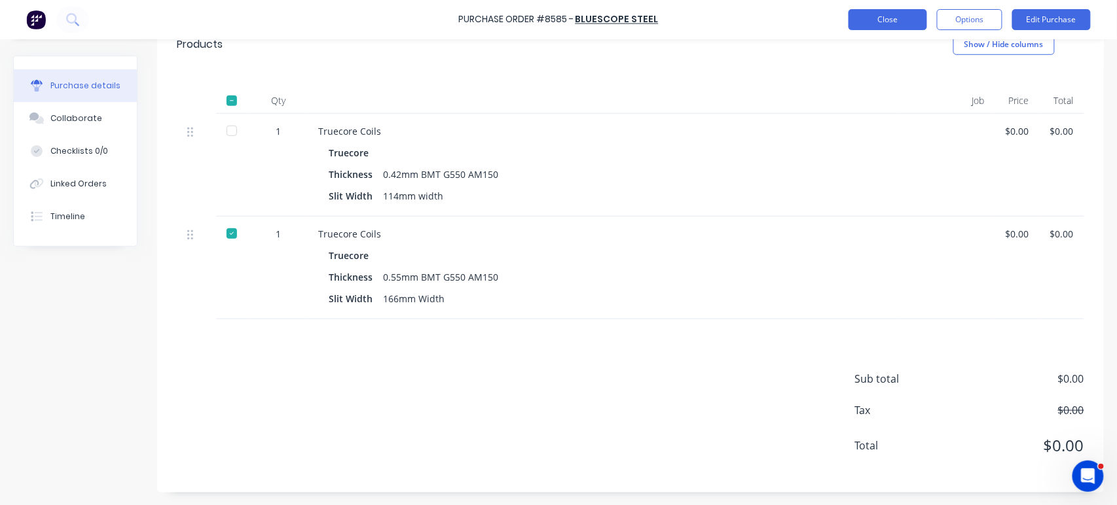
click at [861, 22] on button "Close" at bounding box center [887, 19] width 79 height 21
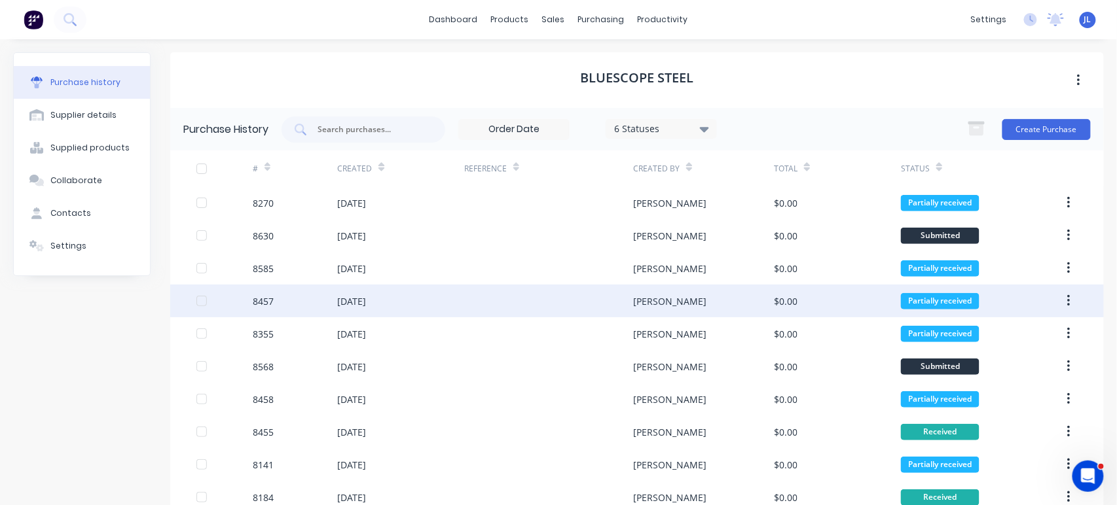
click at [351, 306] on div "19 Aug 2025" at bounding box center [351, 302] width 29 height 14
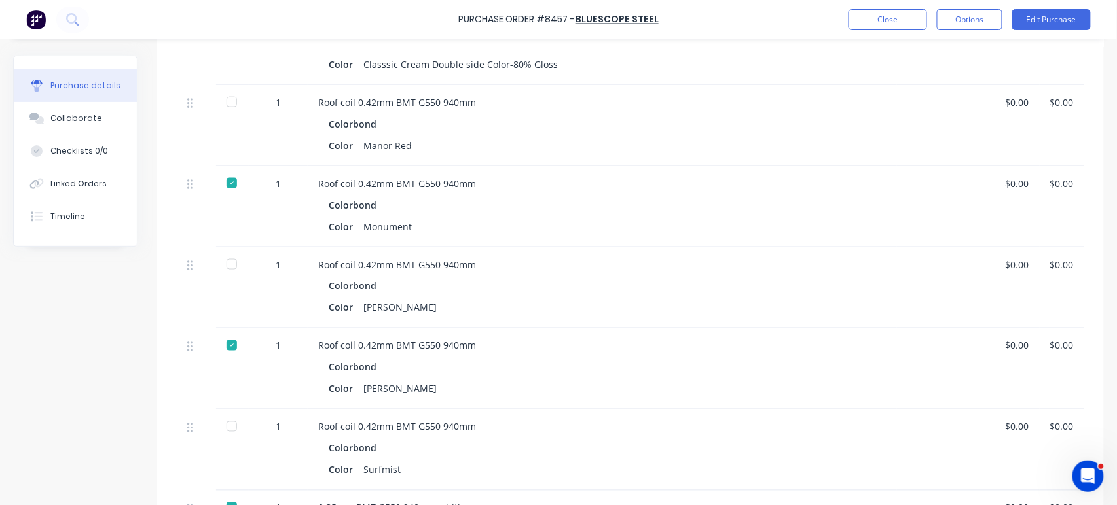
scroll to position [581, 0]
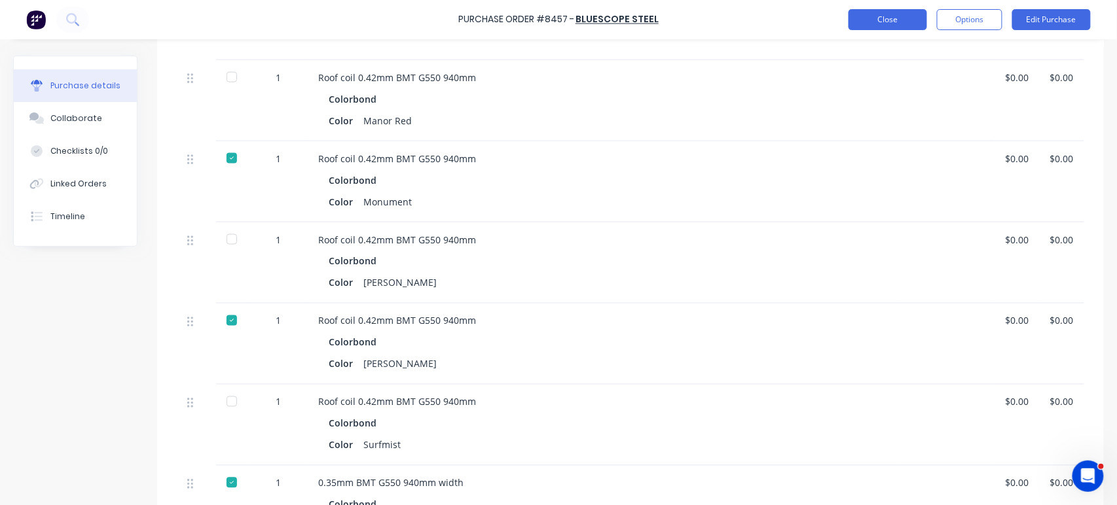
click at [884, 18] on button "Close" at bounding box center [887, 19] width 79 height 21
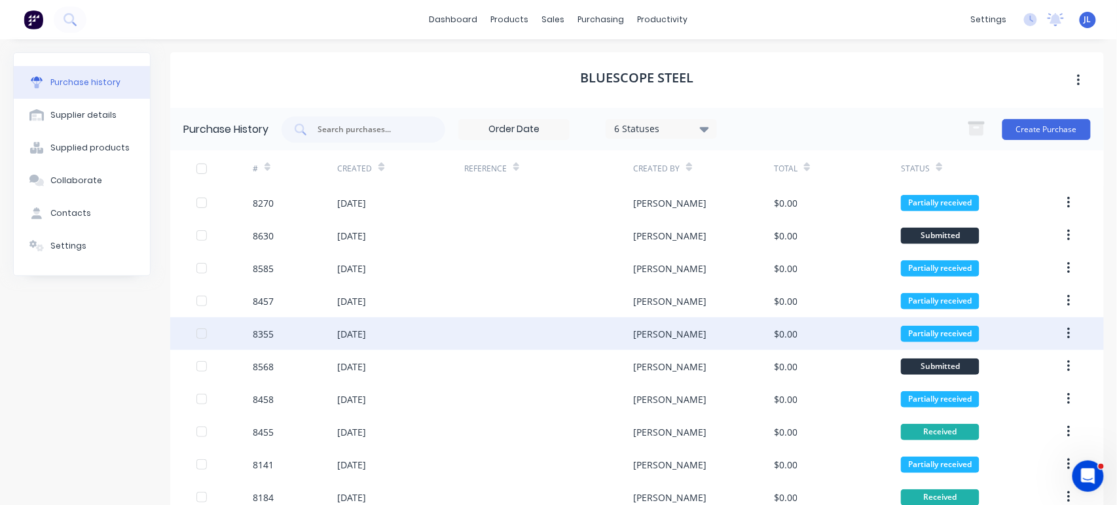
click at [443, 336] on div "08 Aug 2025" at bounding box center [400, 333] width 127 height 33
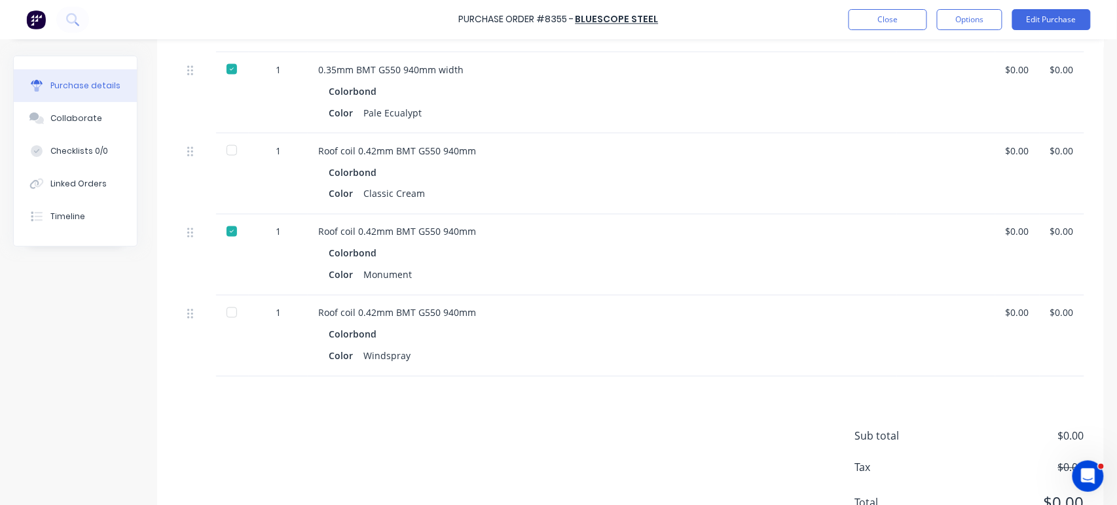
scroll to position [655, 0]
click at [228, 310] on div at bounding box center [232, 312] width 26 height 26
click at [558, 342] on div "Colorbond" at bounding box center [602, 334] width 547 height 19
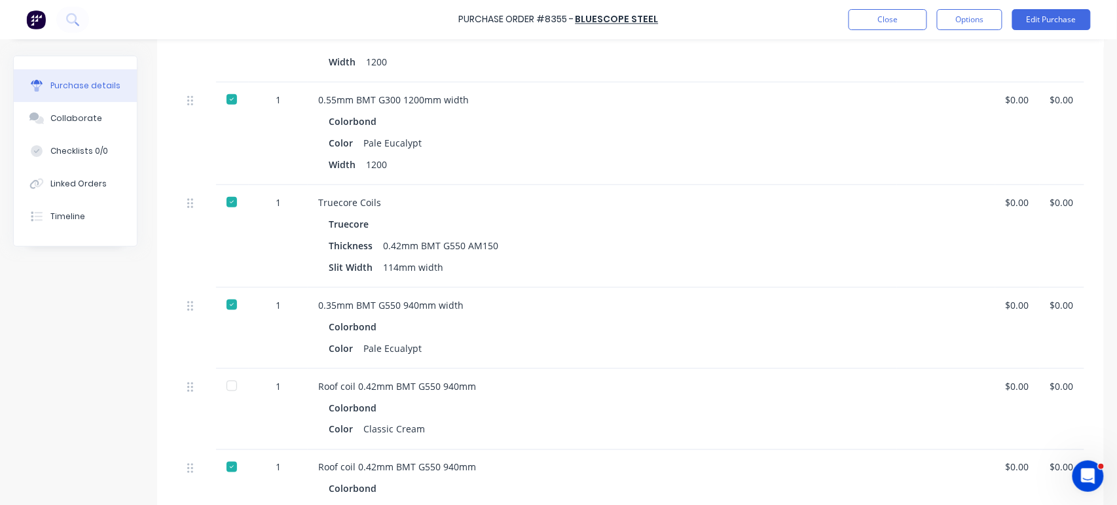
scroll to position [363, 0]
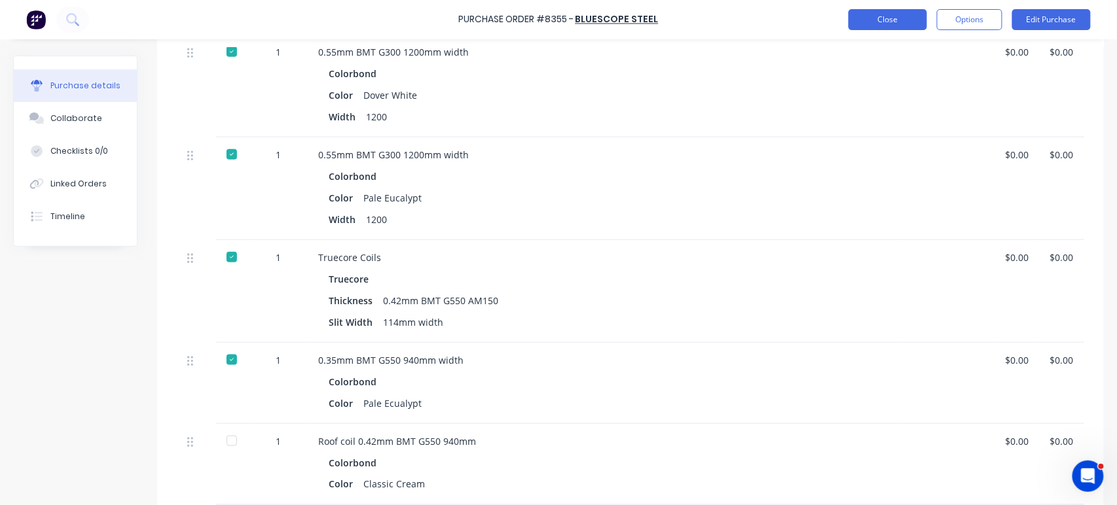
click at [908, 16] on button "Close" at bounding box center [887, 19] width 79 height 21
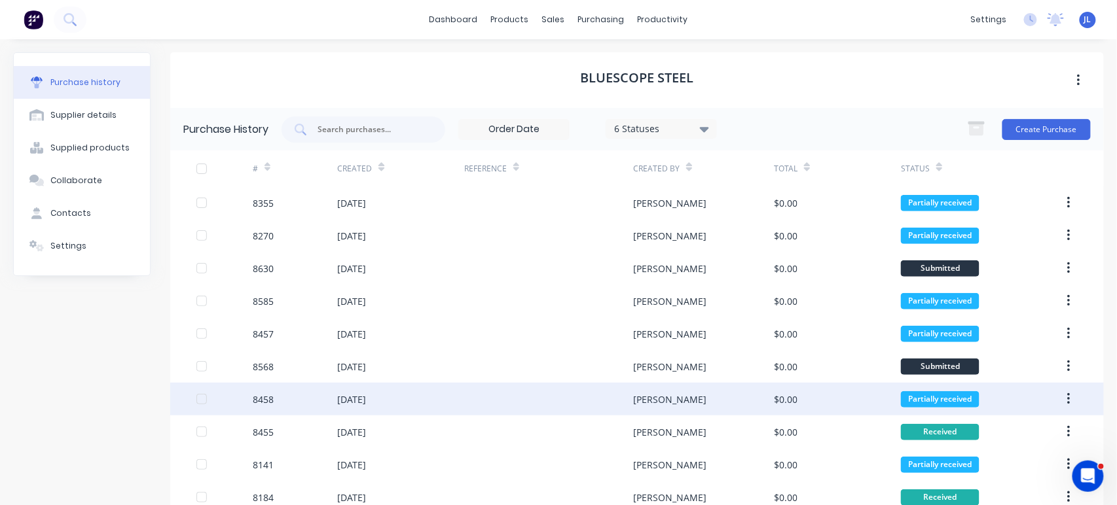
click at [594, 391] on div at bounding box center [548, 399] width 169 height 33
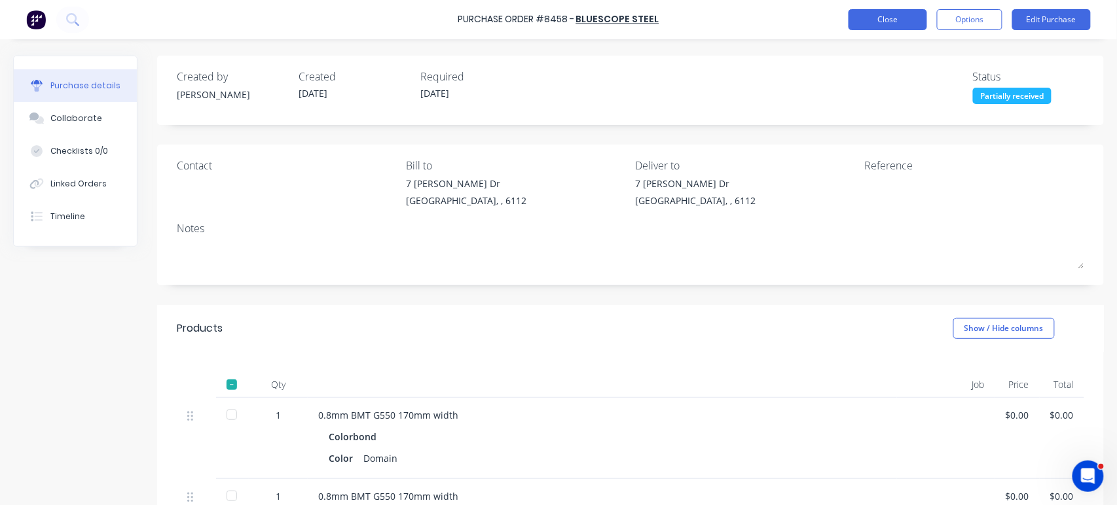
click at [901, 20] on button "Close" at bounding box center [887, 19] width 79 height 21
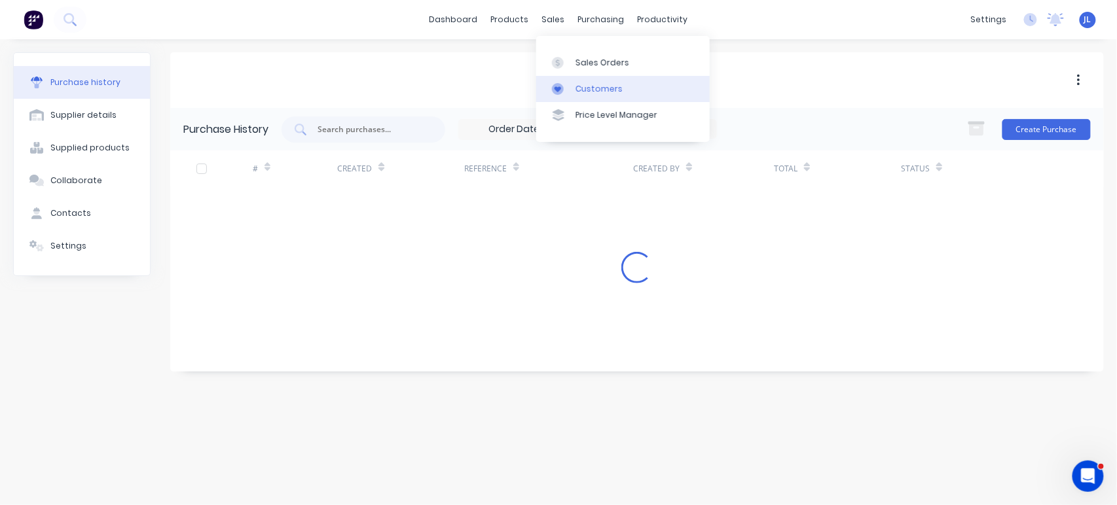
click at [581, 85] on div "Customers" at bounding box center [598, 89] width 47 height 12
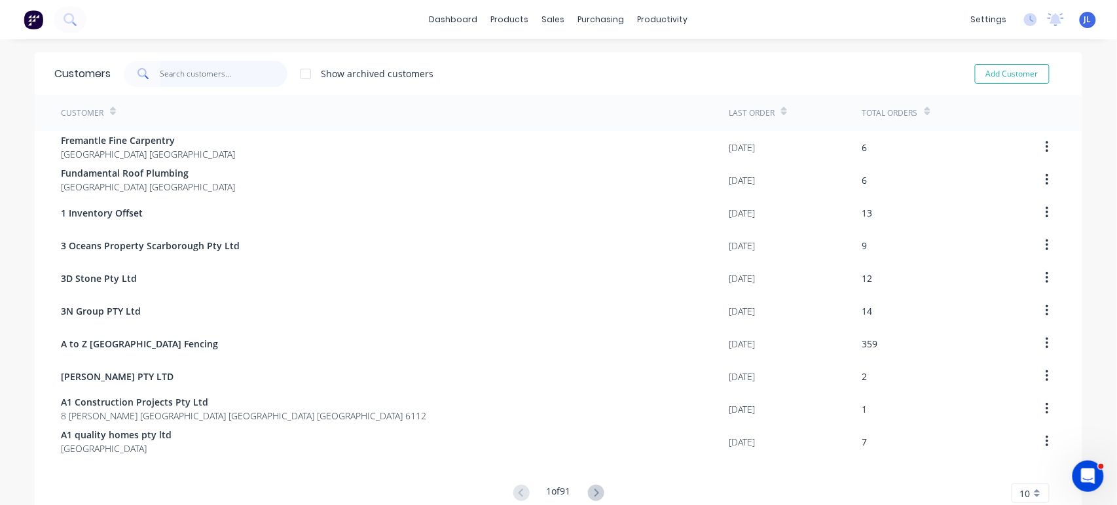
click at [231, 77] on input "text" at bounding box center [224, 74] width 128 height 26
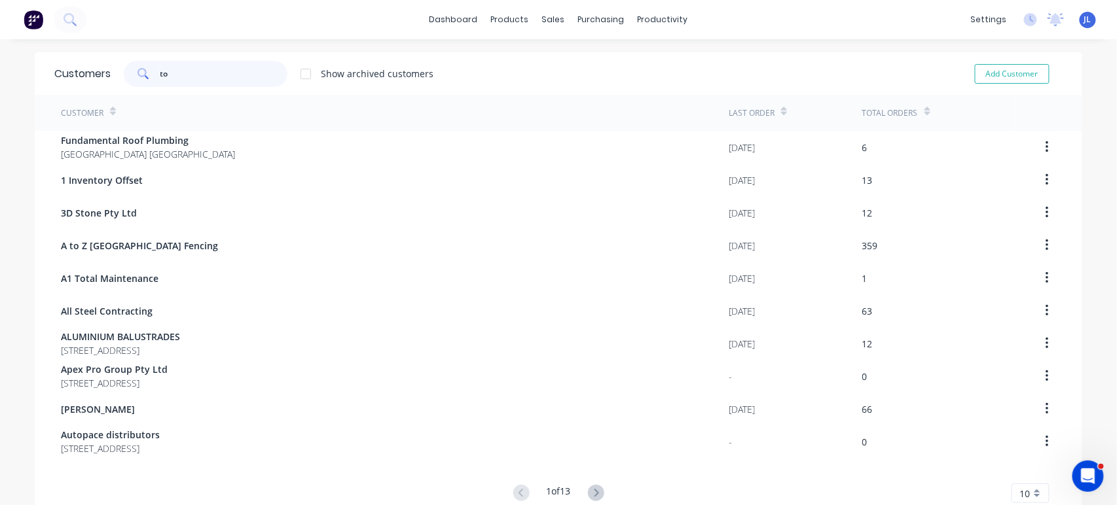
type input "t"
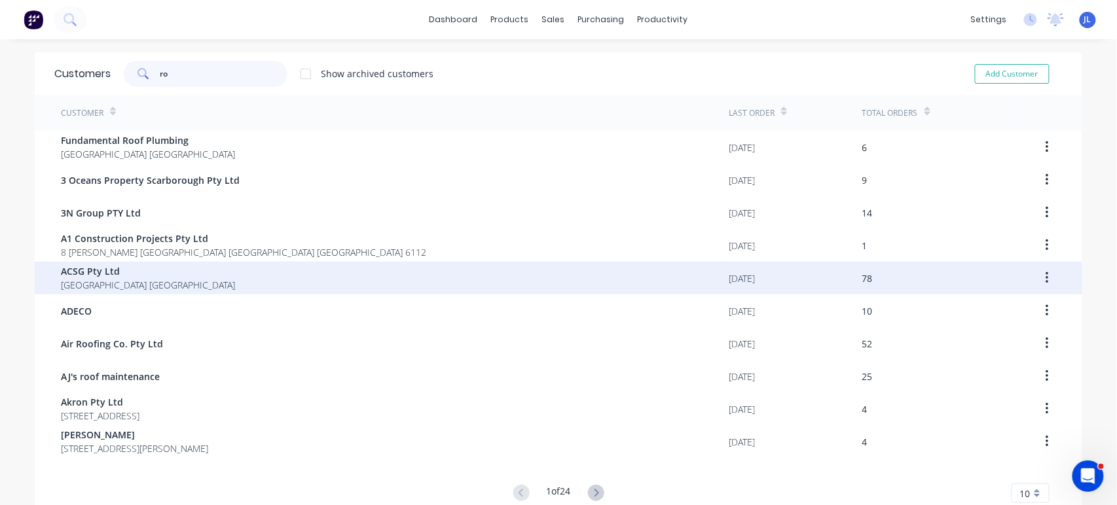
type input "ro"
click at [660, 285] on div "ACSG Pty Ltd Western Australia Australia" at bounding box center [395, 278] width 668 height 33
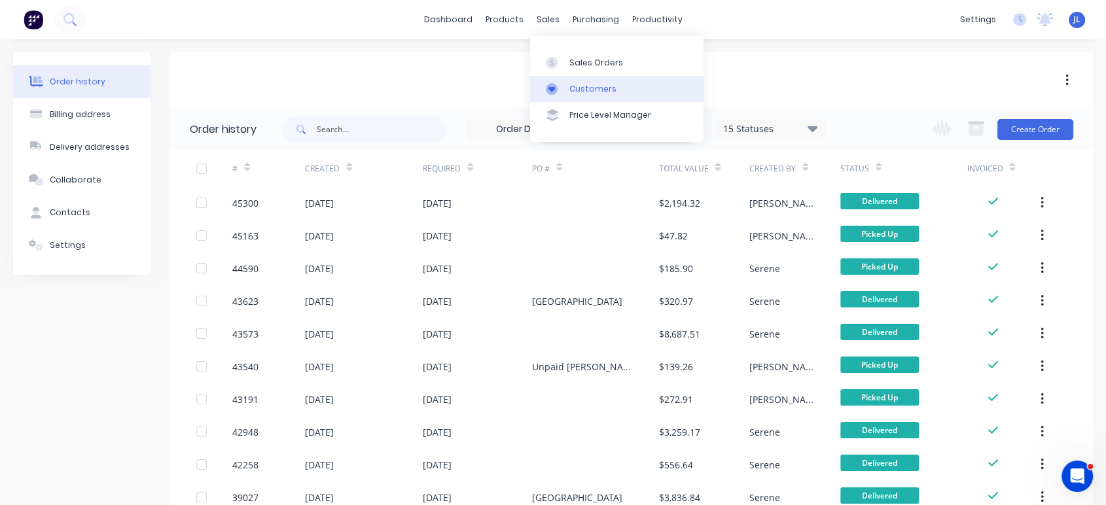
click at [584, 91] on div "Customers" at bounding box center [592, 89] width 47 height 12
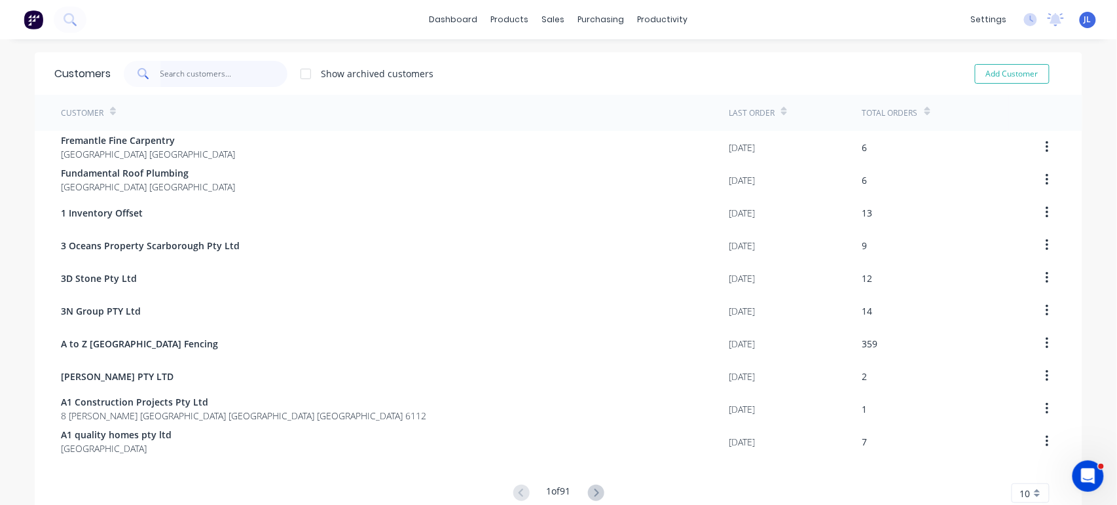
click at [224, 79] on input "text" at bounding box center [224, 74] width 128 height 26
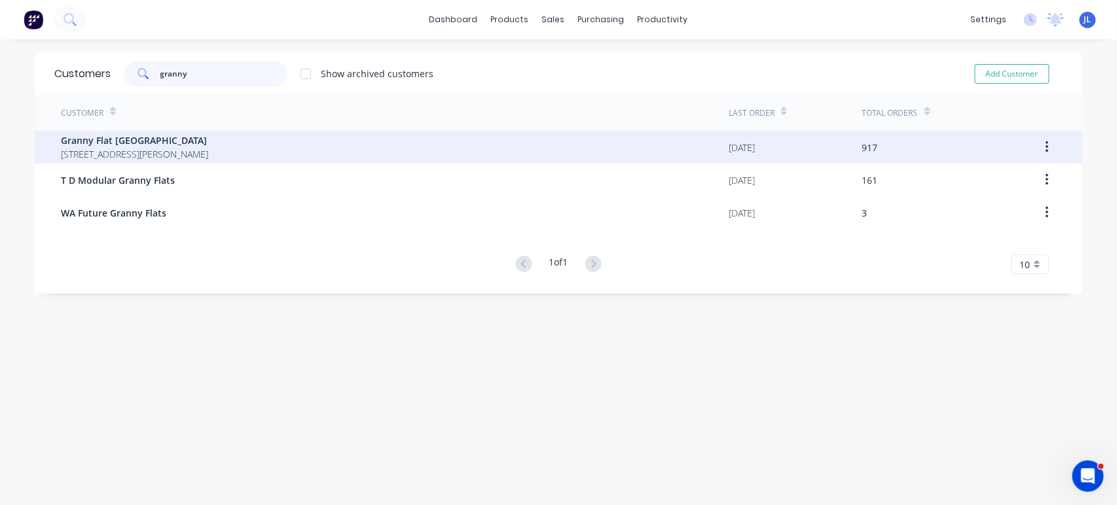
type input "granny"
click at [196, 147] on span "92 McCoy st Booragoon Western Australia Australia" at bounding box center [134, 154] width 147 height 14
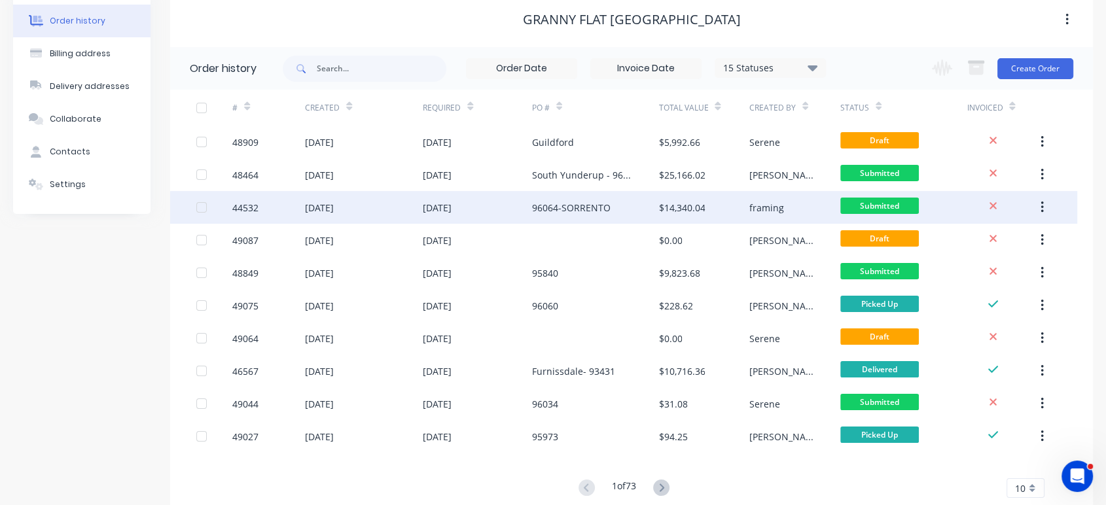
scroll to position [95, 0]
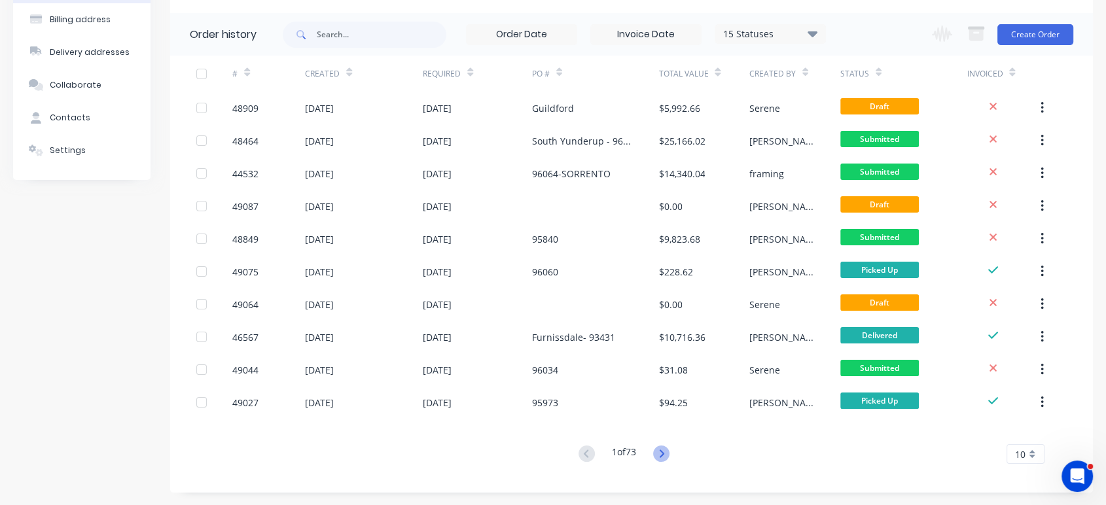
click at [663, 453] on icon at bounding box center [661, 454] width 16 height 16
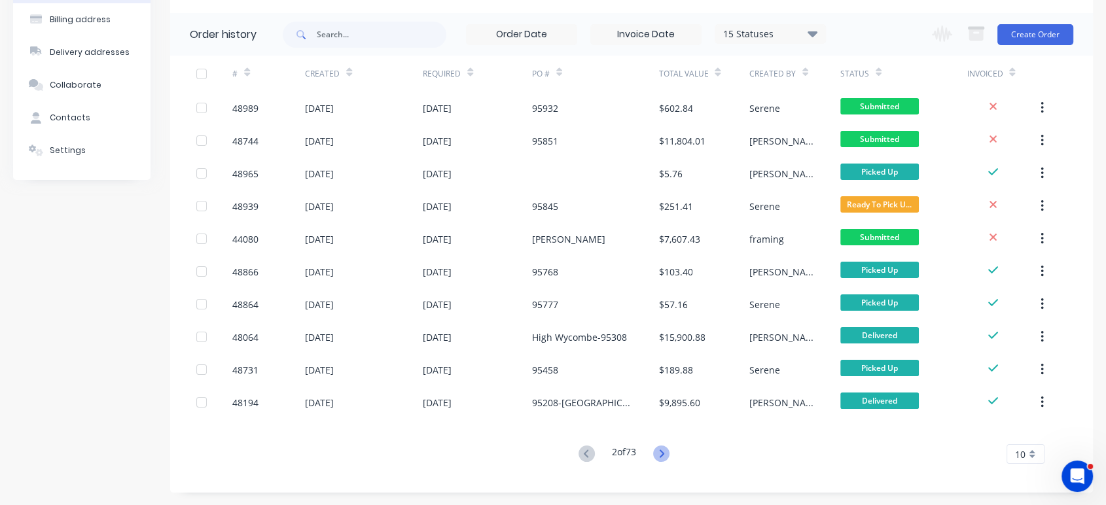
click at [668, 454] on icon at bounding box center [661, 454] width 16 height 16
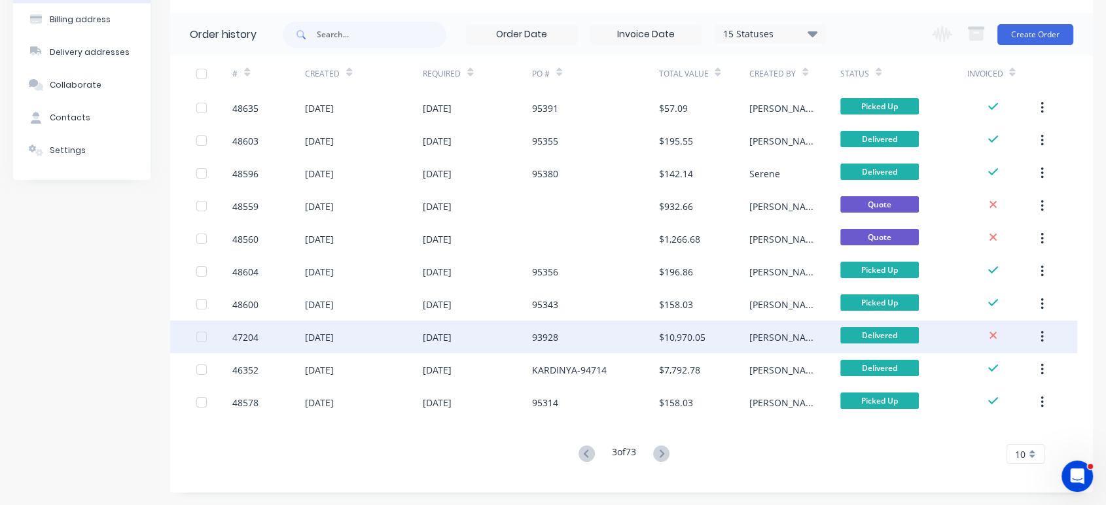
click at [683, 331] on div "$10,970.05" at bounding box center [682, 338] width 46 height 14
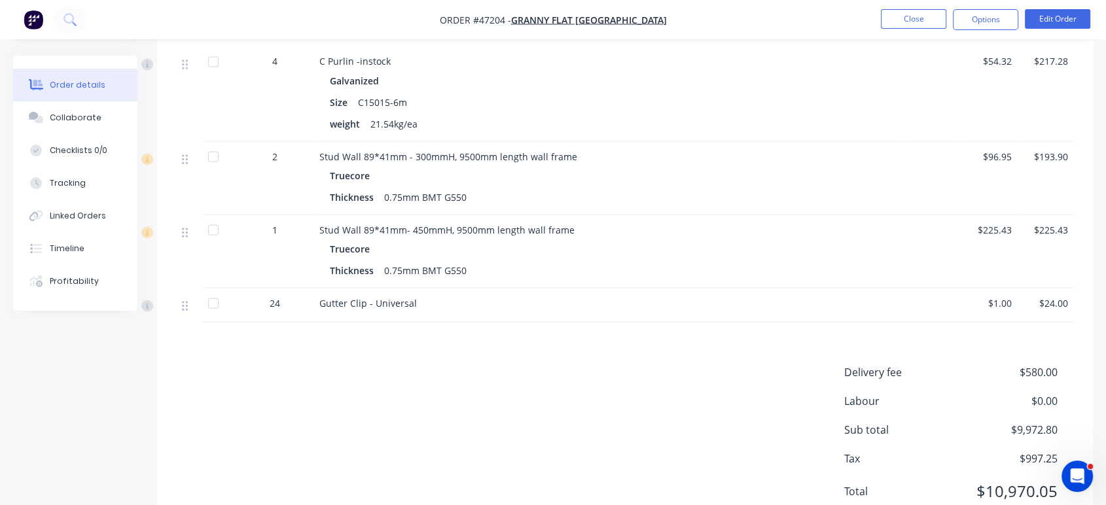
scroll to position [2425, 0]
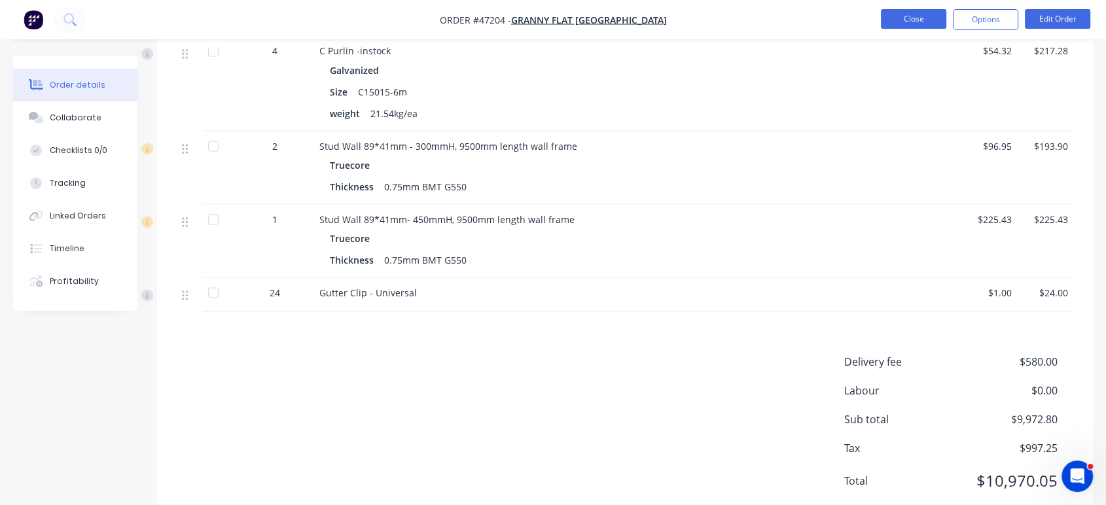
click at [929, 22] on button "Close" at bounding box center [913, 19] width 65 height 20
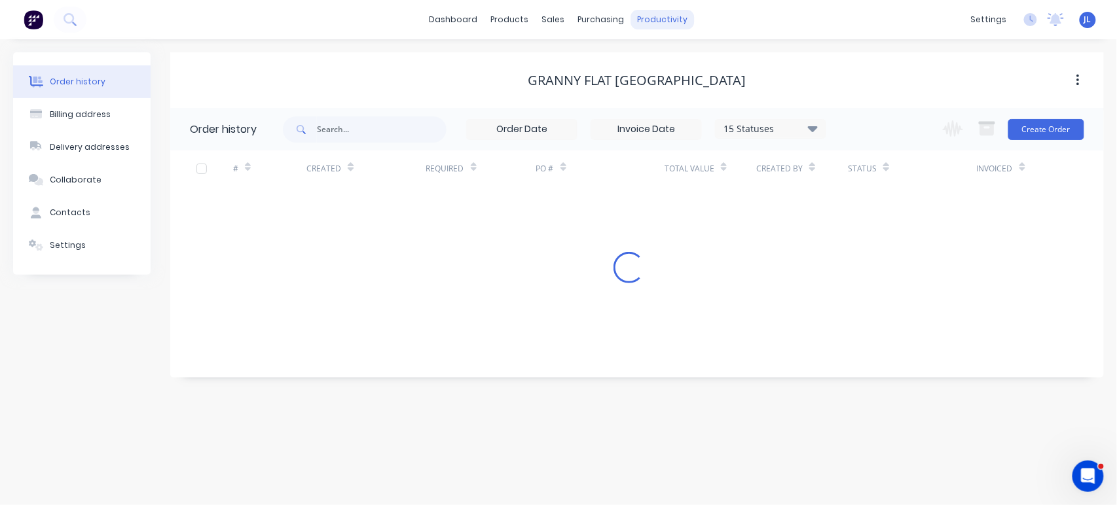
click at [654, 24] on div "productivity" at bounding box center [662, 20] width 63 height 20
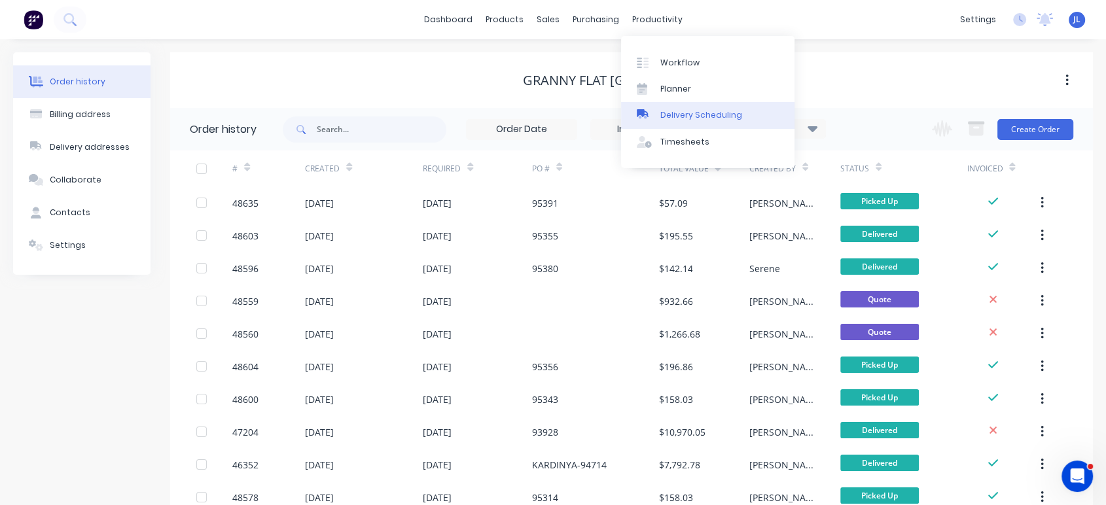
click at [683, 114] on div "Delivery Scheduling" at bounding box center [701, 115] width 82 height 12
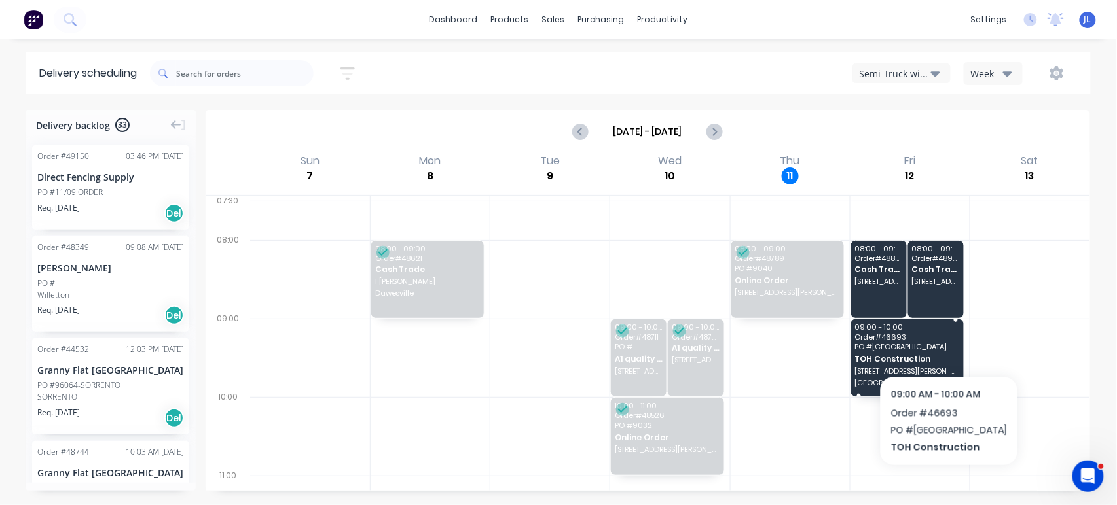
click at [935, 342] on div "09:00 - 10:00 Order # 46693 PO # Mt Pleasant TOH Construction 3A Rogerson Rd, M…" at bounding box center [907, 357] width 113 height 77
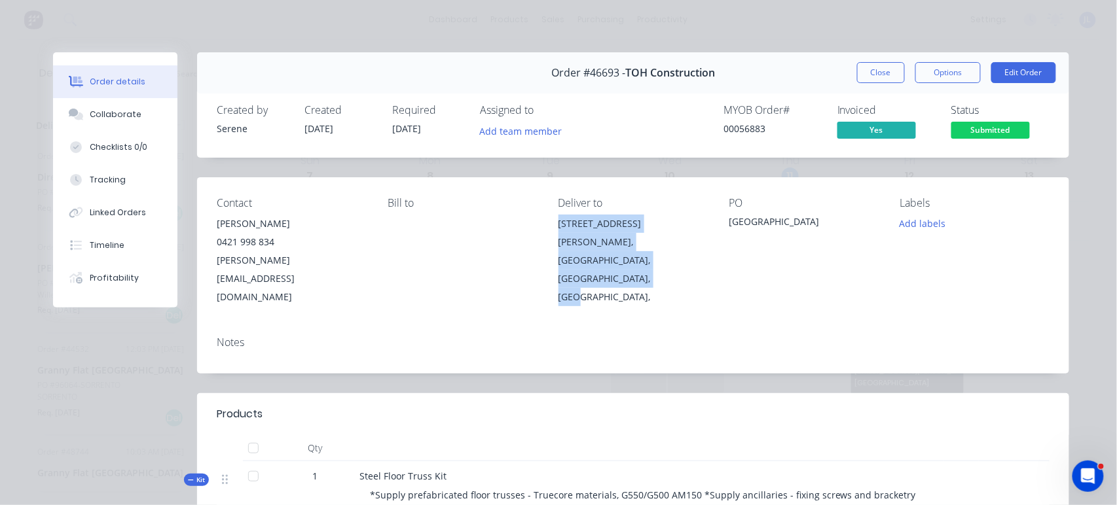
drag, startPoint x: 598, startPoint y: 263, endPoint x: 542, endPoint y: 227, distance: 66.8
click at [542, 227] on div "Contact [PERSON_NAME] [PHONE_NUMBER] [PERSON_NAME][EMAIL_ADDRESS][DOMAIN_NAME] …" at bounding box center [633, 251] width 872 height 149
copy div "[STREET_ADDRESS][PERSON_NAME],"
click at [596, 268] on div "[GEOGRAPHIC_DATA], [GEOGRAPHIC_DATA], [GEOGRAPHIC_DATA]," at bounding box center [633, 278] width 150 height 55
drag, startPoint x: 601, startPoint y: 265, endPoint x: 549, endPoint y: 228, distance: 64.3
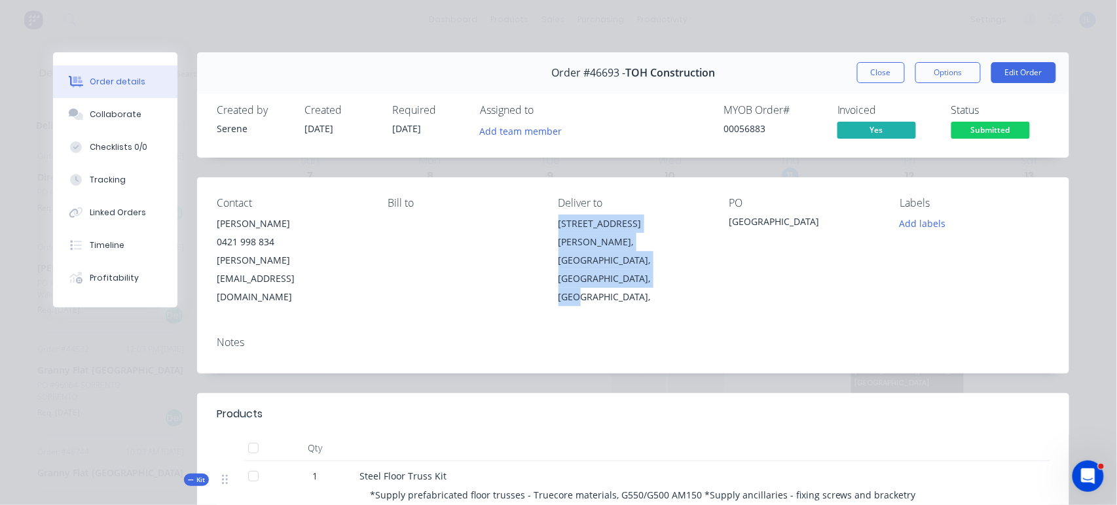
click at [549, 228] on div "Contact [PERSON_NAME] [PHONE_NUMBER] [PERSON_NAME][EMAIL_ADDRESS][DOMAIN_NAME] …" at bounding box center [633, 251] width 872 height 149
copy div "[STREET_ADDRESS][PERSON_NAME],"
click at [941, 72] on button "Options" at bounding box center [947, 72] width 65 height 21
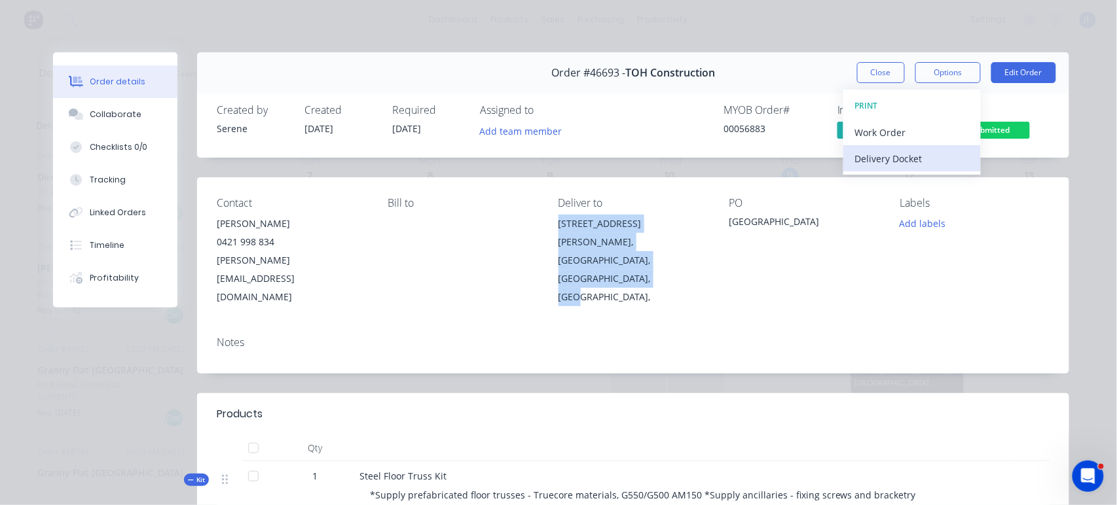
click at [899, 158] on div "Delivery Docket" at bounding box center [912, 158] width 114 height 19
click at [892, 154] on div "Standard" at bounding box center [912, 158] width 114 height 19
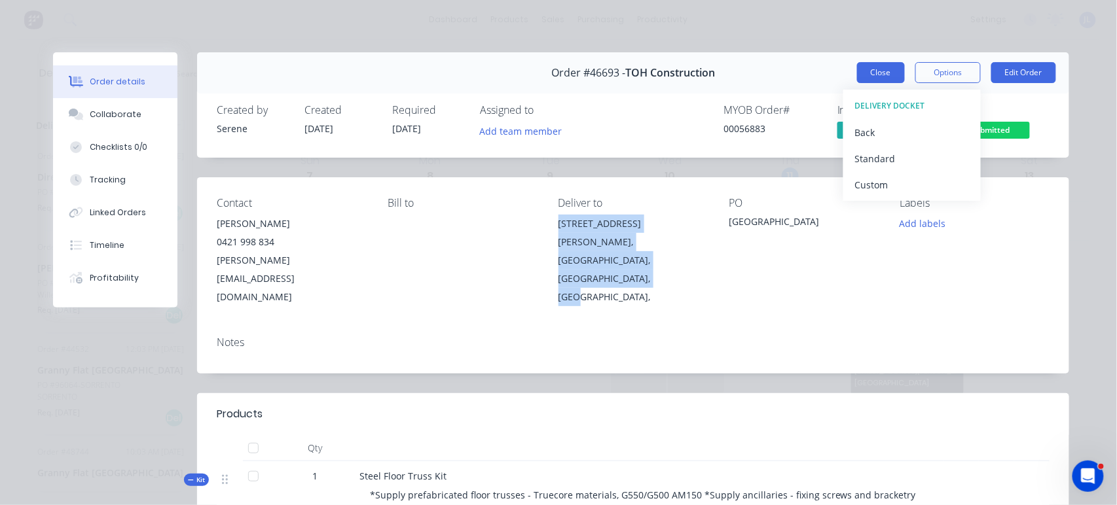
click at [869, 72] on button "Close" at bounding box center [881, 72] width 48 height 21
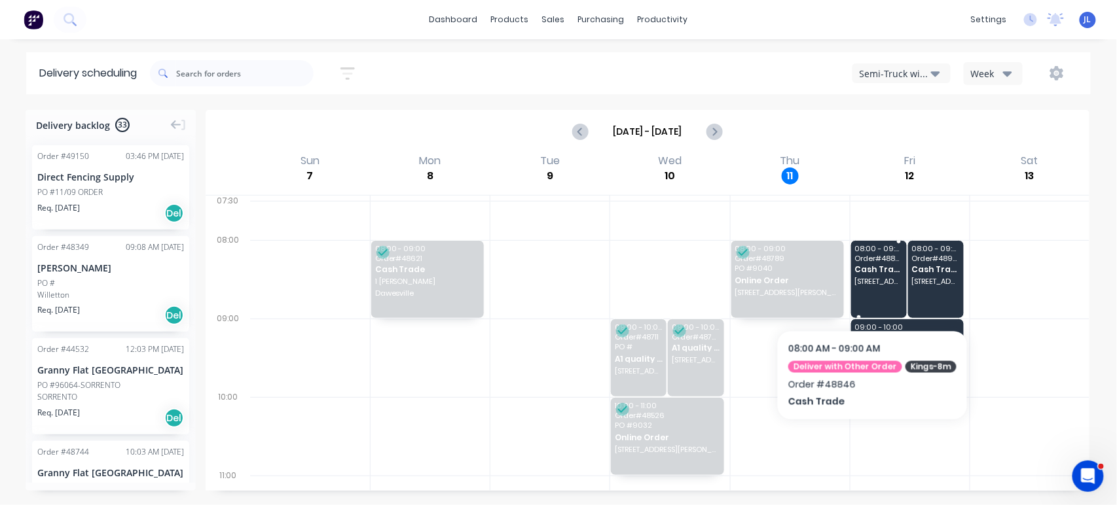
click at [867, 296] on div "08:00 - 09:00 Order # 48846 Cash Trade 368 The Strand, Dianella WA 6059" at bounding box center [879, 279] width 56 height 77
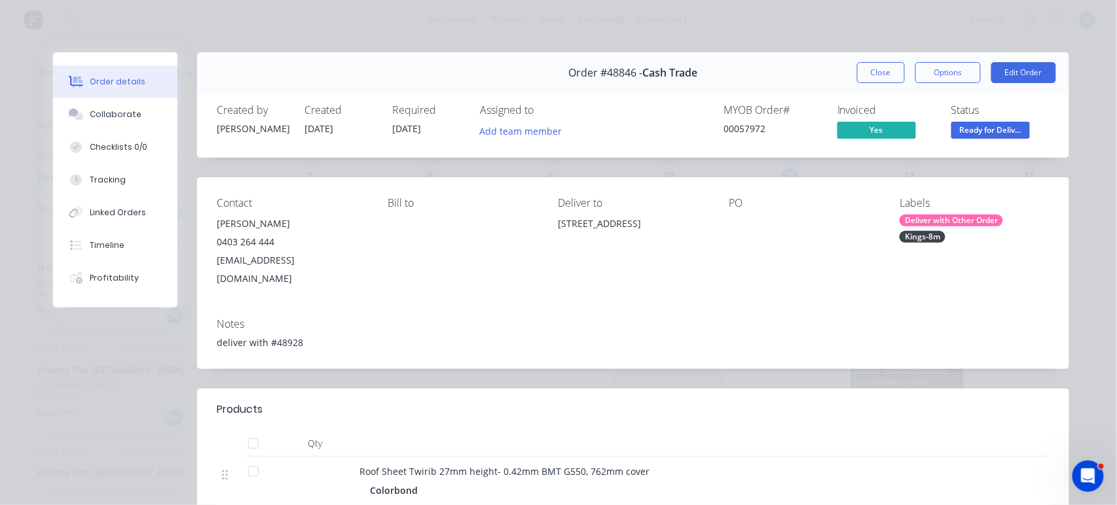
drag, startPoint x: 707, startPoint y: 223, endPoint x: 545, endPoint y: 226, distance: 161.7
click at [545, 226] on div "Contact Marcus Luu 0403 264 444 marcusluu@gmail.com Bill to Deliver to 368 The …" at bounding box center [633, 242] width 872 height 130
copy div "368 The Strand, Dianella WA 6059"
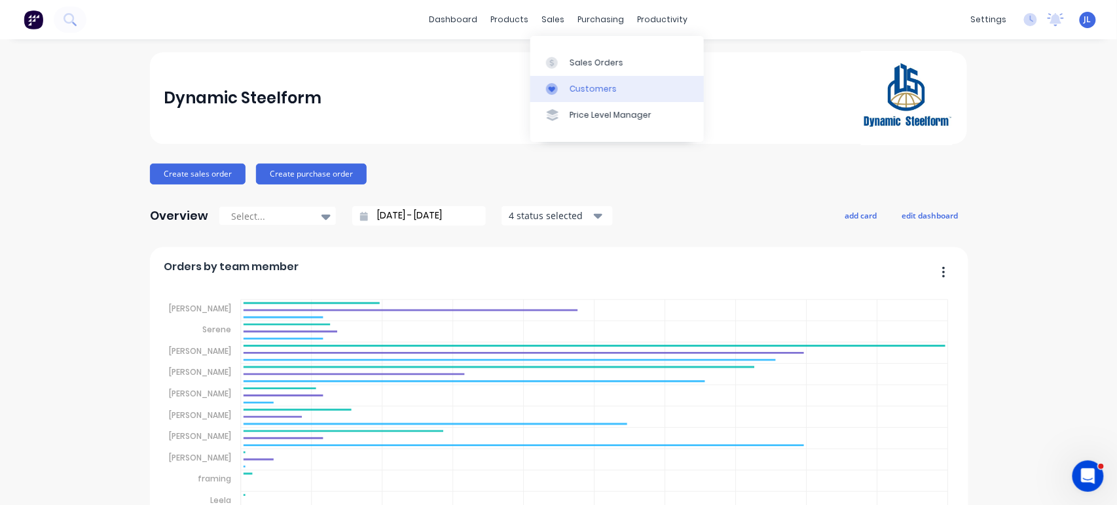
click at [572, 96] on link "Customers" at bounding box center [616, 89] width 173 height 26
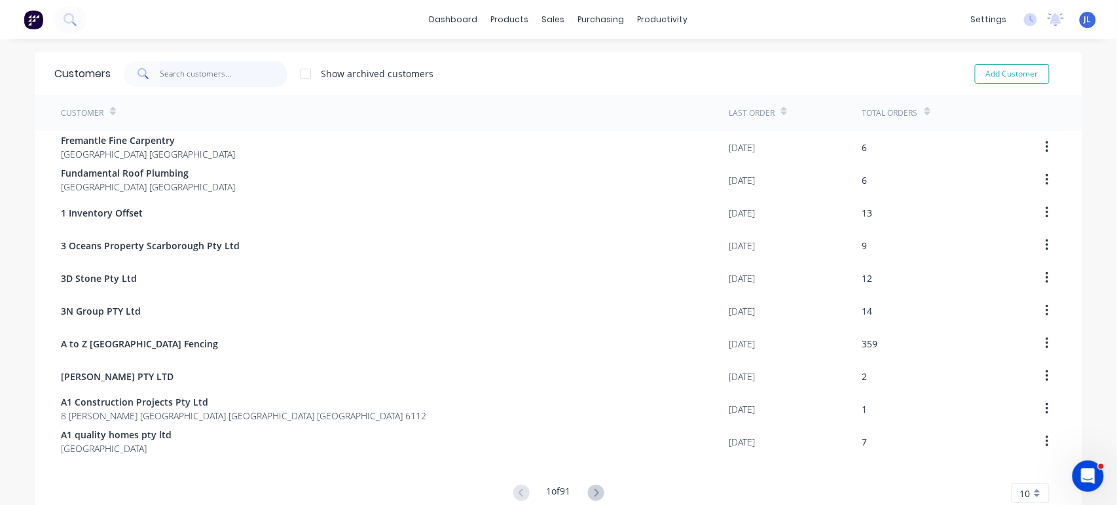
click at [245, 68] on input "text" at bounding box center [224, 74] width 128 height 26
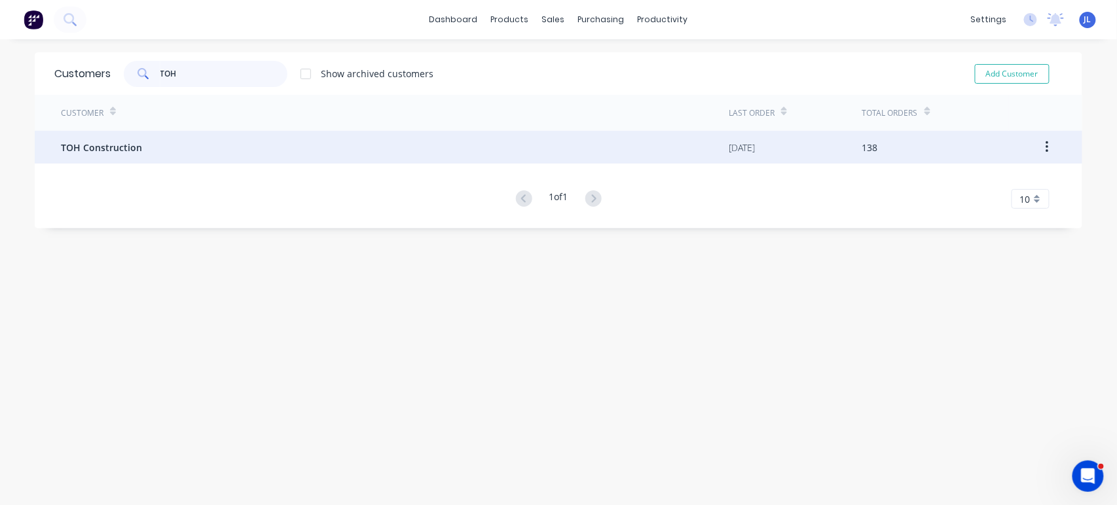
type input "TOH"
click at [126, 143] on span "TOH Construction" at bounding box center [101, 148] width 81 height 14
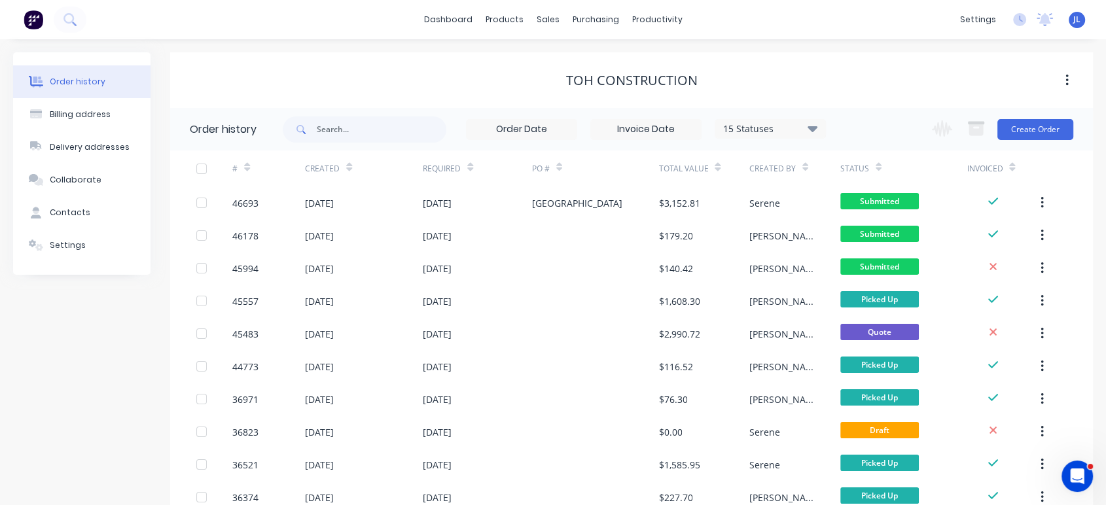
click at [884, 60] on div "TOH Construction" at bounding box center [631, 80] width 923 height 56
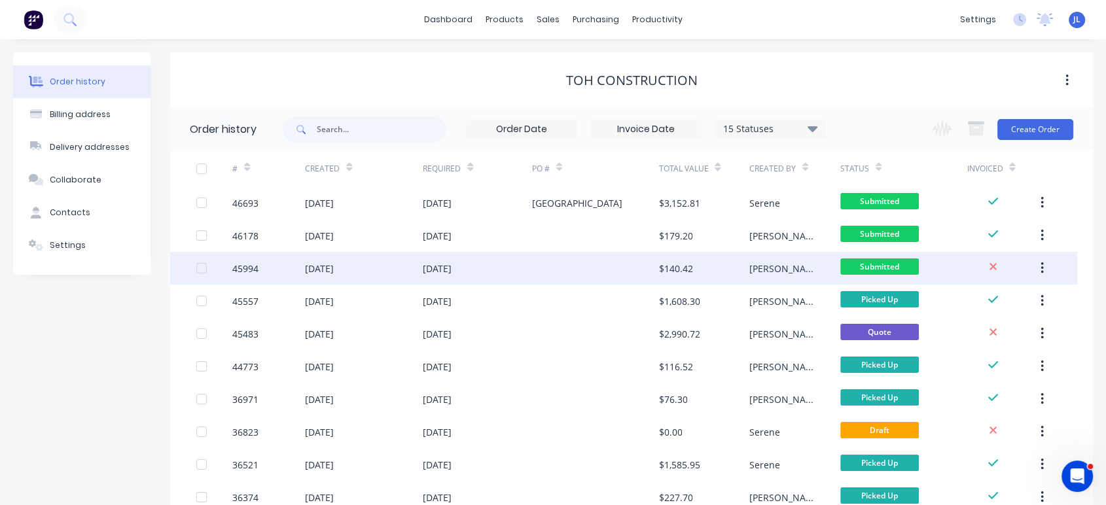
click at [564, 268] on div at bounding box center [595, 268] width 127 height 33
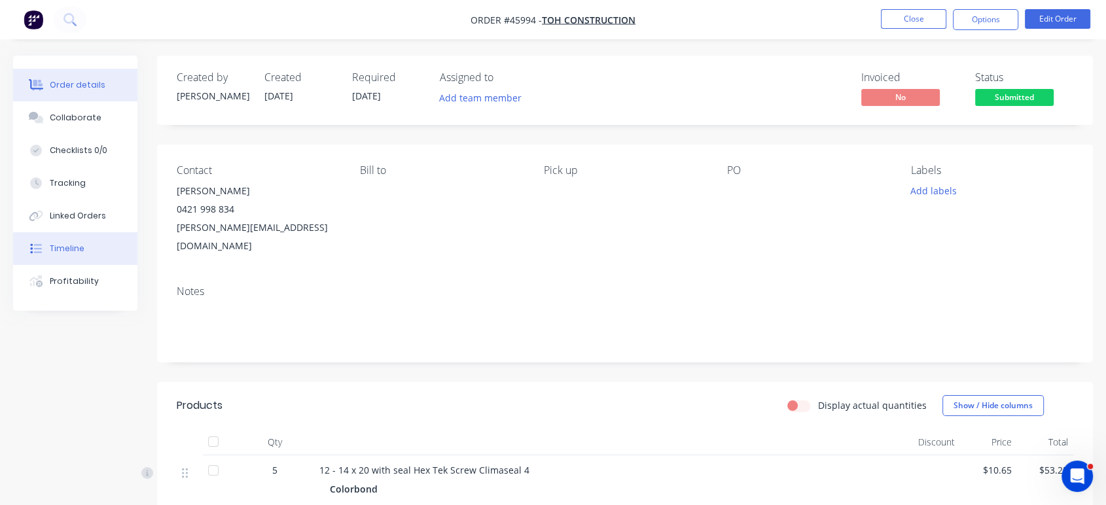
click at [103, 240] on button "Timeline" at bounding box center [75, 248] width 124 height 33
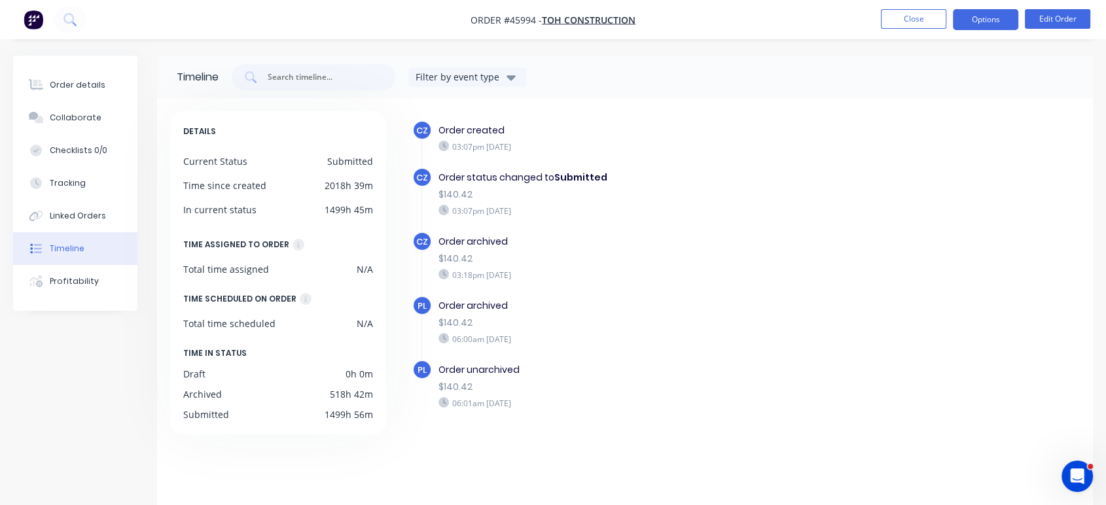
click at [998, 21] on button "Options" at bounding box center [985, 19] width 65 height 21
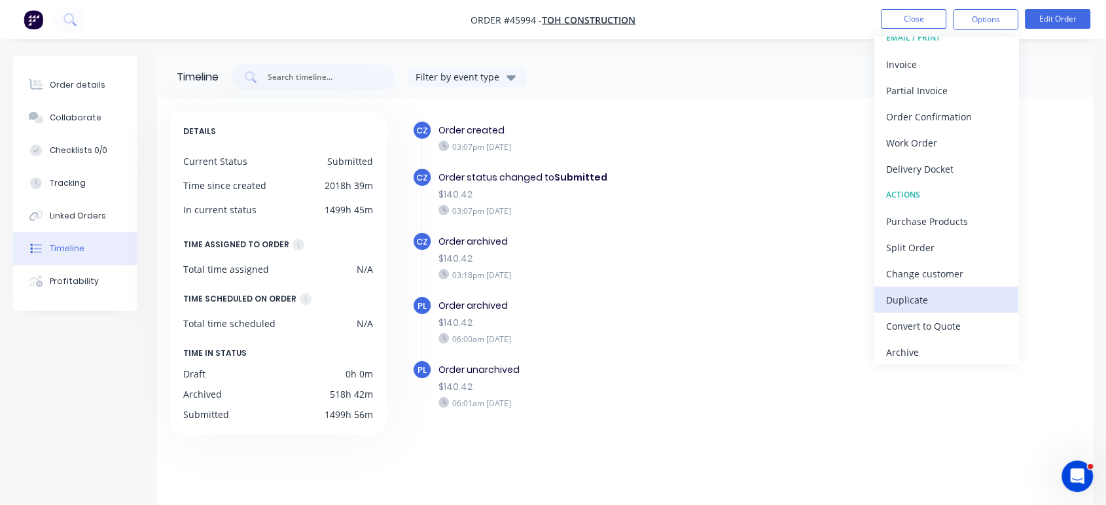
scroll to position [19, 0]
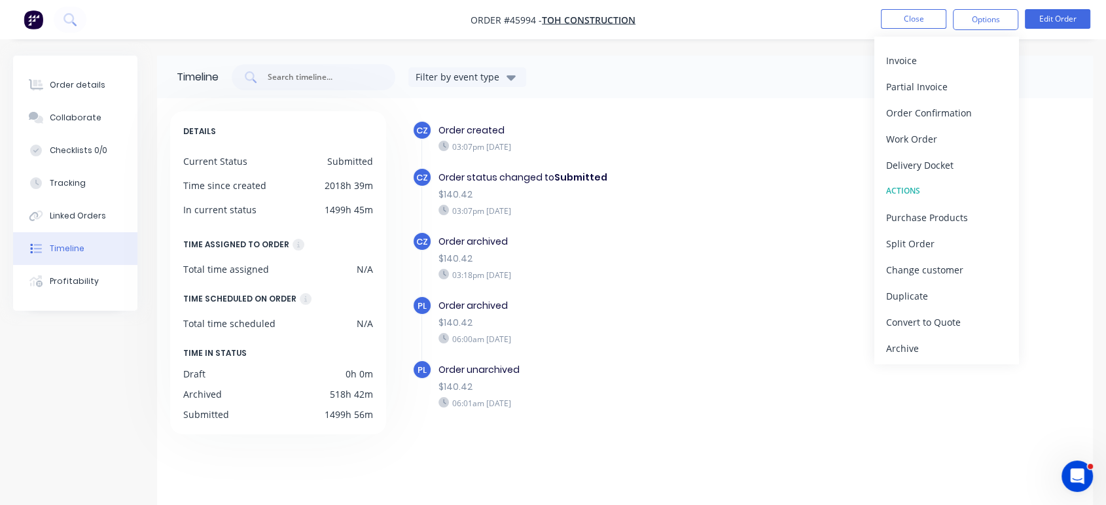
drag, startPoint x: 922, startPoint y: 345, endPoint x: 926, endPoint y: 325, distance: 20.7
click at [922, 346] on div "Archive" at bounding box center [946, 348] width 120 height 19
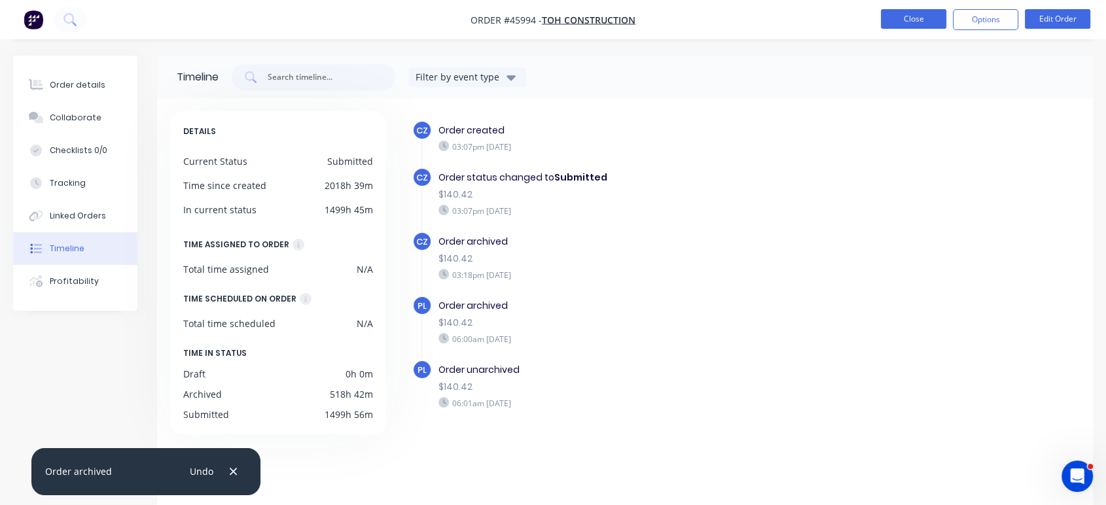
click at [898, 25] on button "Close" at bounding box center [913, 19] width 65 height 20
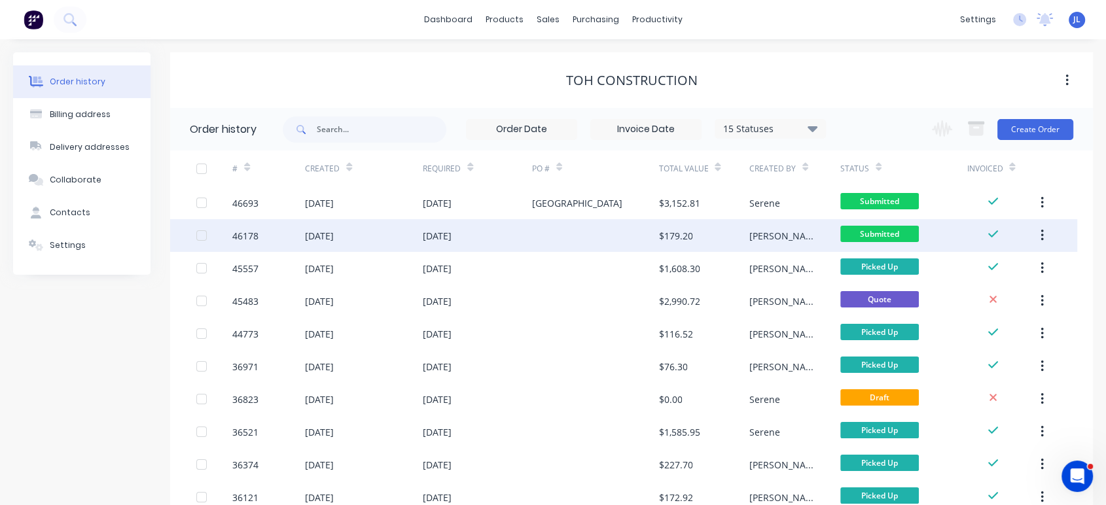
click at [598, 238] on div at bounding box center [595, 235] width 127 height 33
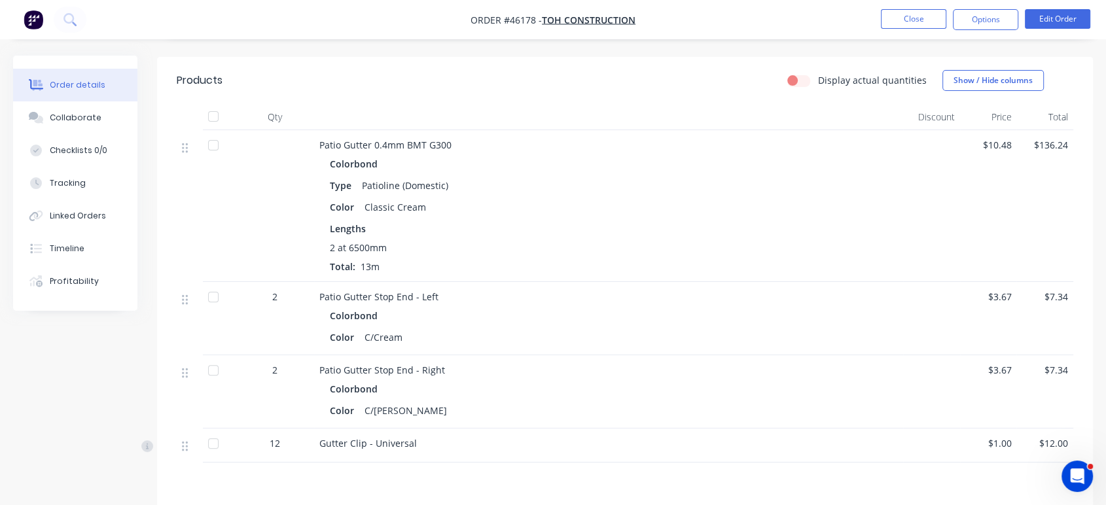
scroll to position [363, 0]
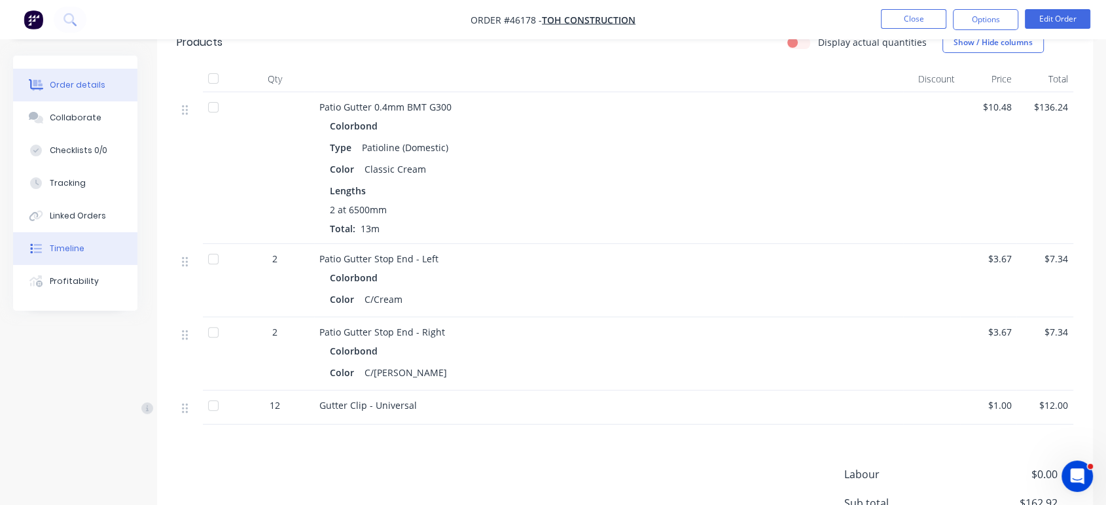
click at [86, 248] on button "Timeline" at bounding box center [75, 248] width 124 height 33
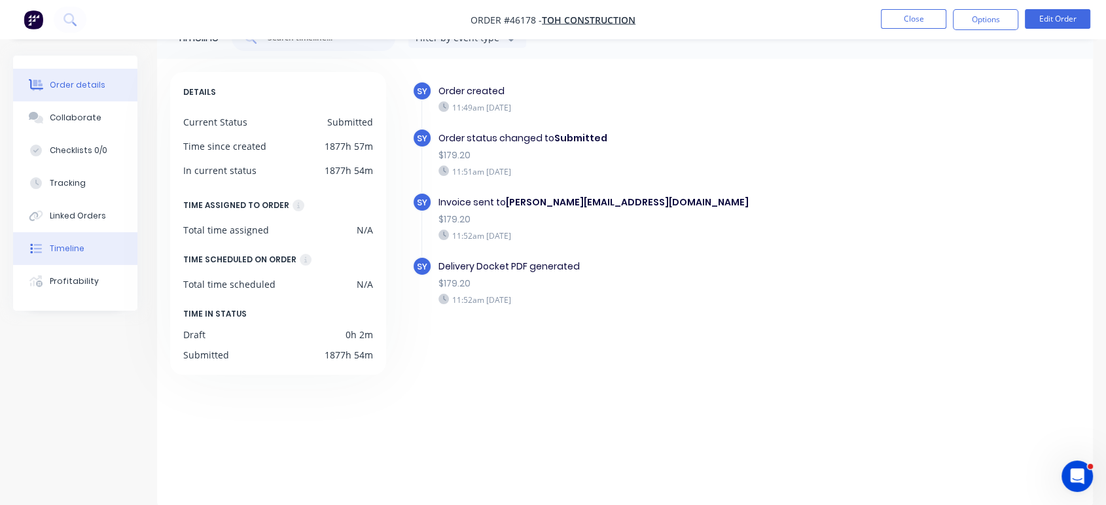
click at [91, 90] on div "Order details" at bounding box center [78, 85] width 56 height 12
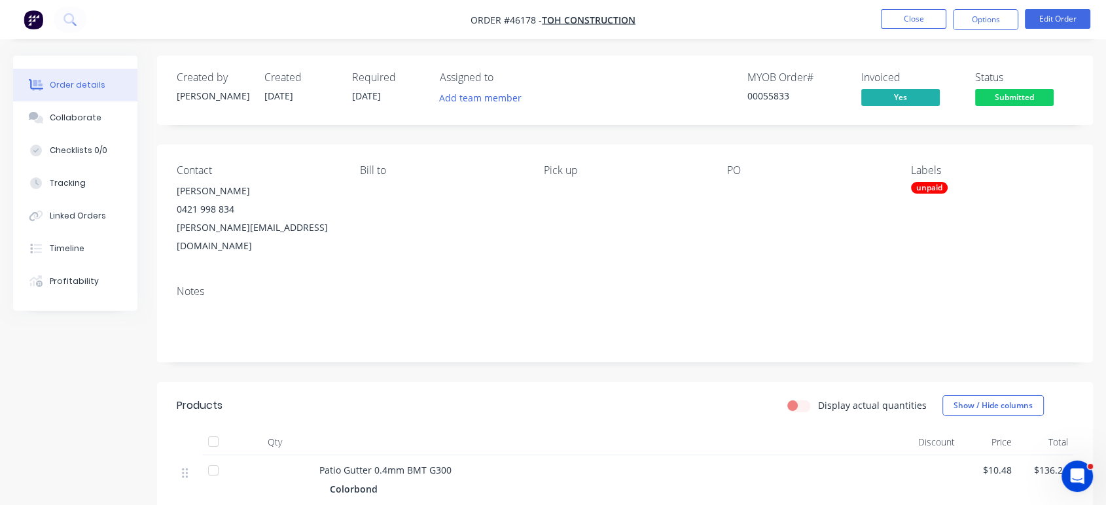
drag, startPoint x: 863, startPoint y: 26, endPoint x: 834, endPoint y: 39, distance: 31.9
click at [862, 26] on nav "Order #46178 - TOH Construction Close Options Edit Order" at bounding box center [553, 19] width 1106 height 39
click at [73, 182] on div "Tracking" at bounding box center [68, 183] width 36 height 12
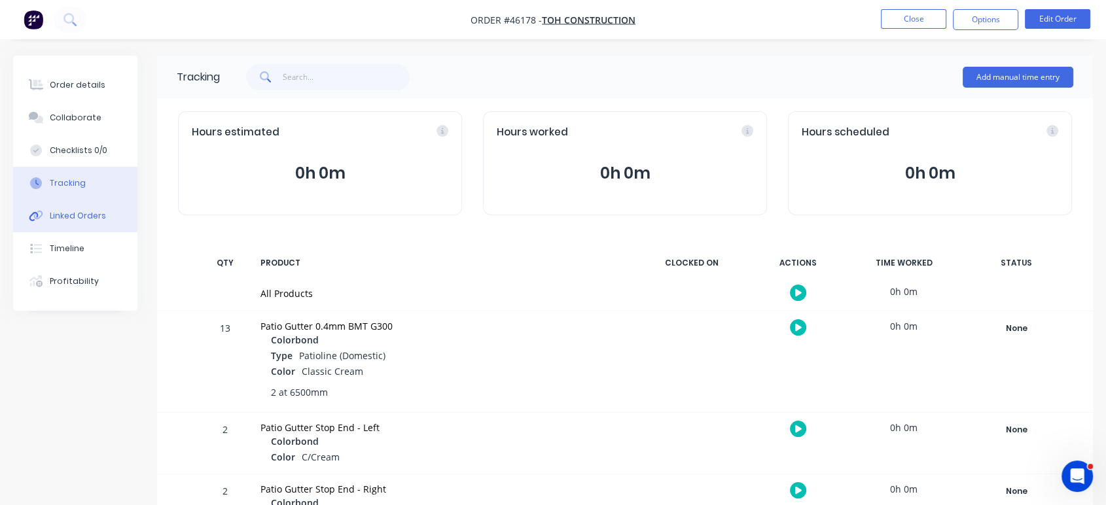
click at [77, 213] on div "Linked Orders" at bounding box center [78, 216] width 56 height 12
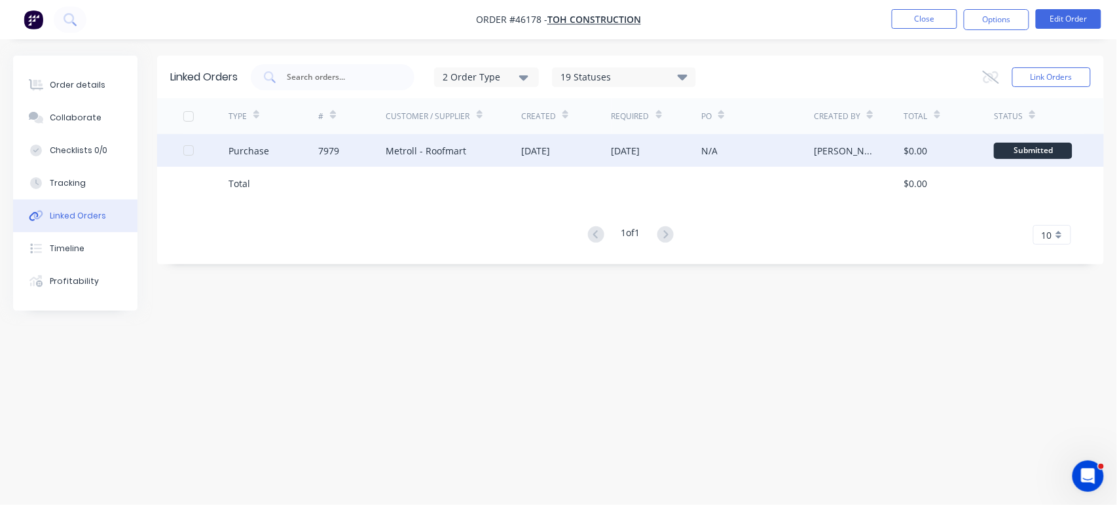
click at [461, 149] on div "Metroll - Roofmart" at bounding box center [426, 151] width 81 height 14
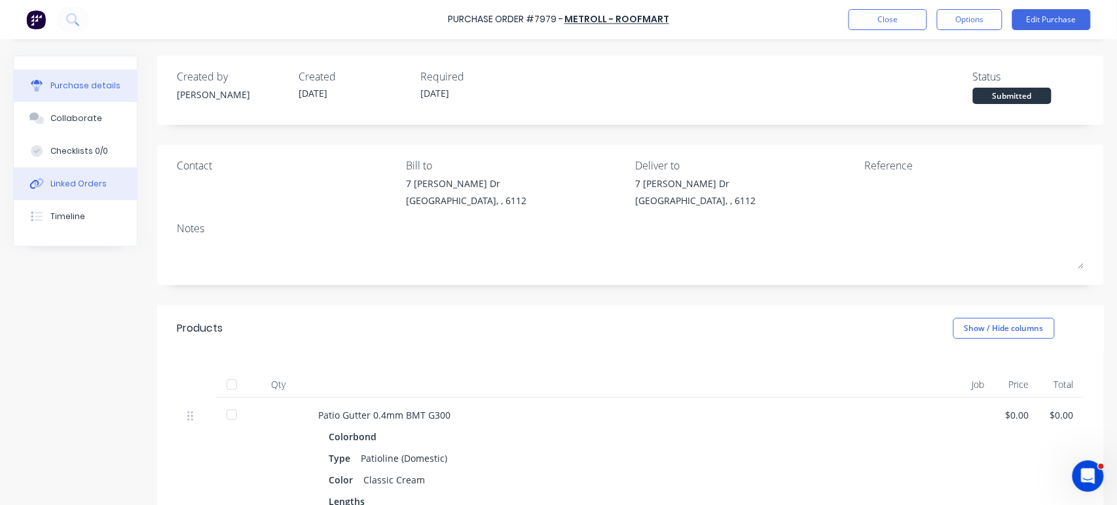
click at [60, 179] on div "Linked Orders" at bounding box center [78, 184] width 56 height 12
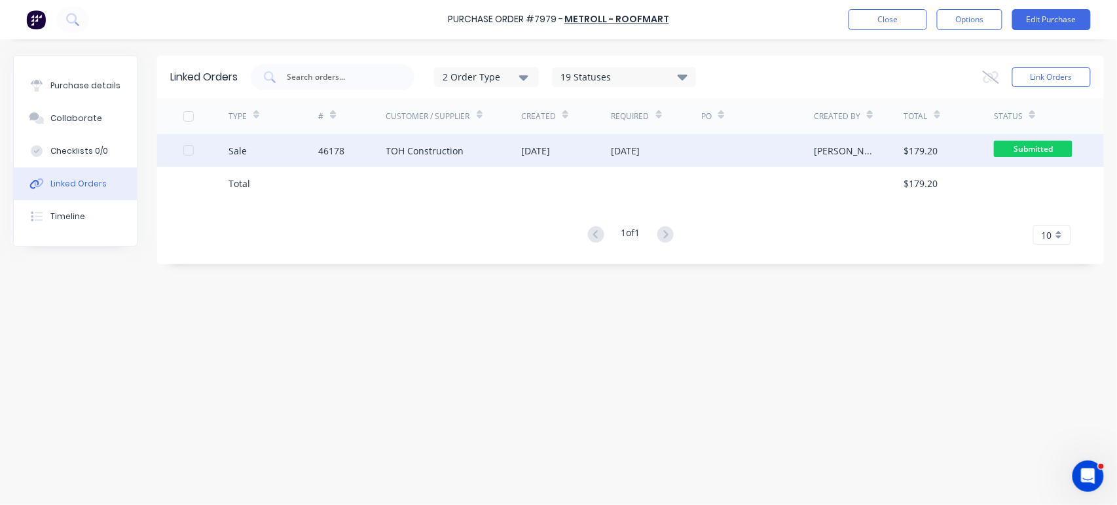
click at [401, 152] on div "TOH Construction" at bounding box center [425, 151] width 78 height 14
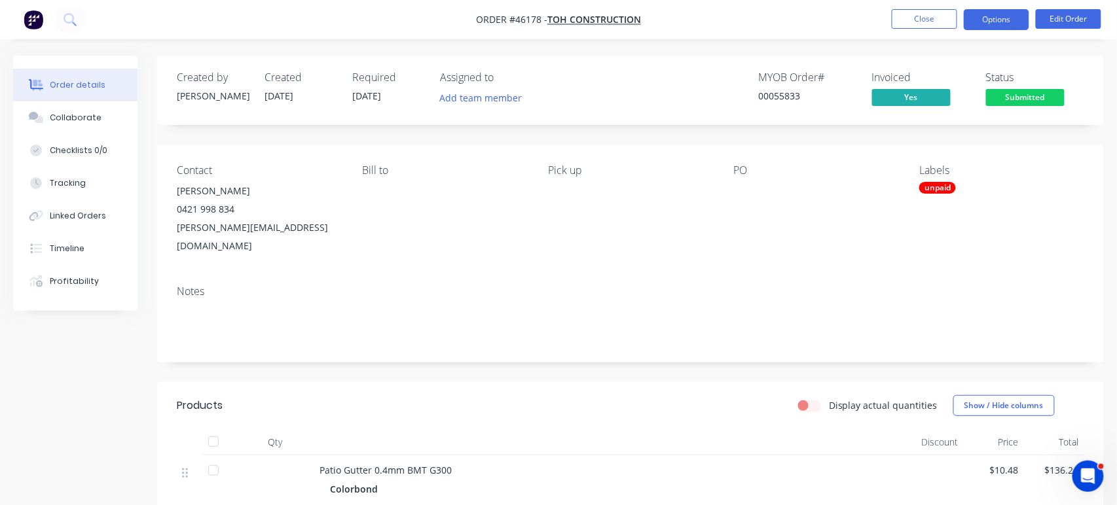
click at [984, 17] on button "Options" at bounding box center [996, 19] width 65 height 21
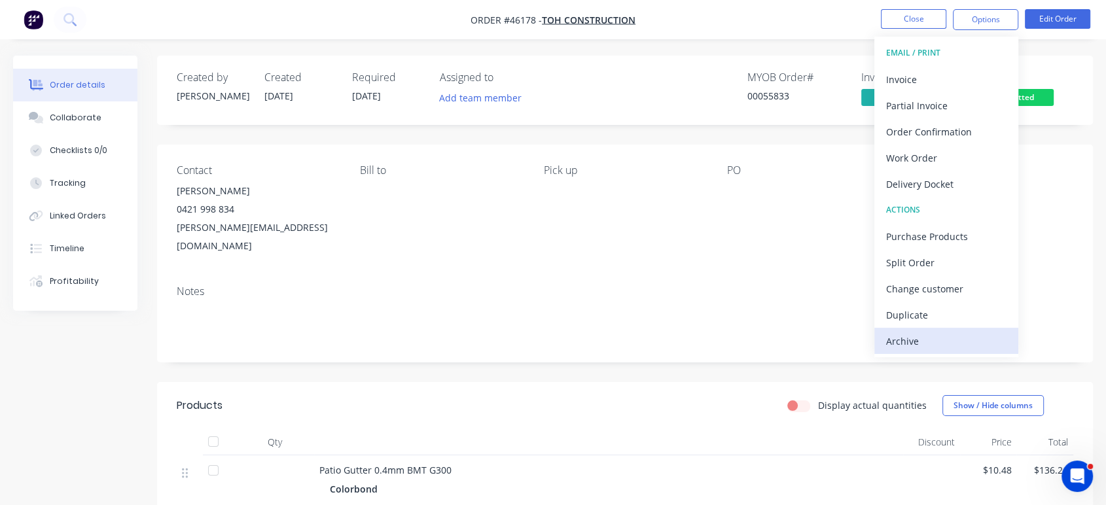
click at [930, 341] on div "Archive" at bounding box center [946, 341] width 120 height 19
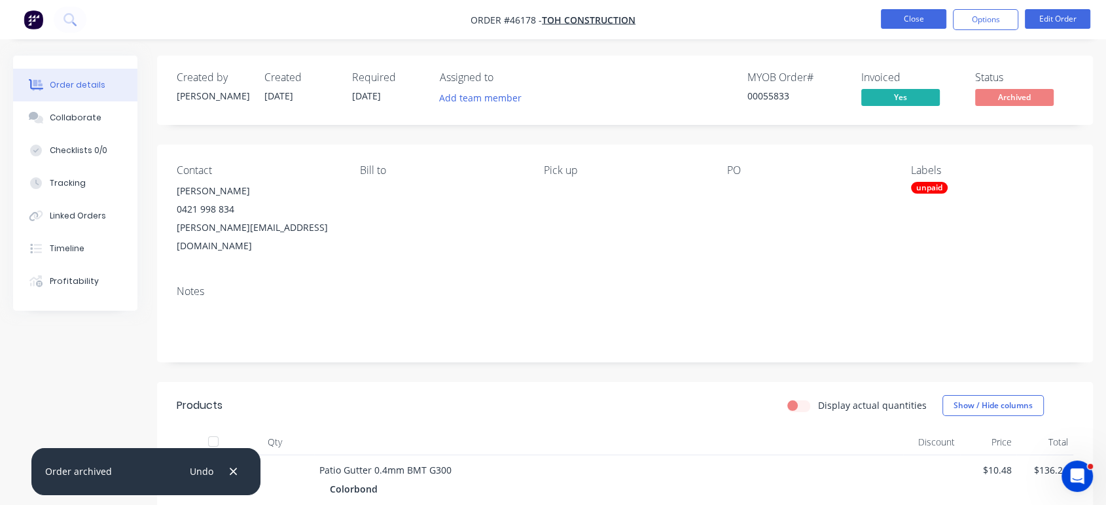
click at [905, 23] on button "Close" at bounding box center [913, 19] width 65 height 20
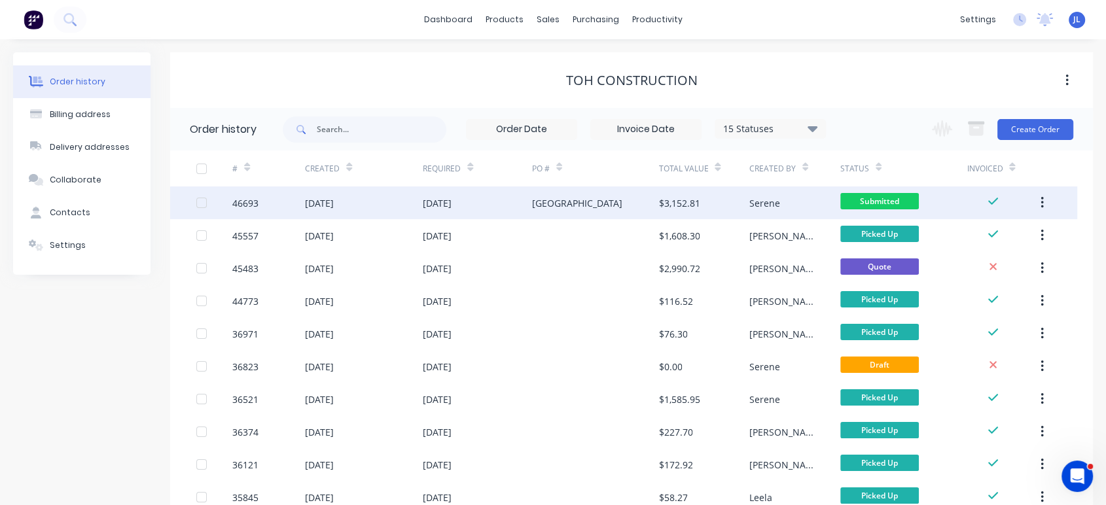
click at [602, 206] on div "[GEOGRAPHIC_DATA]" at bounding box center [595, 203] width 127 height 33
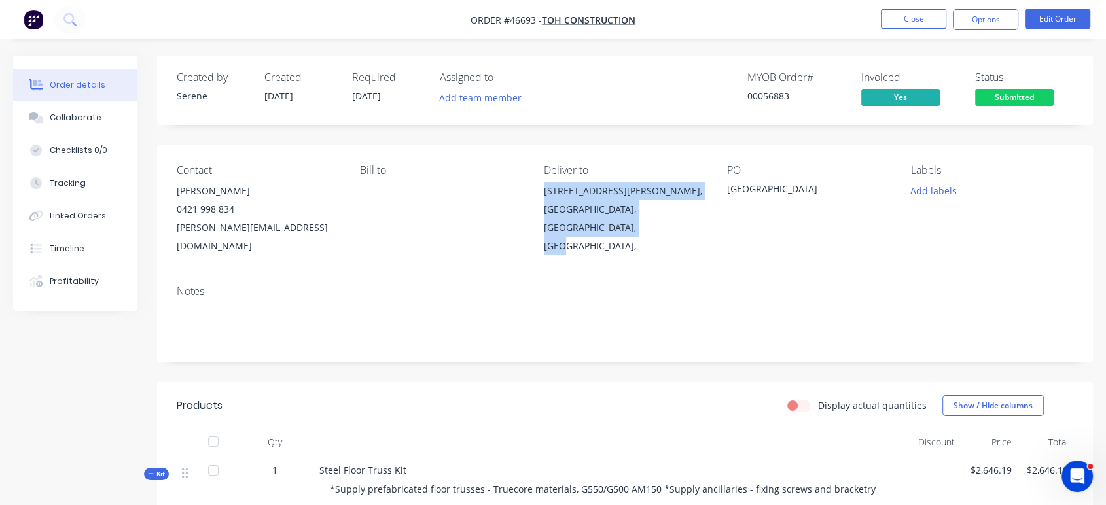
drag, startPoint x: 588, startPoint y: 232, endPoint x: 536, endPoint y: 190, distance: 67.1
click at [536, 190] on div "Contact [PERSON_NAME] [PHONE_NUMBER] [PERSON_NAME][EMAIL_ADDRESS][DOMAIN_NAME] …" at bounding box center [625, 210] width 936 height 130
copy div "[STREET_ADDRESS][PERSON_NAME],"
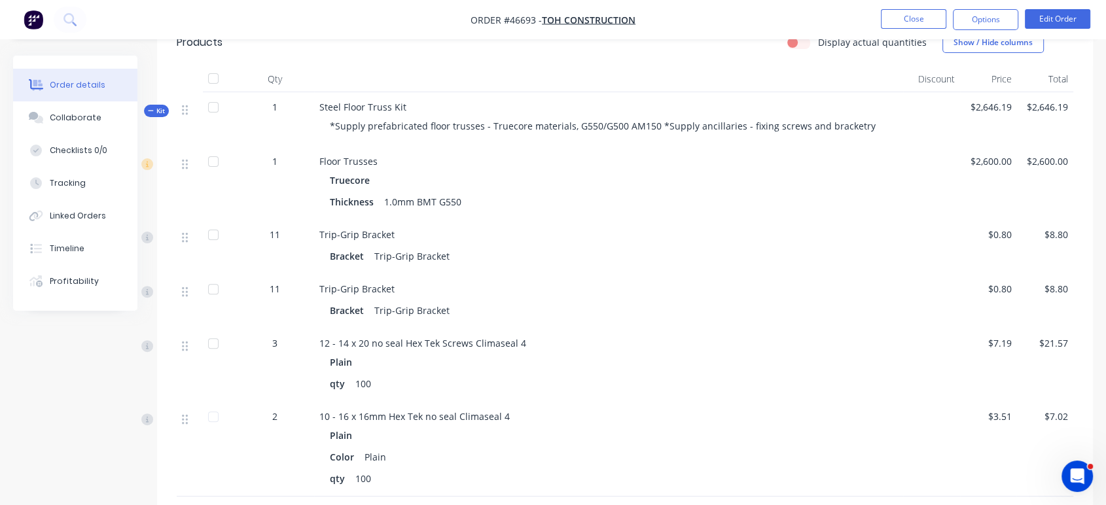
scroll to position [291, 0]
